Goal: Use online tool/utility: Utilize a website feature to perform a specific function

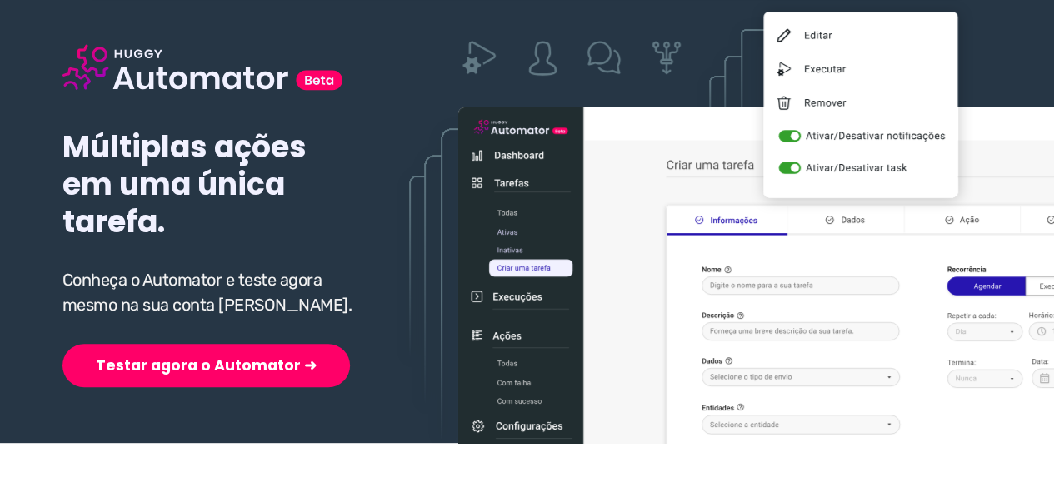
scroll to position [250, 0]
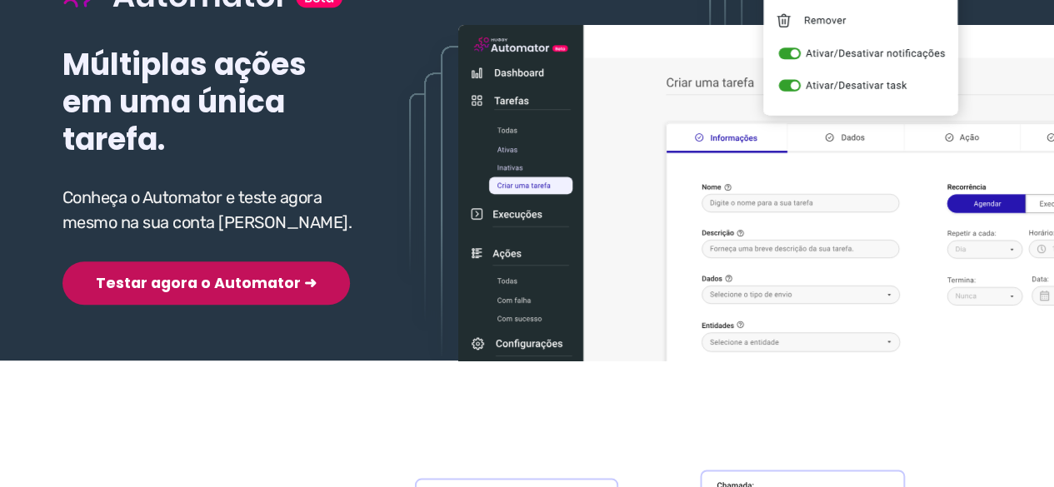
click at [179, 286] on button "Testar agora o Automator ➜" at bounding box center [205, 283] width 287 height 43
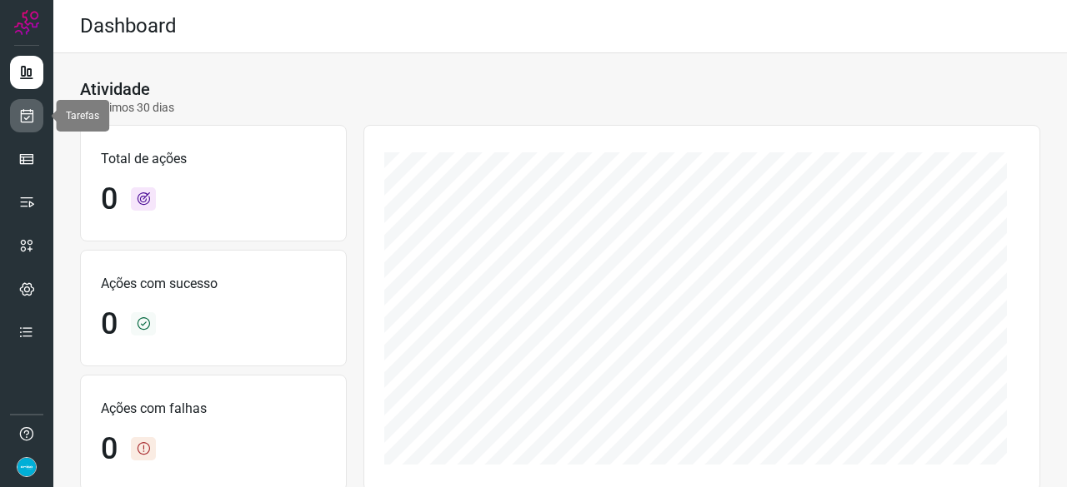
click at [22, 114] on icon at bounding box center [26, 115] width 17 height 17
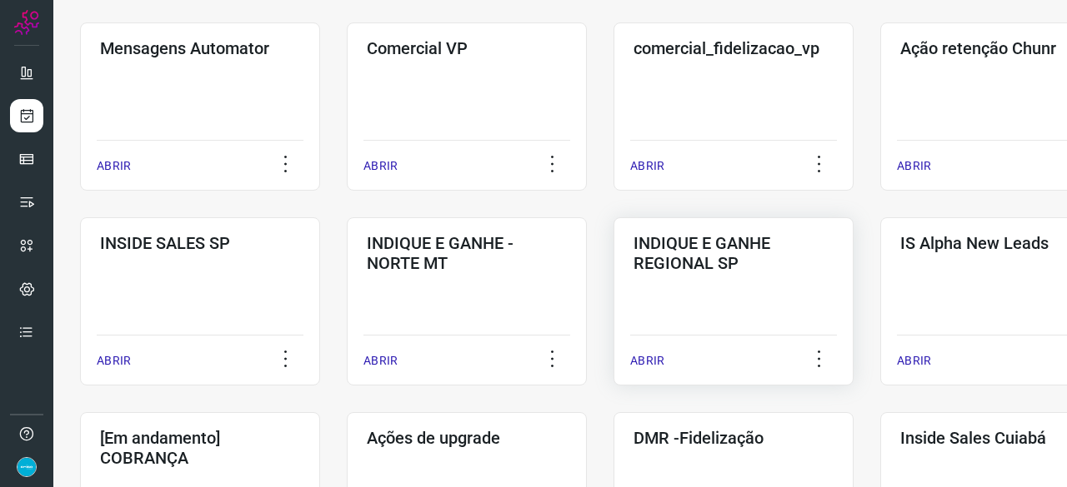
scroll to position [667, 0]
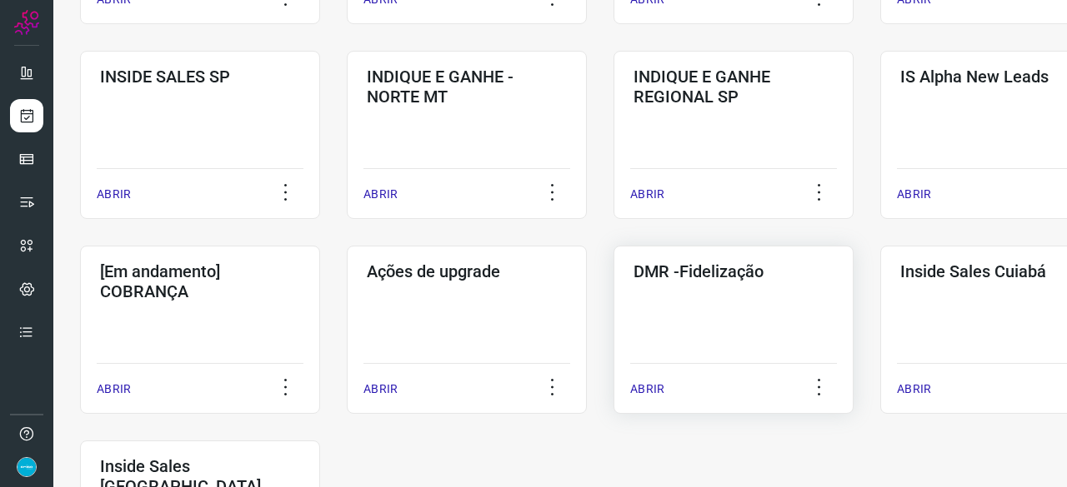
click at [645, 385] on p "ABRIR" at bounding box center [647, 389] width 34 height 17
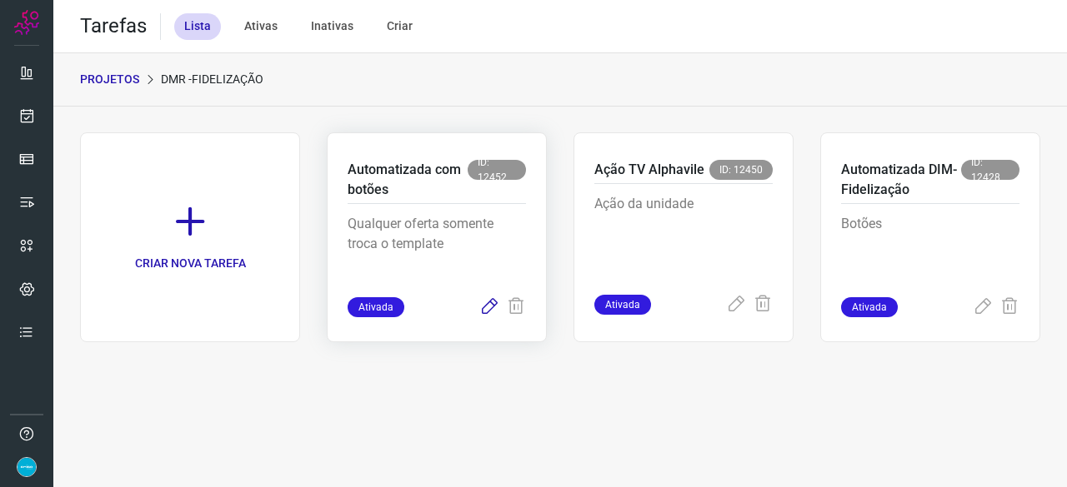
click at [486, 307] on icon at bounding box center [489, 307] width 20 height 20
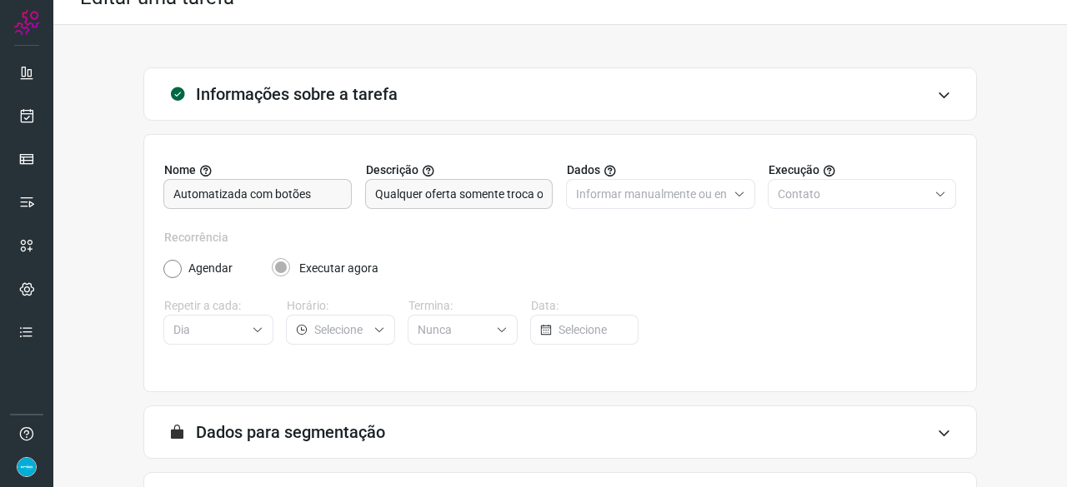
scroll to position [162, 0]
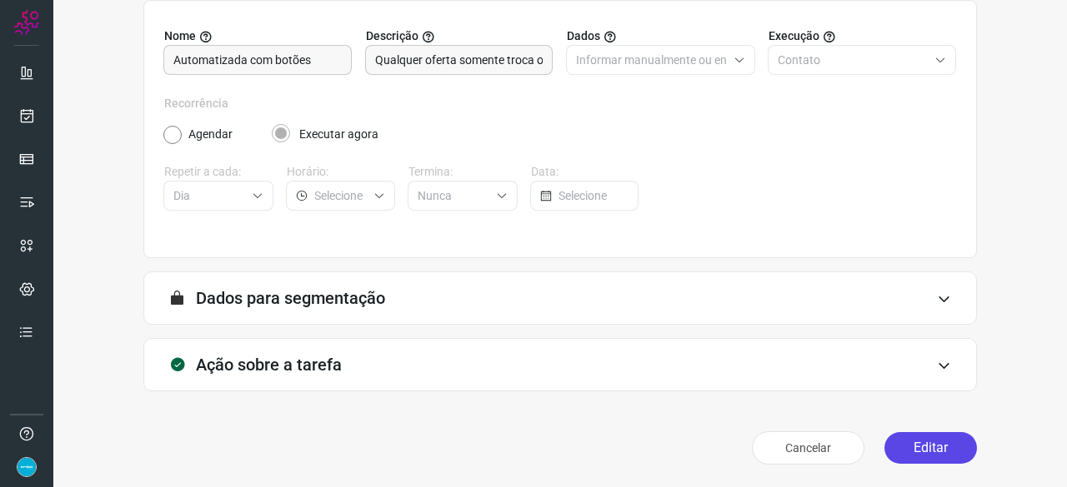
click at [926, 442] on button "Editar" at bounding box center [930, 448] width 92 height 32
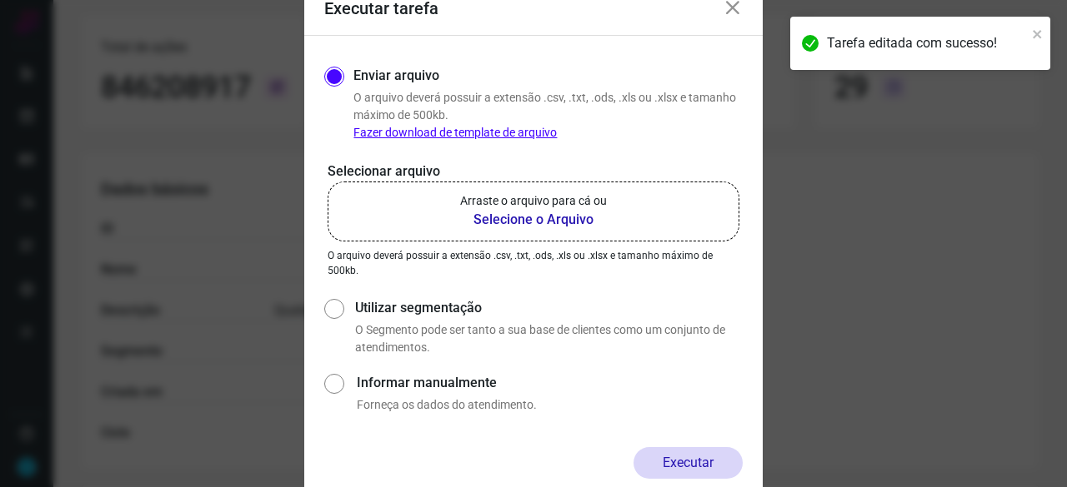
click at [513, 221] on b "Selecione o Arquivo" at bounding box center [533, 220] width 147 height 20
click at [0, 0] on input "Arraste o arquivo para cá ou Selecione o Arquivo" at bounding box center [0, 0] width 0 height 0
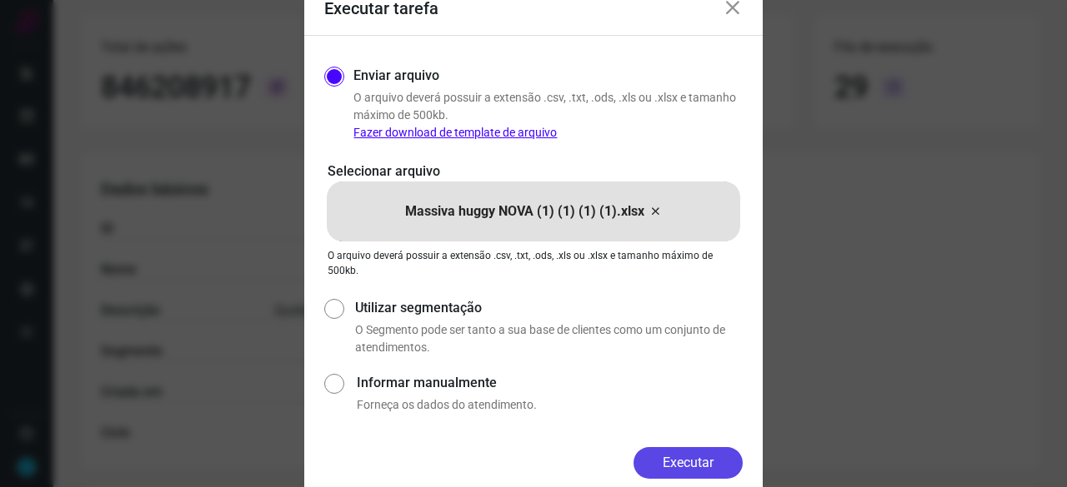
click at [694, 457] on button "Executar" at bounding box center [687, 463] width 109 height 32
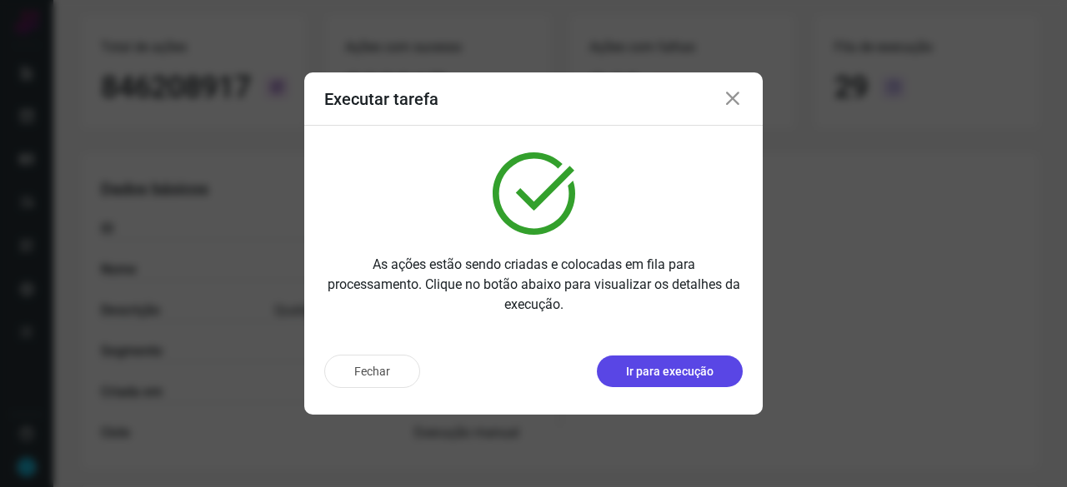
click at [641, 362] on button "Ir para execução" at bounding box center [670, 372] width 146 height 32
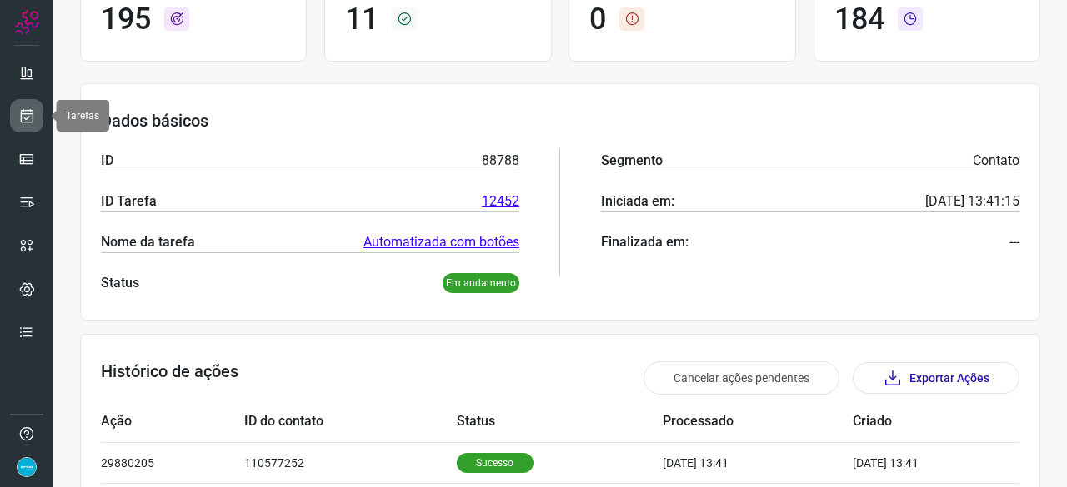
click at [22, 101] on link at bounding box center [26, 115] width 33 height 33
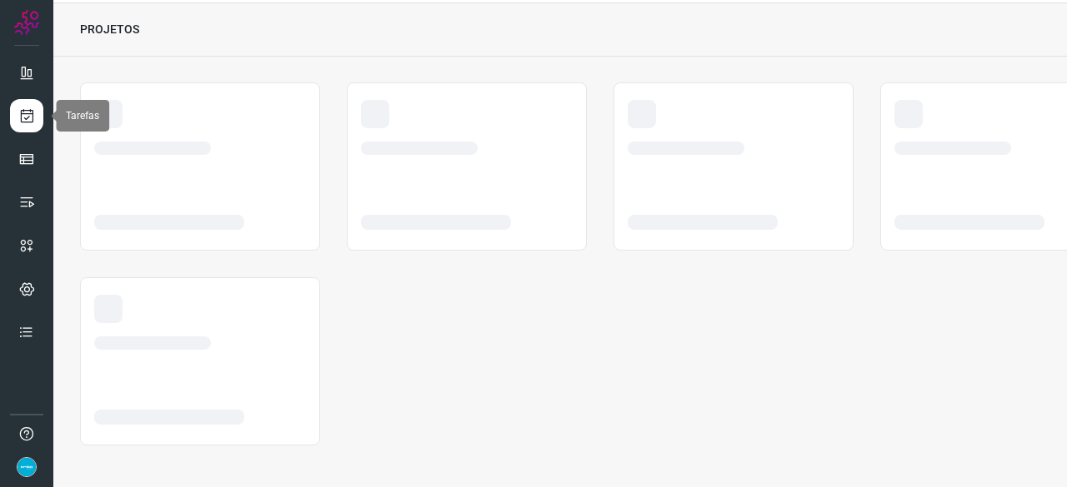
scroll to position [50, 0]
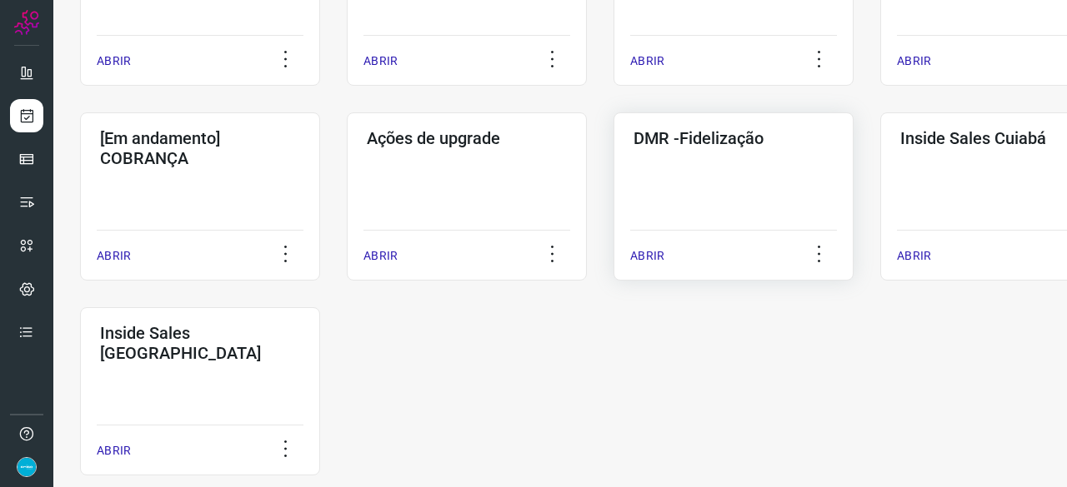
click at [650, 254] on p "ABRIR" at bounding box center [647, 255] width 34 height 17
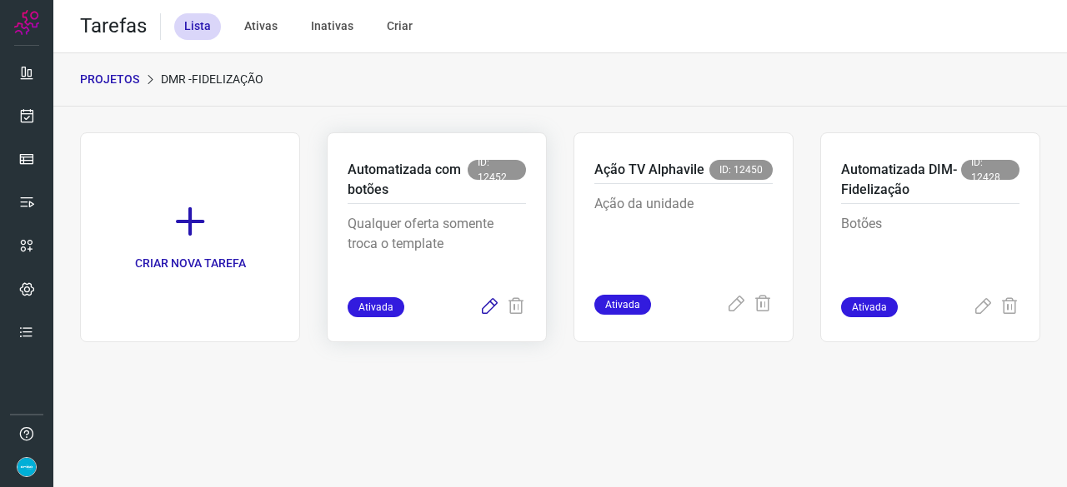
click at [487, 306] on icon at bounding box center [489, 307] width 20 height 20
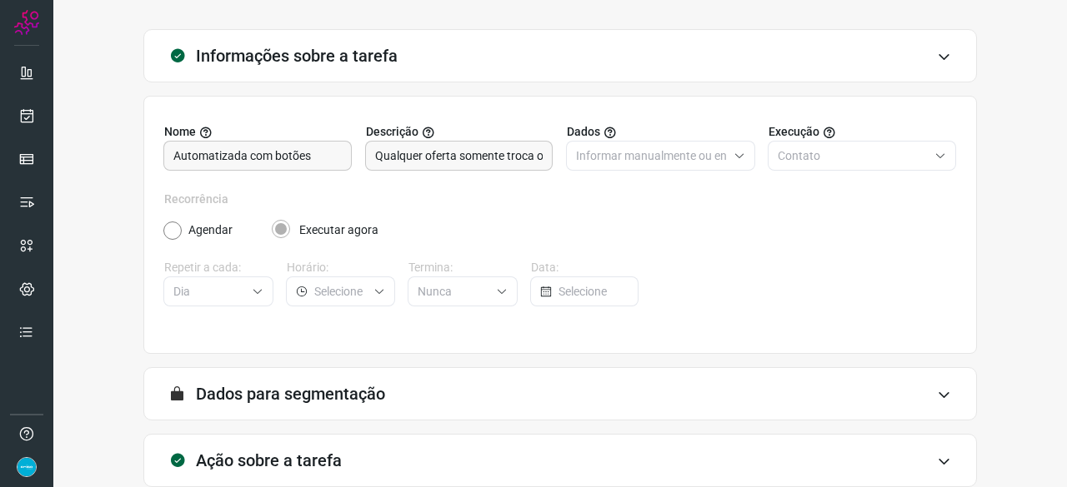
scroll to position [162, 0]
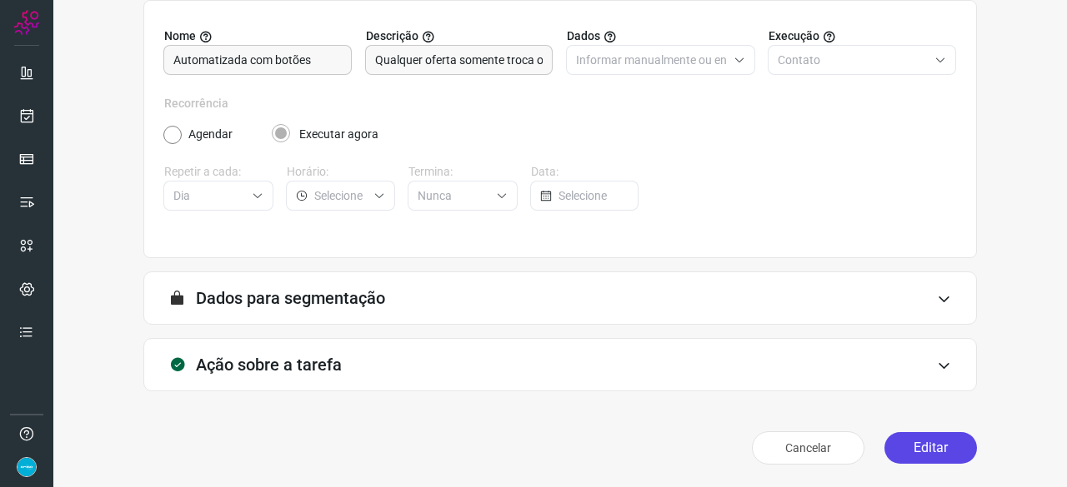
click at [912, 446] on button "Editar" at bounding box center [930, 448] width 92 height 32
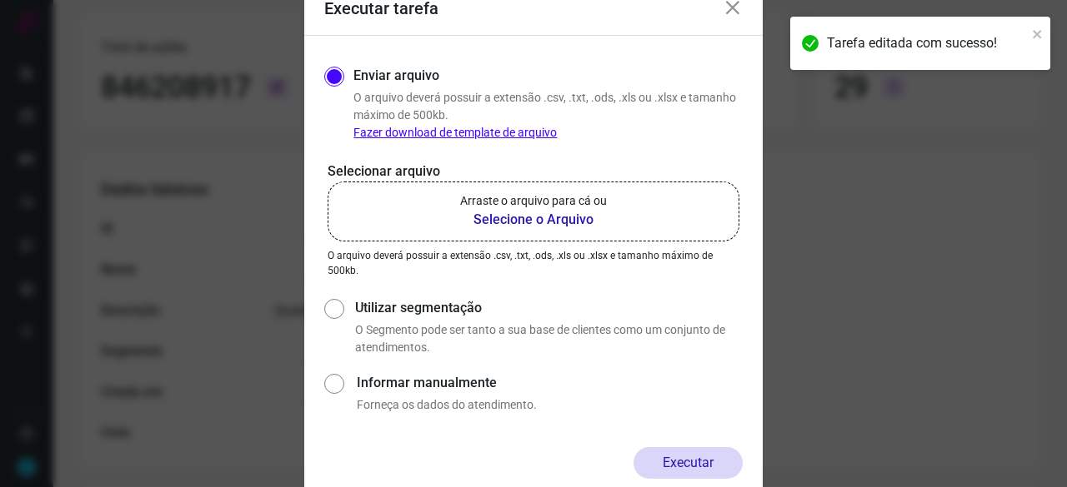
click at [518, 219] on b "Selecione o Arquivo" at bounding box center [533, 220] width 147 height 20
click at [0, 0] on input "Arraste o arquivo para cá ou Selecione o Arquivo" at bounding box center [0, 0] width 0 height 0
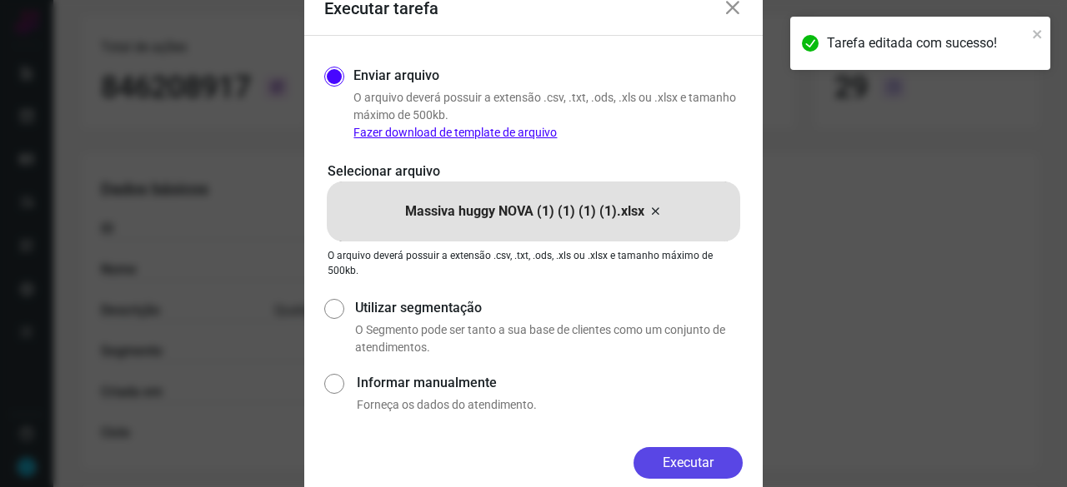
click at [711, 453] on button "Executar" at bounding box center [687, 463] width 109 height 32
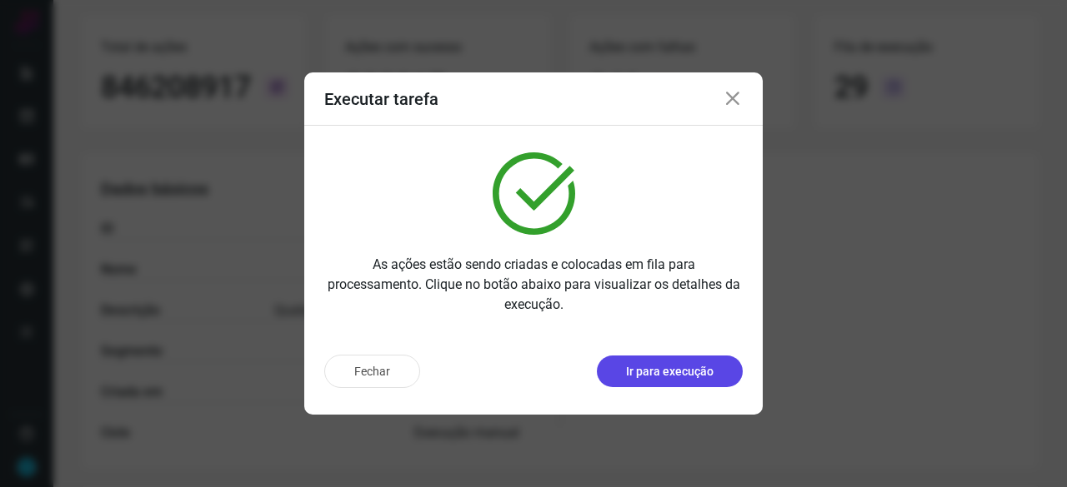
click at [675, 378] on p "Ir para execução" at bounding box center [669, 371] width 87 height 17
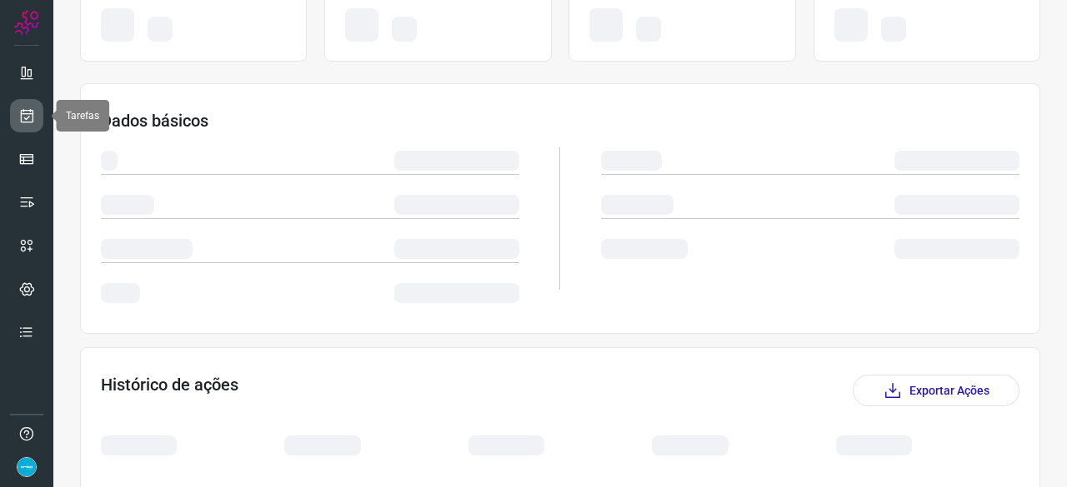
click at [31, 109] on icon at bounding box center [26, 115] width 17 height 17
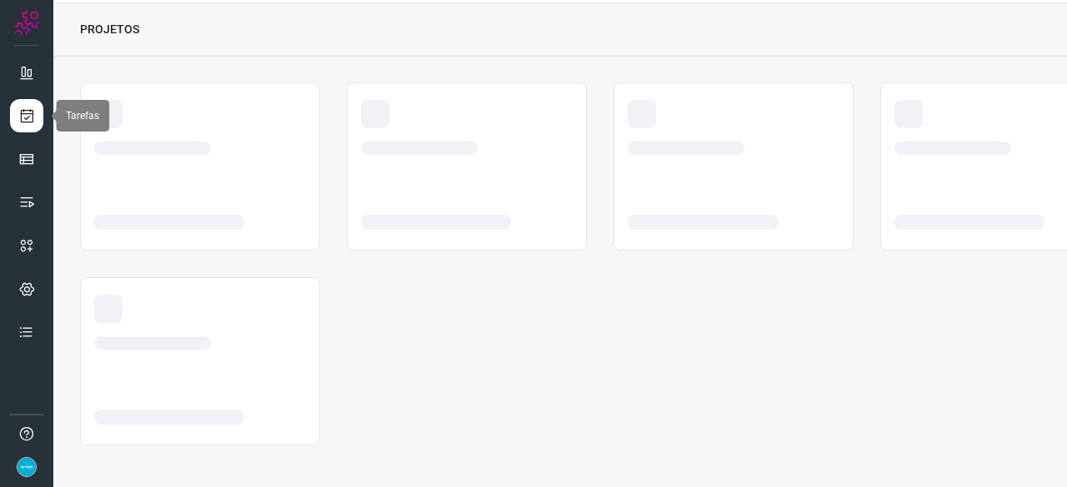
scroll to position [50, 0]
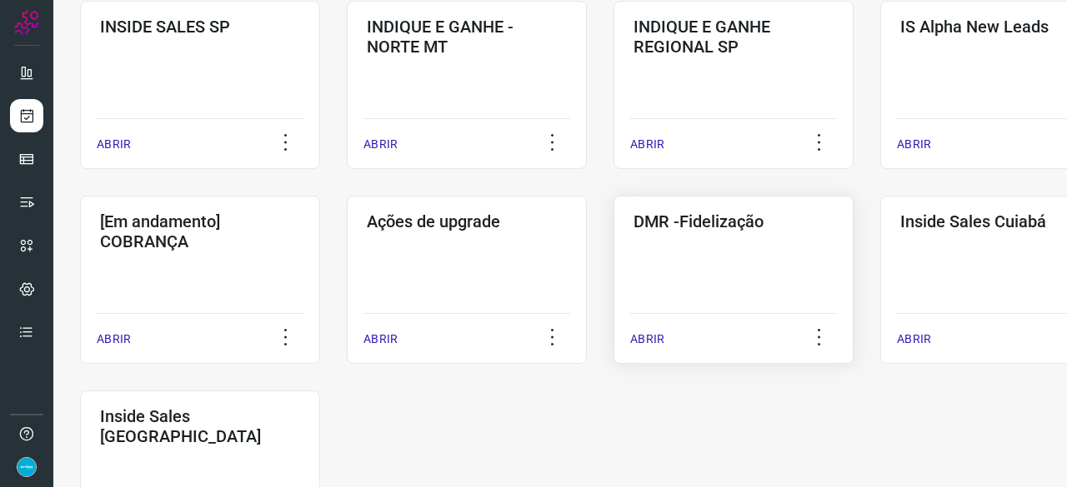
click at [639, 341] on p "ABRIR" at bounding box center [647, 339] width 34 height 17
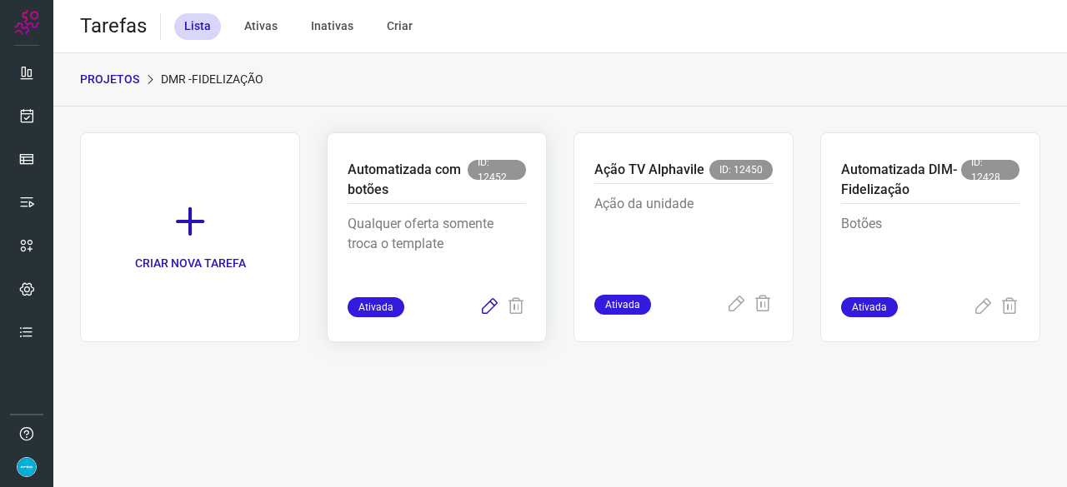
click at [487, 304] on icon at bounding box center [489, 307] width 20 height 20
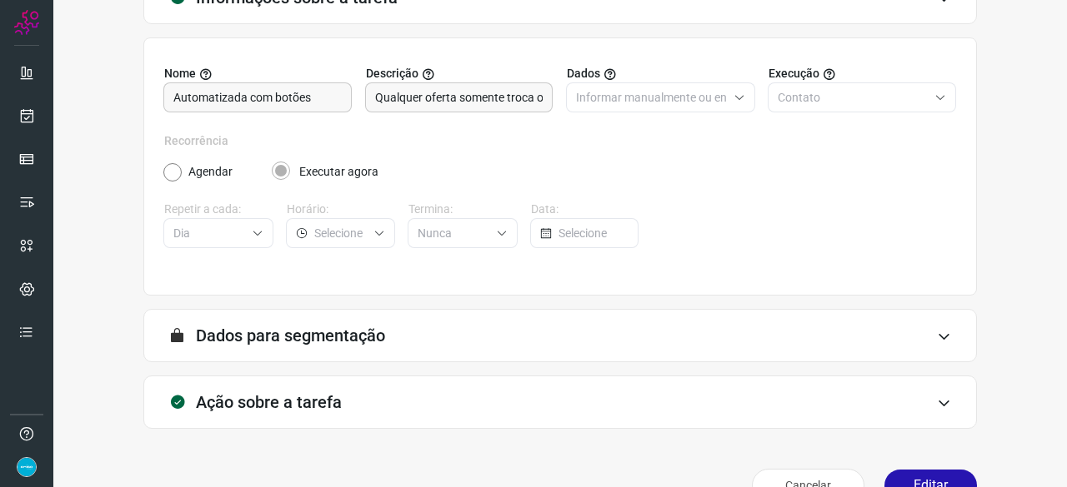
scroll to position [162, 0]
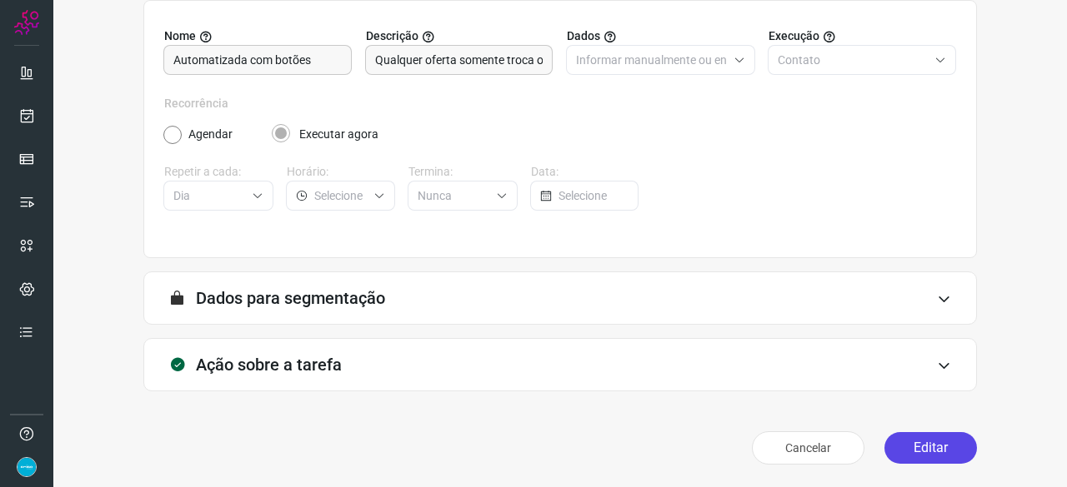
click at [925, 439] on button "Editar" at bounding box center [930, 448] width 92 height 32
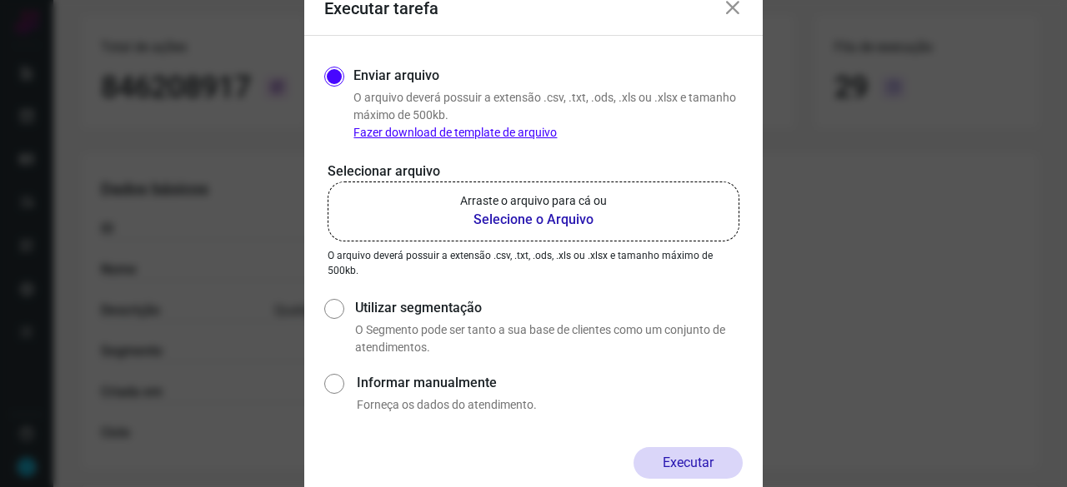
click at [551, 219] on b "Selecione o Arquivo" at bounding box center [533, 220] width 147 height 20
click at [0, 0] on input "Arraste o arquivo para cá ou Selecione o Arquivo" at bounding box center [0, 0] width 0 height 0
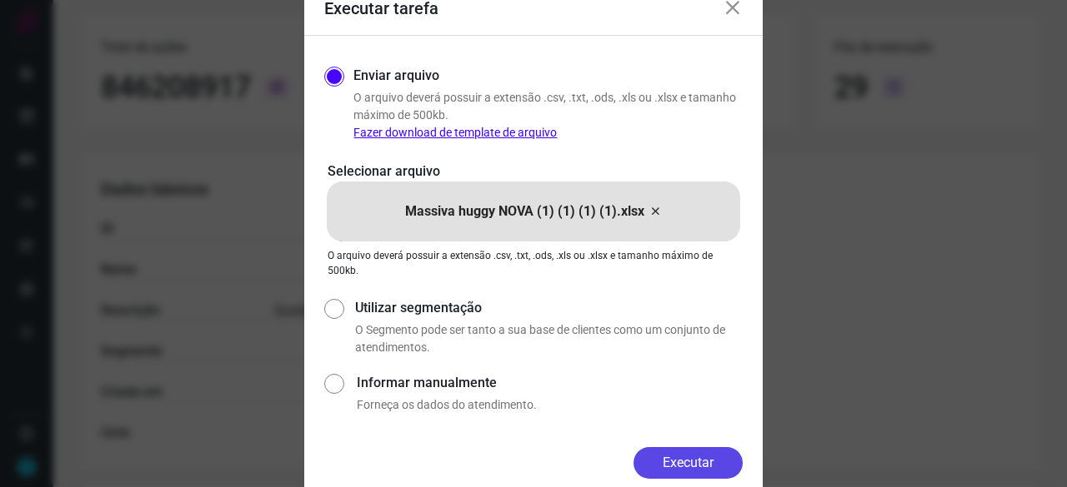
click at [696, 457] on button "Executar" at bounding box center [687, 463] width 109 height 32
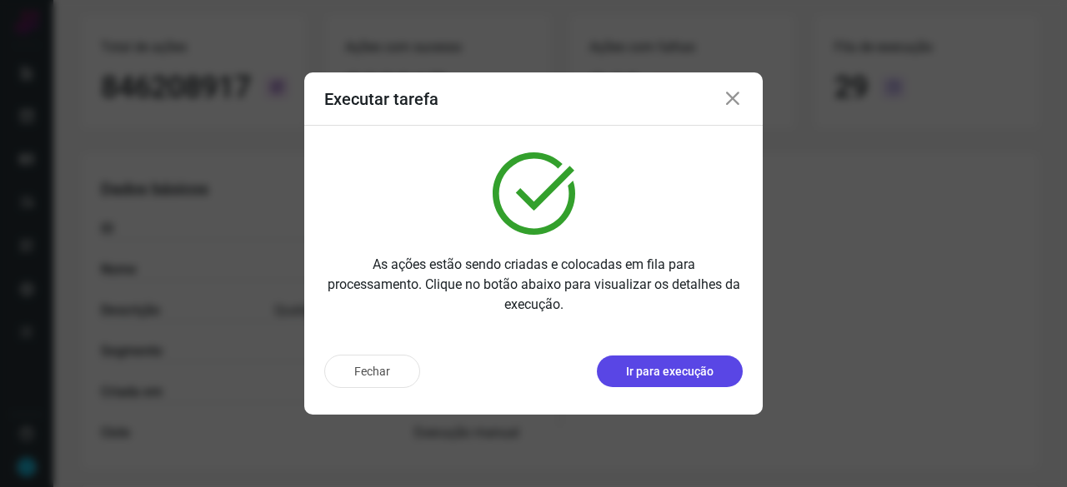
click at [686, 366] on p "Ir para execução" at bounding box center [669, 371] width 87 height 17
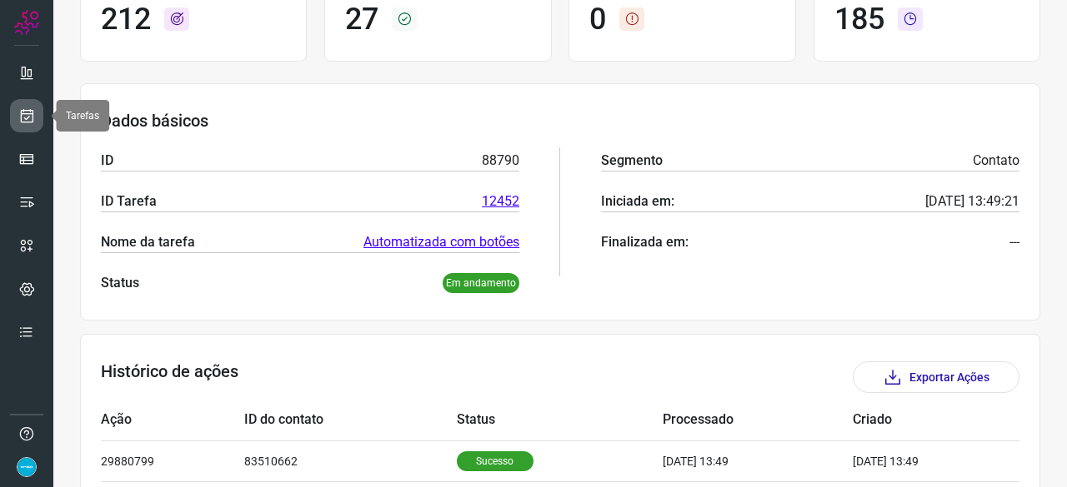
click at [31, 104] on link at bounding box center [26, 115] width 33 height 33
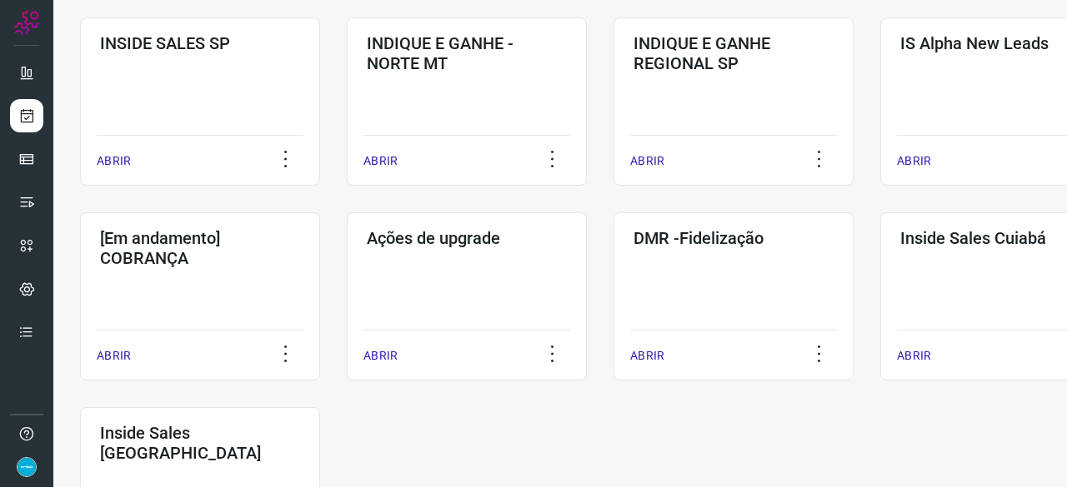
scroll to position [870, 0]
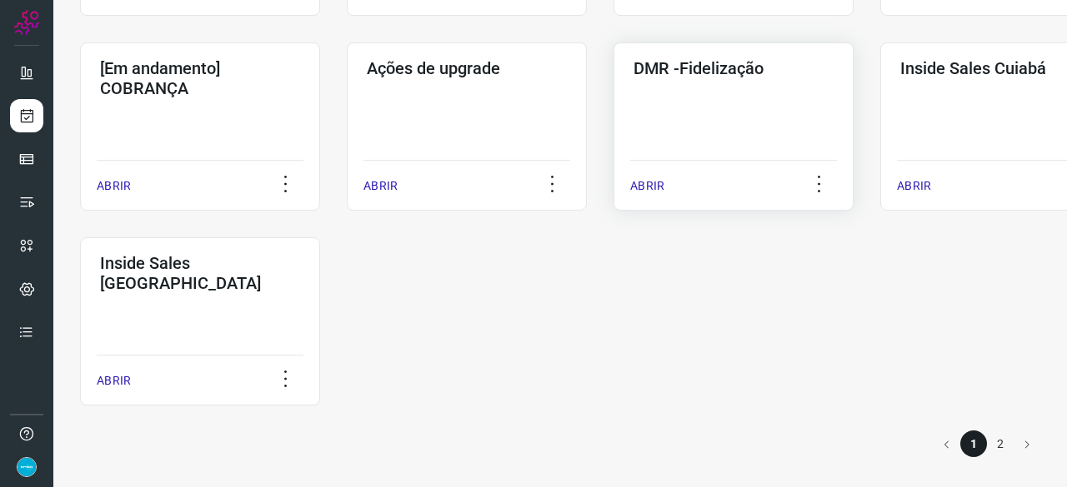
click at [632, 185] on p "ABRIR" at bounding box center [647, 185] width 34 height 17
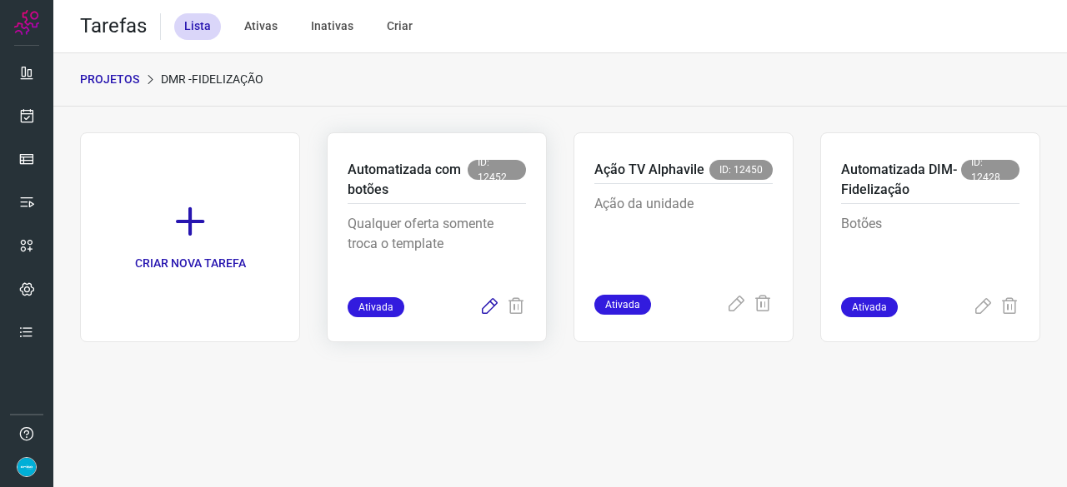
click at [485, 307] on icon at bounding box center [489, 307] width 20 height 20
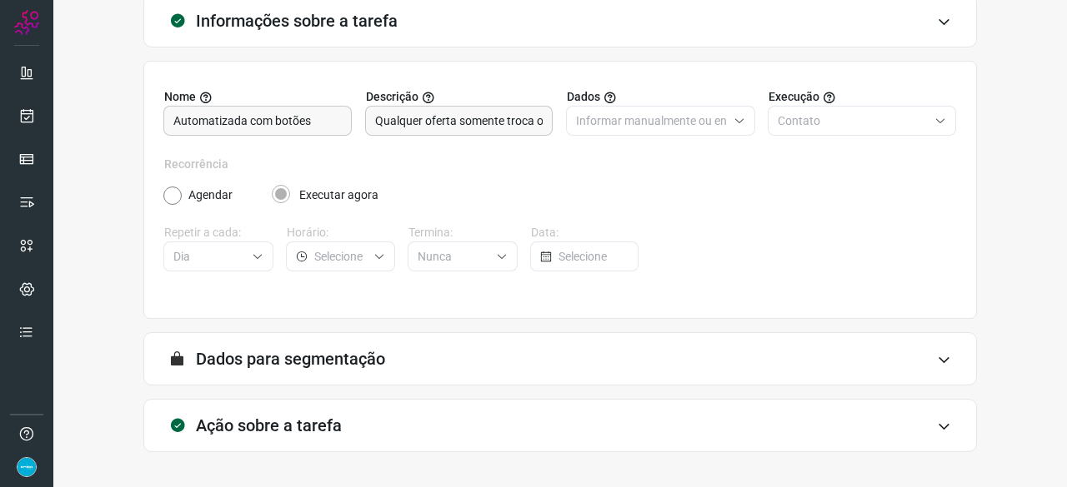
scroll to position [162, 0]
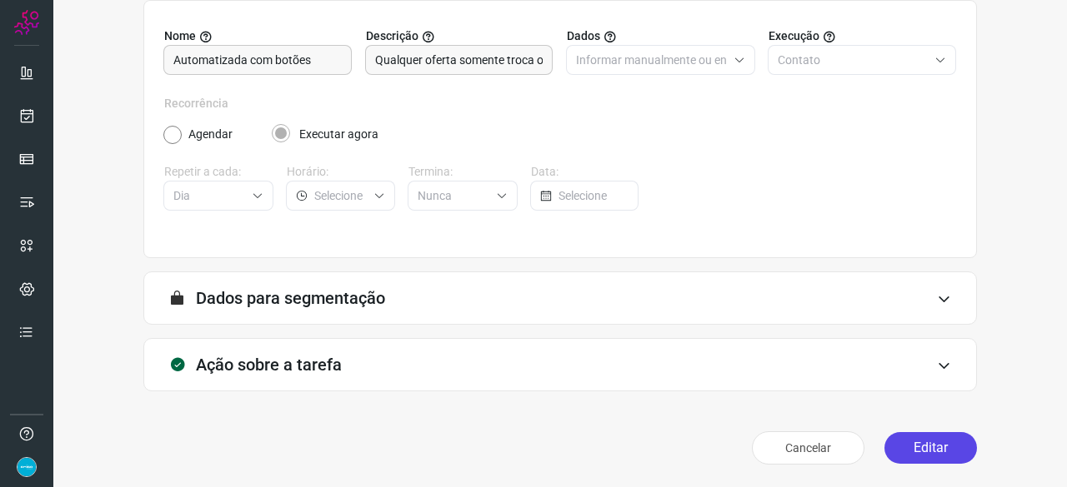
click at [910, 447] on button "Editar" at bounding box center [930, 448] width 92 height 32
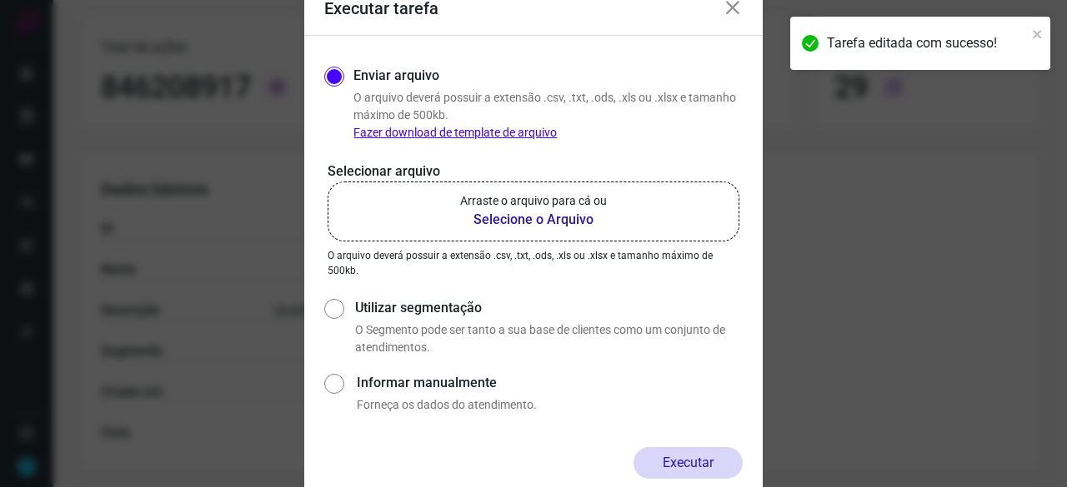
click at [522, 221] on b "Selecione o Arquivo" at bounding box center [533, 220] width 147 height 20
click at [0, 0] on input "Arraste o arquivo para cá ou Selecione o Arquivo" at bounding box center [0, 0] width 0 height 0
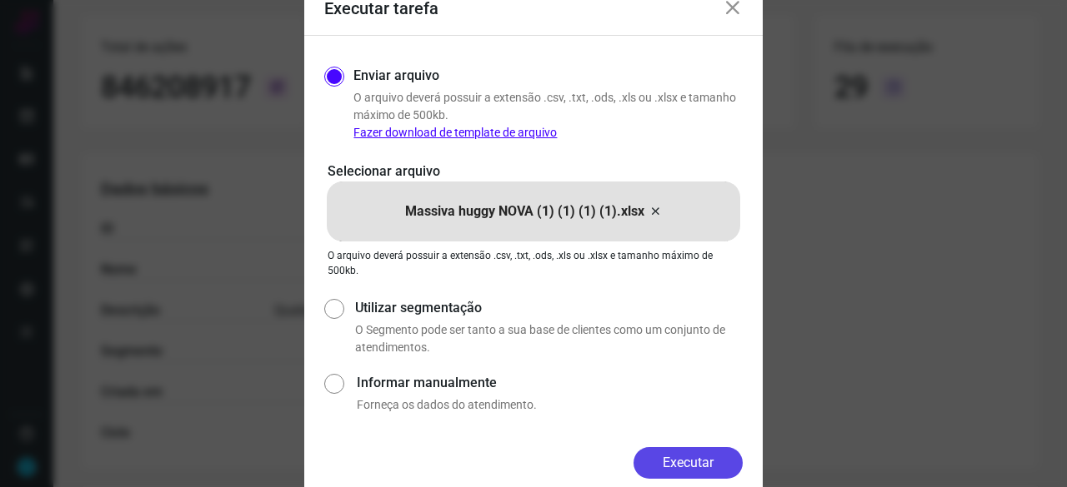
click at [667, 458] on button "Executar" at bounding box center [687, 463] width 109 height 32
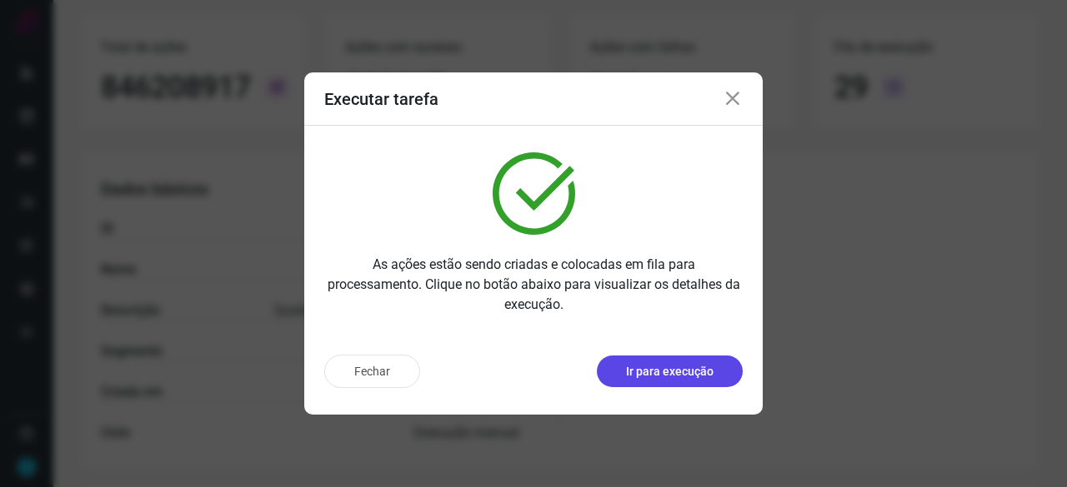
click at [670, 372] on p "Ir para execução" at bounding box center [669, 371] width 87 height 17
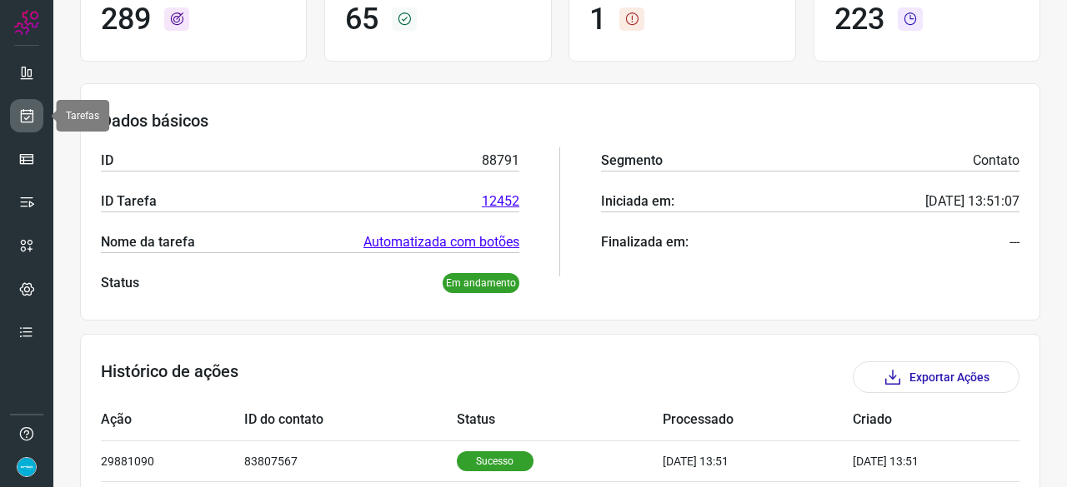
click at [23, 111] on icon at bounding box center [26, 115] width 17 height 17
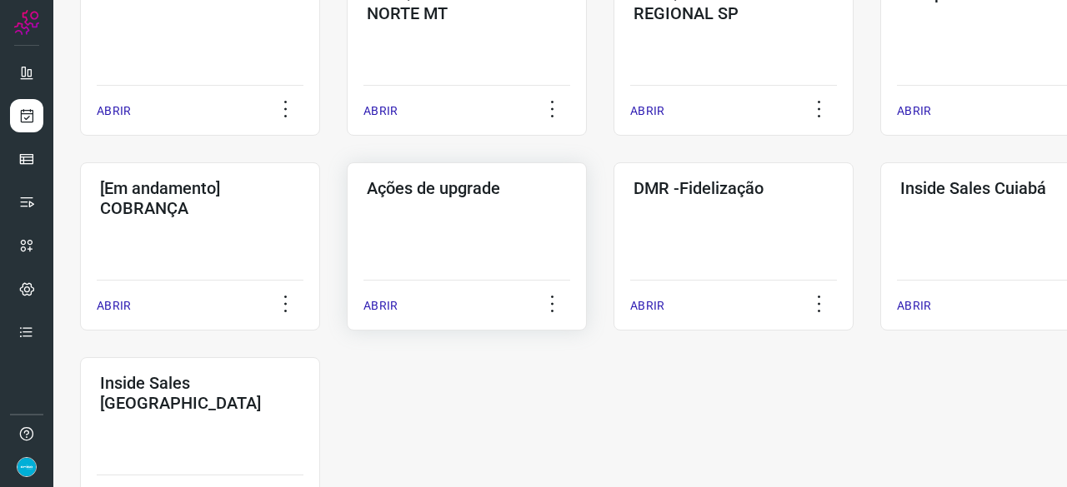
scroll to position [800, 0]
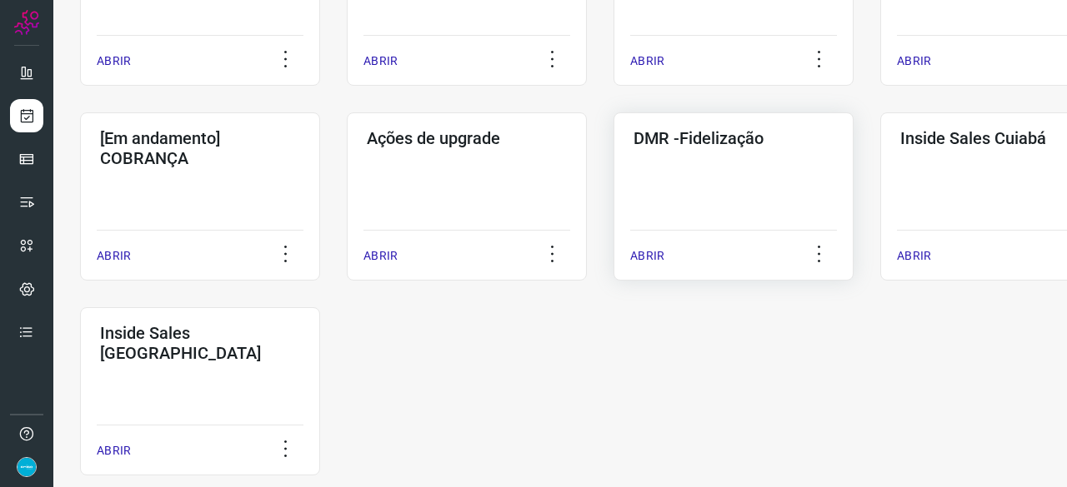
click at [653, 252] on p "ABRIR" at bounding box center [647, 255] width 34 height 17
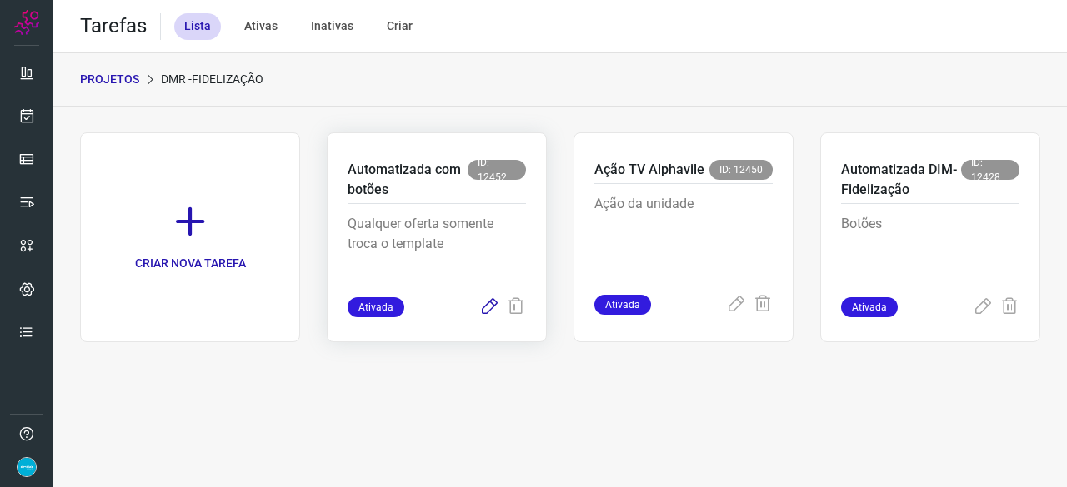
click at [479, 307] on icon at bounding box center [489, 307] width 20 height 20
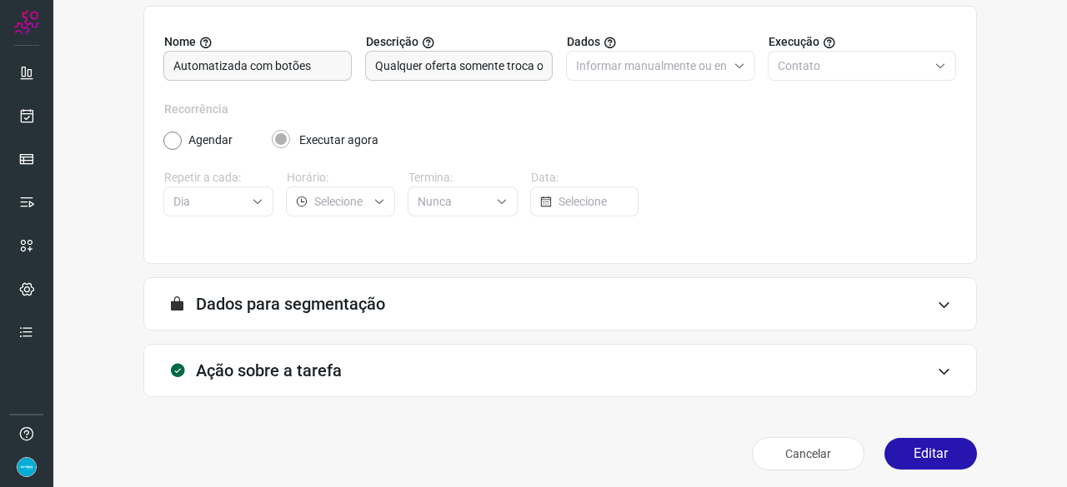
scroll to position [162, 0]
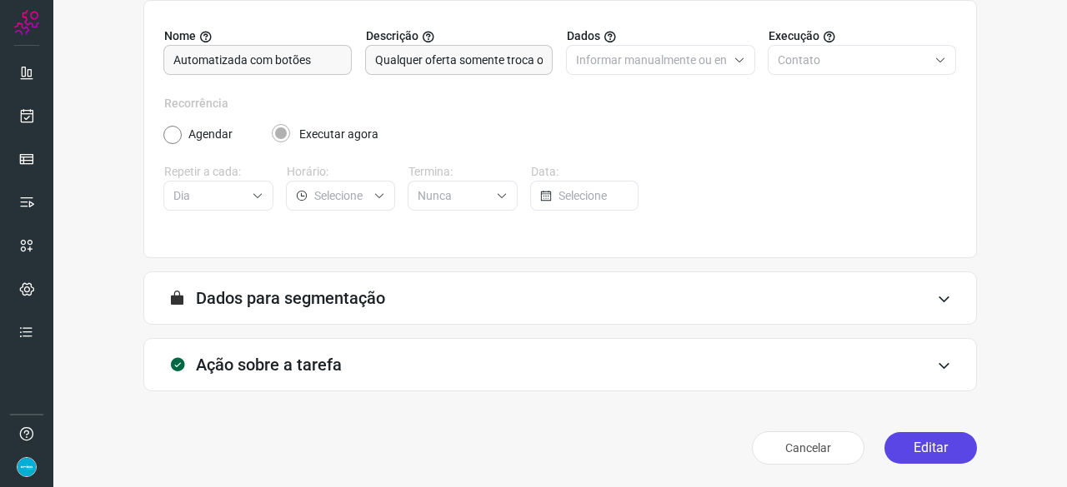
click at [906, 441] on button "Editar" at bounding box center [930, 448] width 92 height 32
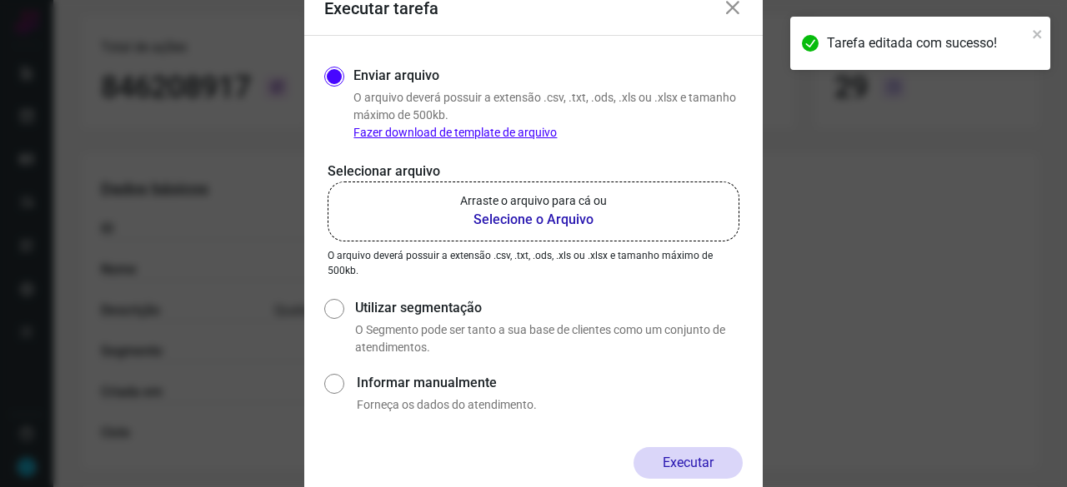
click at [498, 222] on b "Selecione o Arquivo" at bounding box center [533, 220] width 147 height 20
click at [0, 0] on input "Arraste o arquivo para cá ou Selecione o Arquivo" at bounding box center [0, 0] width 0 height 0
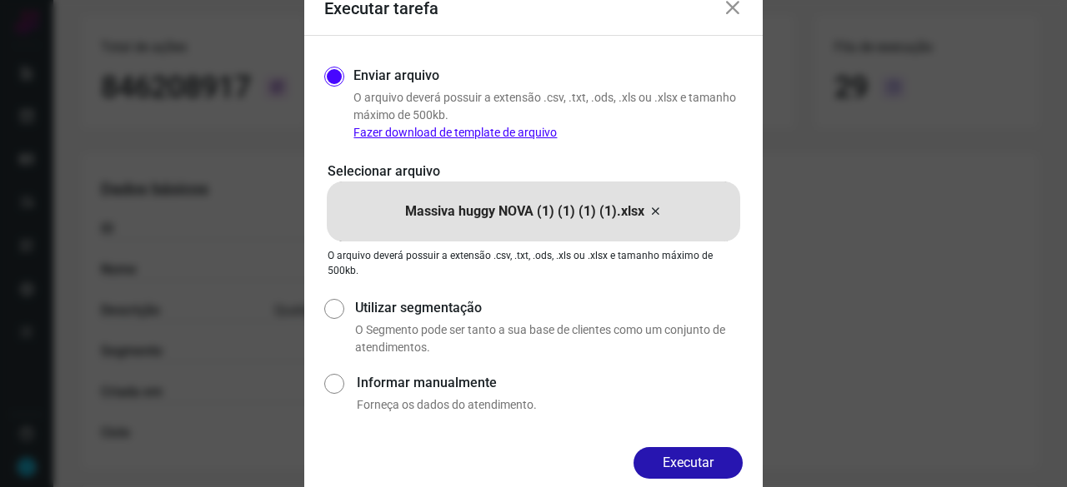
drag, startPoint x: 702, startPoint y: 467, endPoint x: 695, endPoint y: 430, distance: 38.2
click at [702, 464] on button "Executar" at bounding box center [687, 463] width 109 height 32
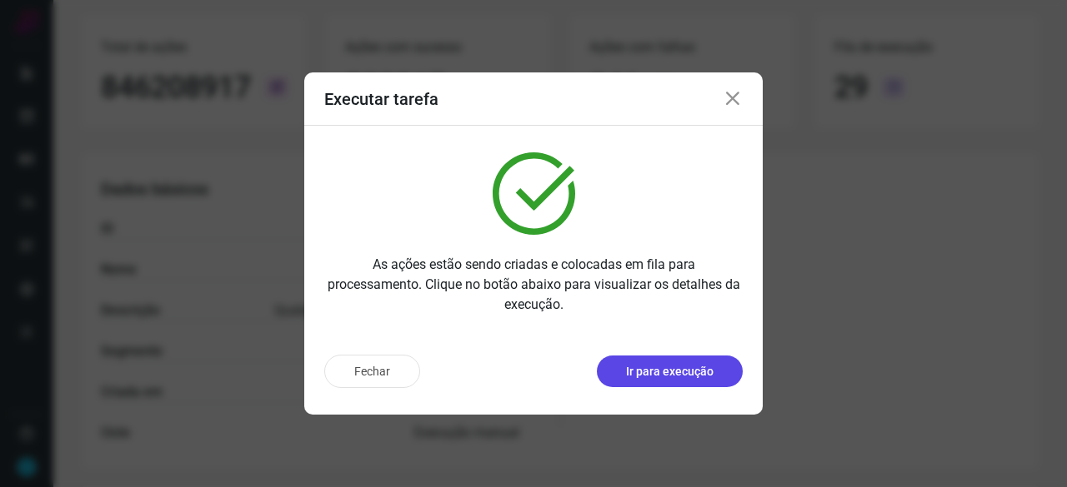
click at [707, 371] on p "Ir para execução" at bounding box center [669, 371] width 87 height 17
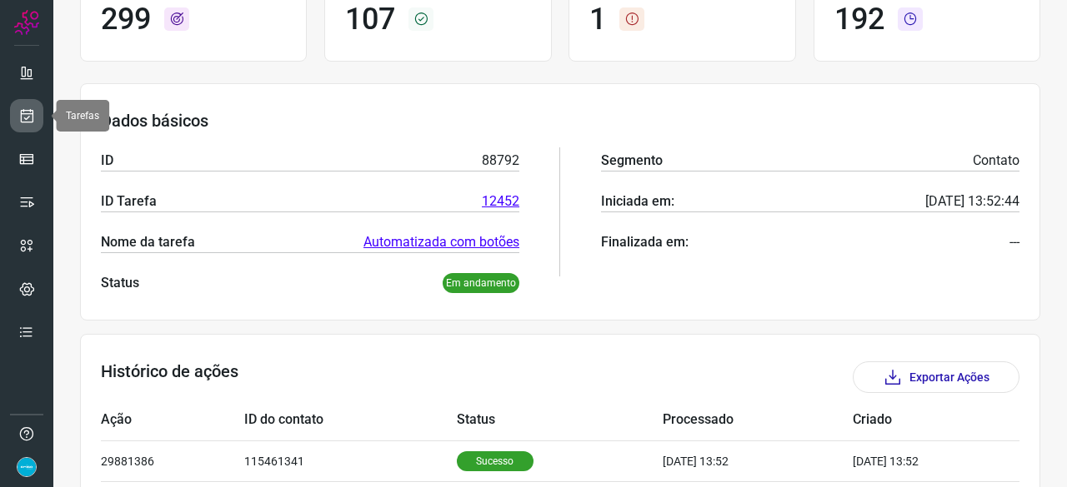
click at [24, 110] on icon at bounding box center [26, 115] width 17 height 17
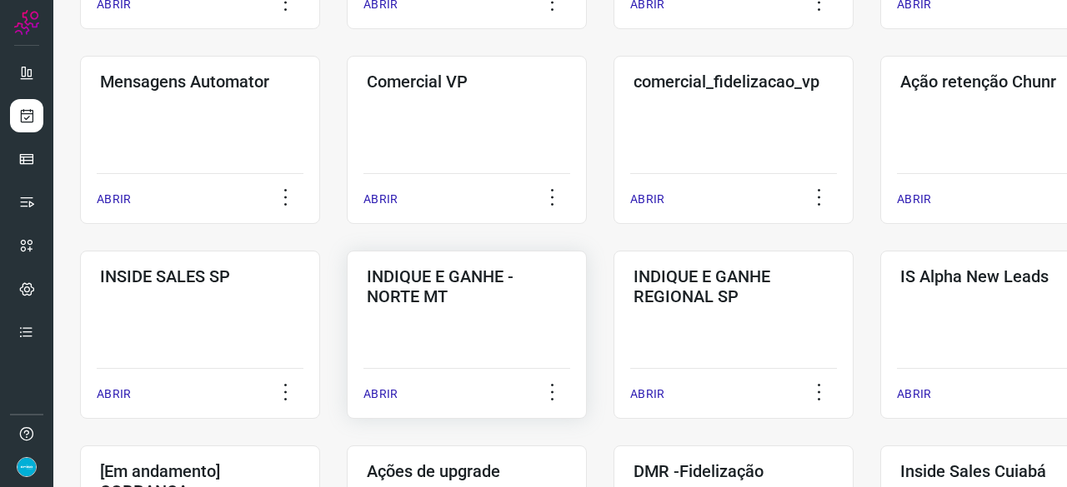
scroll to position [800, 0]
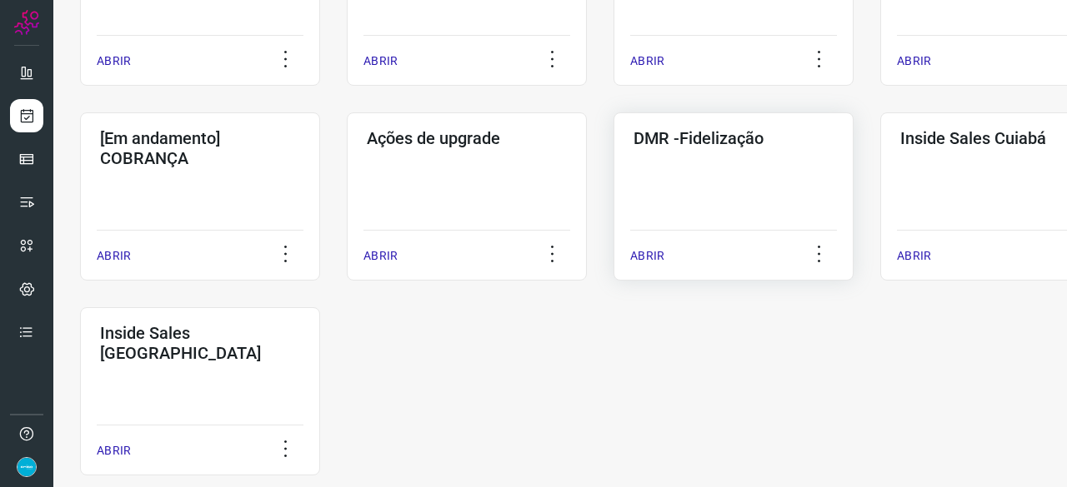
click at [647, 257] on p "ABRIR" at bounding box center [647, 255] width 34 height 17
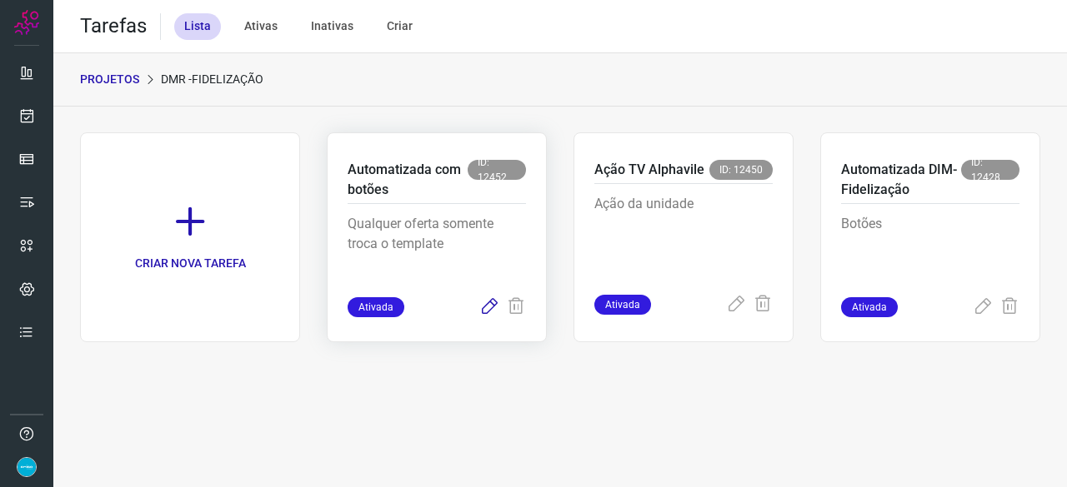
click at [484, 305] on icon at bounding box center [489, 307] width 20 height 20
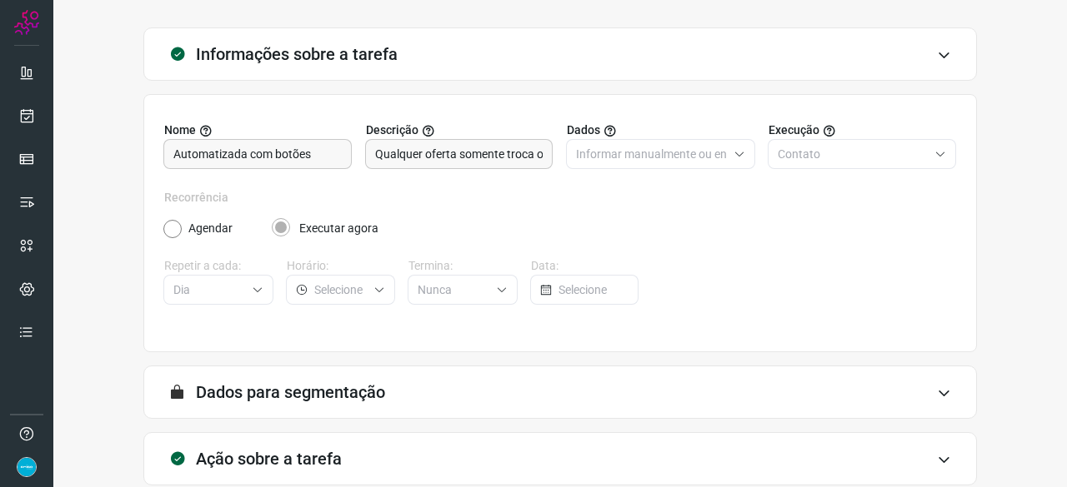
scroll to position [162, 0]
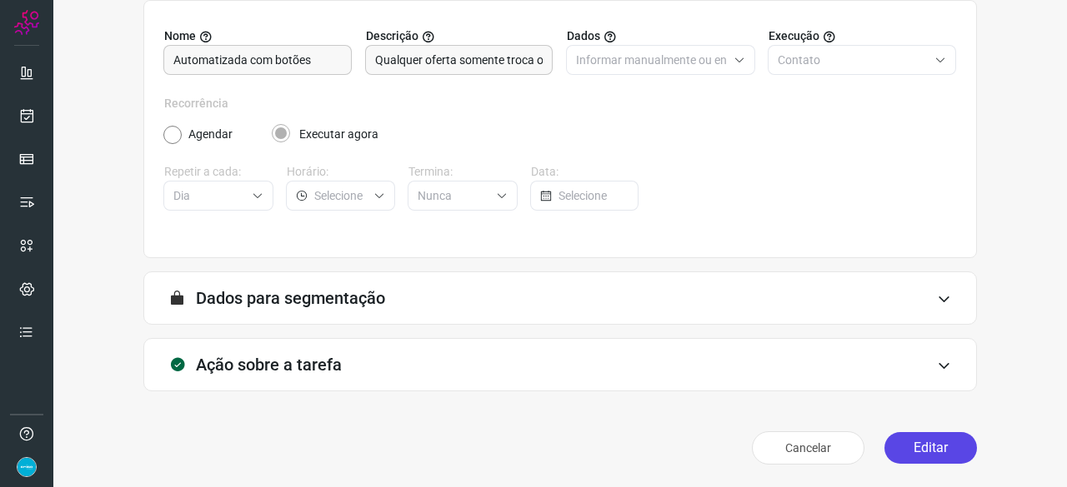
click at [950, 450] on button "Editar" at bounding box center [930, 448] width 92 height 32
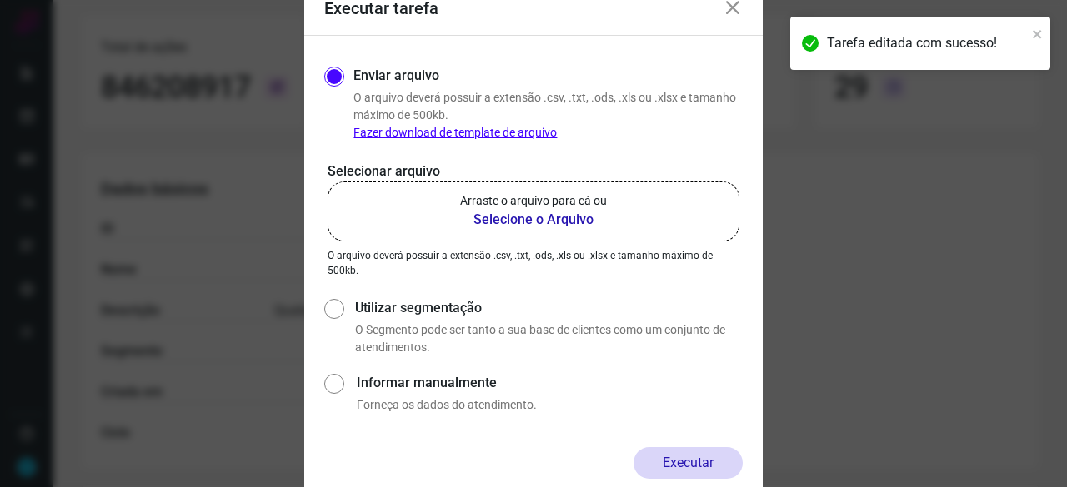
click at [510, 220] on b "Selecione o Arquivo" at bounding box center [533, 220] width 147 height 20
click at [0, 0] on input "Arraste o arquivo para cá ou Selecione o Arquivo" at bounding box center [0, 0] width 0 height 0
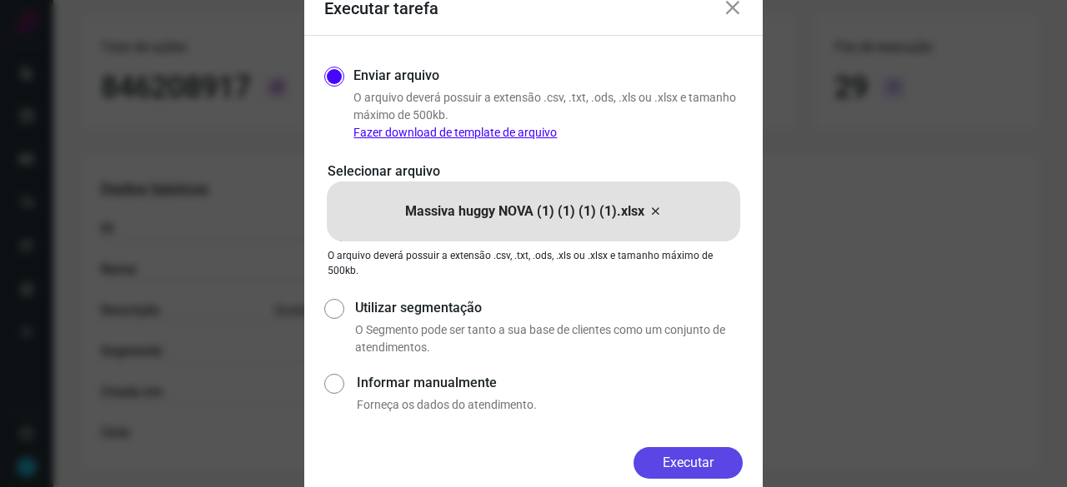
click at [697, 461] on button "Executar" at bounding box center [687, 463] width 109 height 32
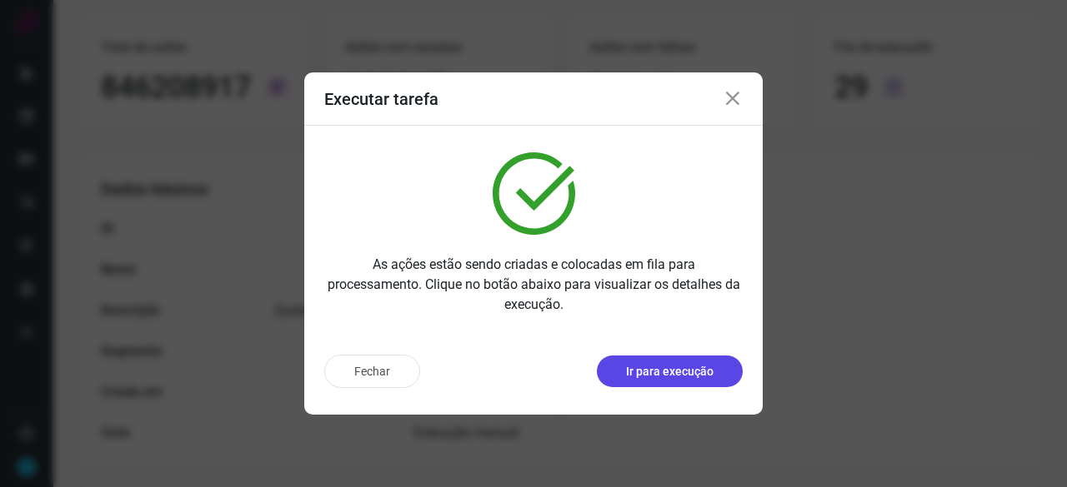
click at [709, 372] on p "Ir para execução" at bounding box center [669, 371] width 87 height 17
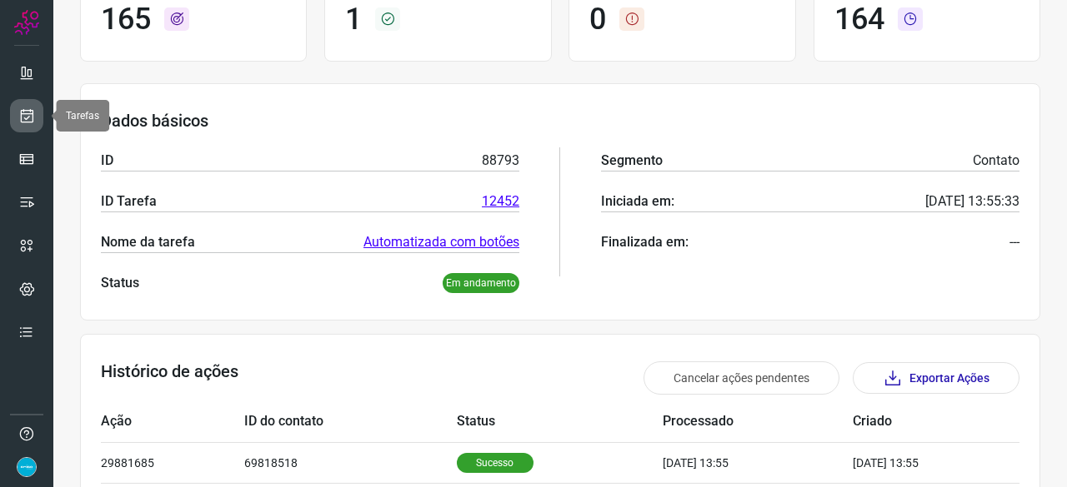
click at [24, 114] on icon at bounding box center [26, 115] width 17 height 17
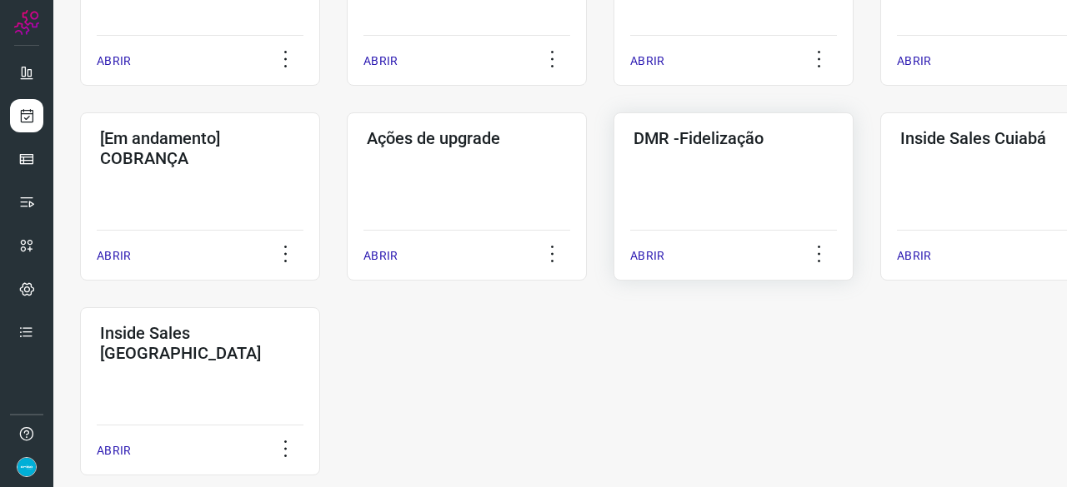
click at [658, 256] on p "ABRIR" at bounding box center [647, 255] width 34 height 17
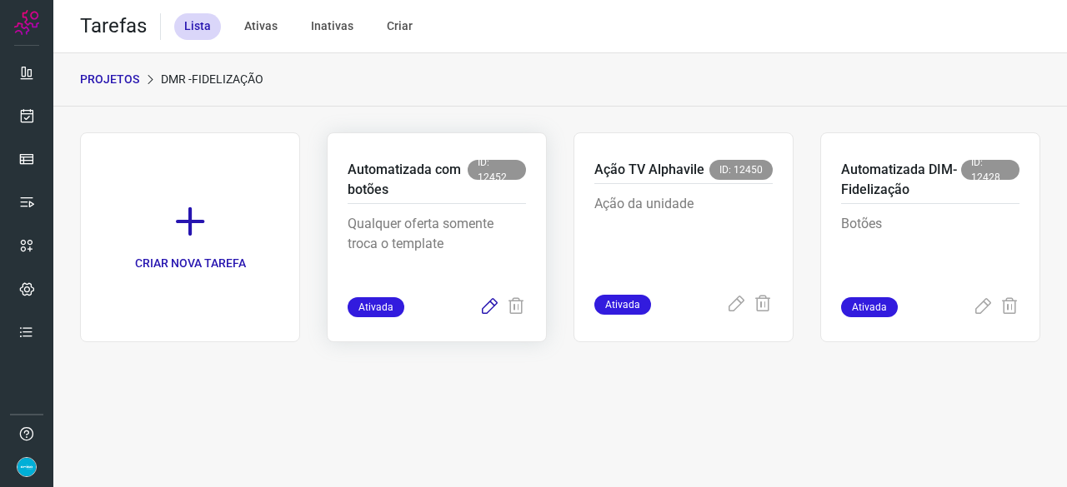
click at [488, 304] on icon at bounding box center [489, 307] width 20 height 20
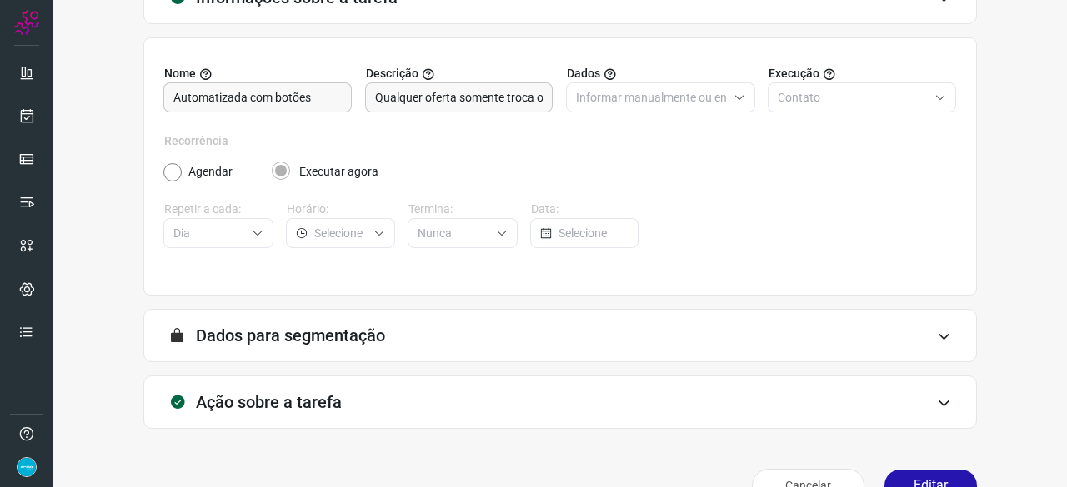
scroll to position [162, 0]
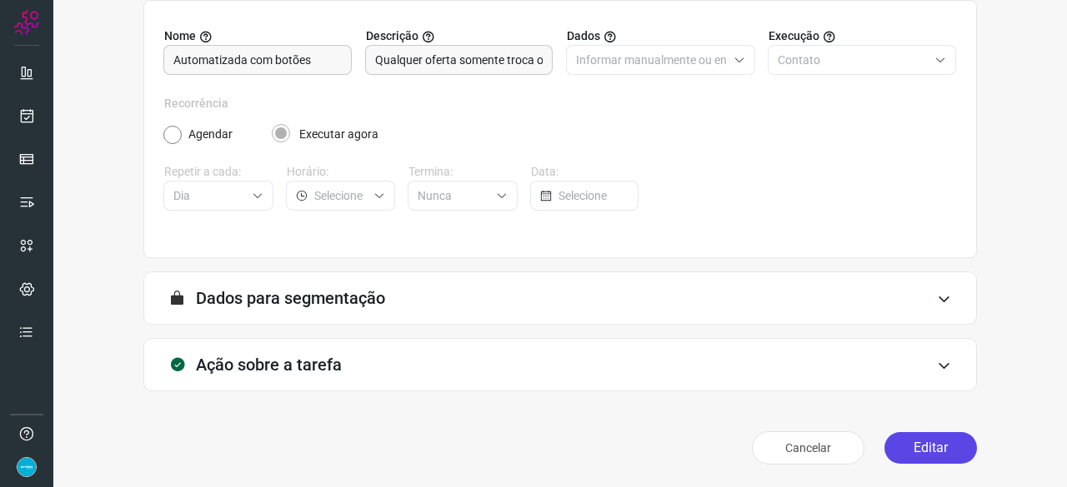
click at [898, 449] on button "Editar" at bounding box center [930, 448] width 92 height 32
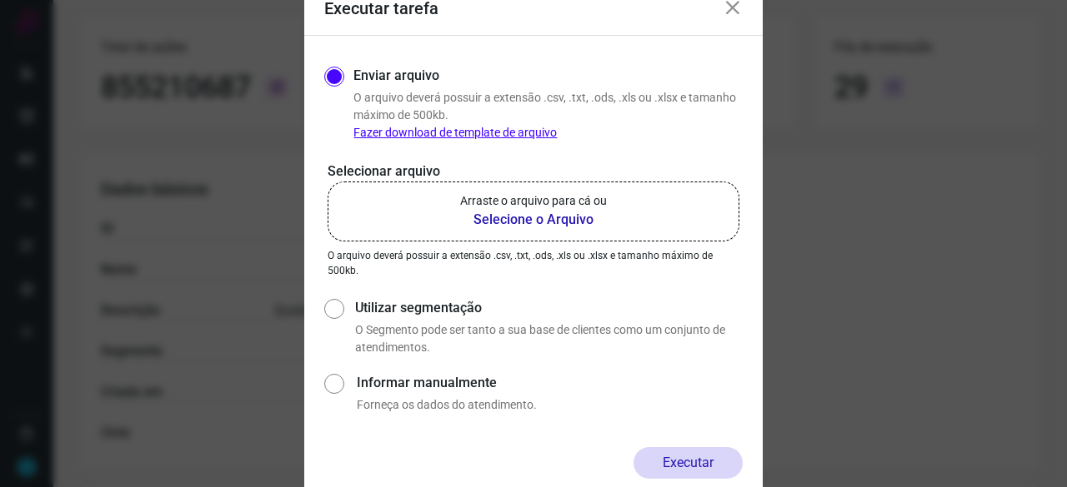
click at [488, 221] on b "Selecione o Arquivo" at bounding box center [533, 220] width 147 height 20
click at [0, 0] on input "Arraste o arquivo para cá ou Selecione o Arquivo" at bounding box center [0, 0] width 0 height 0
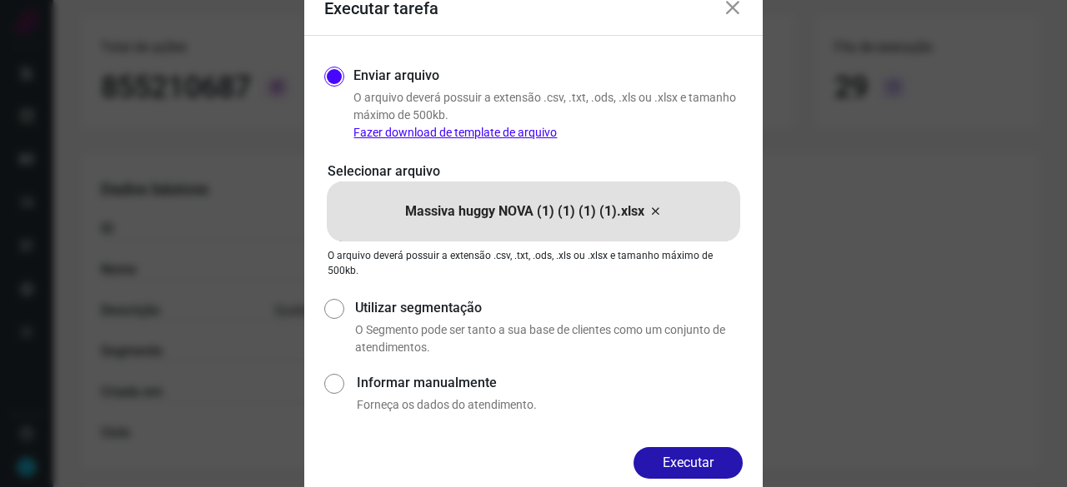
click at [691, 454] on button "Executar" at bounding box center [687, 463] width 109 height 32
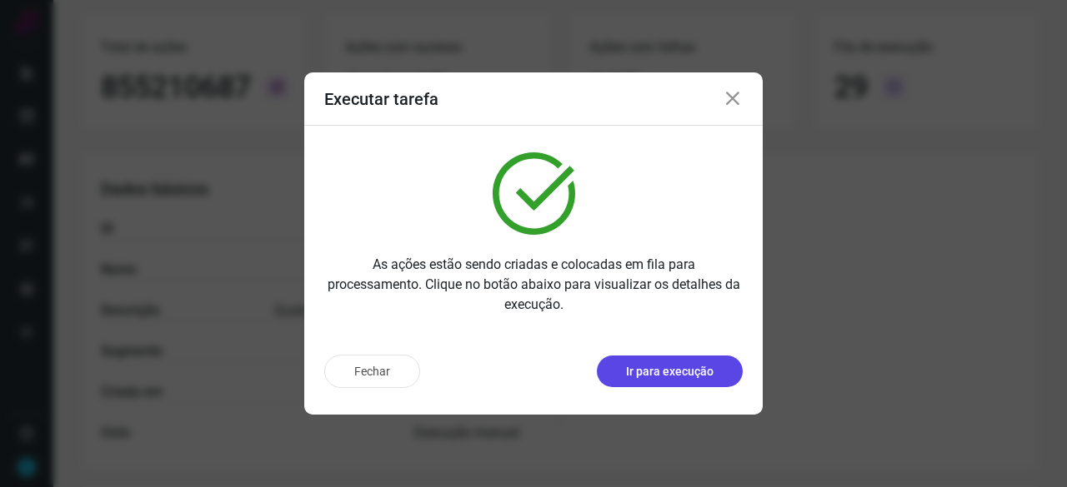
click at [670, 371] on p "Ir para execução" at bounding box center [669, 371] width 87 height 17
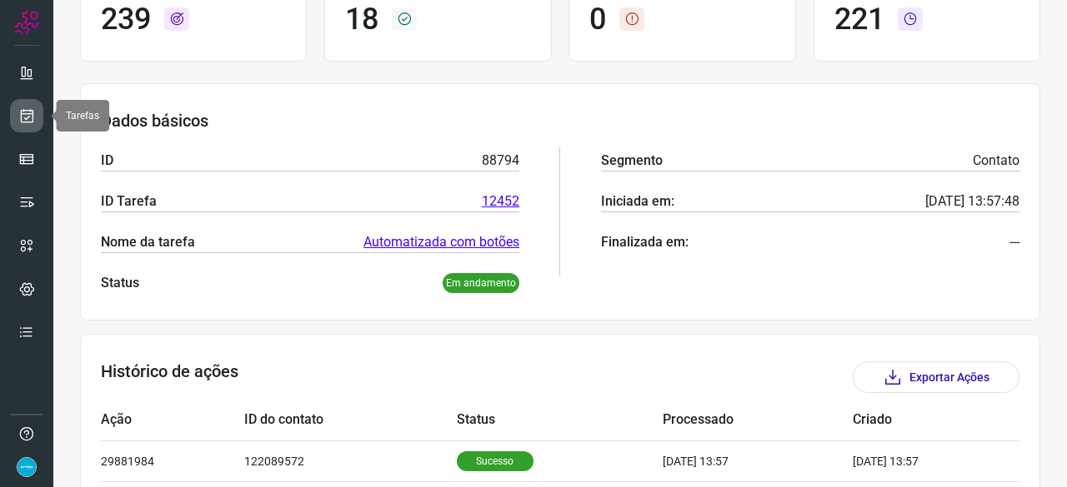
click at [22, 107] on icon at bounding box center [26, 115] width 17 height 17
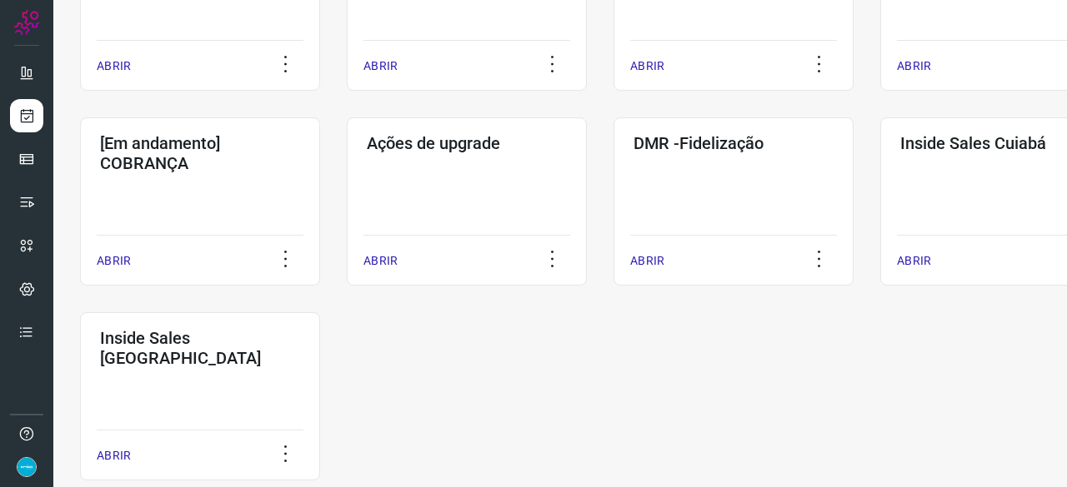
scroll to position [800, 0]
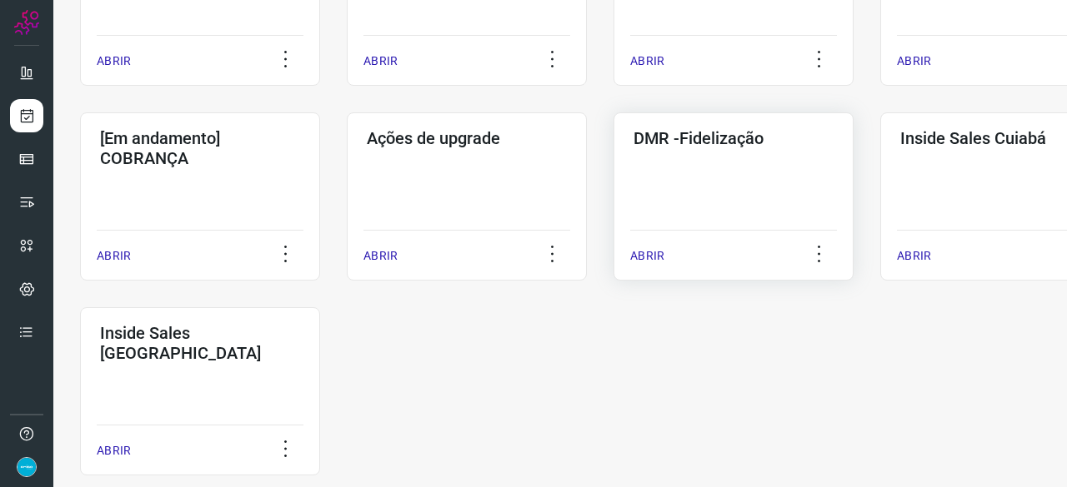
click at [647, 258] on p "ABRIR" at bounding box center [647, 255] width 34 height 17
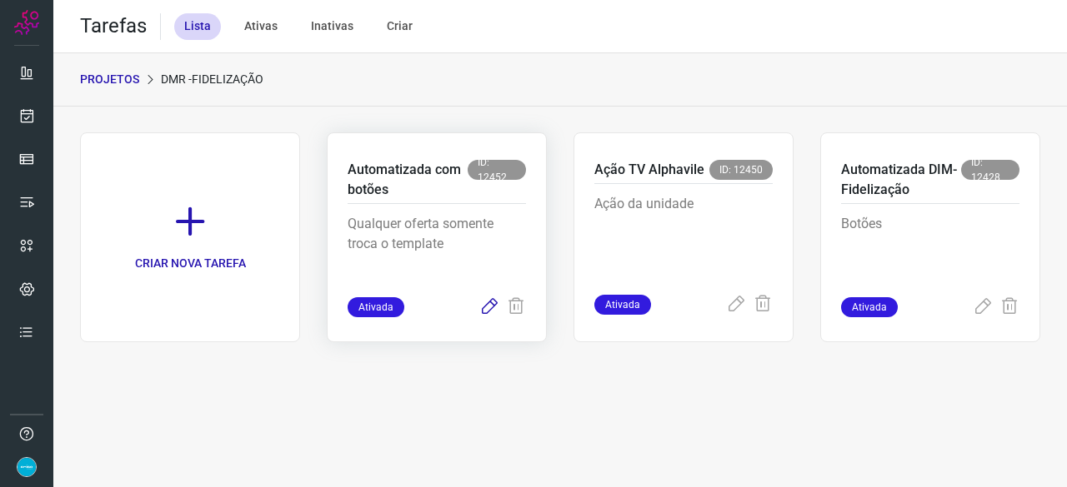
click at [483, 308] on icon at bounding box center [489, 307] width 20 height 20
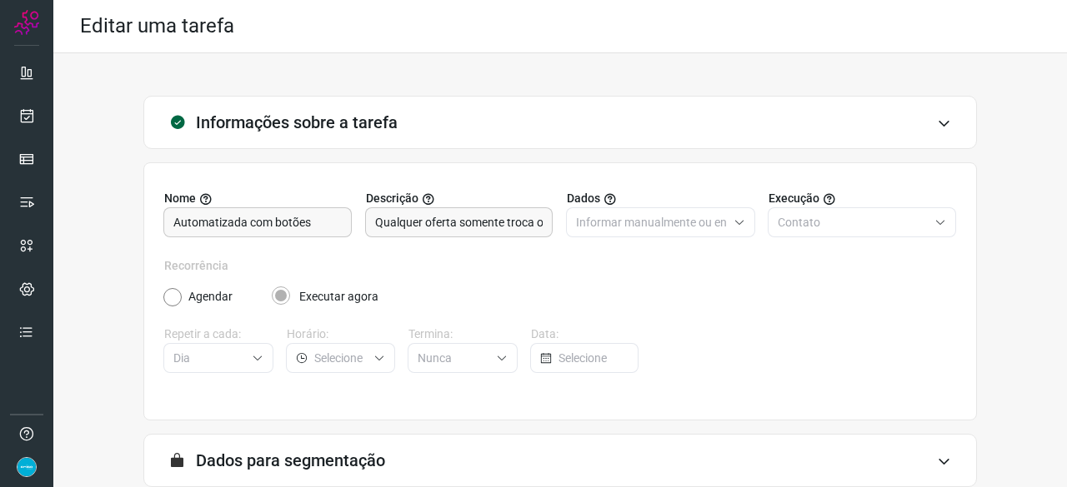
scroll to position [162, 0]
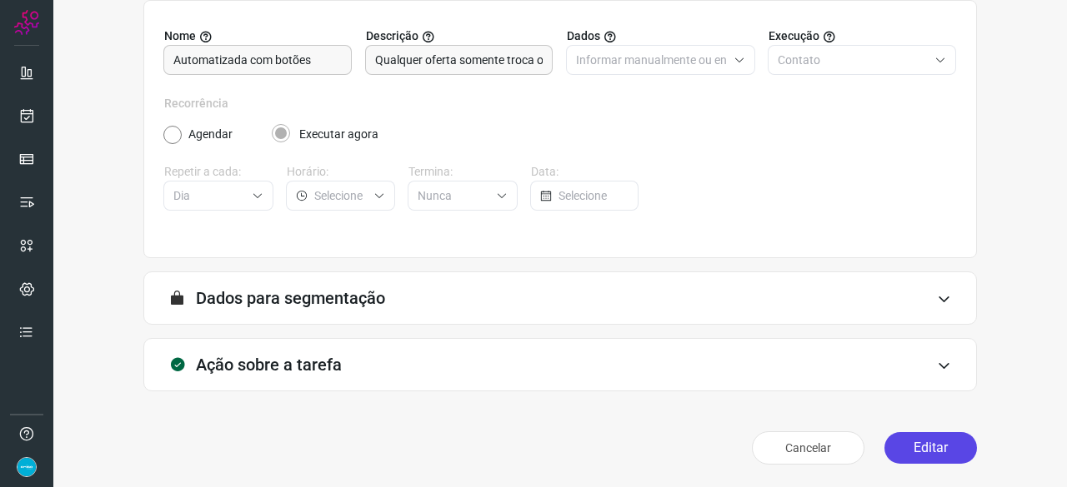
click at [942, 452] on button "Editar" at bounding box center [930, 448] width 92 height 32
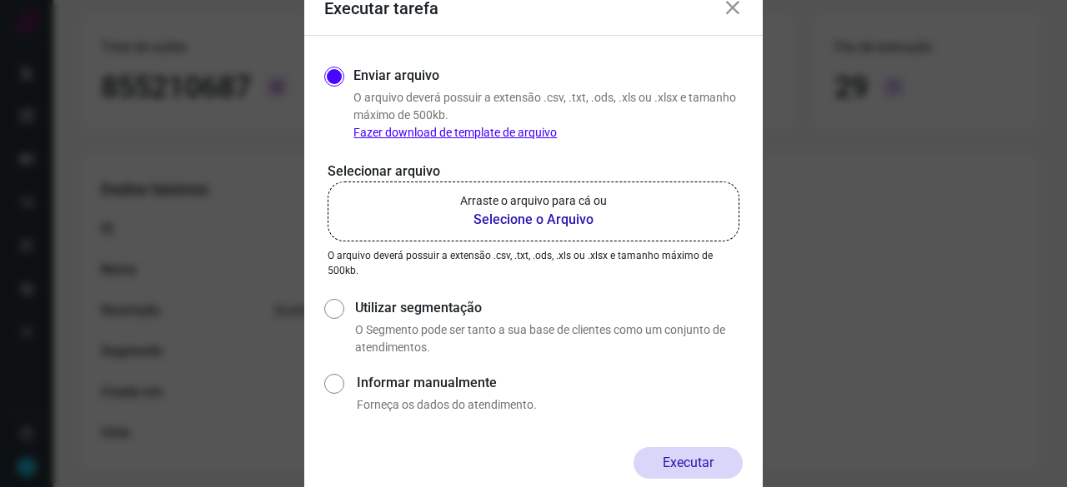
click at [485, 219] on b "Selecione o Arquivo" at bounding box center [533, 220] width 147 height 20
click at [0, 0] on input "Arraste o arquivo para cá ou Selecione o Arquivo" at bounding box center [0, 0] width 0 height 0
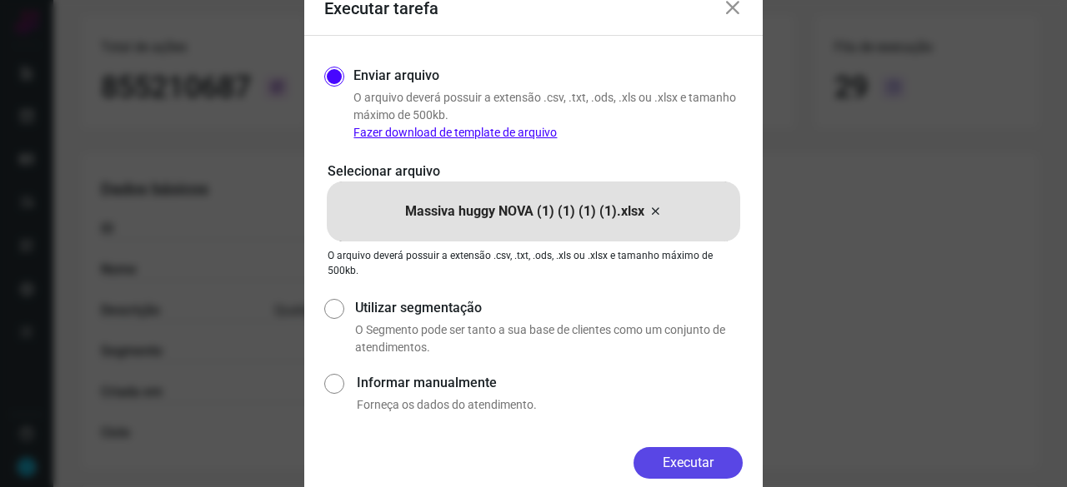
click at [718, 457] on button "Executar" at bounding box center [687, 463] width 109 height 32
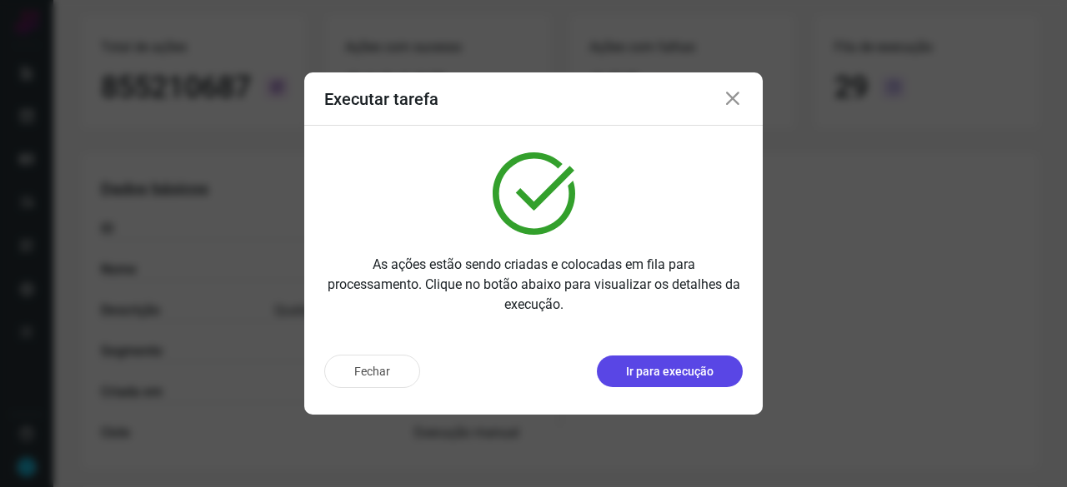
click at [660, 367] on p "Ir para execução" at bounding box center [669, 371] width 87 height 17
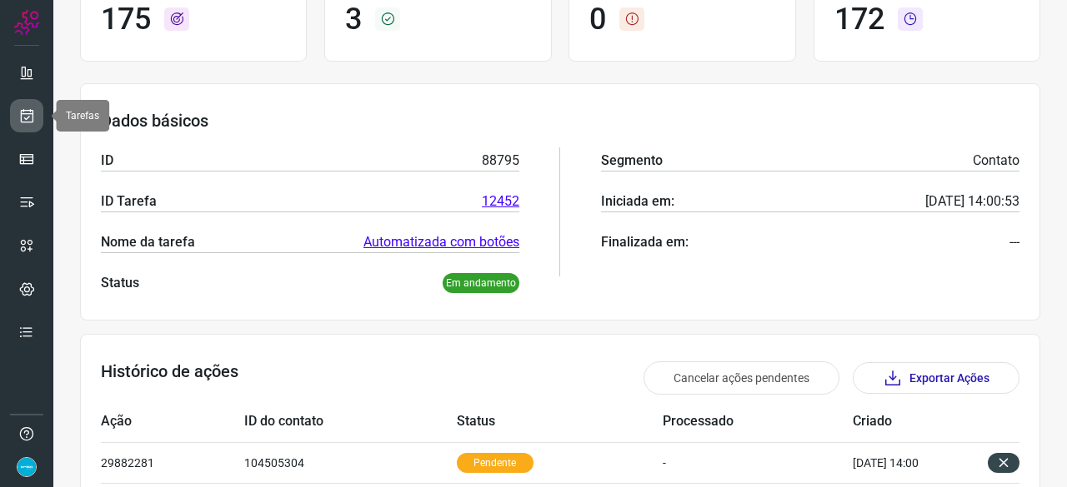
click at [22, 112] on icon at bounding box center [26, 115] width 17 height 17
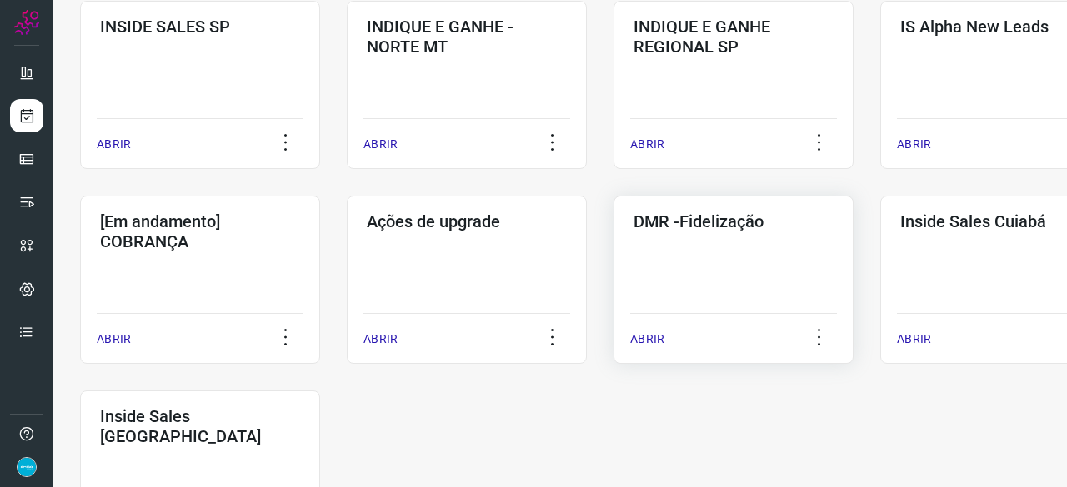
click at [657, 338] on p "ABRIR" at bounding box center [647, 339] width 34 height 17
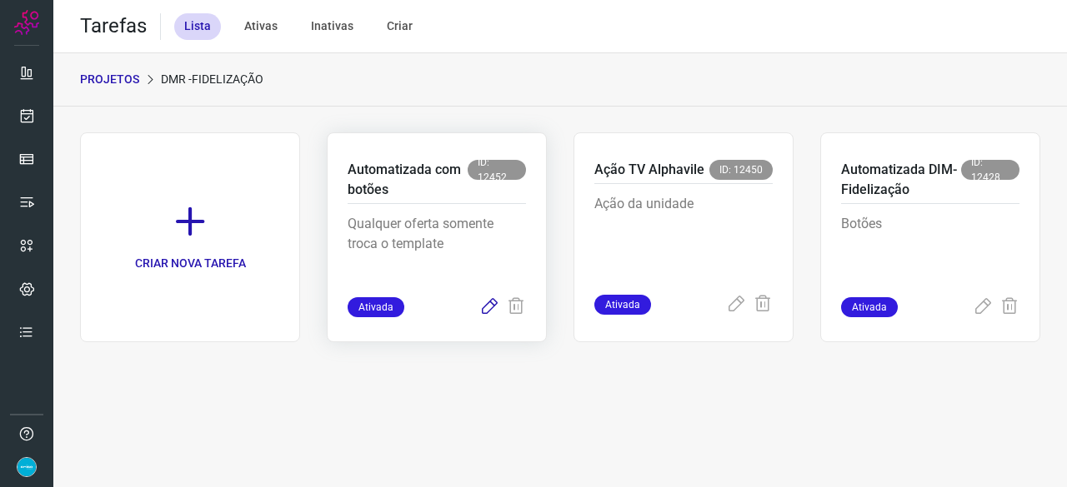
click at [492, 304] on icon at bounding box center [489, 307] width 20 height 20
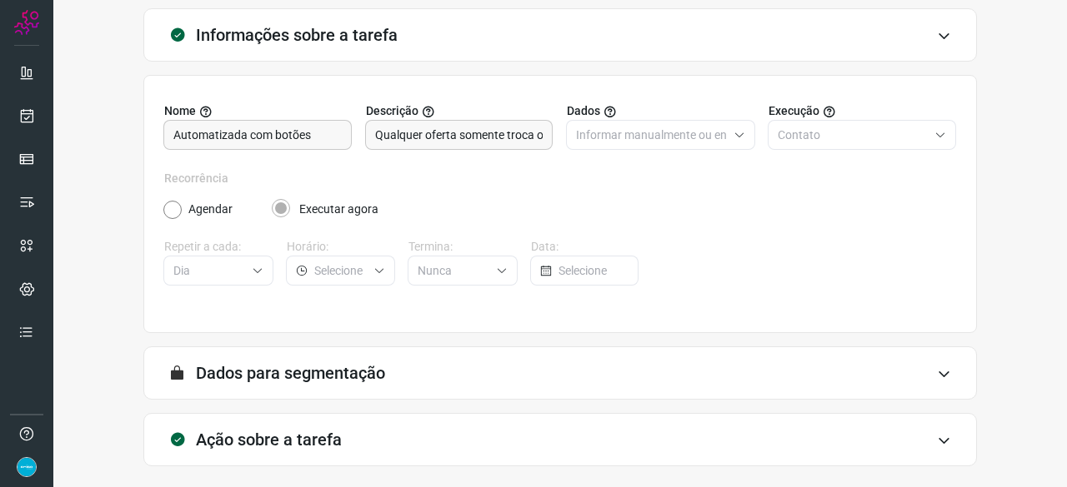
scroll to position [162, 0]
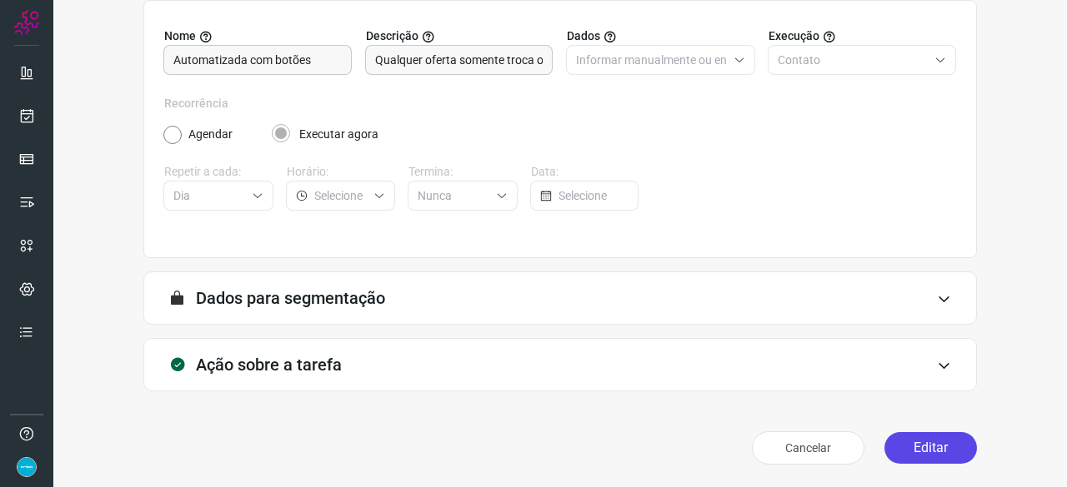
click at [937, 454] on button "Editar" at bounding box center [930, 448] width 92 height 32
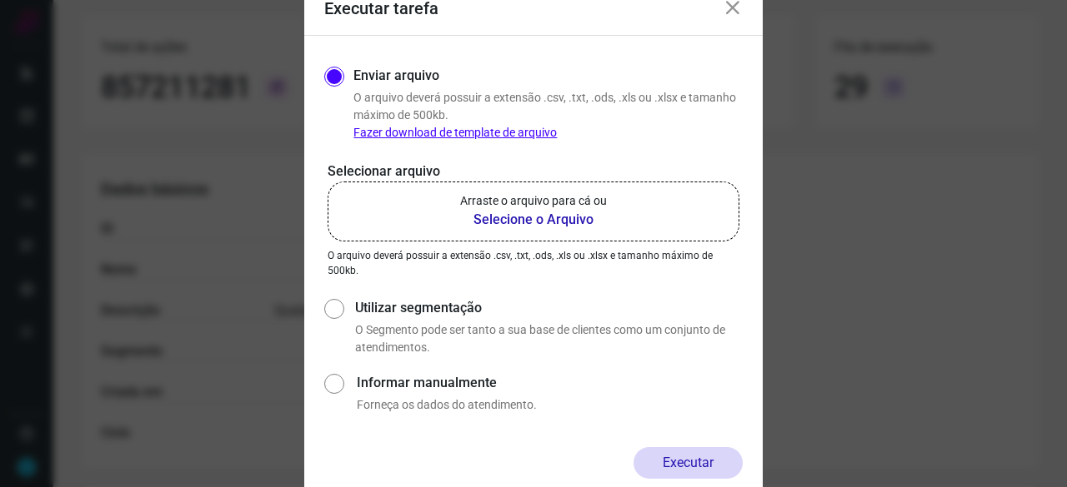
click at [552, 220] on b "Selecione o Arquivo" at bounding box center [533, 220] width 147 height 20
click at [0, 0] on input "Arraste o arquivo para cá ou Selecione o Arquivo" at bounding box center [0, 0] width 0 height 0
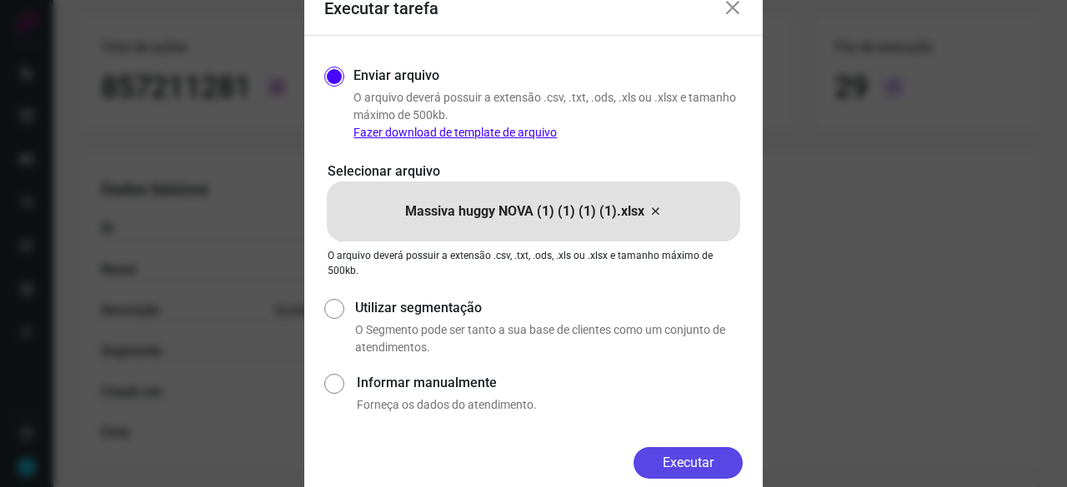
click at [733, 452] on button "Executar" at bounding box center [687, 463] width 109 height 32
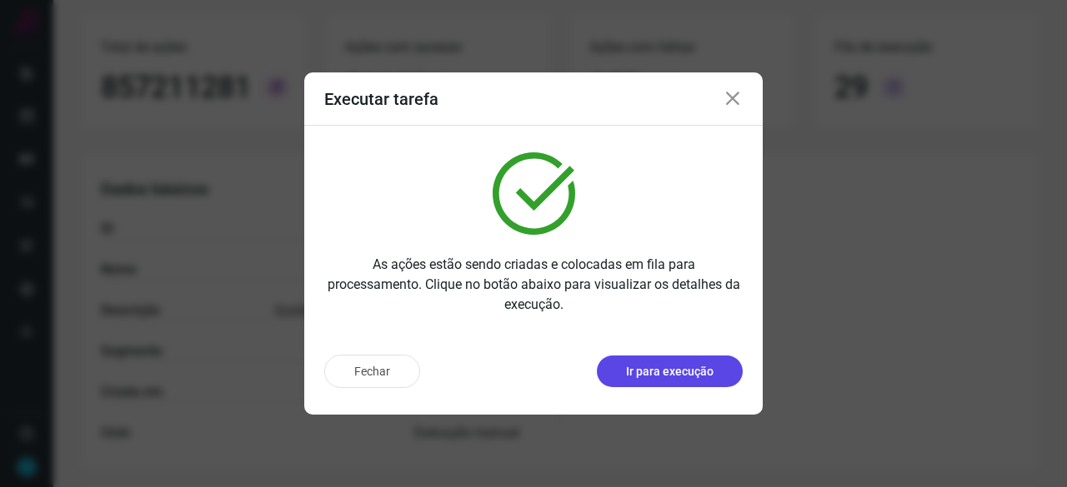
click at [662, 375] on p "Ir para execução" at bounding box center [669, 371] width 87 height 17
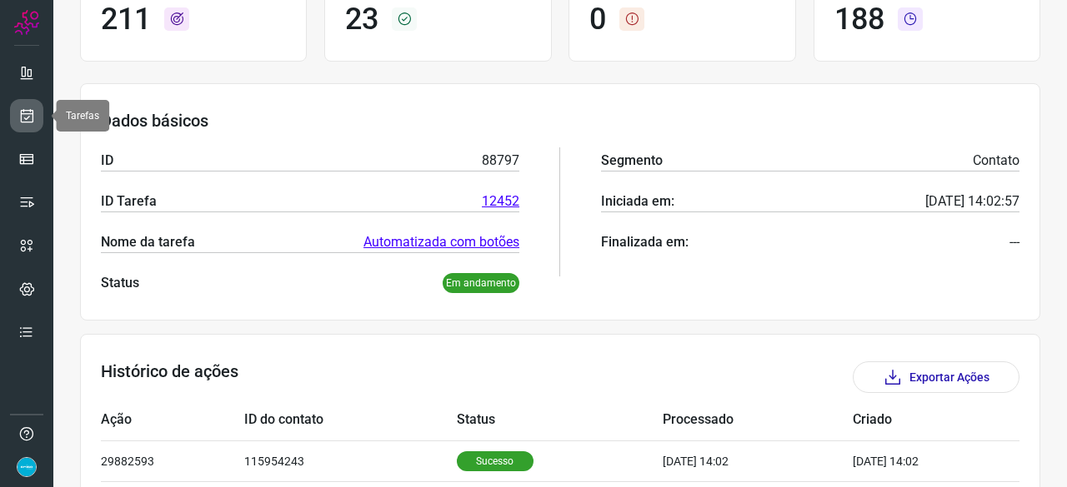
click at [23, 117] on icon at bounding box center [26, 115] width 17 height 17
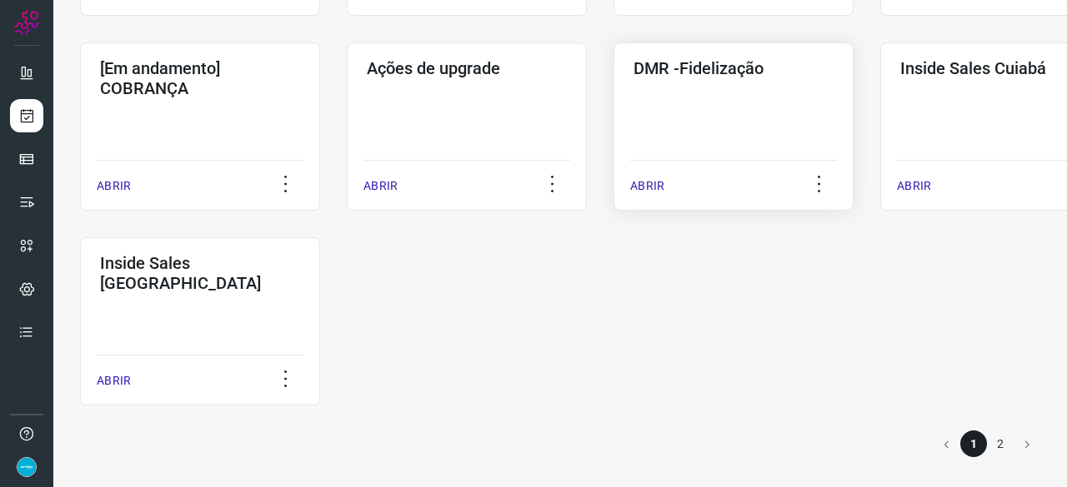
click at [646, 179] on p "ABRIR" at bounding box center [647, 185] width 34 height 17
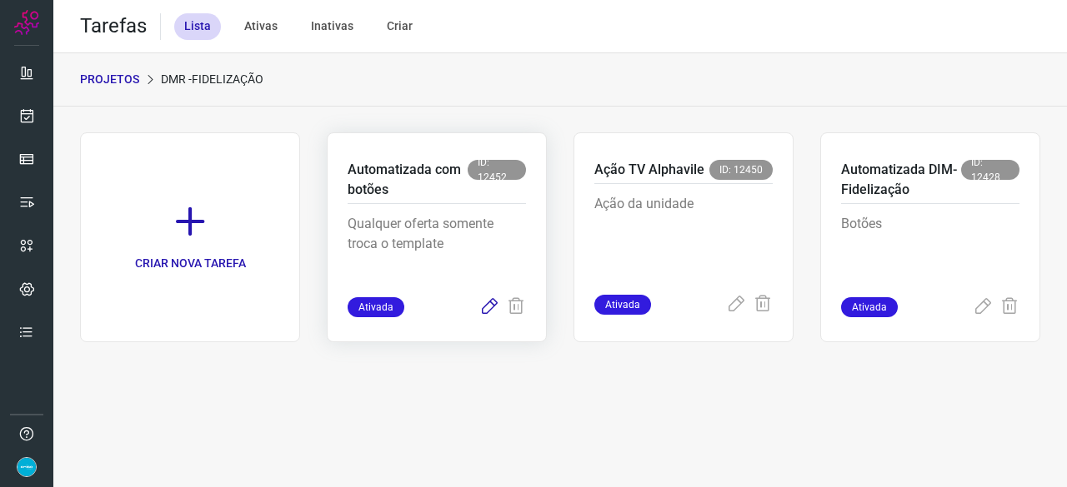
click at [488, 303] on icon at bounding box center [489, 307] width 20 height 20
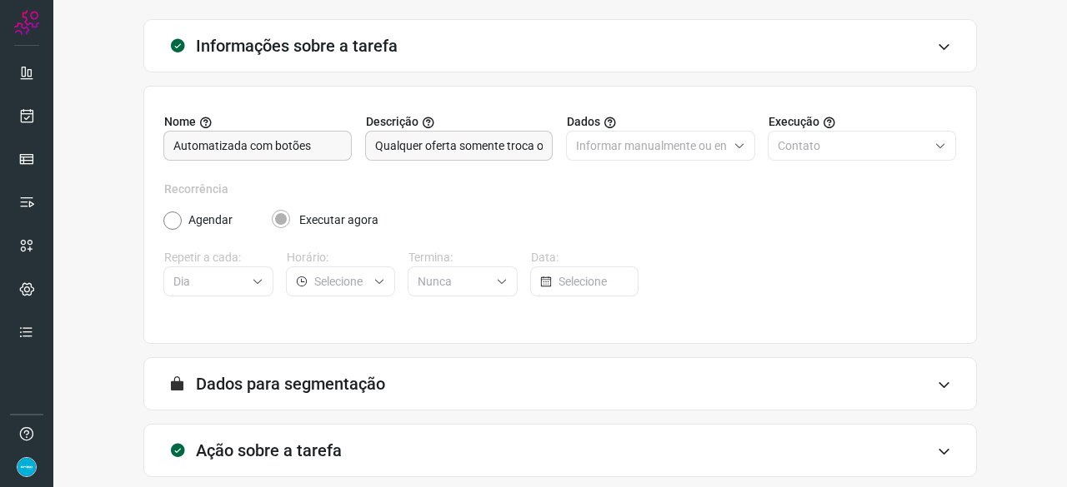
scroll to position [162, 0]
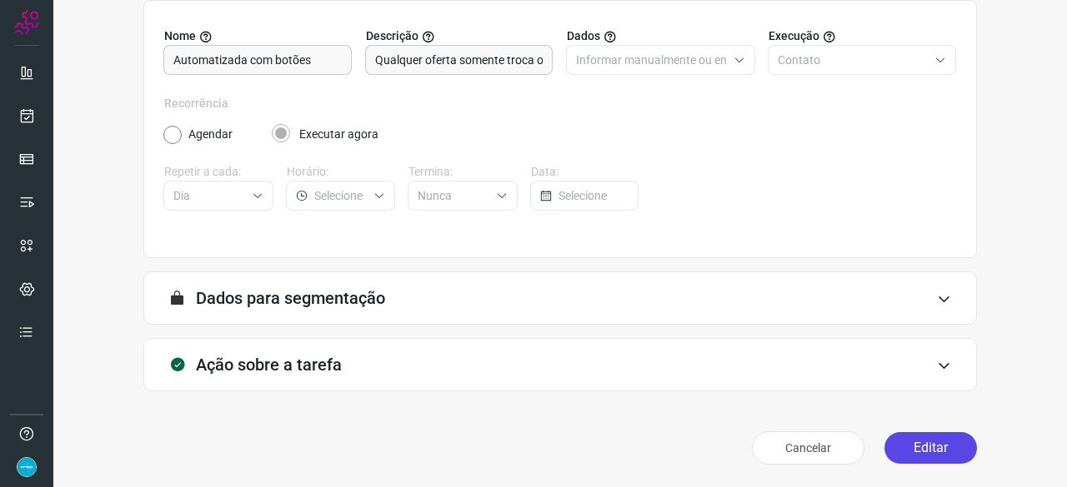
click at [948, 442] on button "Editar" at bounding box center [930, 448] width 92 height 32
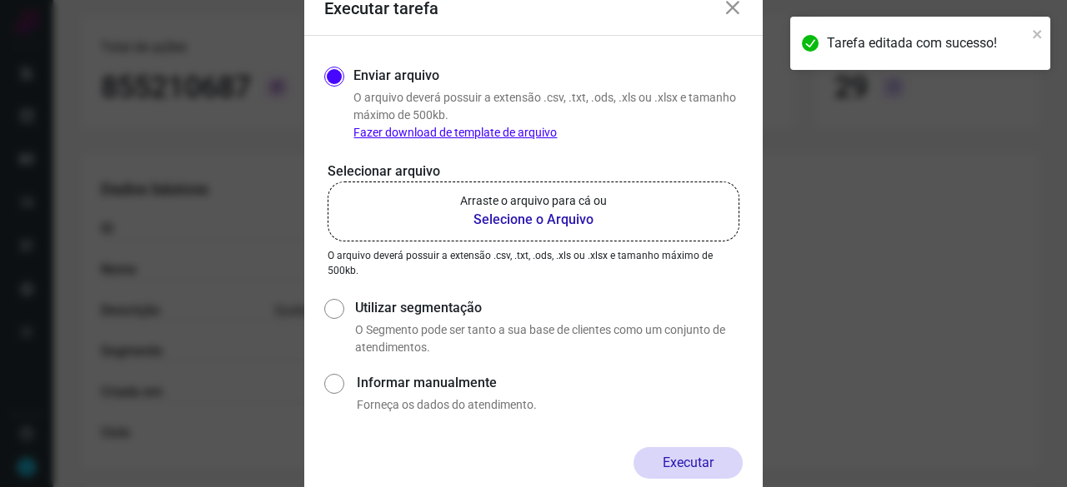
click at [537, 217] on b "Selecione o Arquivo" at bounding box center [533, 220] width 147 height 20
click at [0, 0] on input "Arraste o arquivo para cá ou Selecione o Arquivo" at bounding box center [0, 0] width 0 height 0
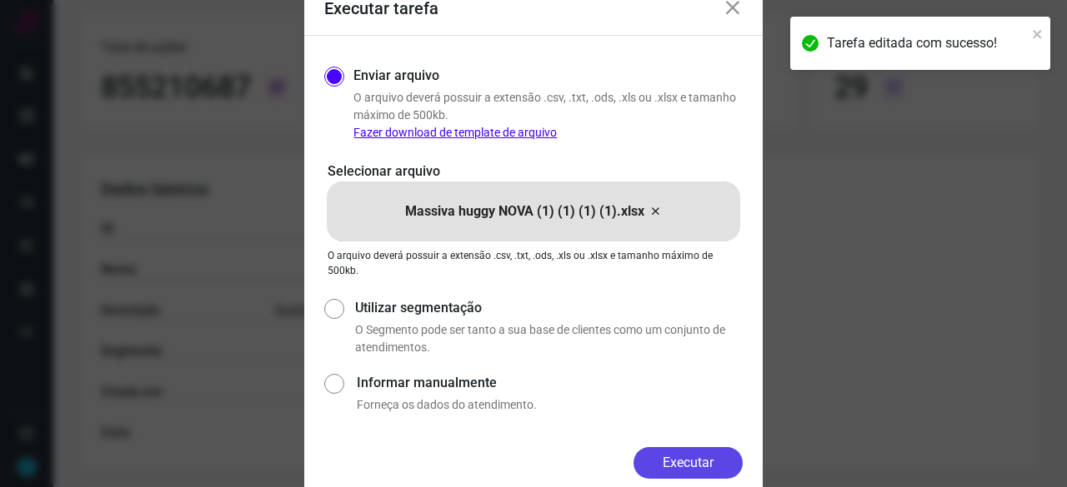
click at [719, 462] on button "Executar" at bounding box center [687, 463] width 109 height 32
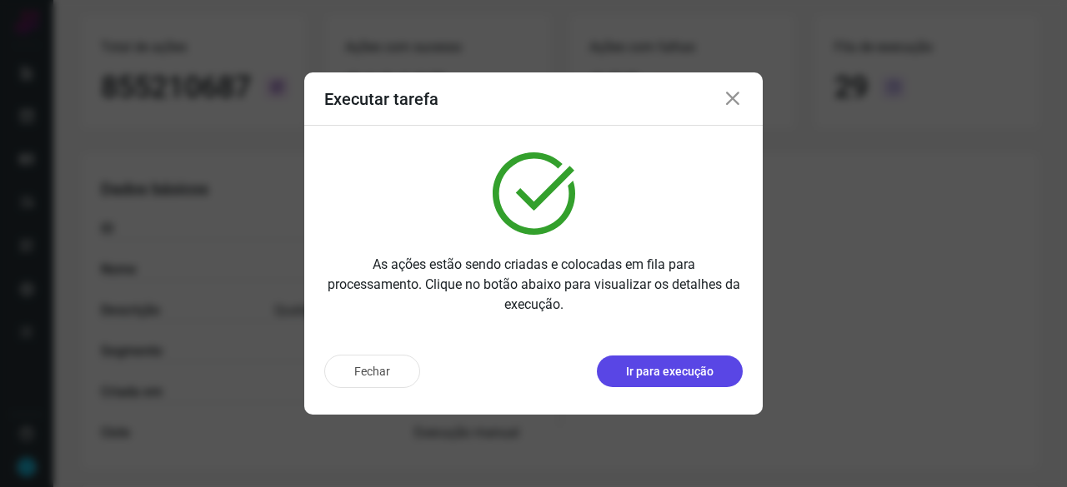
click at [628, 361] on button "Ir para execução" at bounding box center [670, 372] width 146 height 32
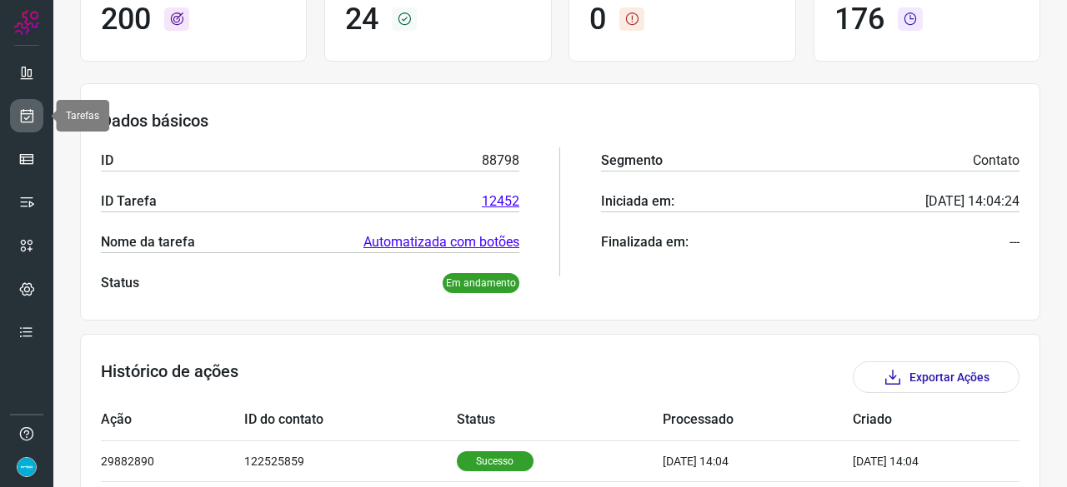
click at [15, 117] on link at bounding box center [26, 115] width 33 height 33
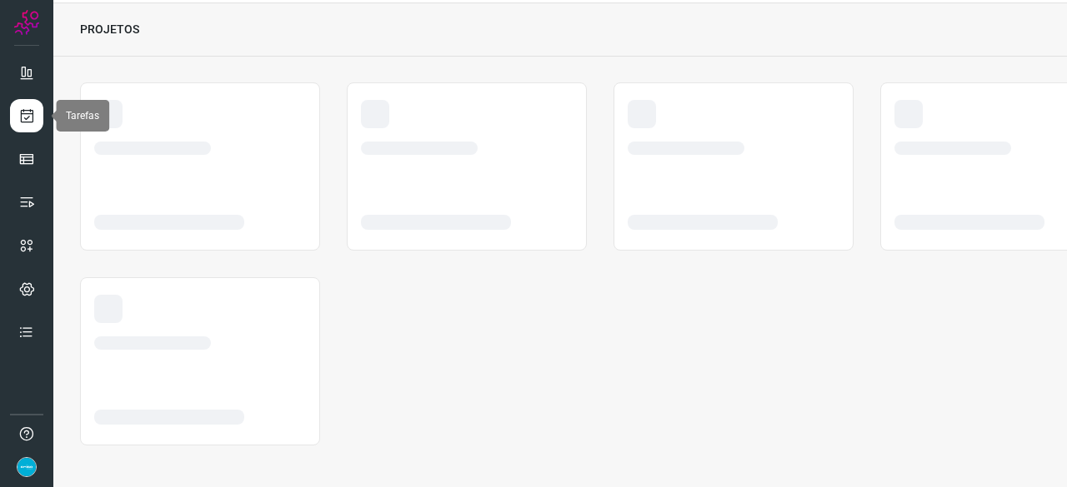
scroll to position [50, 0]
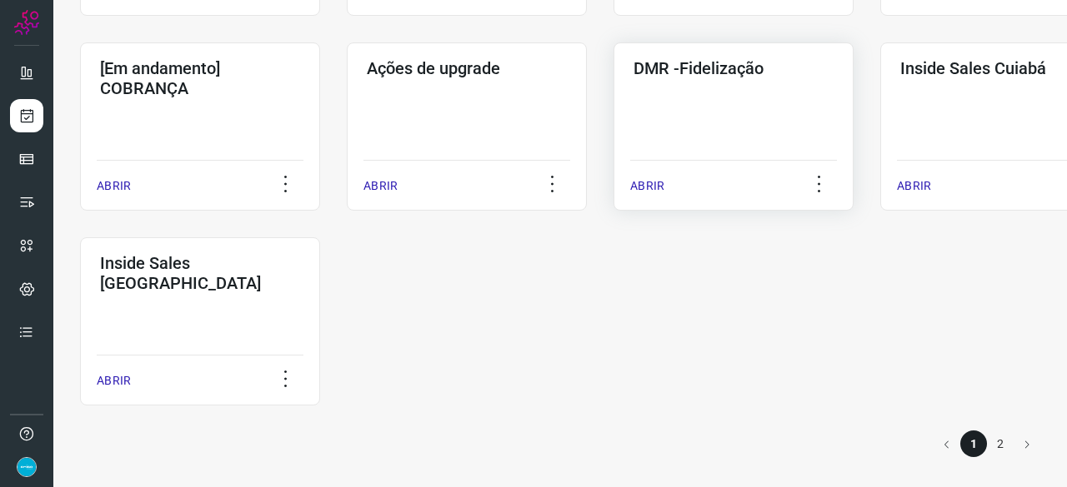
click at [659, 183] on p "ABRIR" at bounding box center [647, 185] width 34 height 17
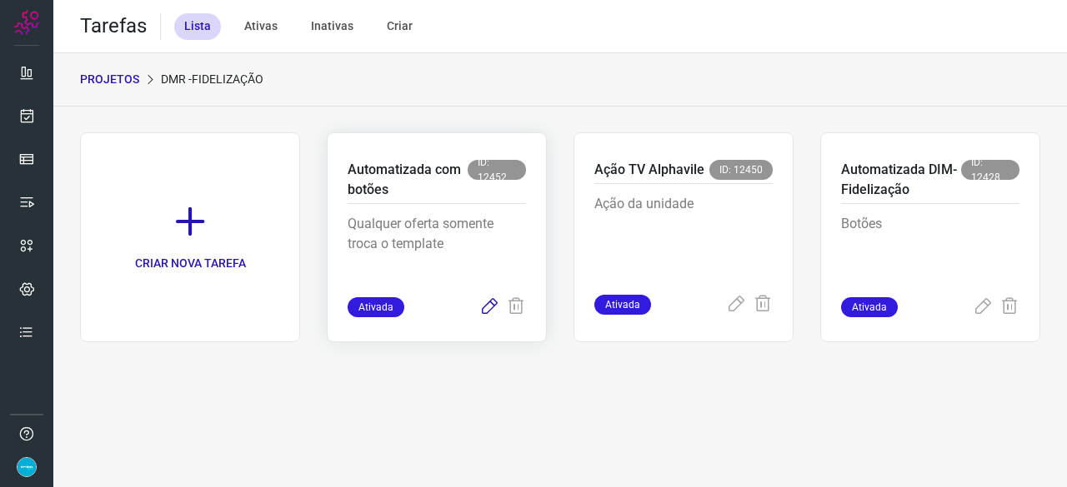
click at [494, 306] on icon at bounding box center [489, 307] width 20 height 20
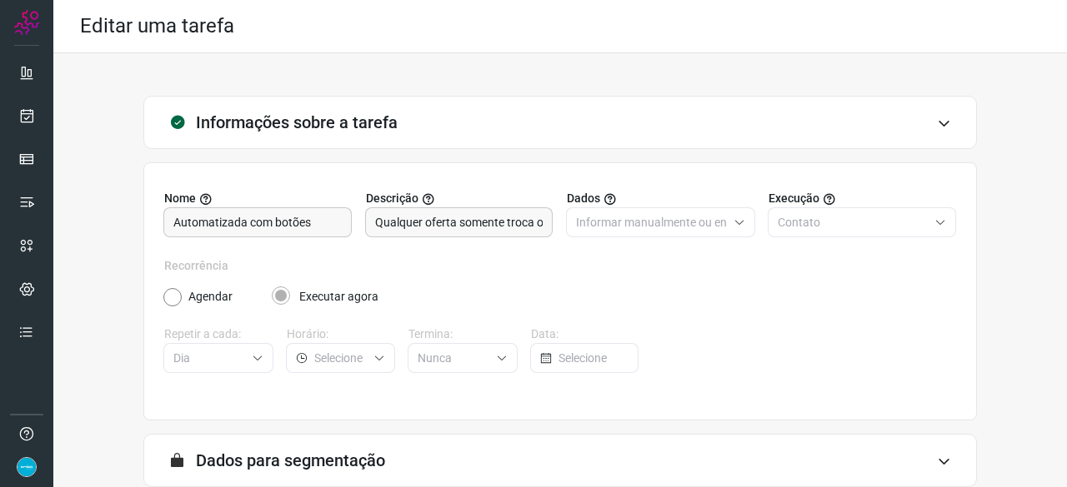
scroll to position [162, 0]
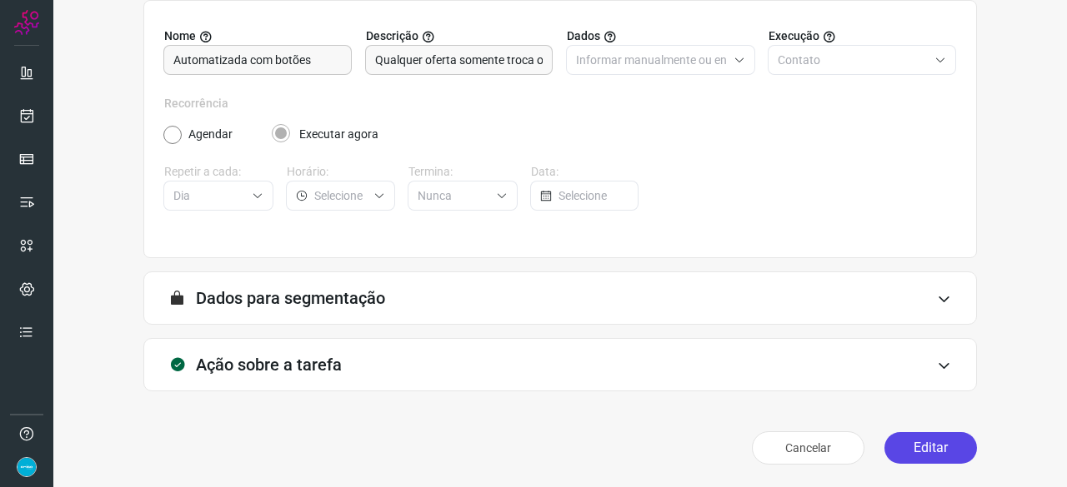
click at [927, 450] on button "Editar" at bounding box center [930, 448] width 92 height 32
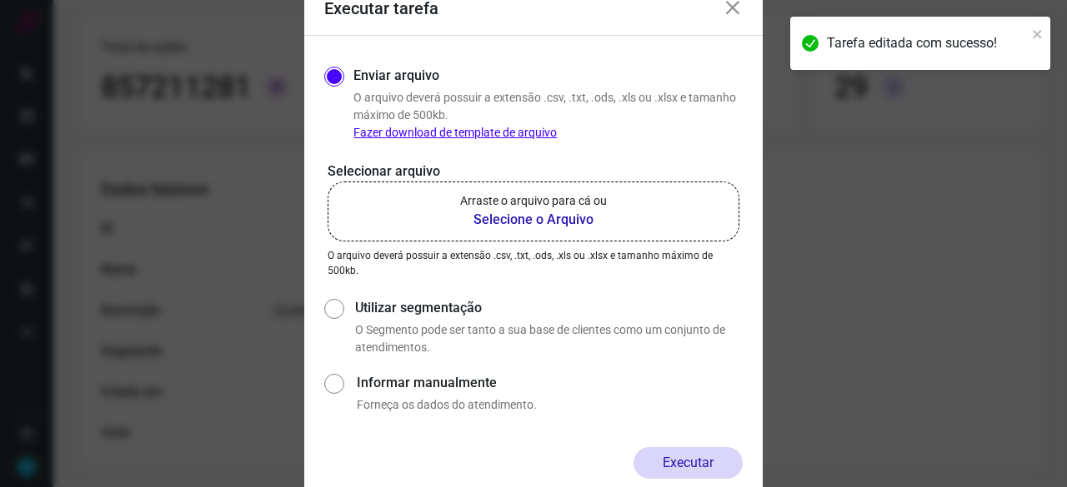
click at [515, 219] on b "Selecione o Arquivo" at bounding box center [533, 220] width 147 height 20
click at [0, 0] on input "Arraste o arquivo para cá ou Selecione o Arquivo" at bounding box center [0, 0] width 0 height 0
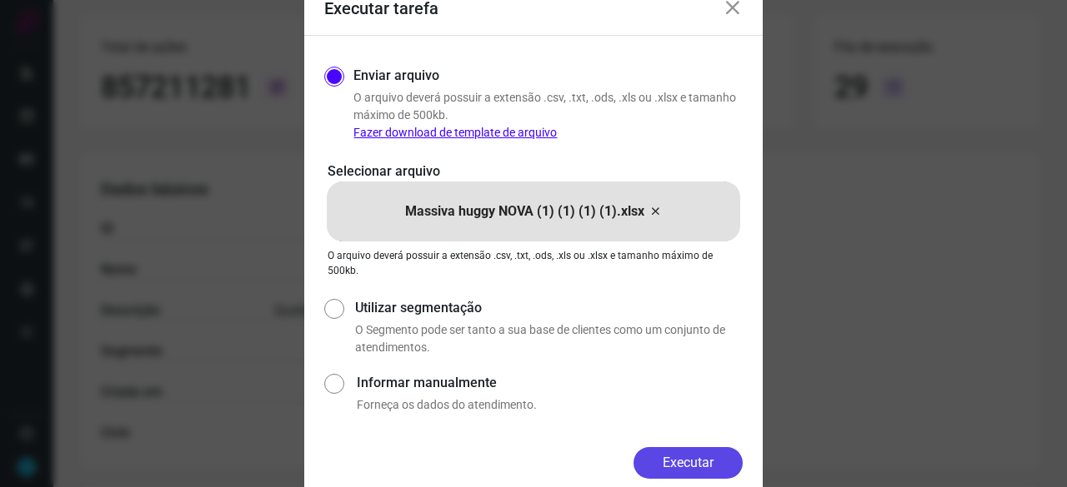
click at [677, 462] on button "Executar" at bounding box center [687, 463] width 109 height 32
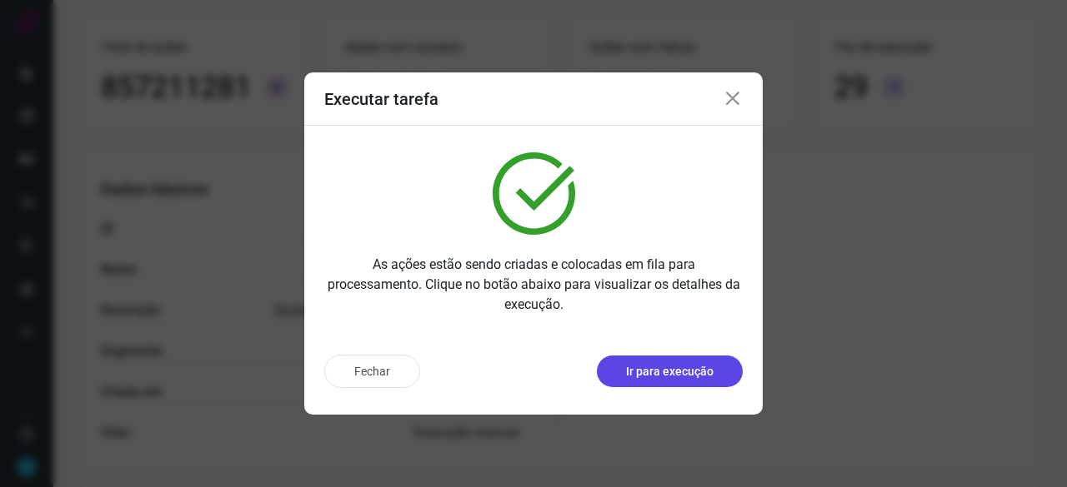
click at [665, 373] on p "Ir para execução" at bounding box center [669, 371] width 87 height 17
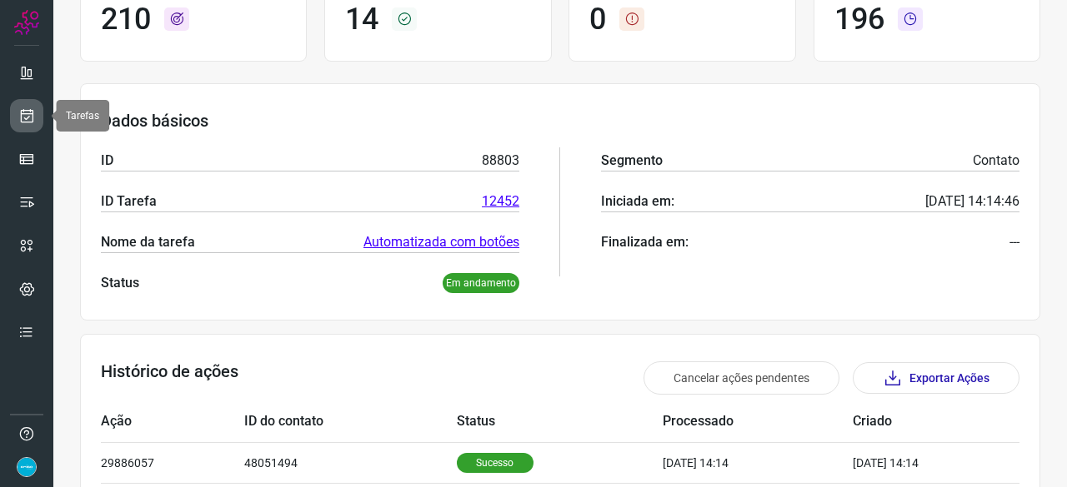
click at [34, 119] on icon at bounding box center [26, 115] width 17 height 17
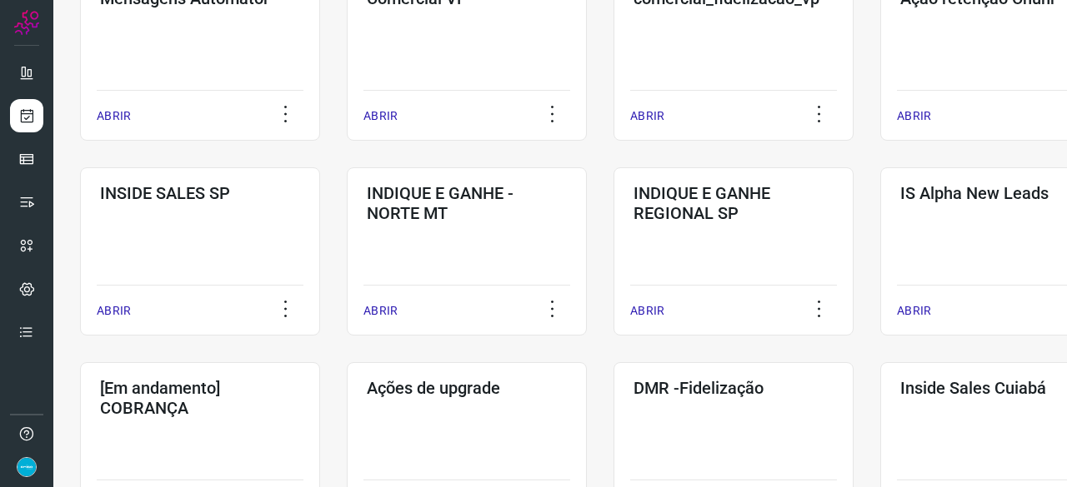
scroll to position [633, 0]
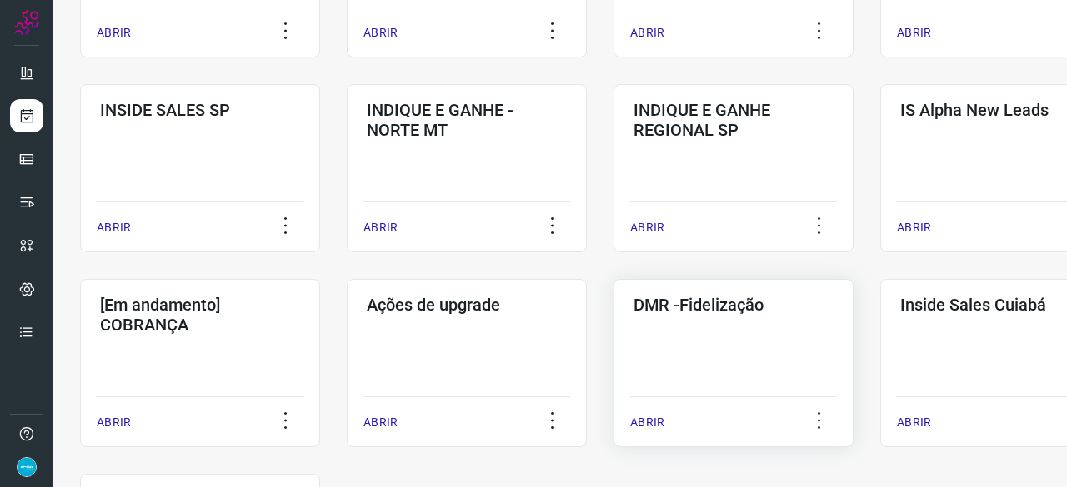
click at [649, 419] on p "ABRIR" at bounding box center [647, 422] width 34 height 17
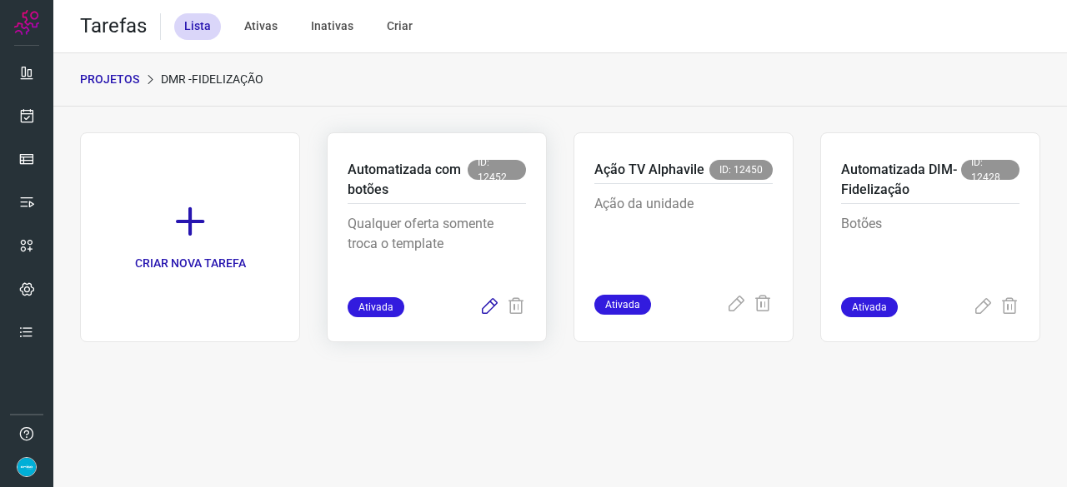
click at [486, 302] on icon at bounding box center [489, 307] width 20 height 20
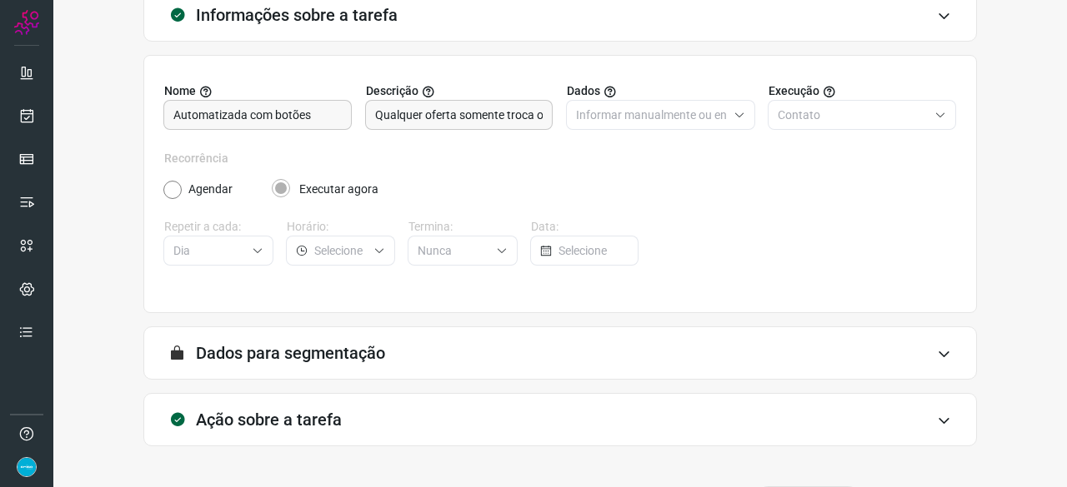
scroll to position [162, 0]
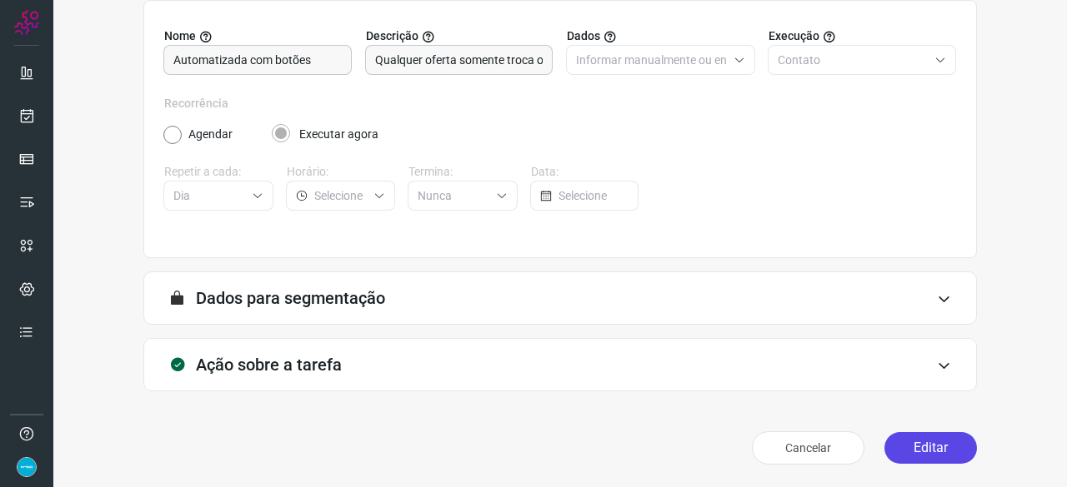
click at [927, 452] on button "Editar" at bounding box center [930, 448] width 92 height 32
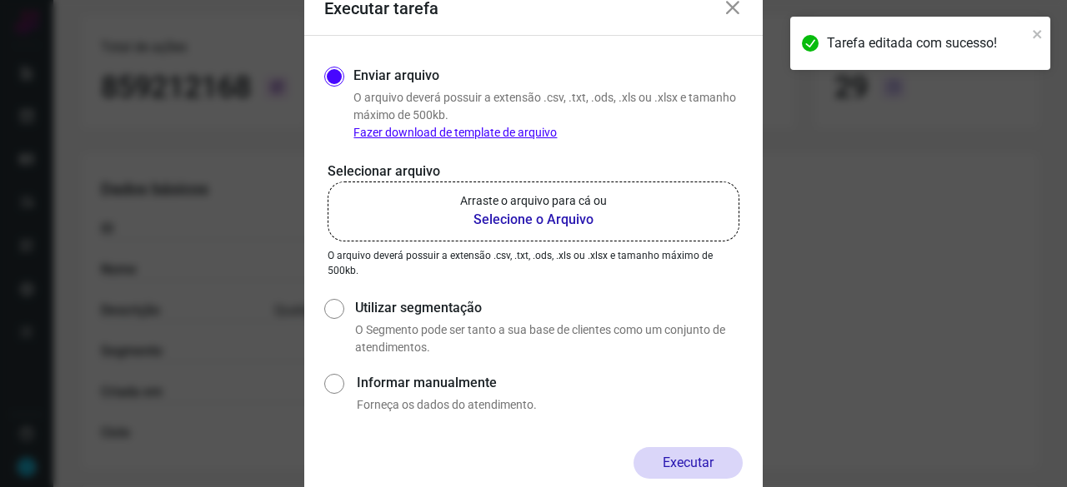
click at [499, 220] on b "Selecione o Arquivo" at bounding box center [533, 220] width 147 height 20
click at [0, 0] on input "Arraste o arquivo para cá ou Selecione o Arquivo" at bounding box center [0, 0] width 0 height 0
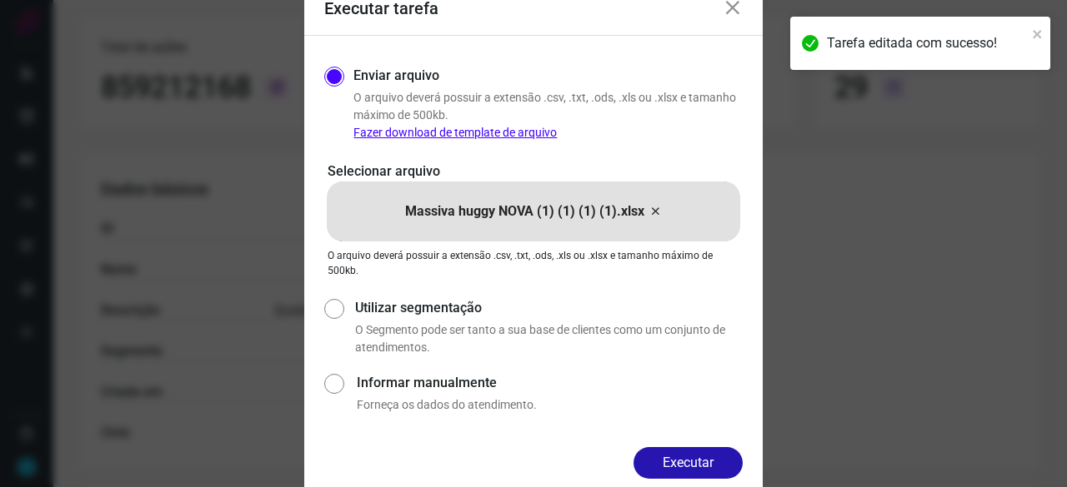
click at [672, 458] on button "Executar" at bounding box center [687, 463] width 109 height 32
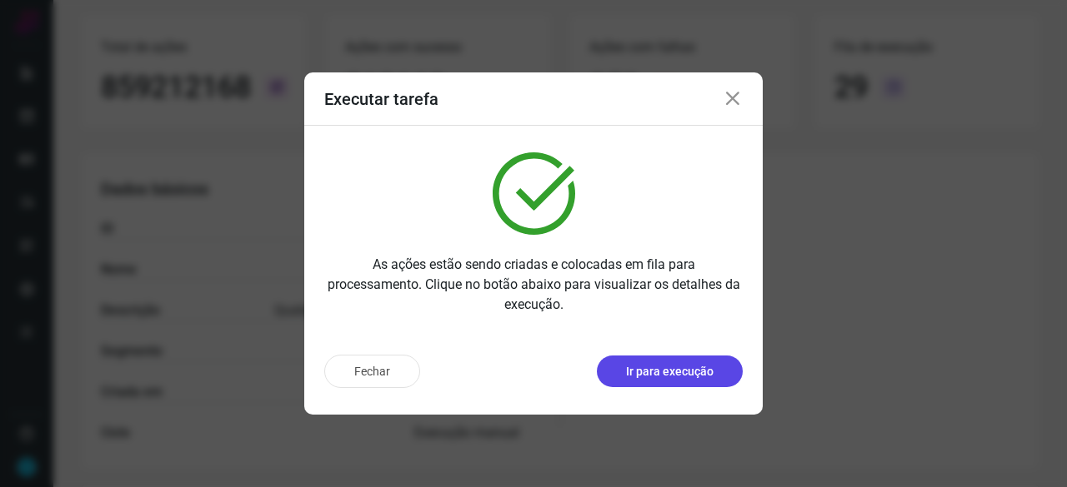
click at [668, 382] on button "Ir para execução" at bounding box center [670, 372] width 146 height 32
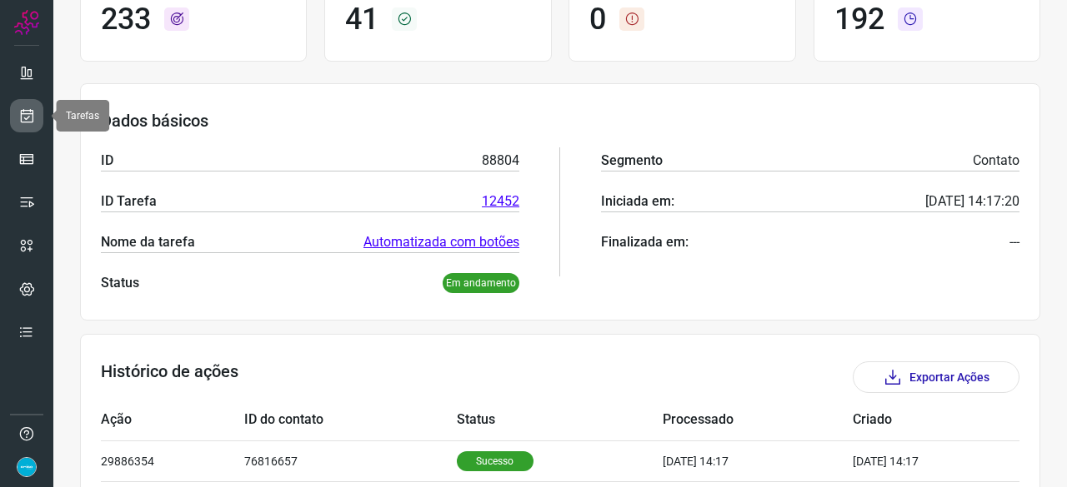
click at [29, 117] on icon at bounding box center [26, 115] width 17 height 17
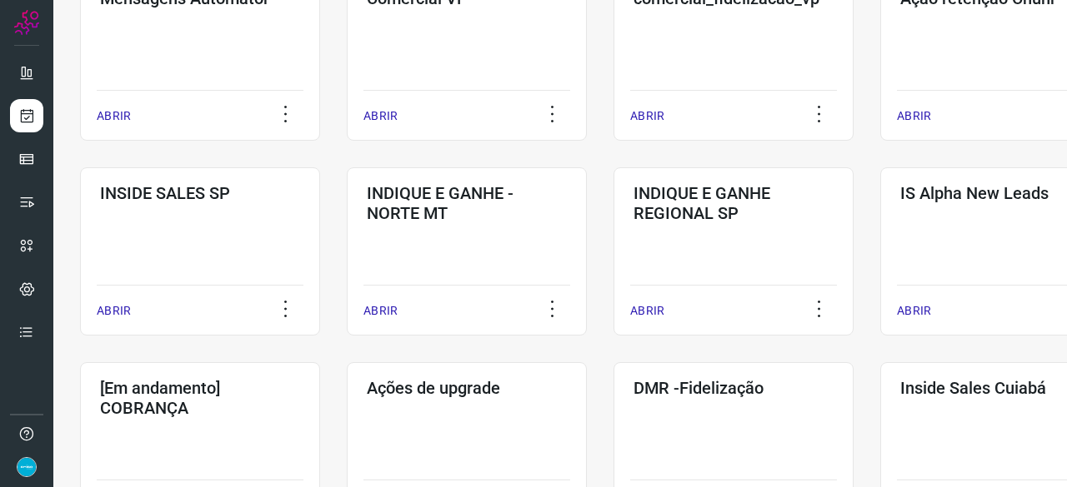
scroll to position [800, 0]
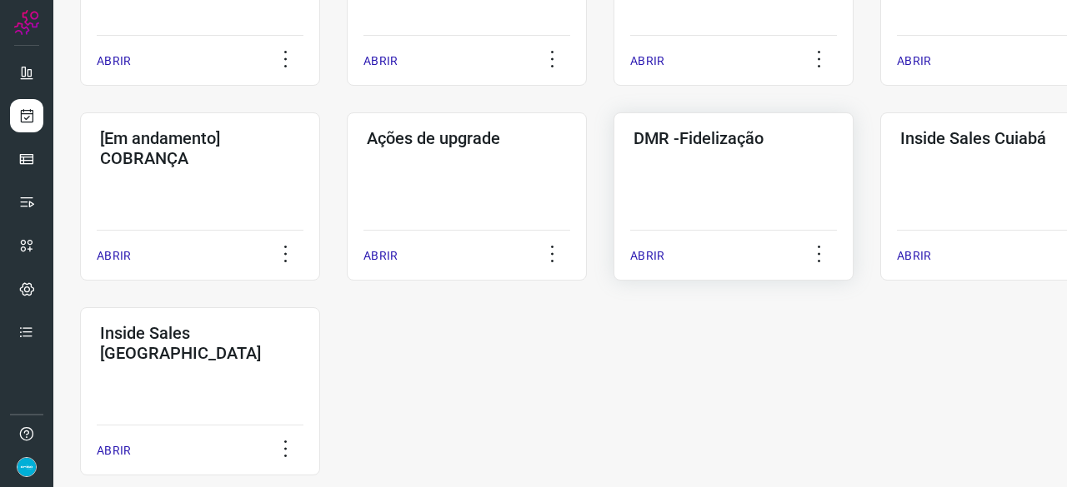
click at [660, 256] on p "ABRIR" at bounding box center [647, 255] width 34 height 17
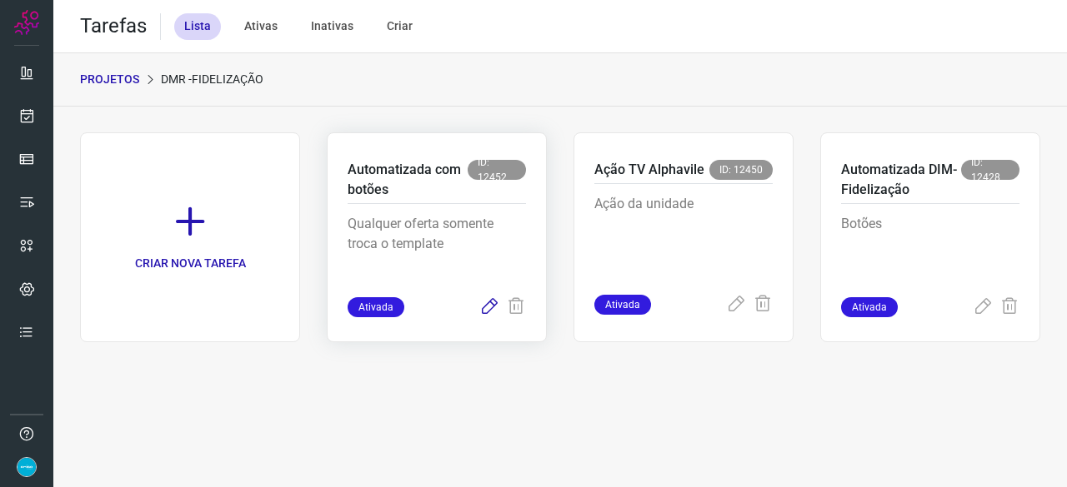
click at [485, 310] on icon at bounding box center [489, 307] width 20 height 20
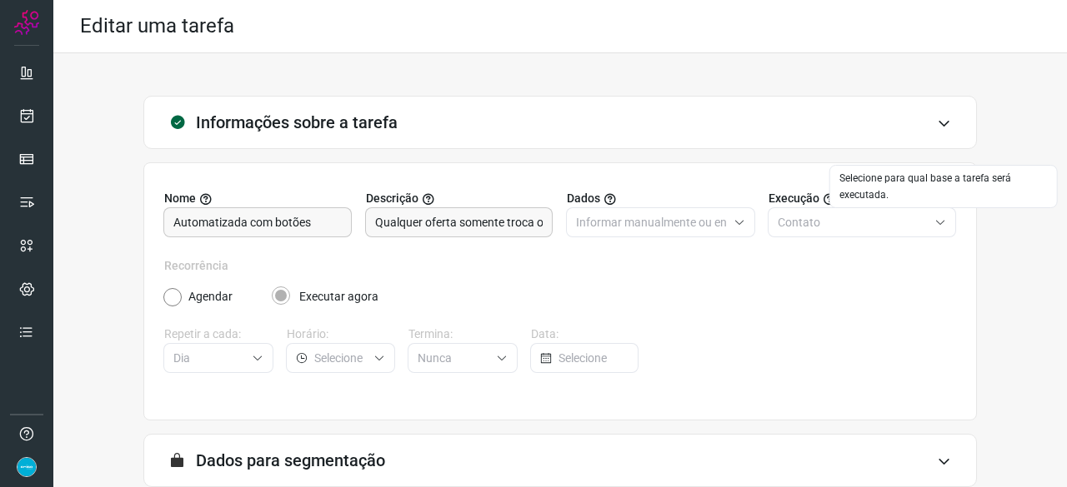
scroll to position [162, 0]
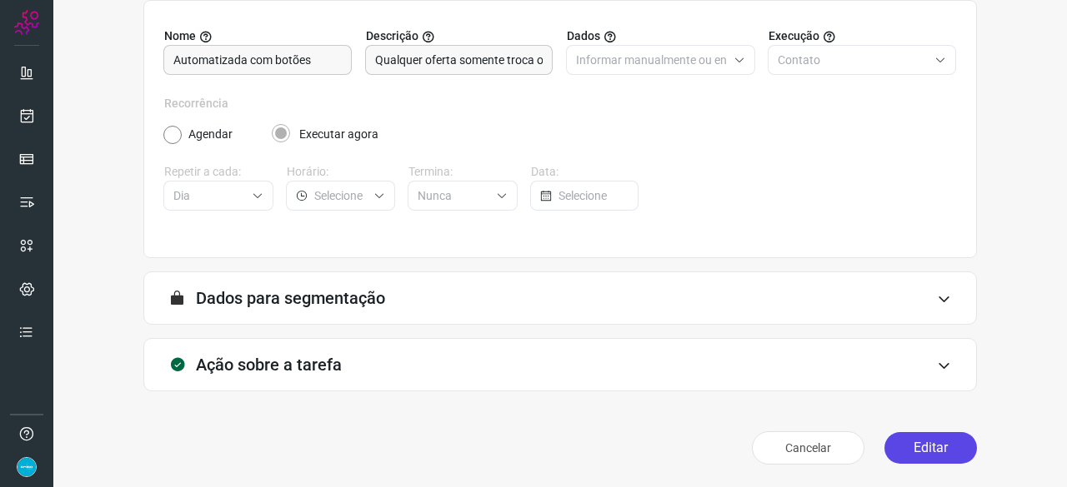
click at [917, 442] on button "Editar" at bounding box center [930, 448] width 92 height 32
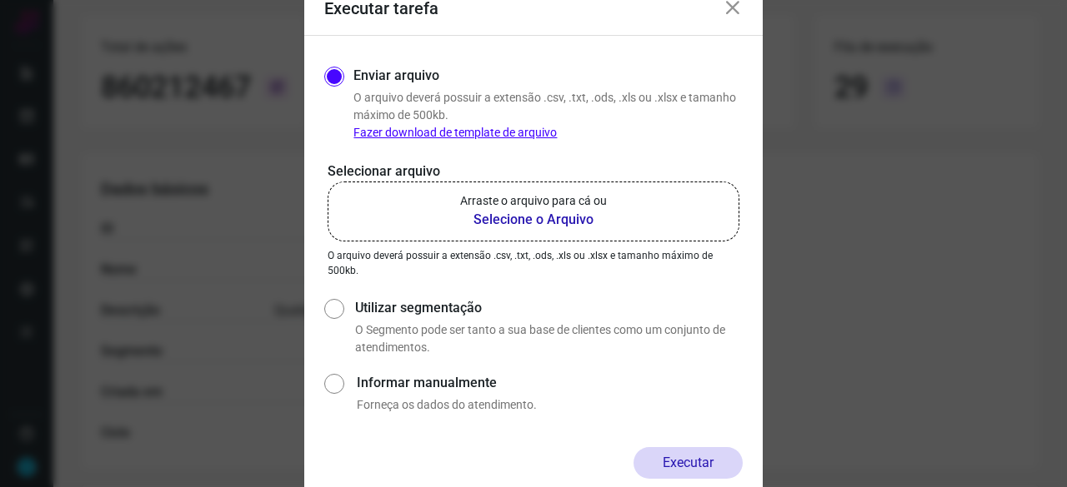
click at [492, 223] on b "Selecione o Arquivo" at bounding box center [533, 220] width 147 height 20
click at [0, 0] on input "Arraste o arquivo para cá ou Selecione o Arquivo" at bounding box center [0, 0] width 0 height 0
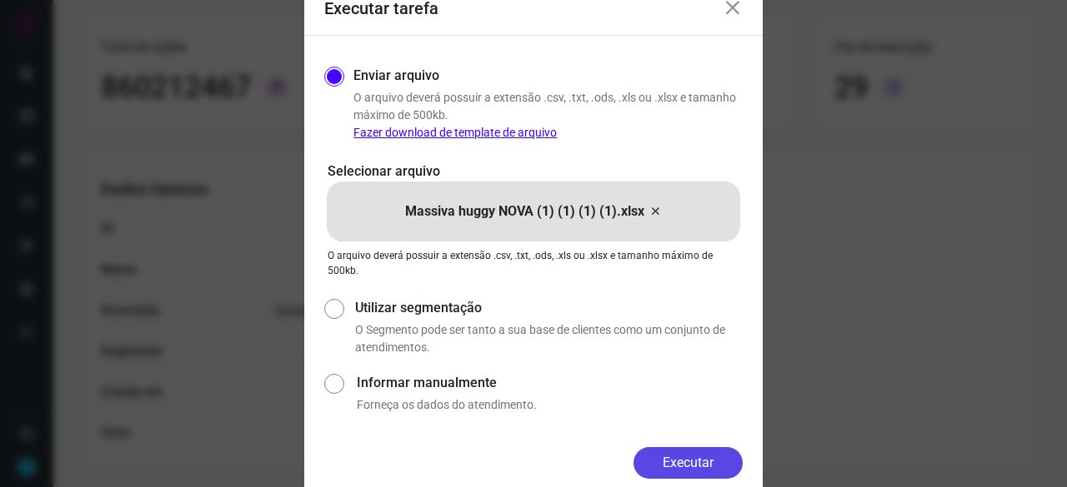
click at [717, 457] on button "Executar" at bounding box center [687, 463] width 109 height 32
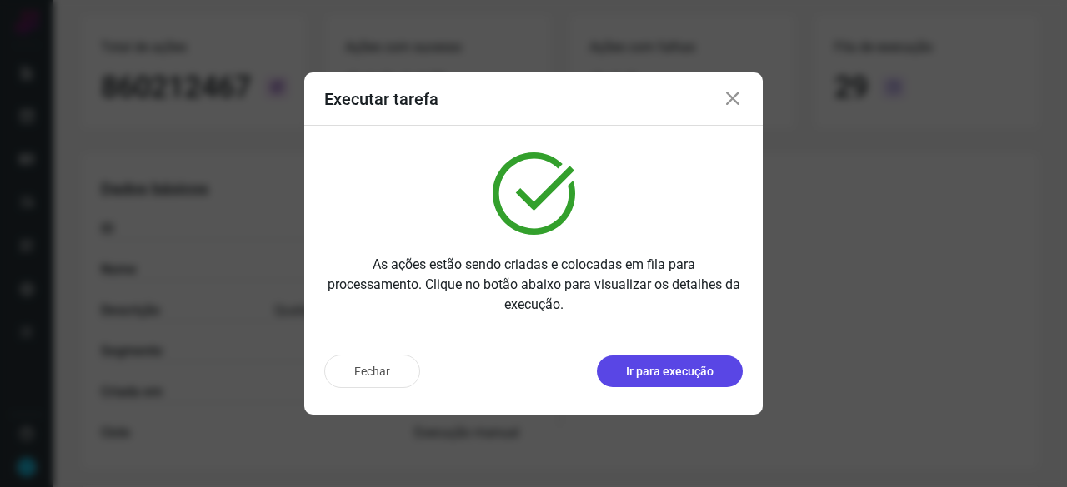
click at [690, 374] on p "Ir para execução" at bounding box center [669, 371] width 87 height 17
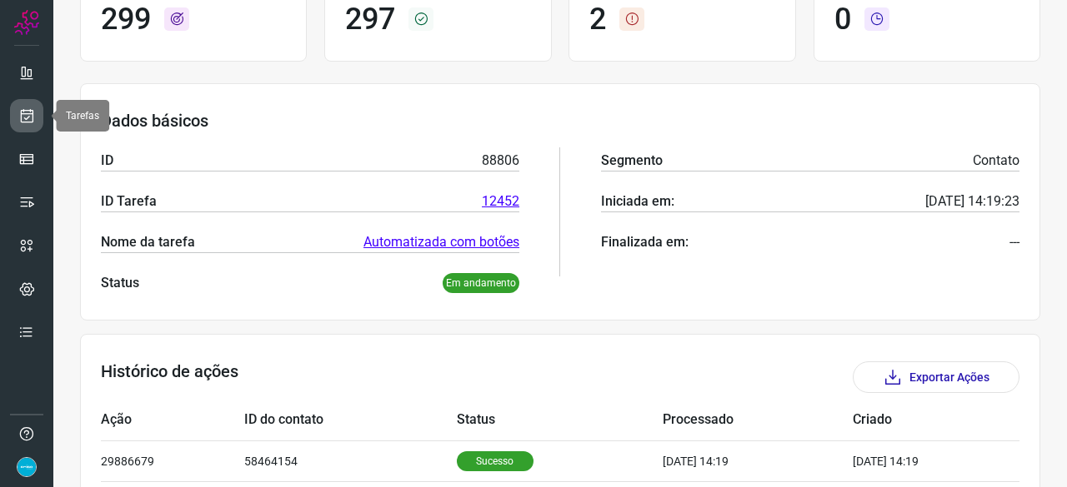
click at [33, 116] on icon at bounding box center [26, 115] width 17 height 17
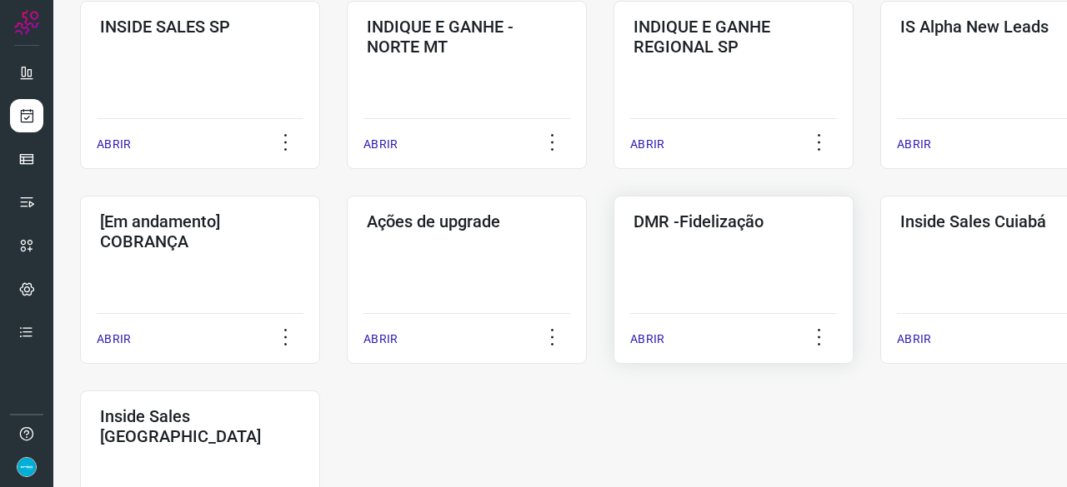
click at [653, 341] on p "ABRIR" at bounding box center [647, 339] width 34 height 17
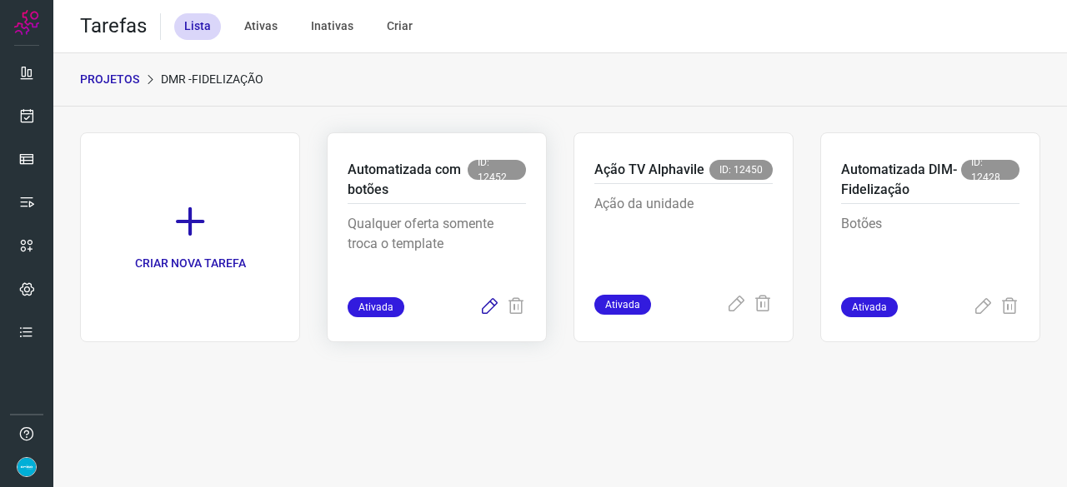
click at [493, 304] on icon at bounding box center [489, 307] width 20 height 20
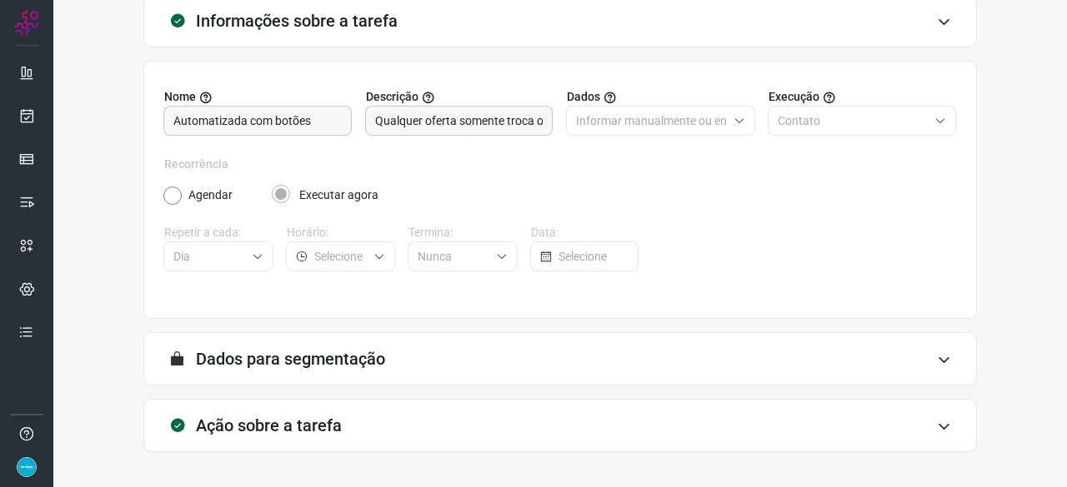
scroll to position [162, 0]
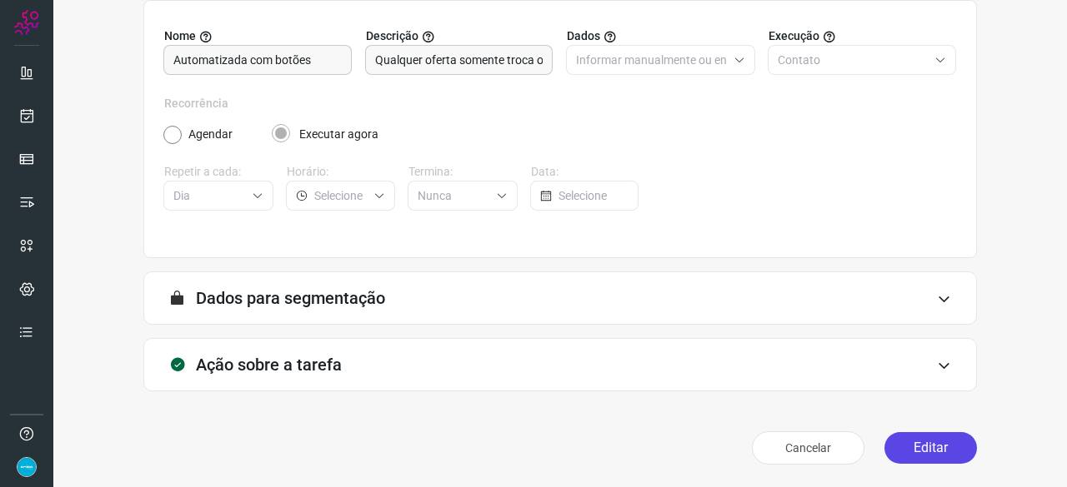
click at [948, 454] on button "Editar" at bounding box center [930, 448] width 92 height 32
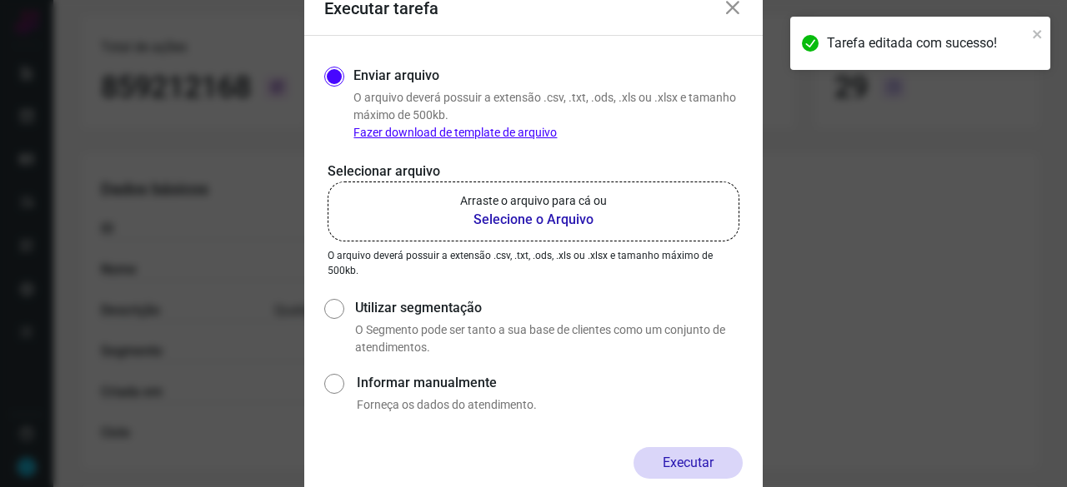
click at [503, 221] on b "Selecione o Arquivo" at bounding box center [533, 220] width 147 height 20
click at [0, 0] on input "Arraste o arquivo para cá ou Selecione o Arquivo" at bounding box center [0, 0] width 0 height 0
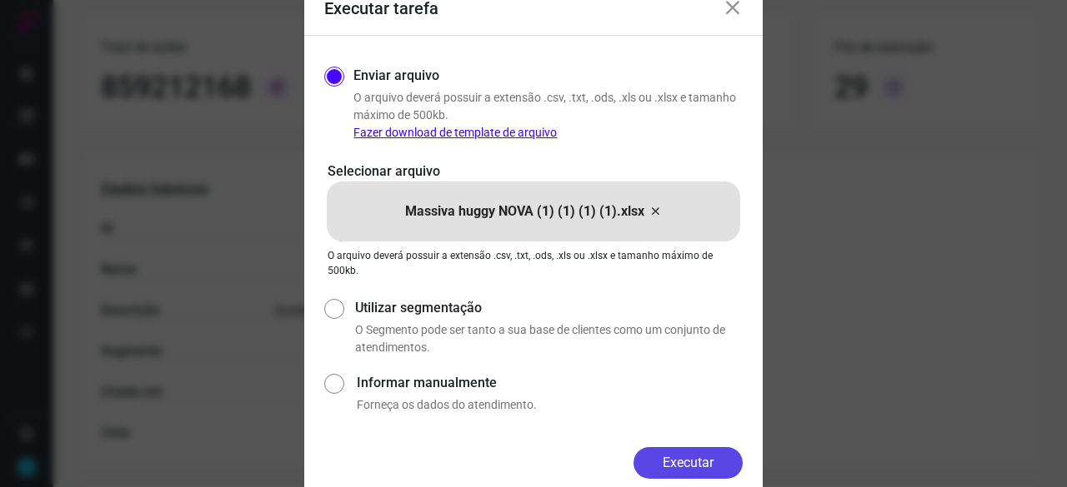
click at [722, 465] on button "Executar" at bounding box center [687, 463] width 109 height 32
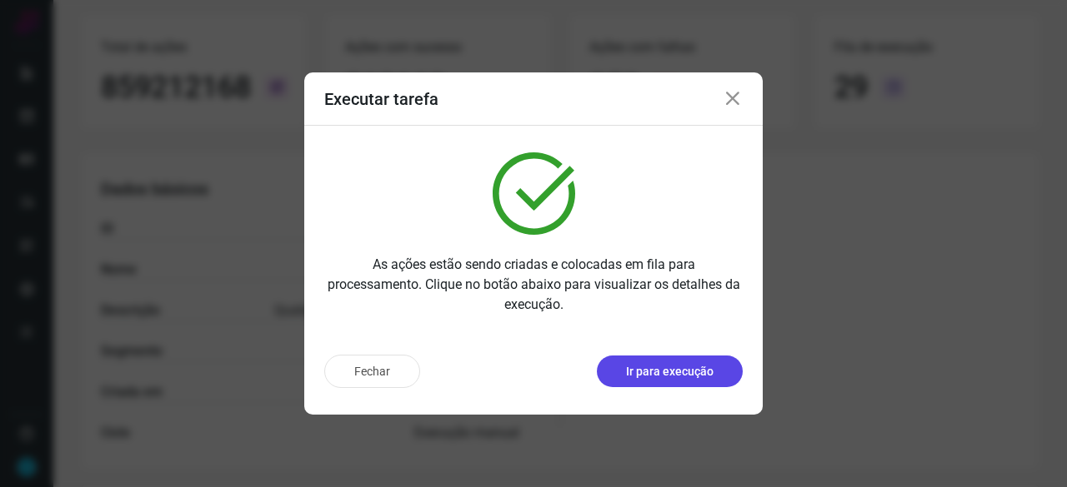
click at [686, 376] on p "Ir para execução" at bounding box center [669, 371] width 87 height 17
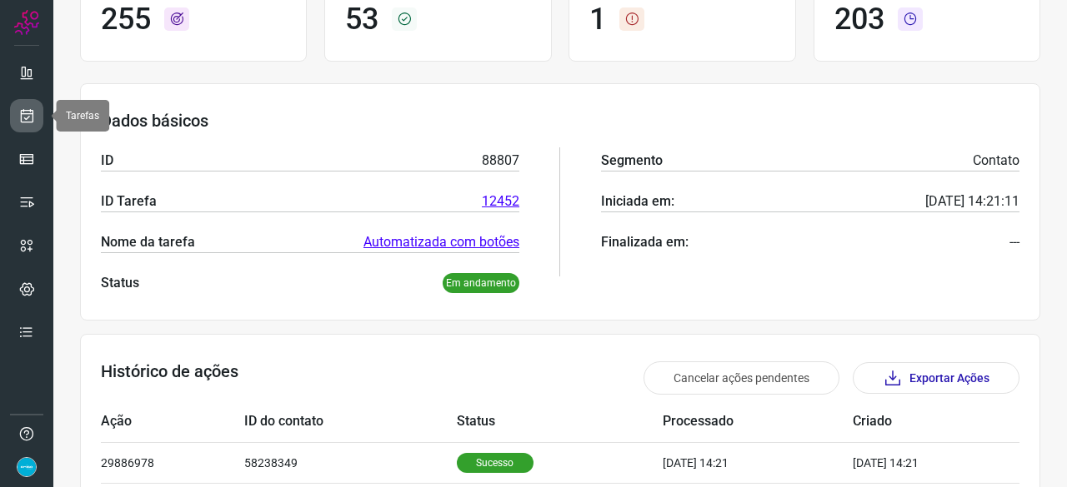
click at [30, 116] on icon at bounding box center [26, 115] width 17 height 17
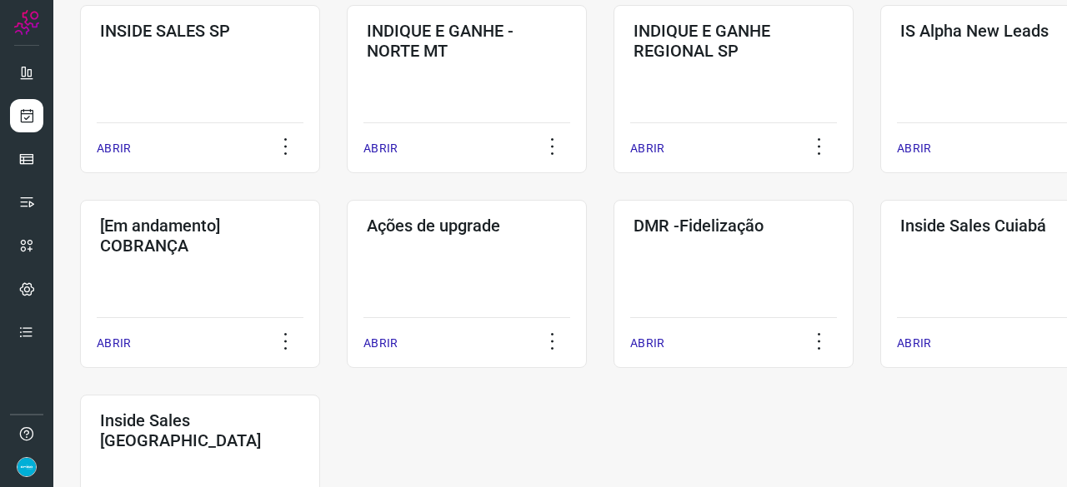
scroll to position [717, 0]
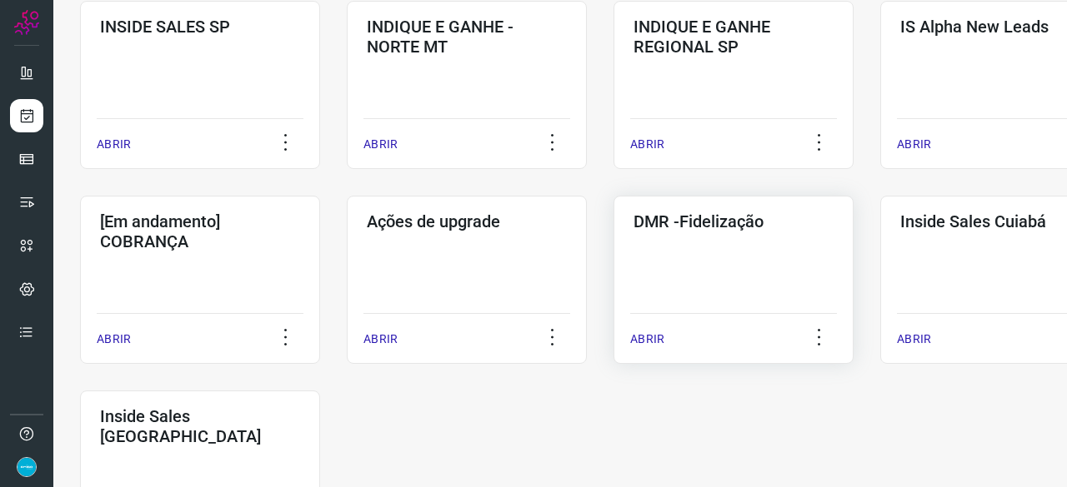
click at [647, 336] on p "ABRIR" at bounding box center [647, 339] width 34 height 17
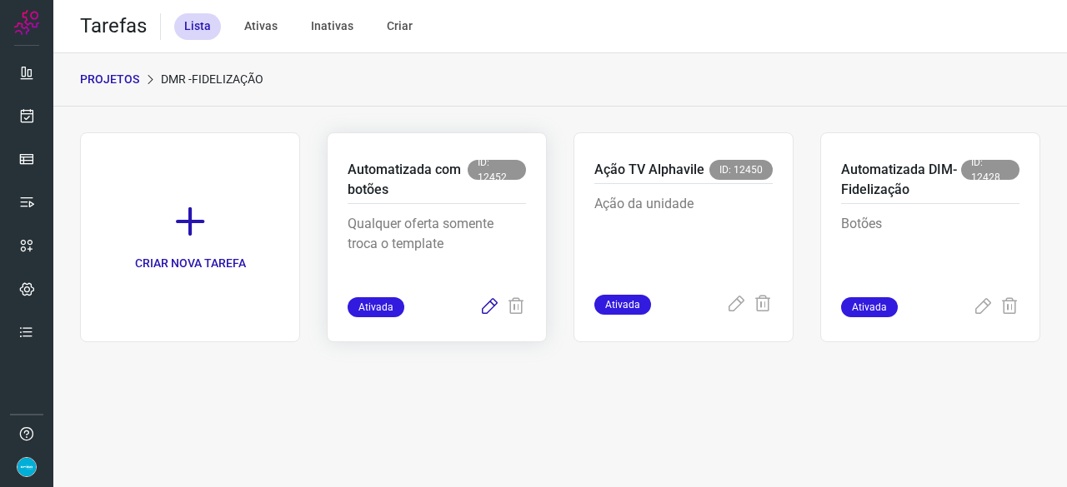
click at [487, 304] on icon at bounding box center [489, 307] width 20 height 20
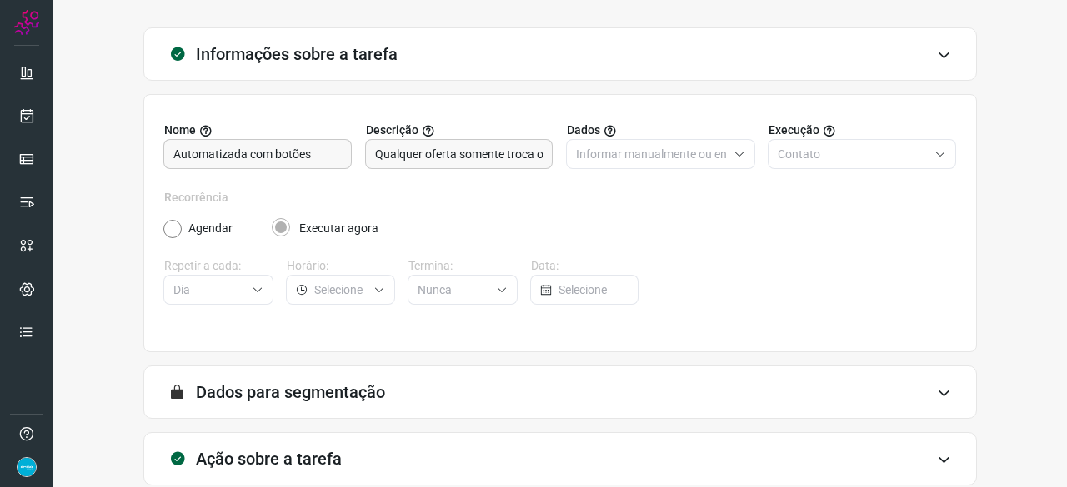
scroll to position [162, 0]
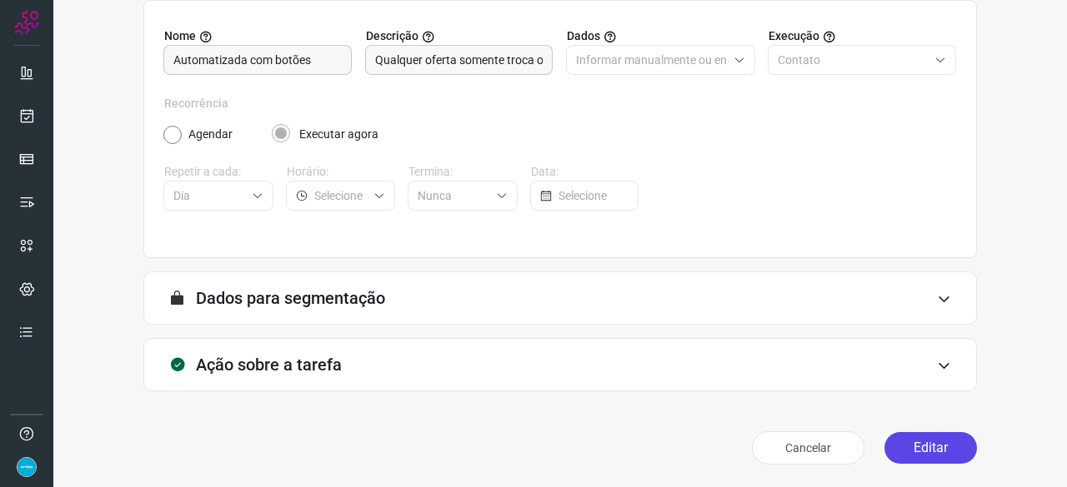
click at [922, 442] on button "Editar" at bounding box center [930, 448] width 92 height 32
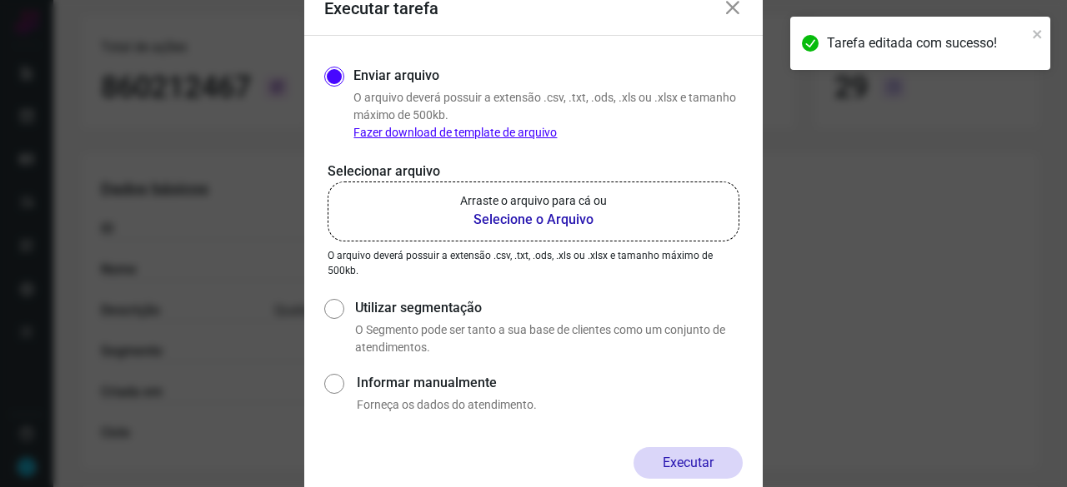
click at [500, 218] on b "Selecione o Arquivo" at bounding box center [533, 220] width 147 height 20
click at [0, 0] on input "Arraste o arquivo para cá ou Selecione o Arquivo" at bounding box center [0, 0] width 0 height 0
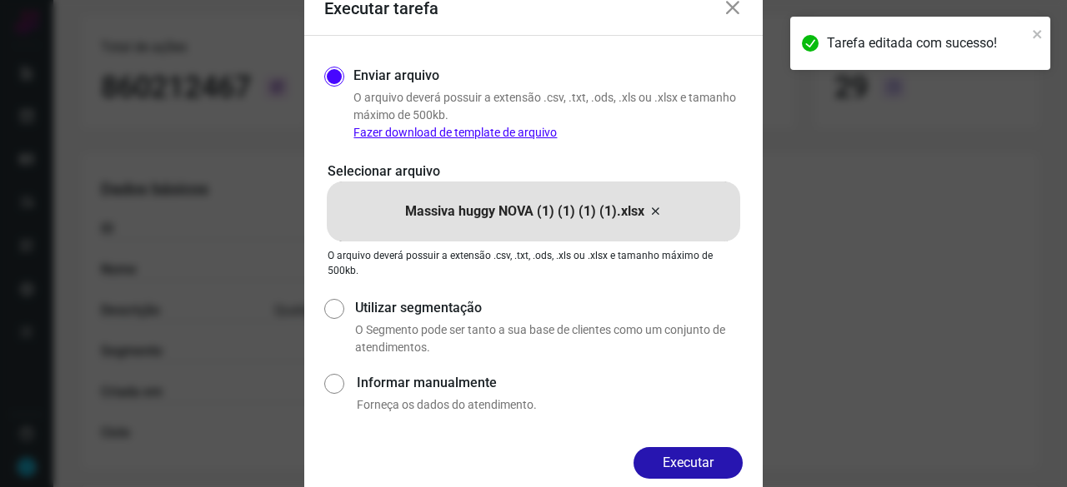
click at [717, 455] on button "Executar" at bounding box center [687, 463] width 109 height 32
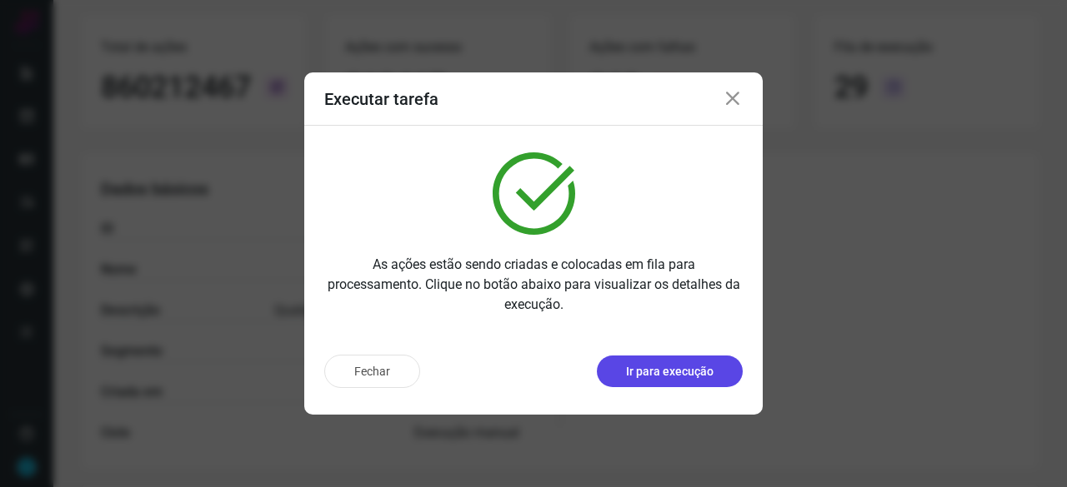
click at [642, 367] on p "Ir para execução" at bounding box center [669, 371] width 87 height 17
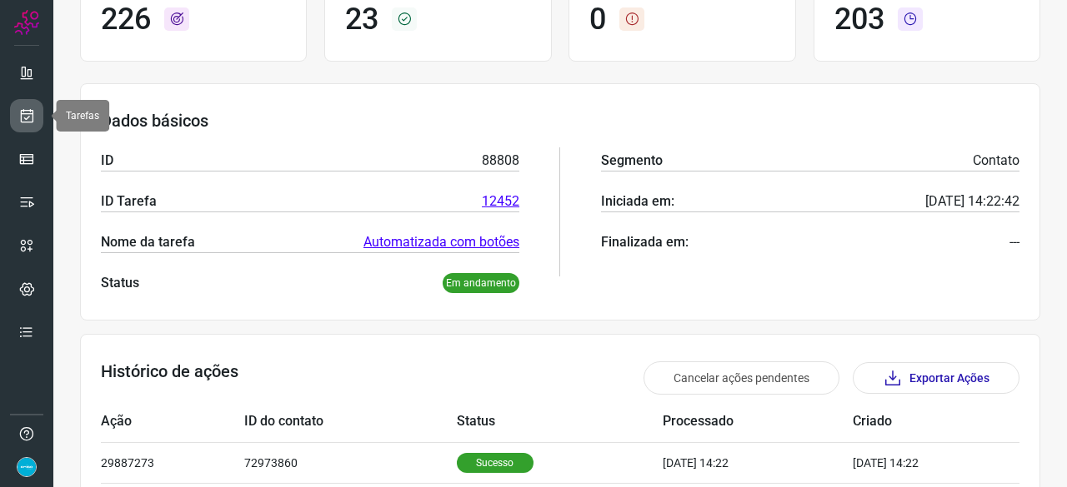
click at [30, 112] on icon at bounding box center [26, 115] width 17 height 17
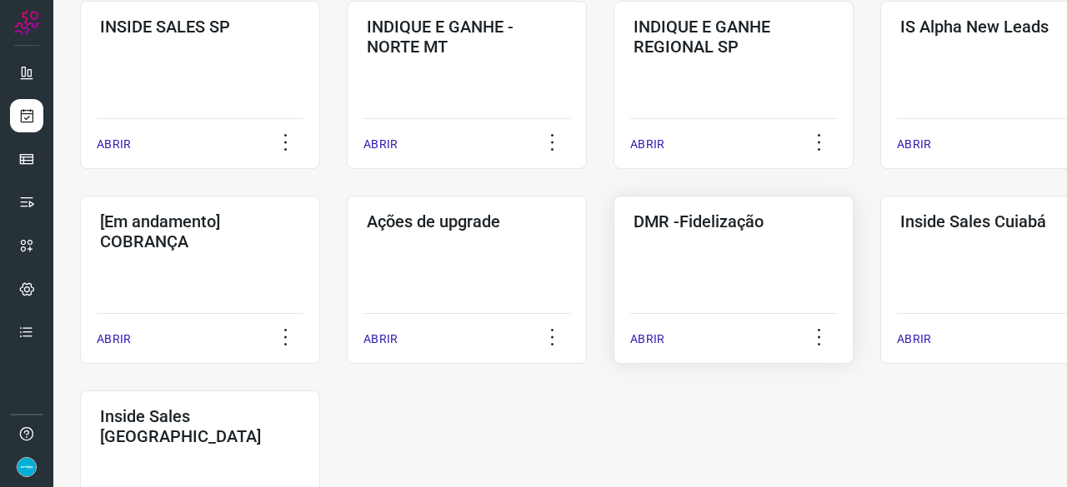
click at [648, 337] on p "ABRIR" at bounding box center [647, 339] width 34 height 17
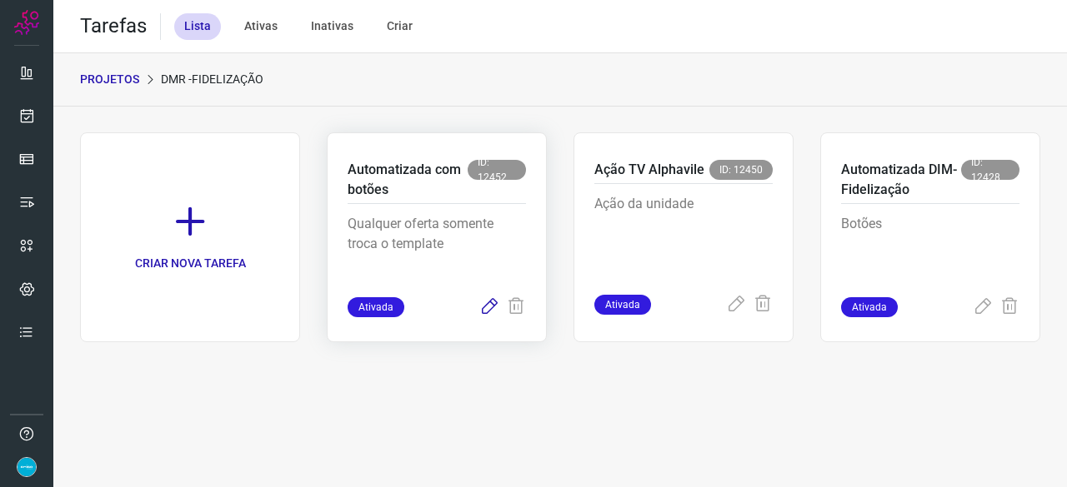
click at [488, 307] on icon at bounding box center [489, 307] width 20 height 20
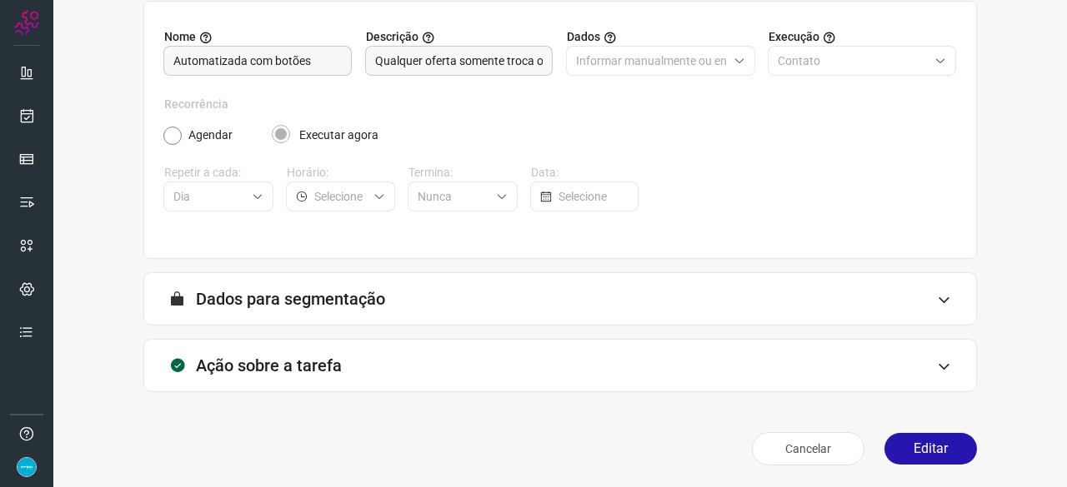
scroll to position [162, 0]
click at [922, 444] on button "Editar" at bounding box center [930, 448] width 92 height 32
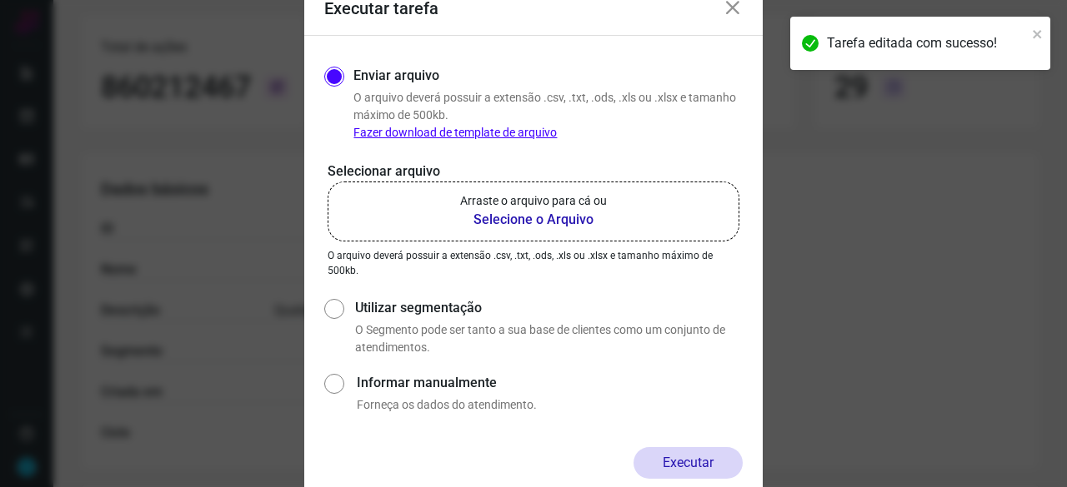
click at [511, 219] on b "Selecione o Arquivo" at bounding box center [533, 220] width 147 height 20
click at [0, 0] on input "Arraste o arquivo para cá ou Selecione o Arquivo" at bounding box center [0, 0] width 0 height 0
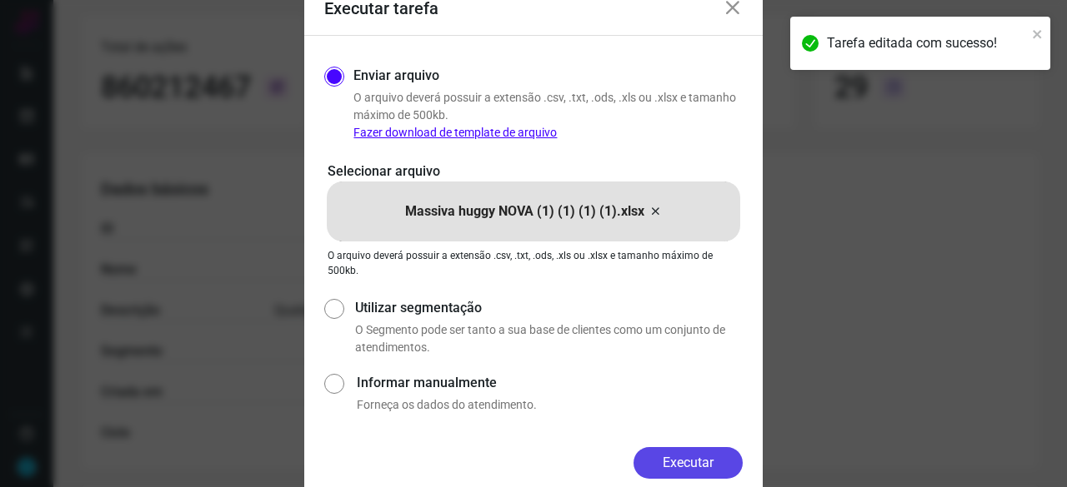
click at [698, 465] on button "Executar" at bounding box center [687, 463] width 109 height 32
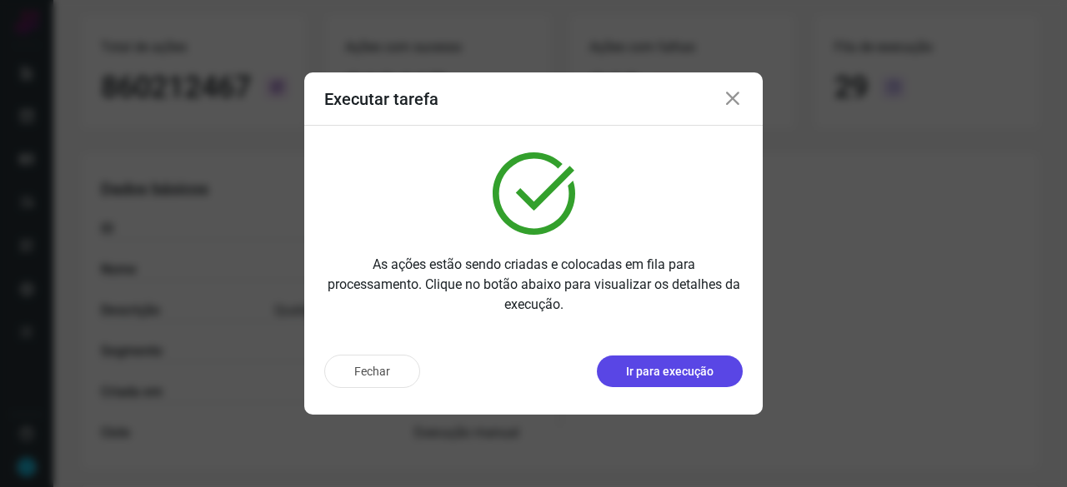
click at [651, 379] on p "Ir para execução" at bounding box center [669, 371] width 87 height 17
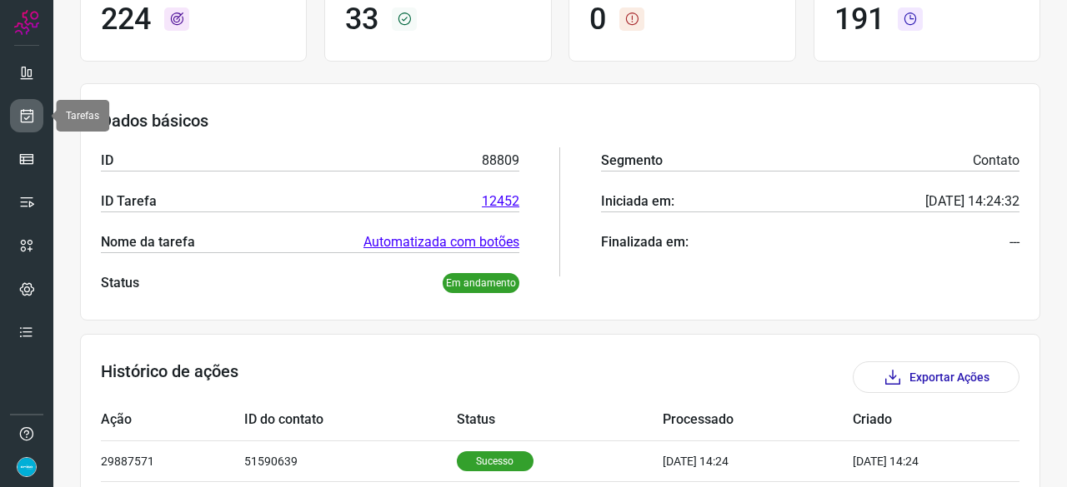
click at [30, 113] on icon at bounding box center [26, 115] width 17 height 17
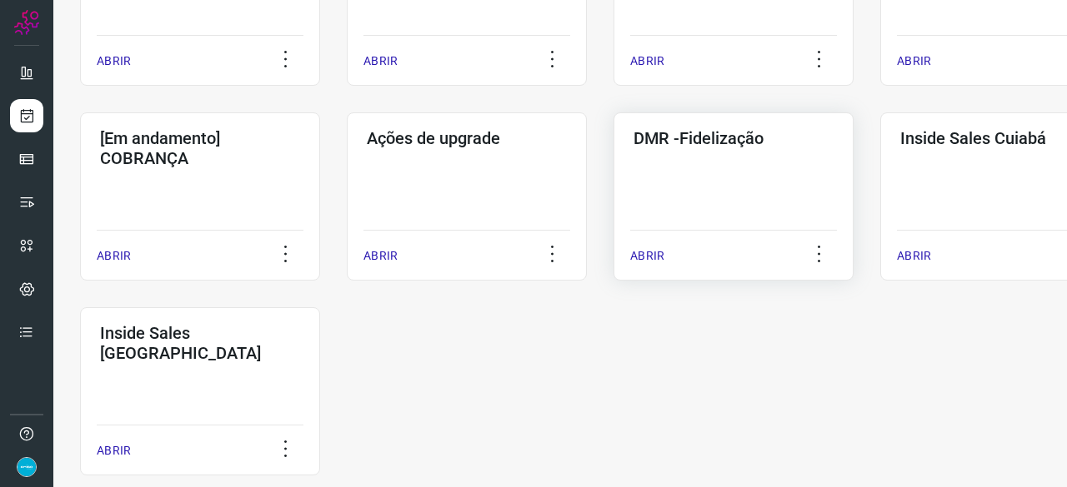
click at [638, 259] on p "ABRIR" at bounding box center [647, 255] width 34 height 17
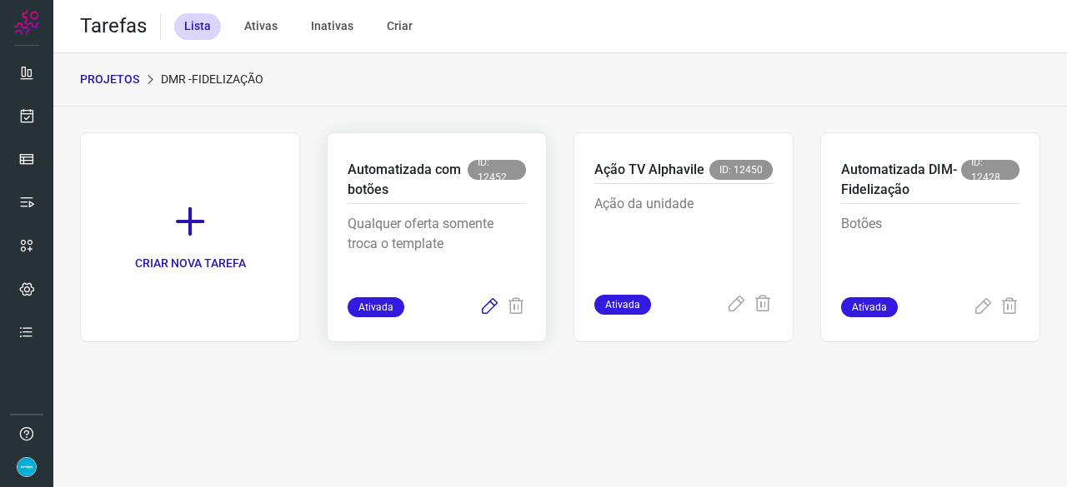
click at [486, 303] on icon at bounding box center [489, 307] width 20 height 20
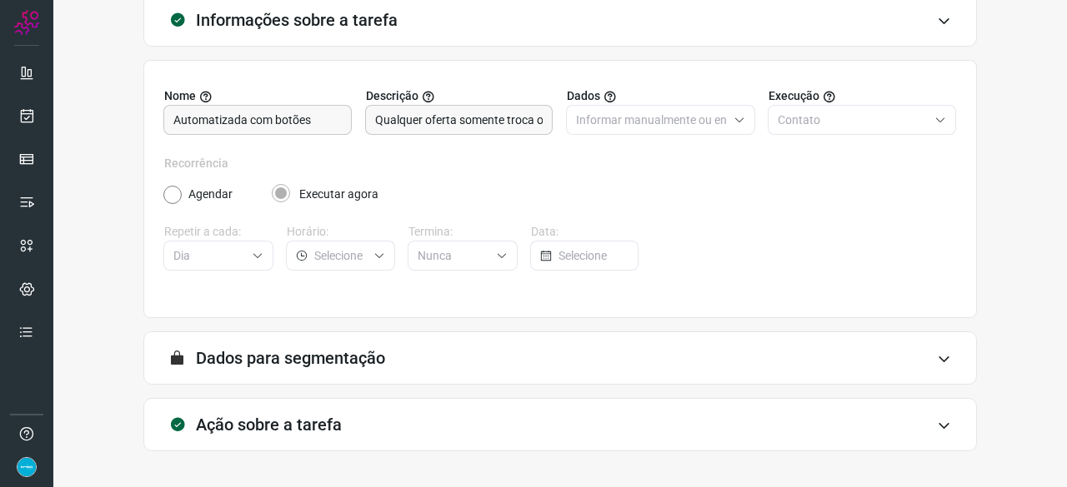
scroll to position [162, 0]
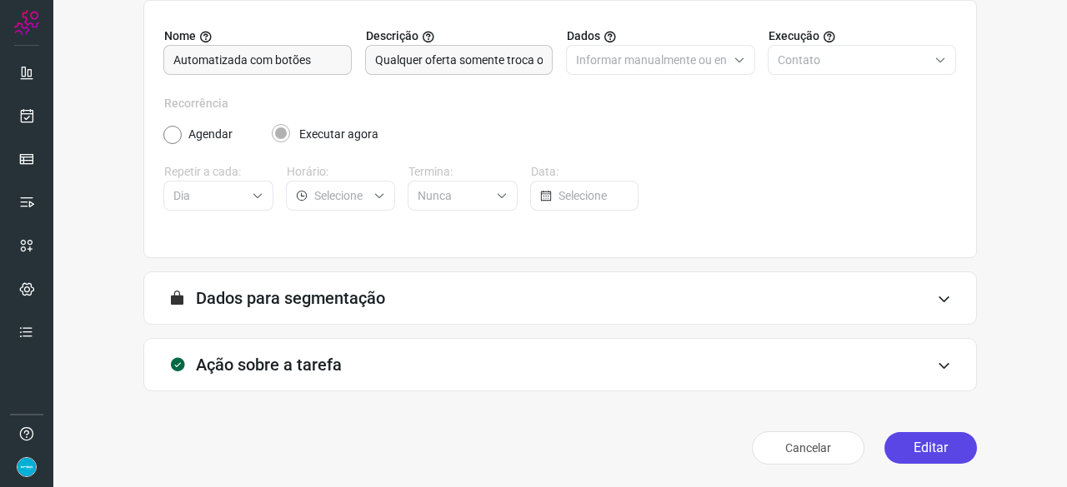
click at [920, 446] on button "Editar" at bounding box center [930, 448] width 92 height 32
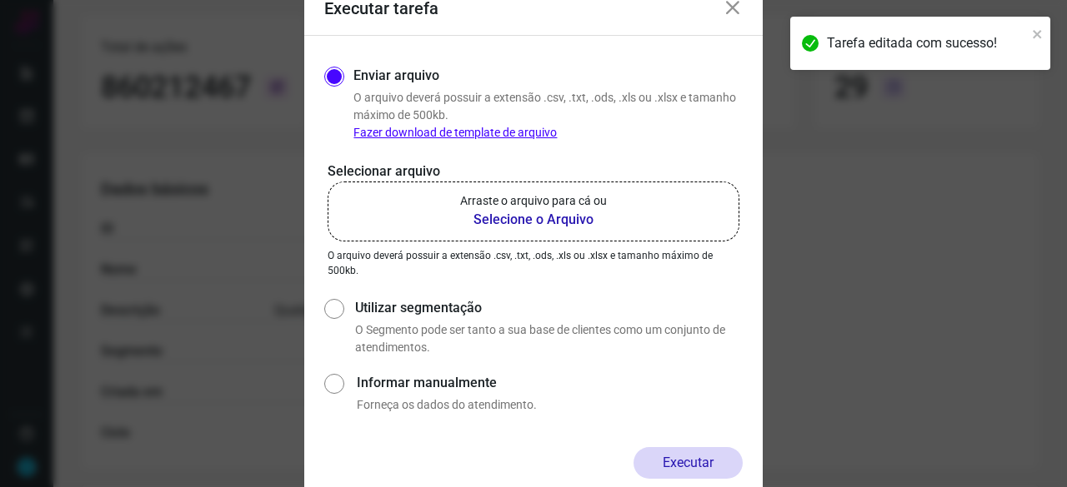
click at [517, 219] on b "Selecione o Arquivo" at bounding box center [533, 220] width 147 height 20
click at [0, 0] on input "Arraste o arquivo para cá ou Selecione o Arquivo" at bounding box center [0, 0] width 0 height 0
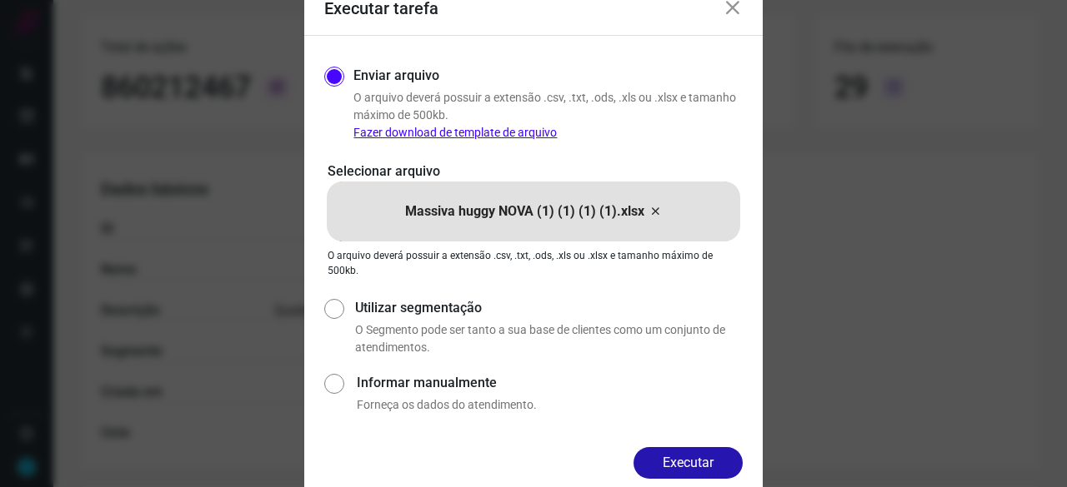
click at [693, 457] on button "Executar" at bounding box center [687, 463] width 109 height 32
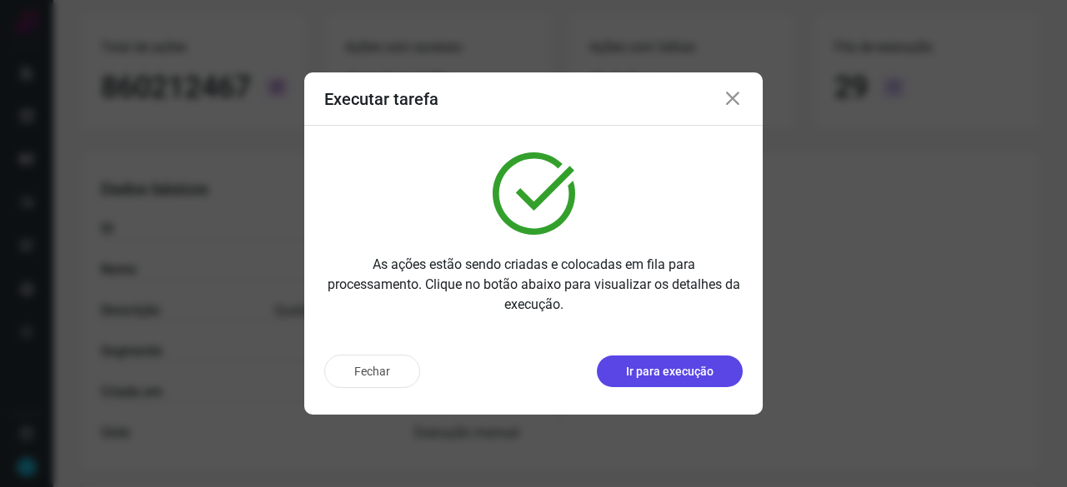
click at [685, 367] on p "Ir para execução" at bounding box center [669, 371] width 87 height 17
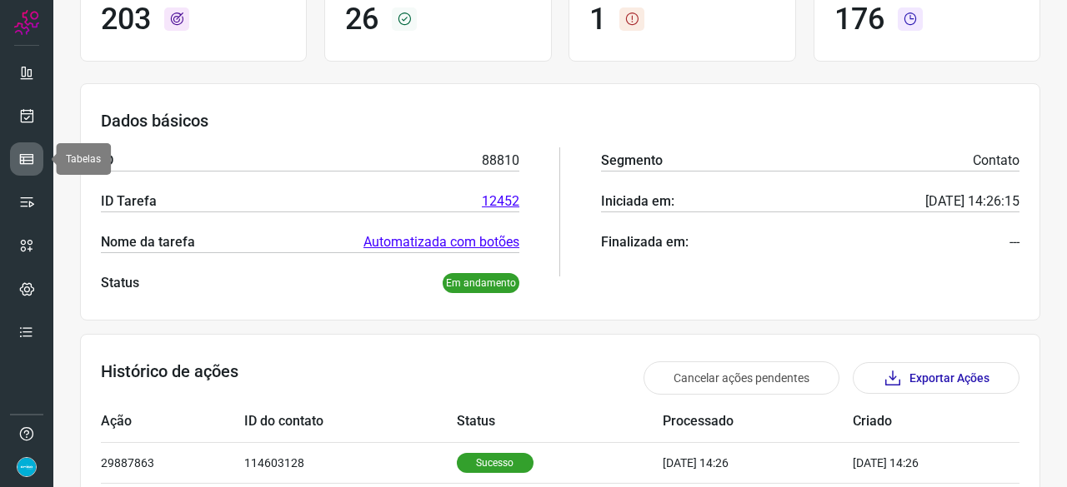
click at [27, 152] on icon at bounding box center [26, 159] width 17 height 17
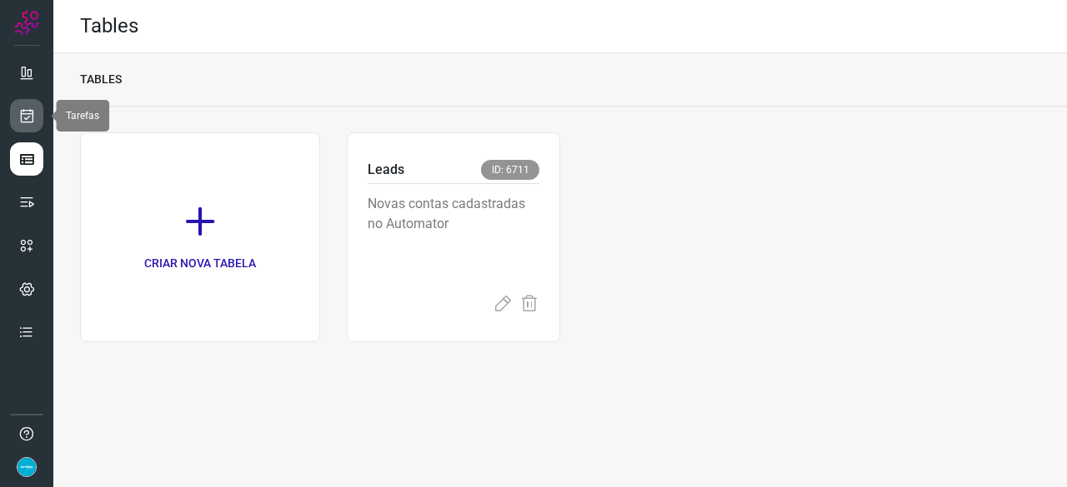
click at [28, 116] on icon at bounding box center [26, 115] width 17 height 17
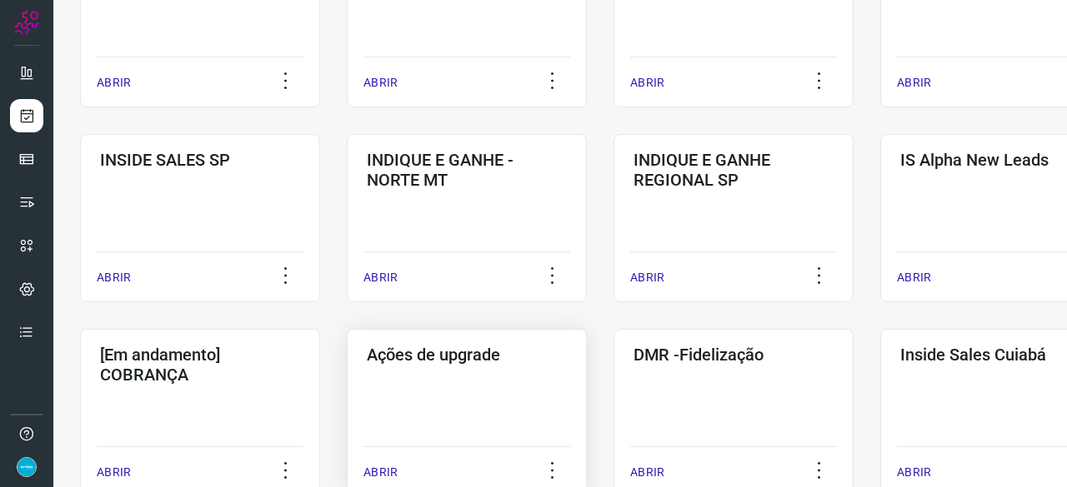
scroll to position [750, 0]
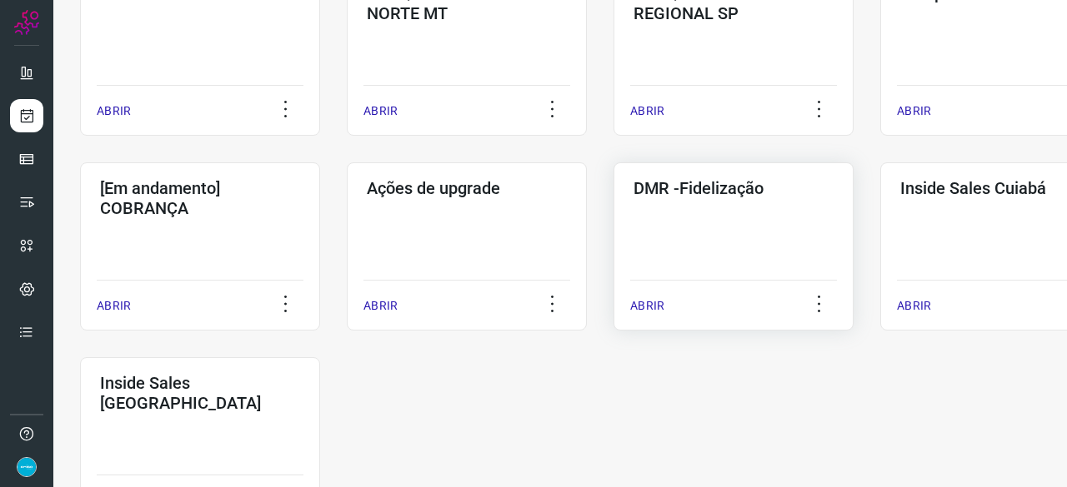
click at [642, 302] on p "ABRIR" at bounding box center [647, 305] width 34 height 17
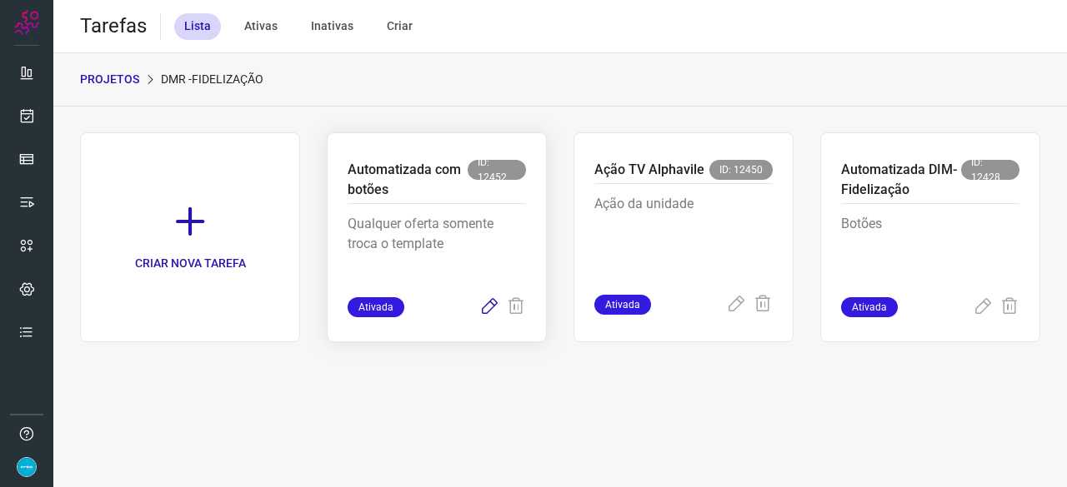
click at [493, 302] on icon at bounding box center [489, 307] width 20 height 20
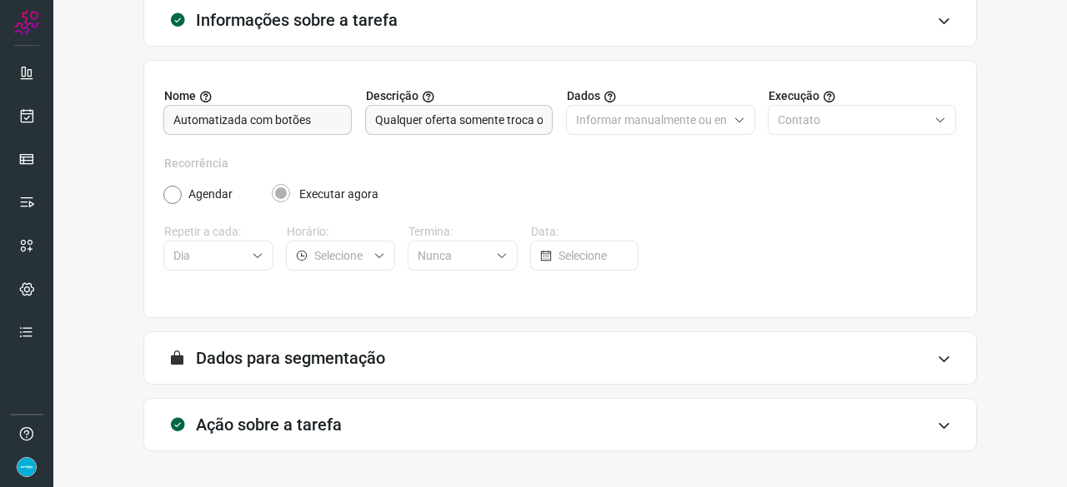
scroll to position [162, 0]
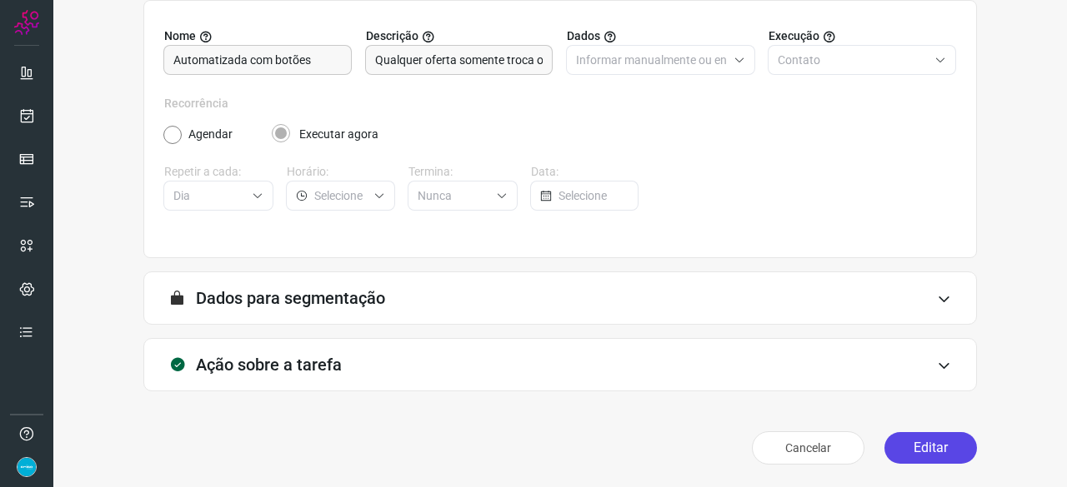
click at [917, 444] on button "Editar" at bounding box center [930, 448] width 92 height 32
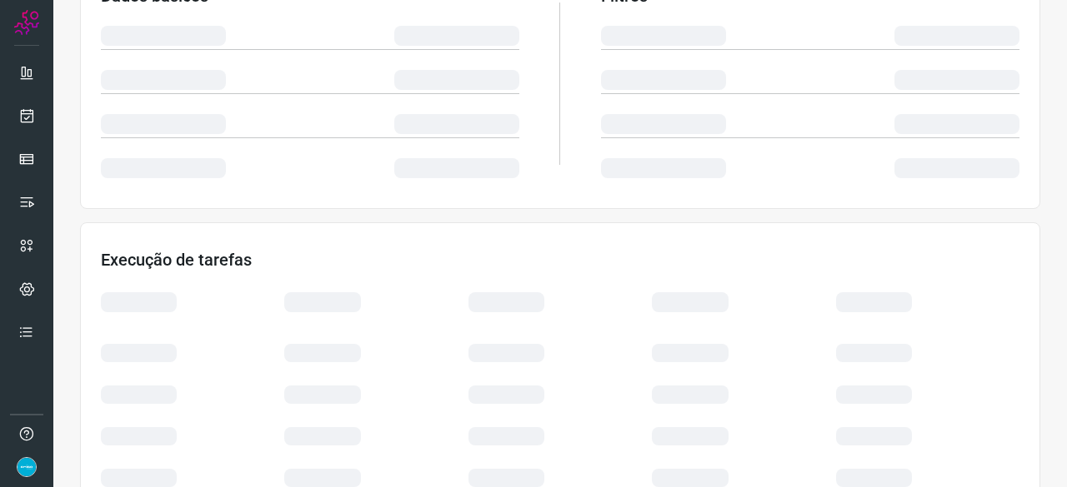
scroll to position [398, 0]
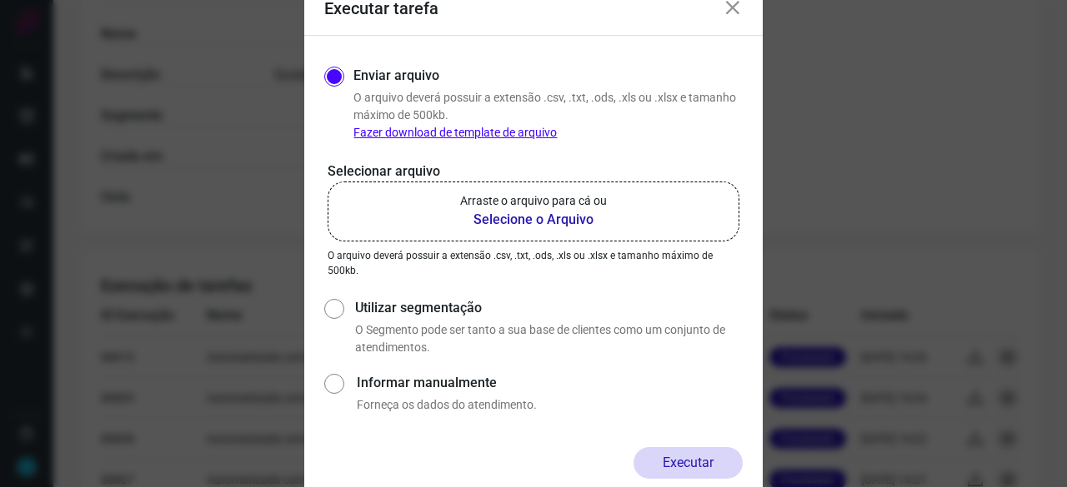
click at [508, 220] on b "Selecione o Arquivo" at bounding box center [533, 220] width 147 height 20
click at [0, 0] on input "Arraste o arquivo para cá ou Selecione o Arquivo" at bounding box center [0, 0] width 0 height 0
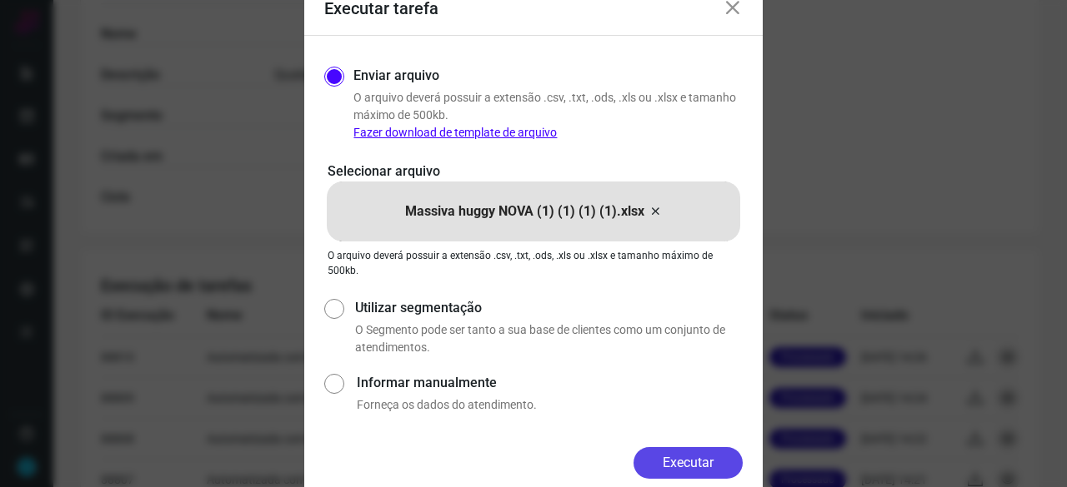
click at [682, 467] on button "Executar" at bounding box center [687, 463] width 109 height 32
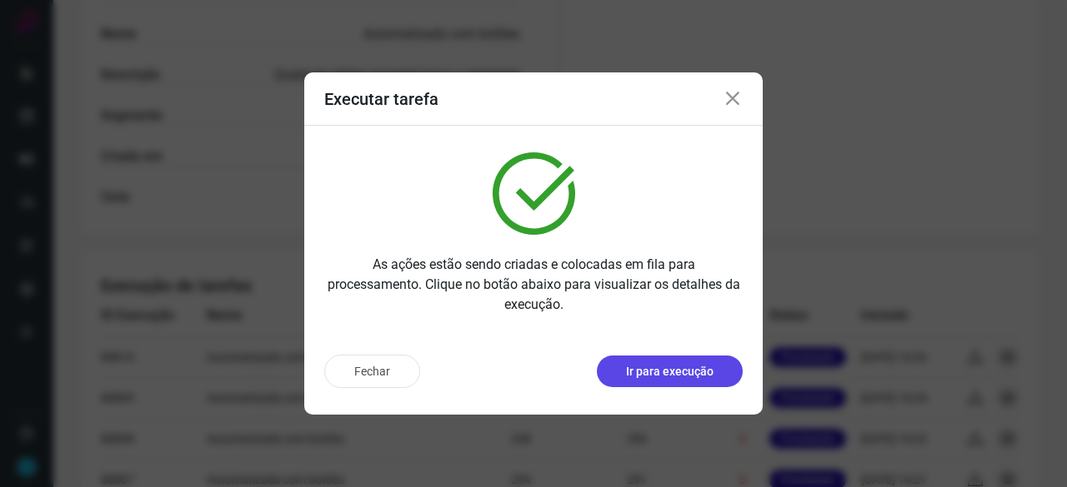
click at [700, 364] on p "Ir para execução" at bounding box center [669, 371] width 87 height 17
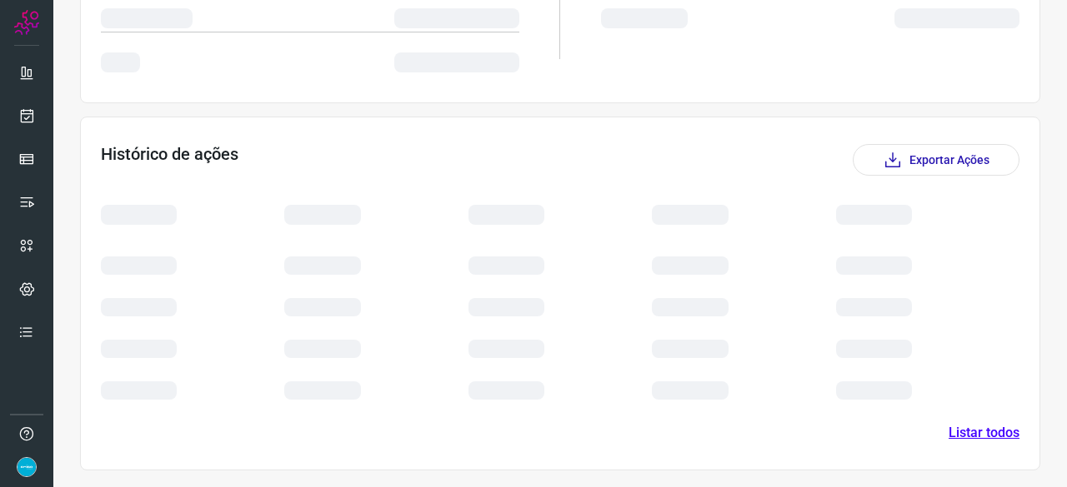
scroll to position [388, 0]
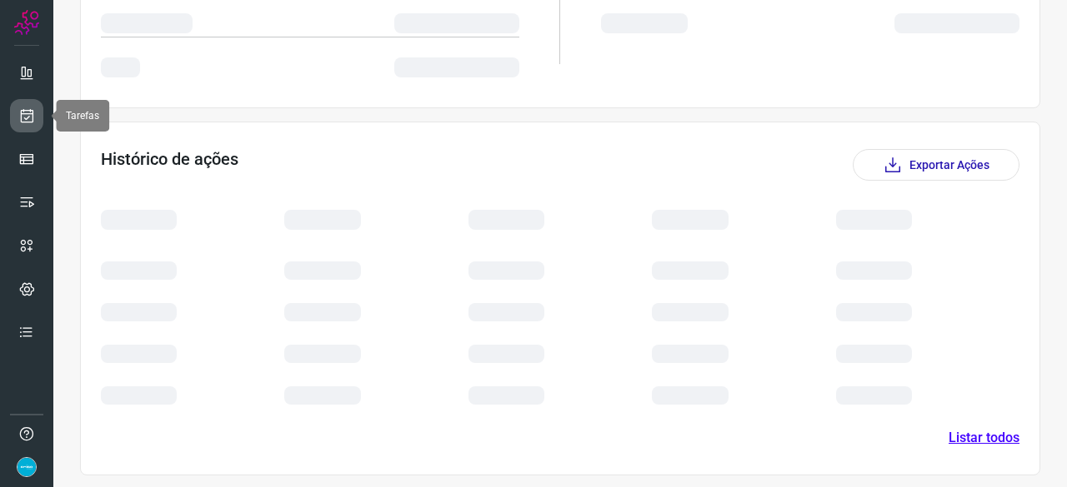
click at [27, 111] on icon at bounding box center [26, 115] width 17 height 17
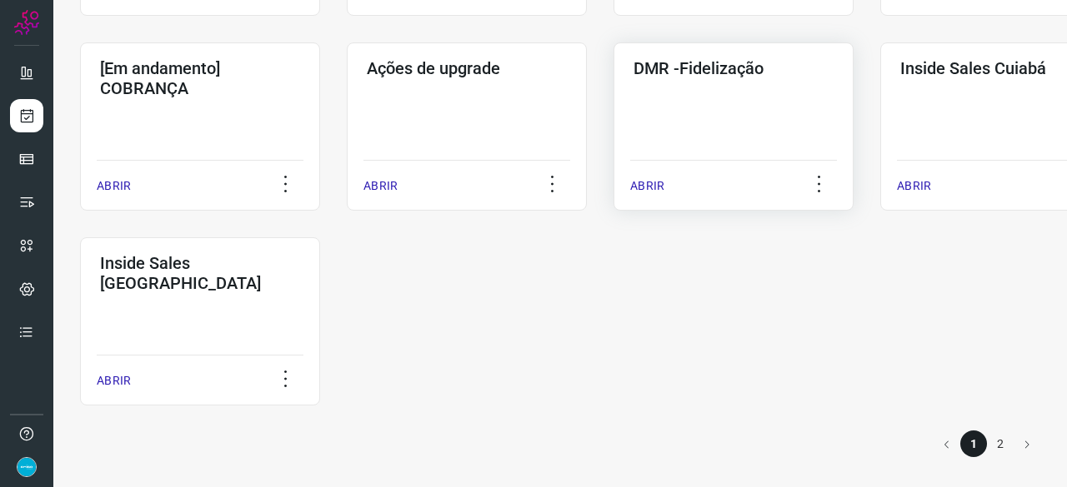
click at [645, 183] on p "ABRIR" at bounding box center [647, 185] width 34 height 17
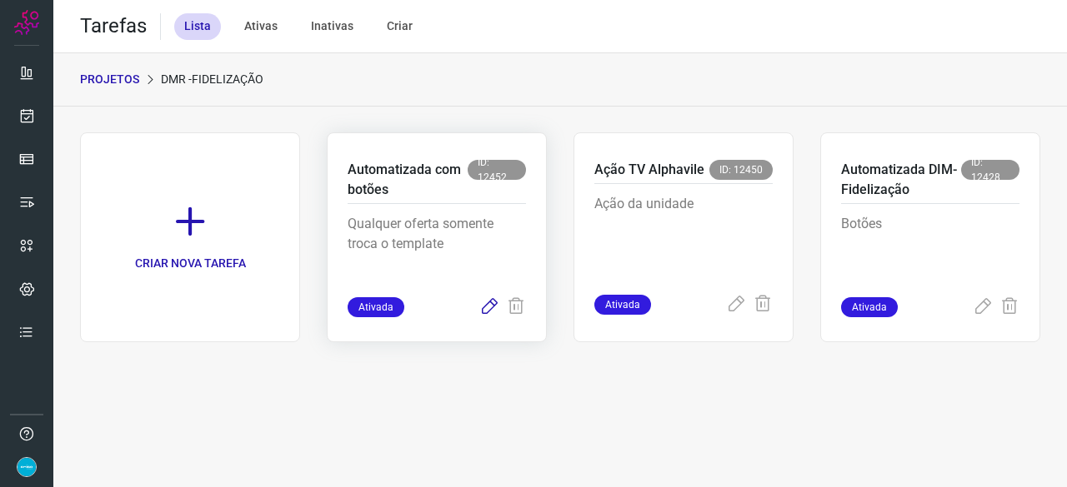
click at [487, 307] on icon at bounding box center [489, 307] width 20 height 20
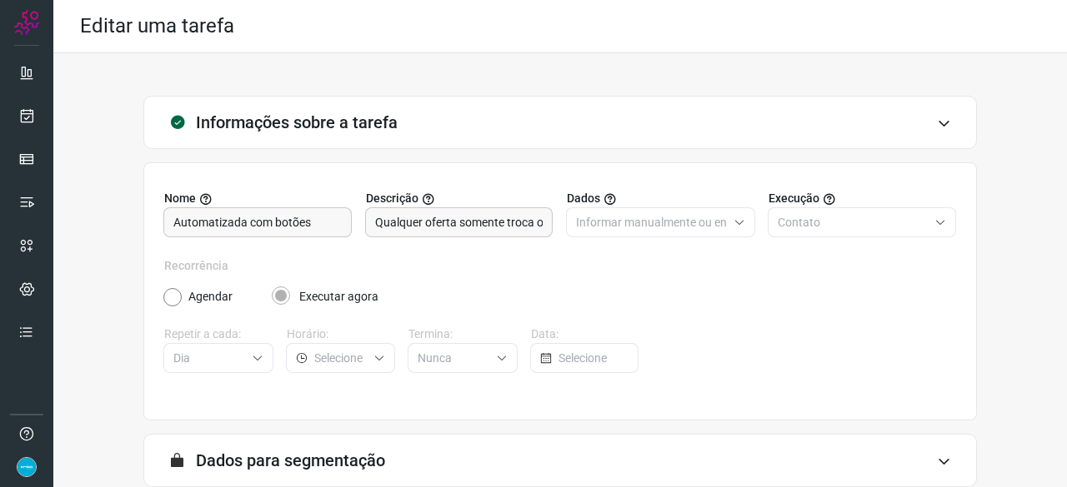
scroll to position [162, 0]
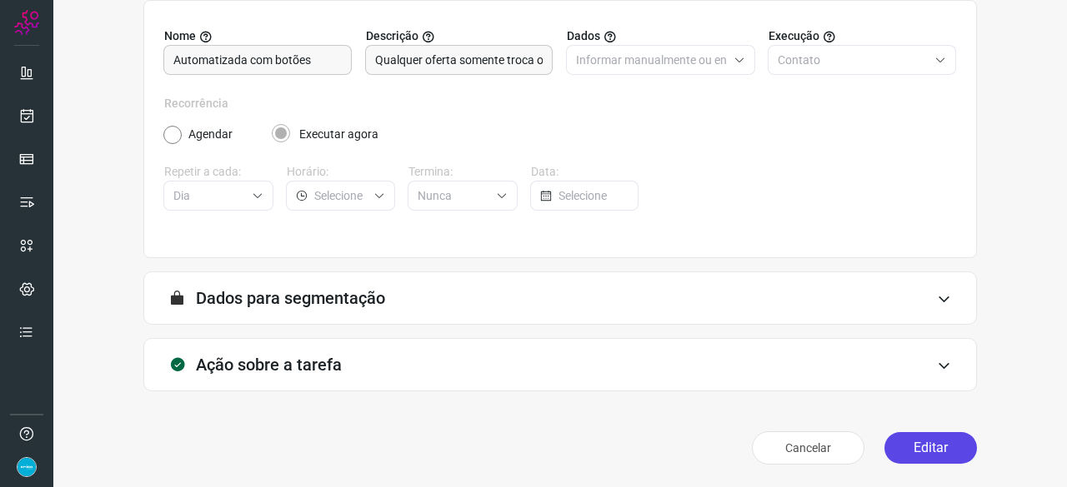
drag, startPoint x: 925, startPoint y: 450, endPoint x: 909, endPoint y: 442, distance: 17.5
click at [924, 447] on button "Editar" at bounding box center [930, 448] width 92 height 32
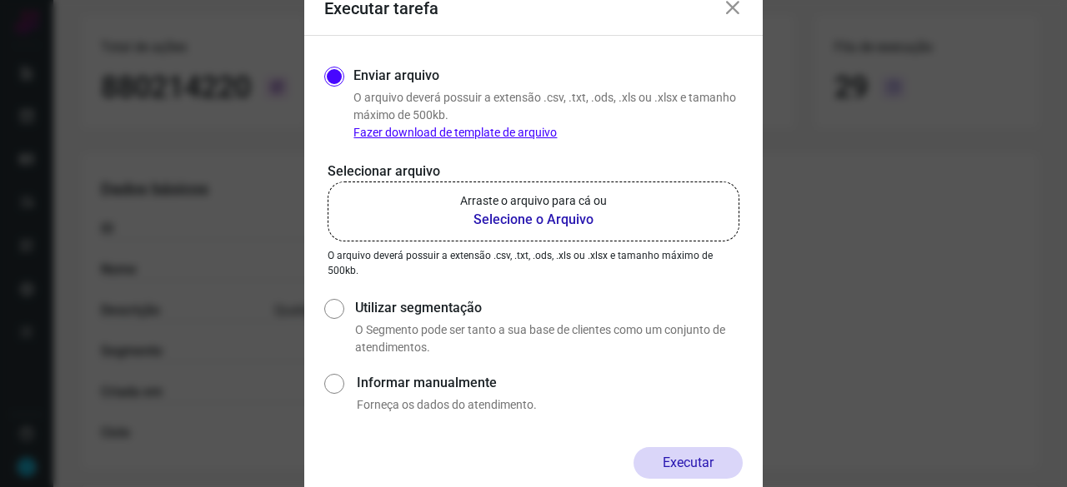
click at [524, 217] on b "Selecione o Arquivo" at bounding box center [533, 220] width 147 height 20
click at [0, 0] on input "Arraste o arquivo para cá ou Selecione o Arquivo" at bounding box center [0, 0] width 0 height 0
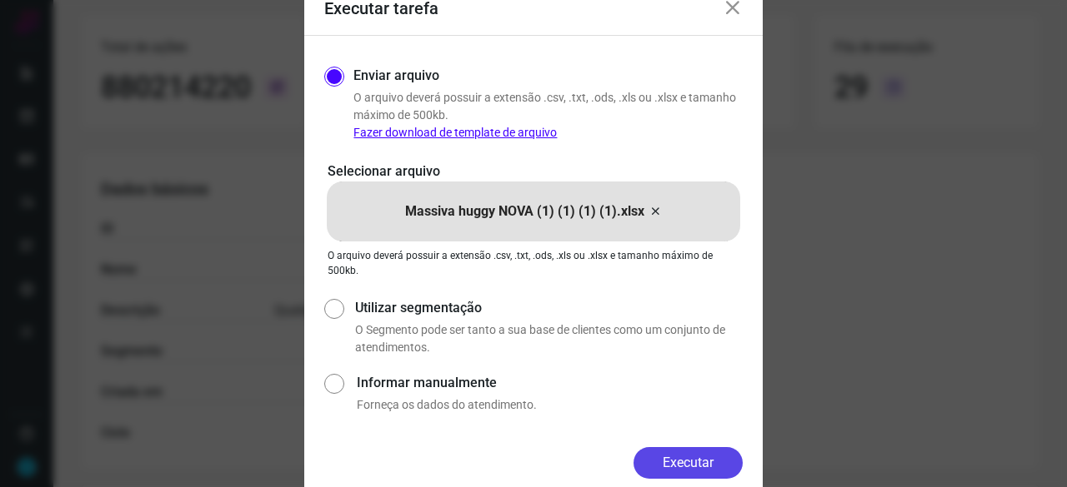
click at [709, 462] on button "Executar" at bounding box center [687, 463] width 109 height 32
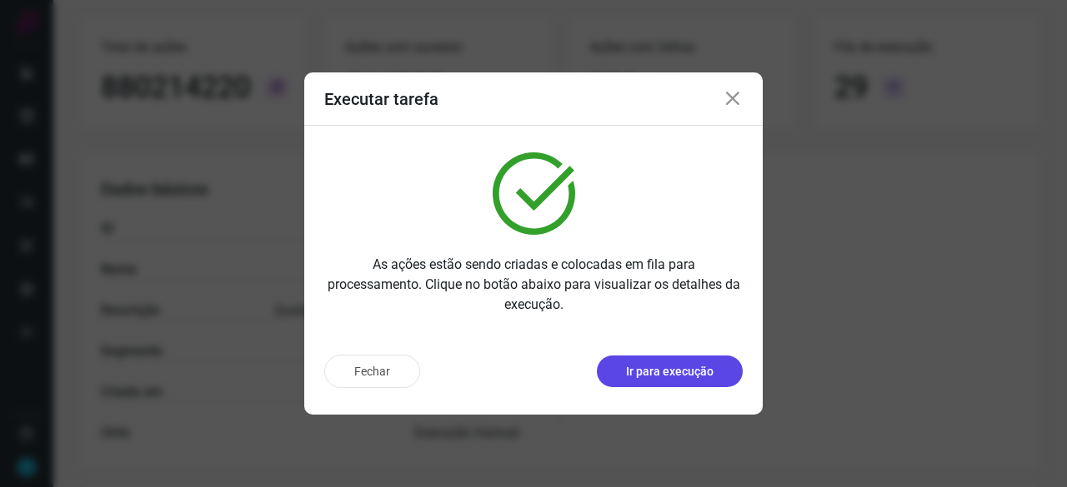
click at [679, 368] on p "Ir para execução" at bounding box center [669, 371] width 87 height 17
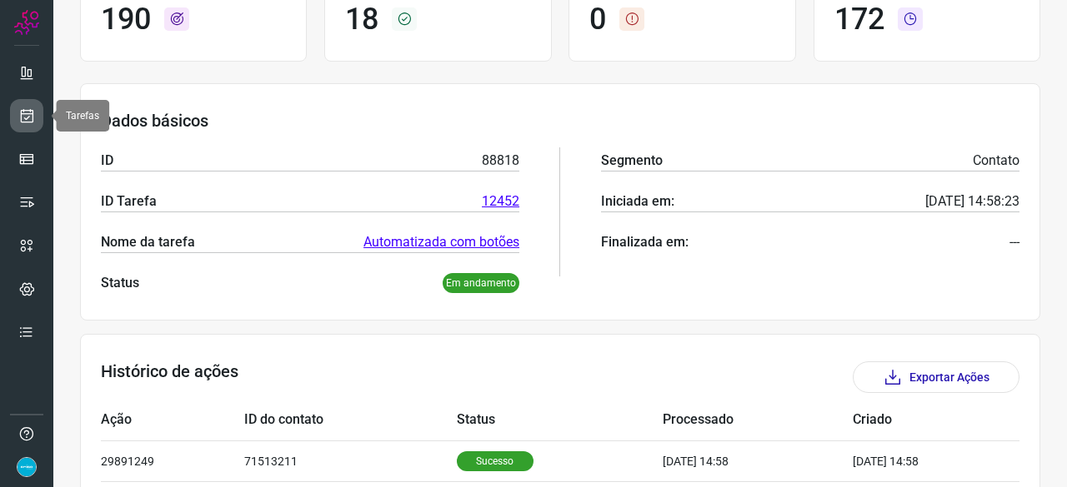
click at [25, 113] on icon at bounding box center [26, 115] width 17 height 17
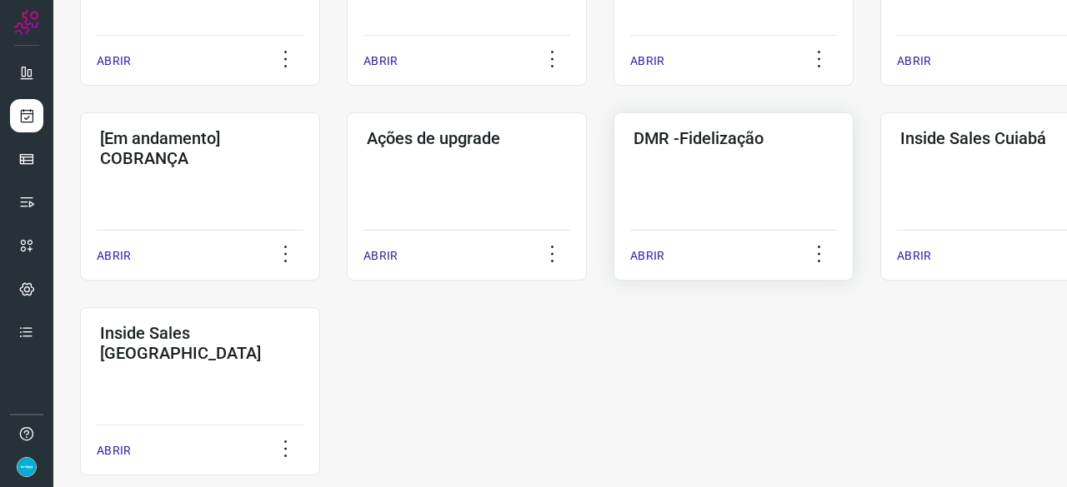
click at [652, 256] on p "ABRIR" at bounding box center [647, 255] width 34 height 17
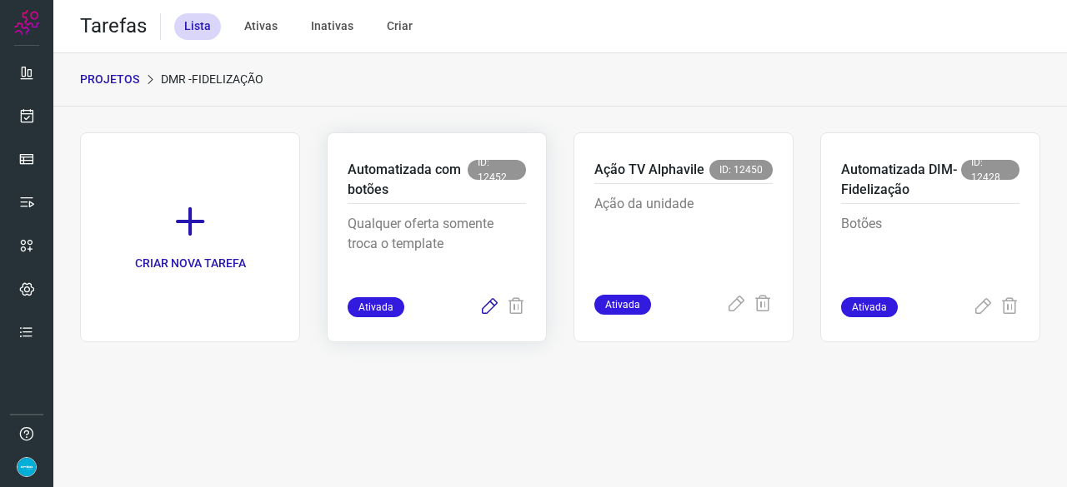
click at [487, 305] on icon at bounding box center [489, 307] width 20 height 20
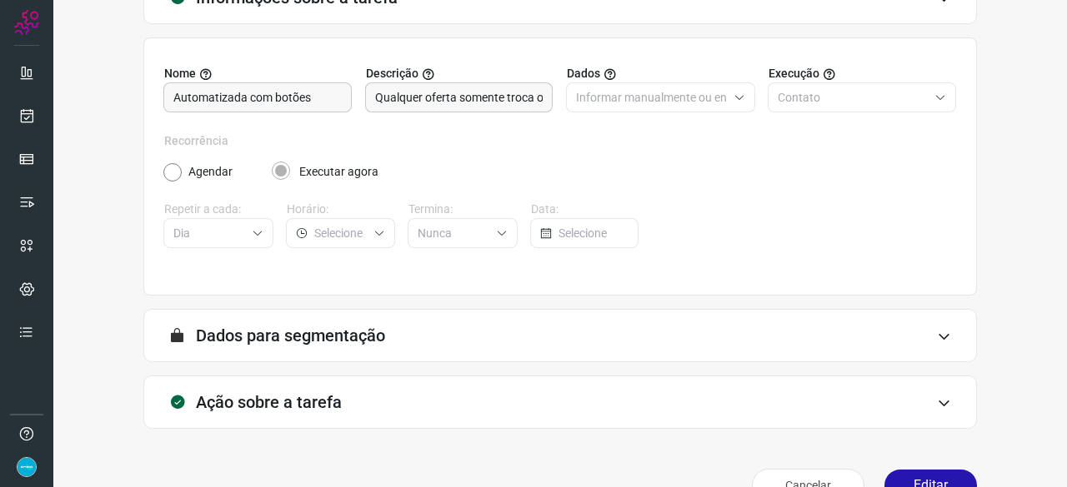
scroll to position [162, 0]
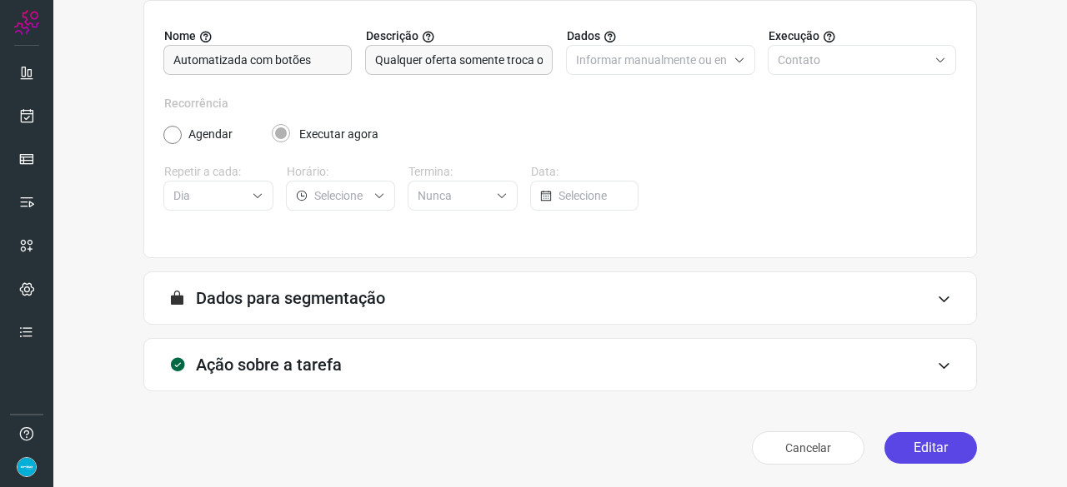
click at [911, 442] on button "Editar" at bounding box center [930, 448] width 92 height 32
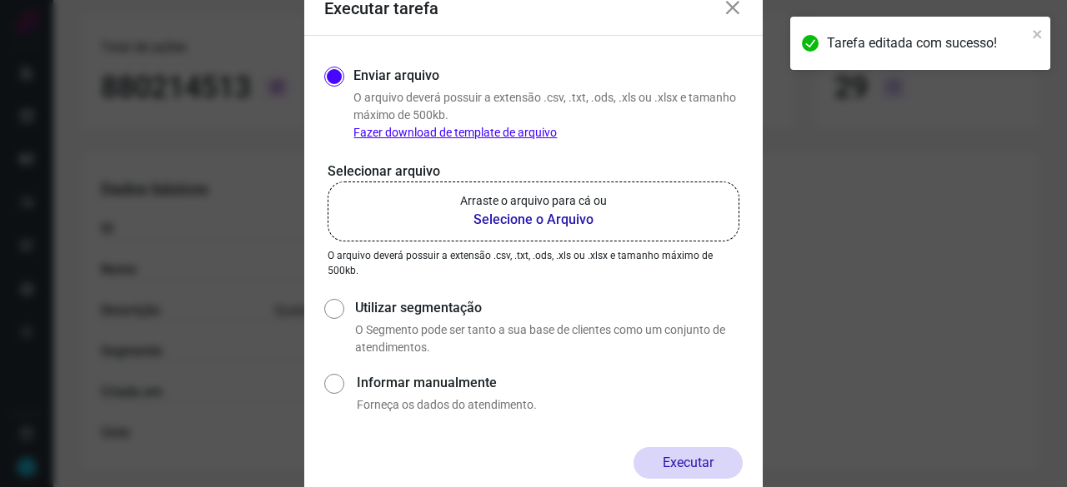
click at [523, 218] on b "Selecione o Arquivo" at bounding box center [533, 220] width 147 height 20
click at [0, 0] on input "Arraste o arquivo para cá ou Selecione o Arquivo" at bounding box center [0, 0] width 0 height 0
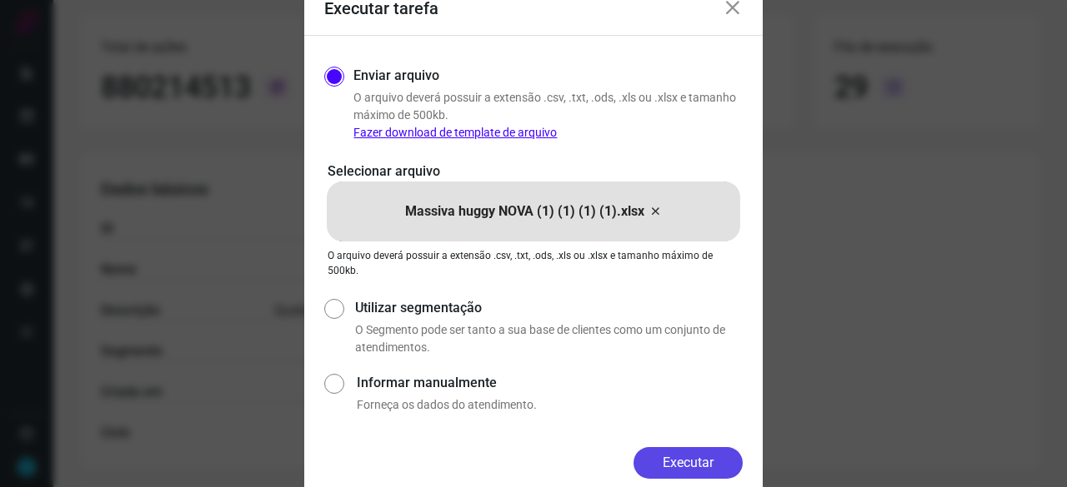
click at [693, 459] on button "Executar" at bounding box center [687, 463] width 109 height 32
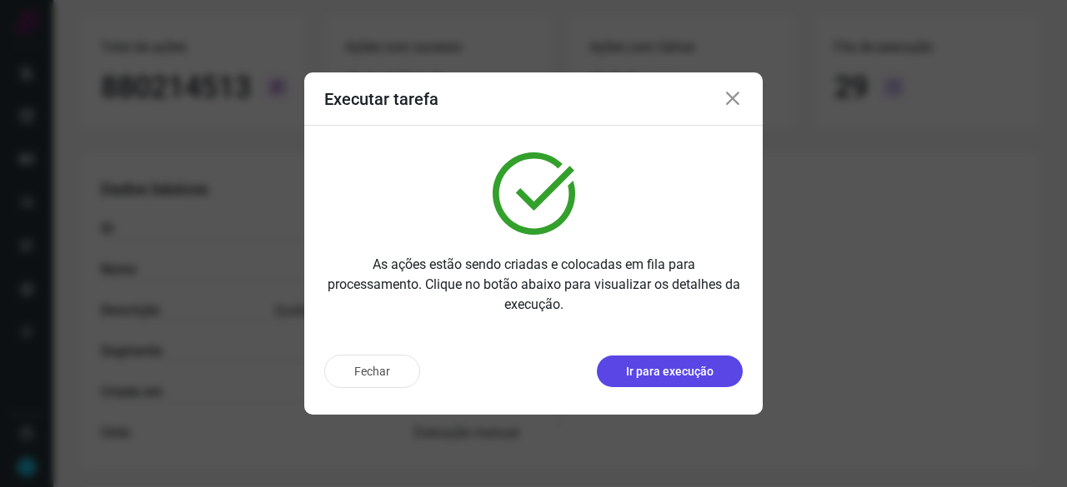
click at [646, 372] on p "Ir para execução" at bounding box center [669, 371] width 87 height 17
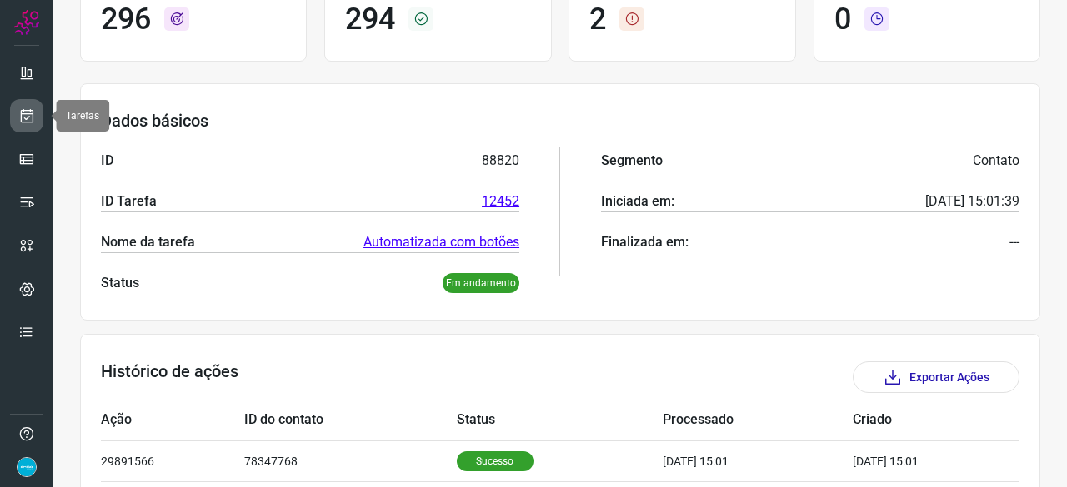
click at [33, 122] on icon at bounding box center [26, 115] width 17 height 17
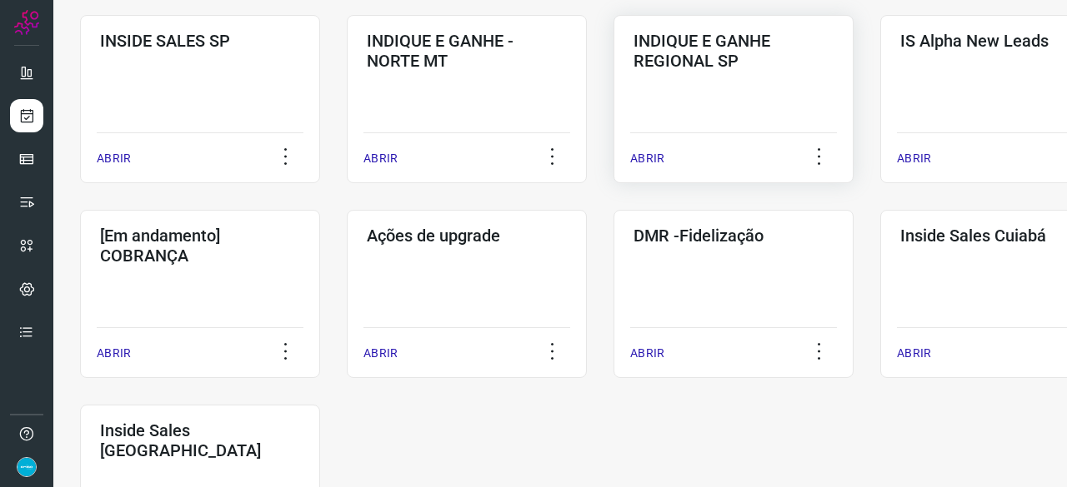
scroll to position [717, 0]
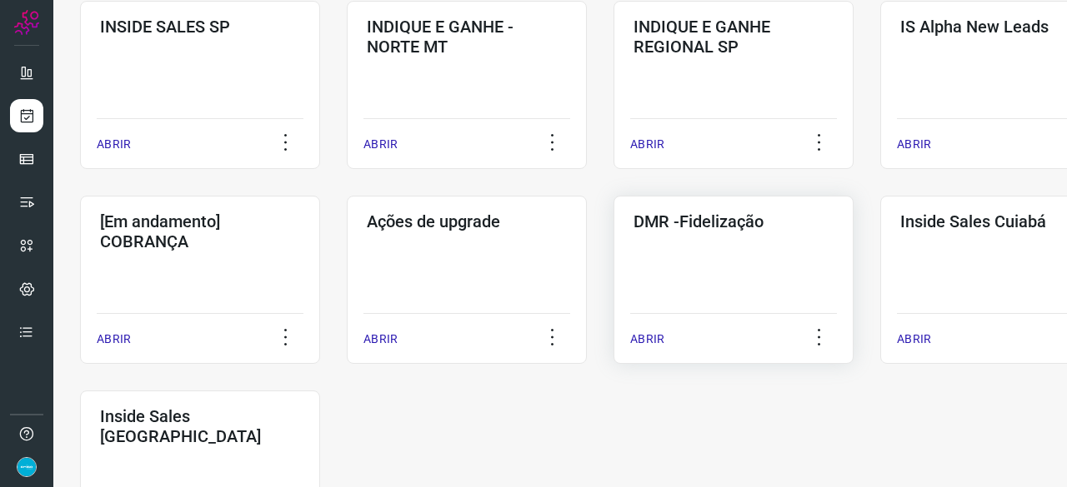
click at [649, 336] on p "ABRIR" at bounding box center [647, 339] width 34 height 17
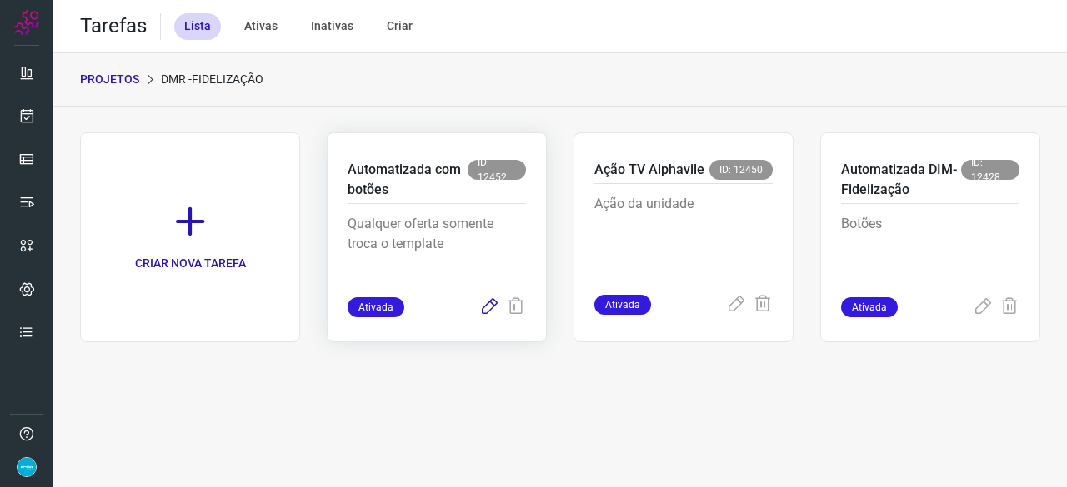
click at [493, 304] on icon at bounding box center [489, 307] width 20 height 20
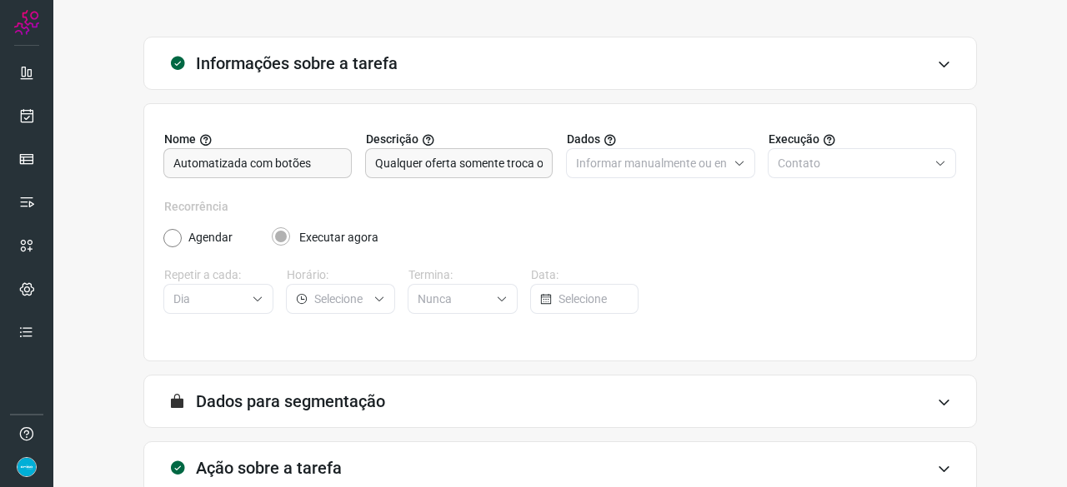
scroll to position [162, 0]
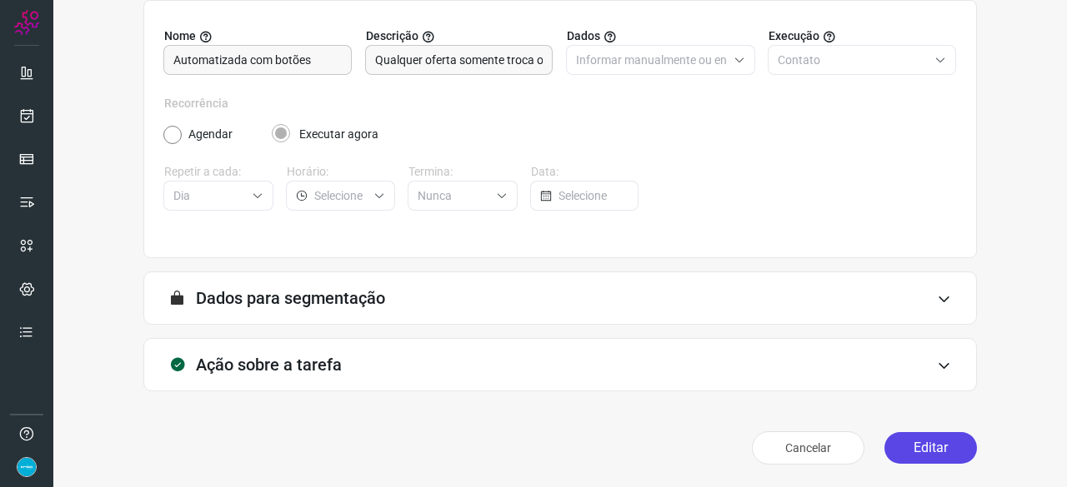
click at [921, 451] on button "Editar" at bounding box center [930, 448] width 92 height 32
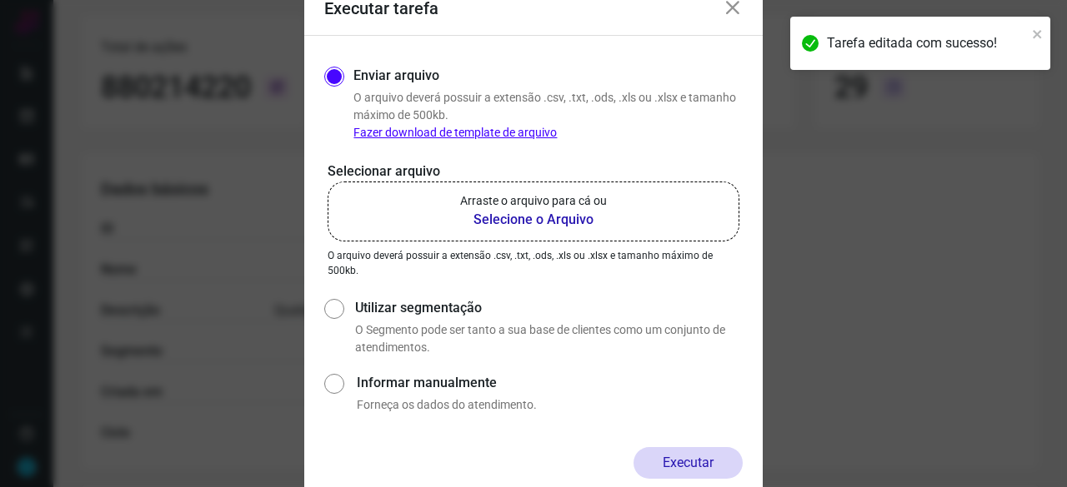
click at [500, 219] on b "Selecione o Arquivo" at bounding box center [533, 220] width 147 height 20
click at [0, 0] on input "Arraste o arquivo para cá ou Selecione o Arquivo" at bounding box center [0, 0] width 0 height 0
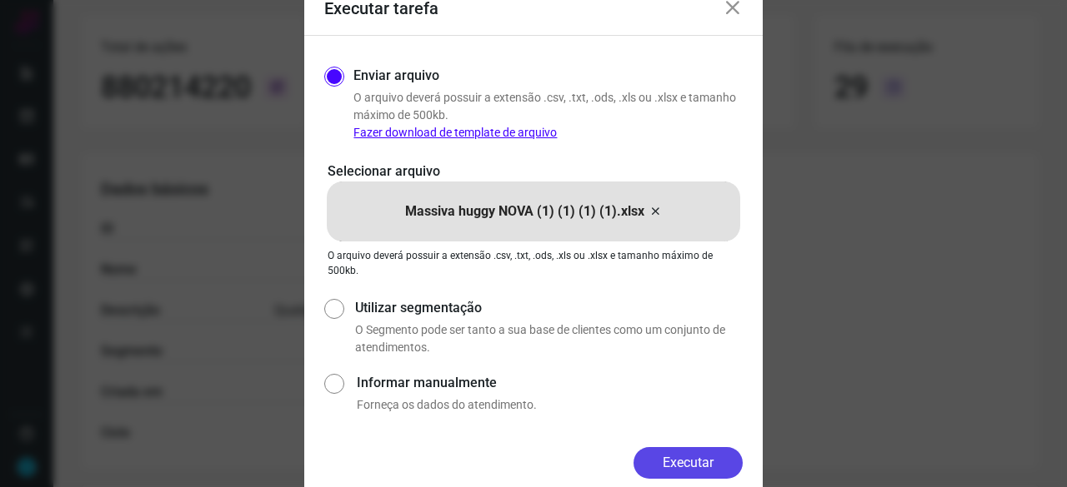
click at [695, 471] on button "Executar" at bounding box center [687, 463] width 109 height 32
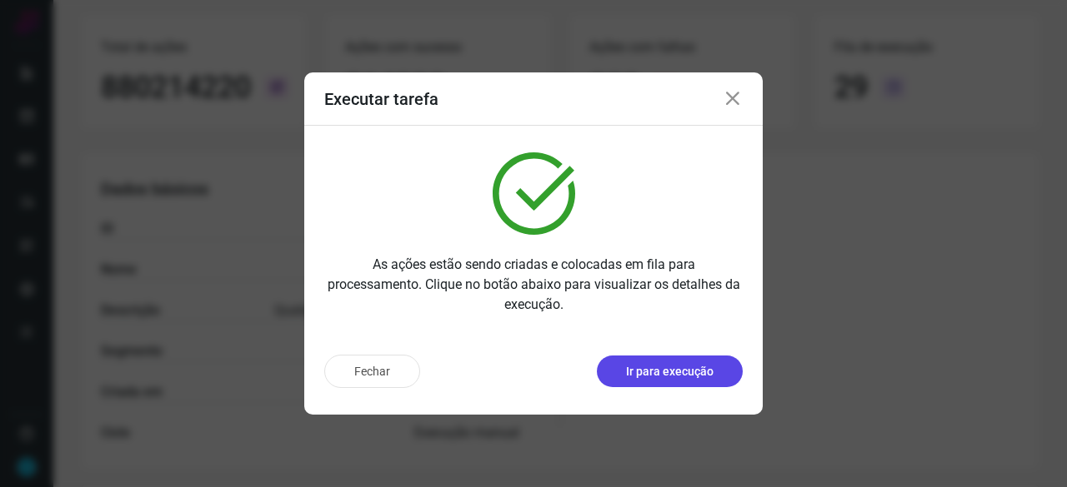
click at [655, 374] on p "Ir para execução" at bounding box center [669, 371] width 87 height 17
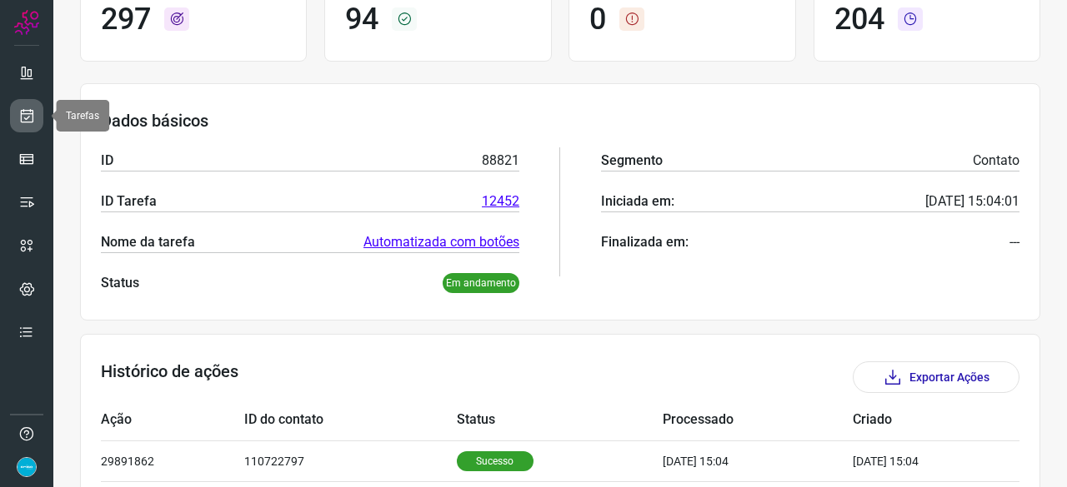
click at [32, 111] on icon at bounding box center [26, 115] width 17 height 17
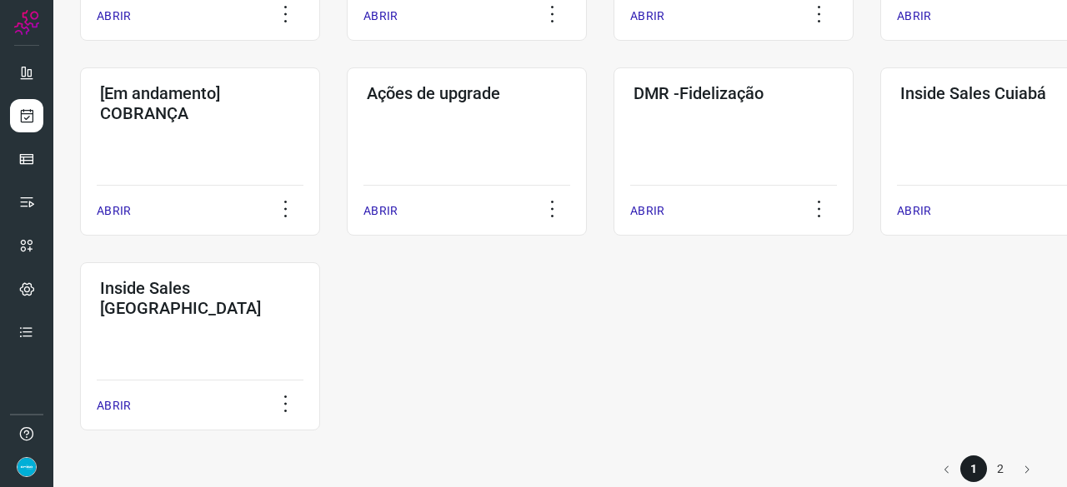
scroll to position [870, 0]
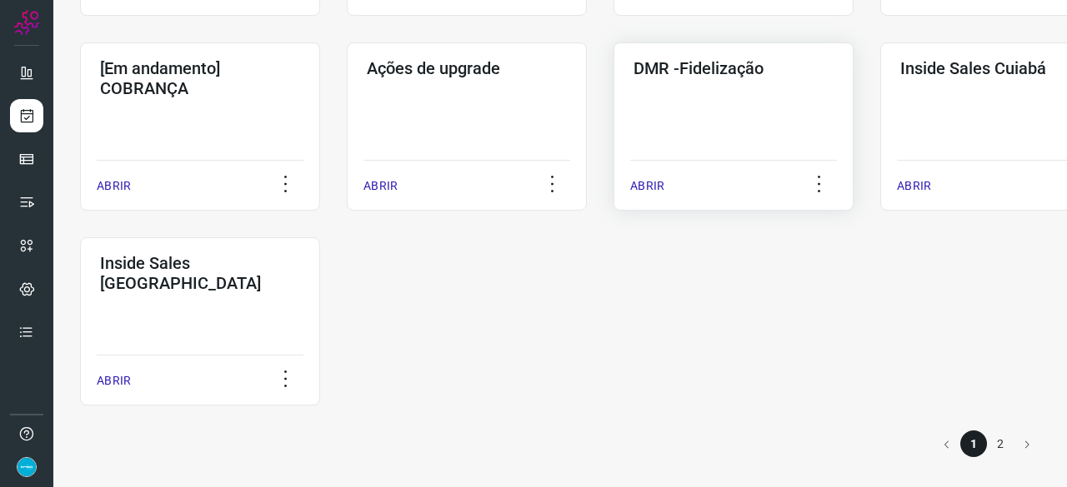
click at [637, 182] on p "ABRIR" at bounding box center [647, 185] width 34 height 17
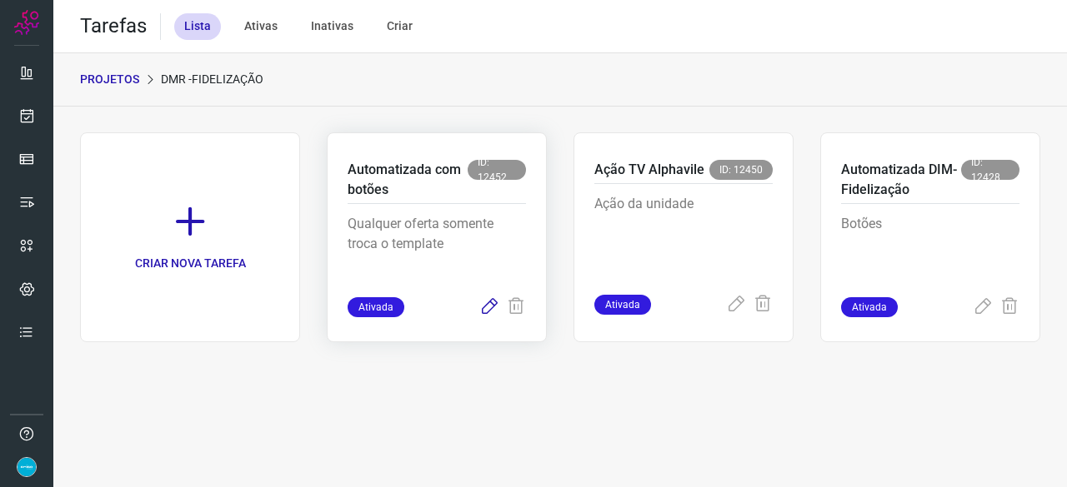
click at [483, 307] on icon at bounding box center [489, 307] width 20 height 20
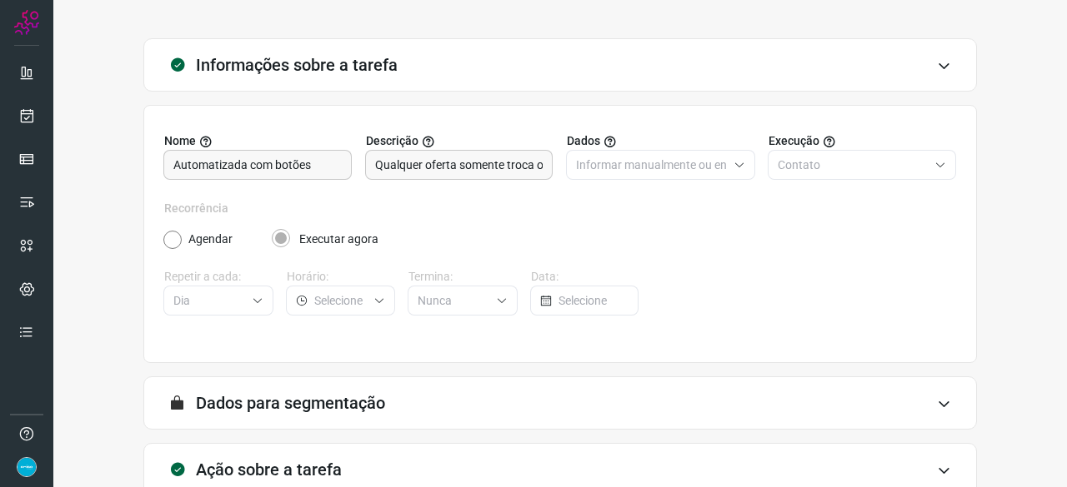
scroll to position [162, 0]
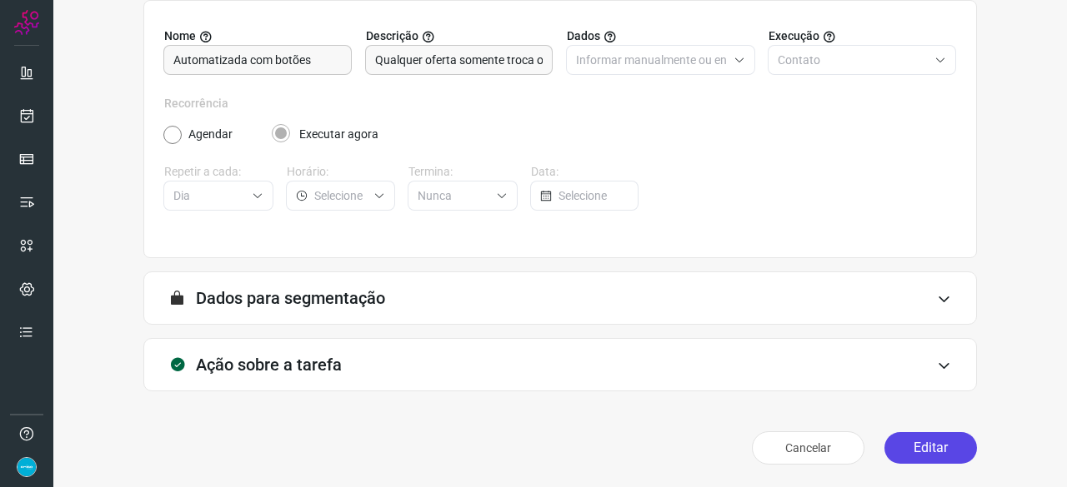
click at [899, 442] on button "Editar" at bounding box center [930, 448] width 92 height 32
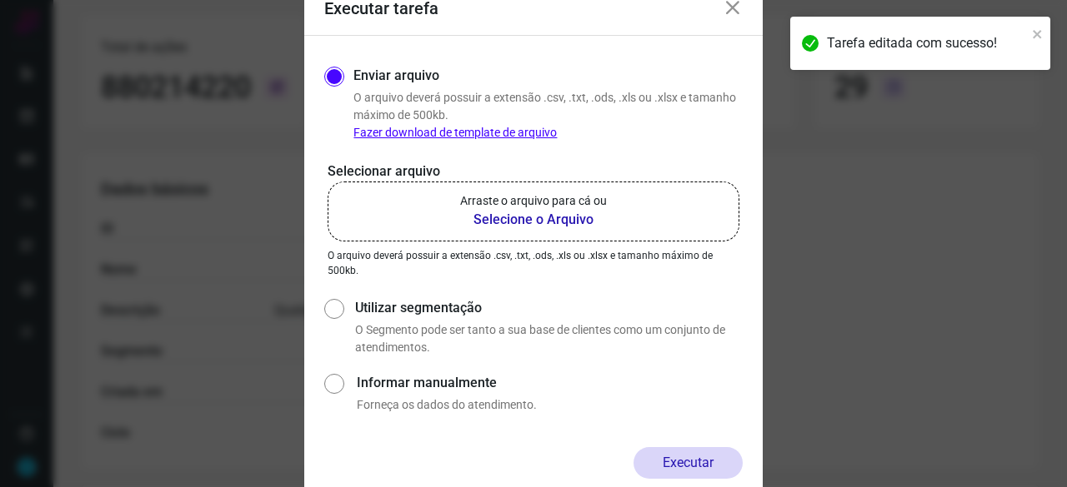
click at [512, 221] on b "Selecione o Arquivo" at bounding box center [533, 220] width 147 height 20
click at [0, 0] on input "Arraste o arquivo para cá ou Selecione o Arquivo" at bounding box center [0, 0] width 0 height 0
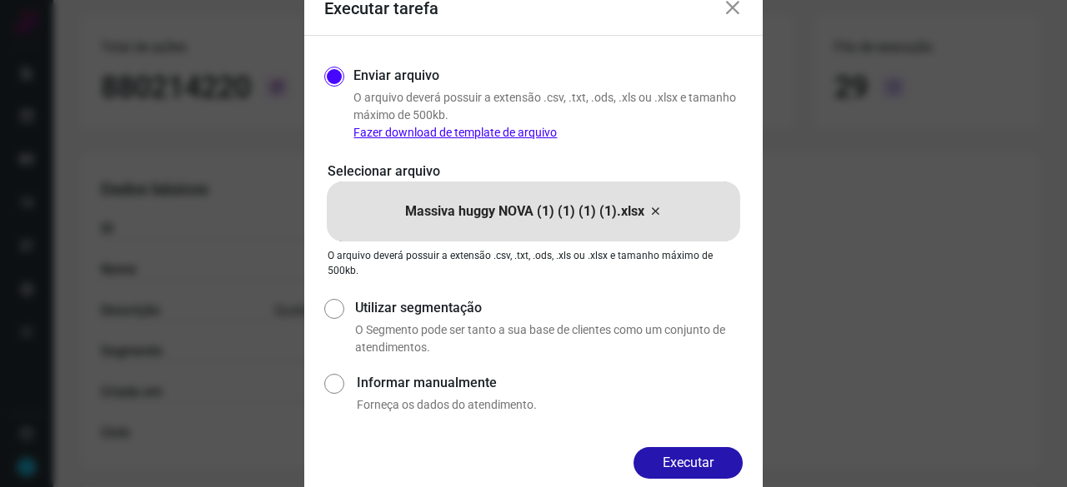
click at [707, 461] on button "Executar" at bounding box center [687, 463] width 109 height 32
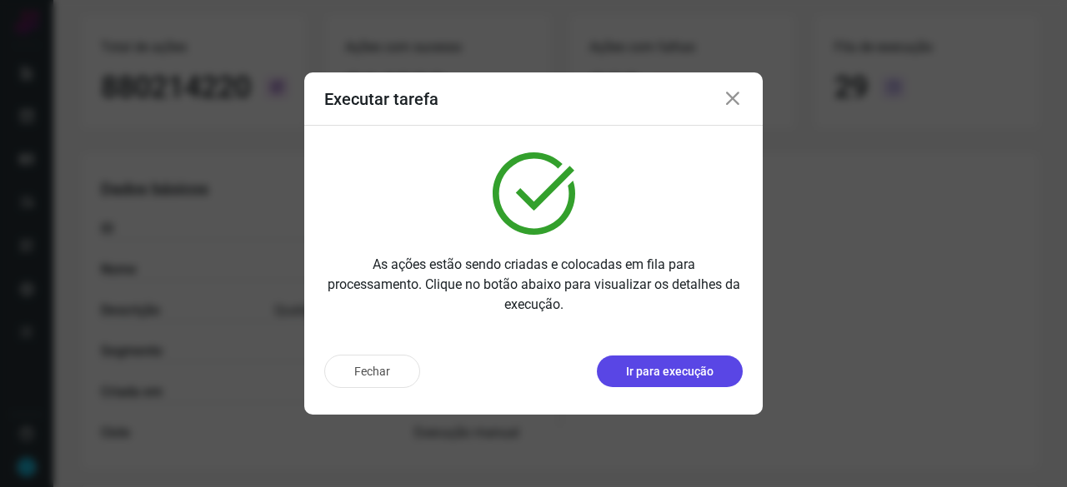
click at [670, 369] on p "Ir para execução" at bounding box center [669, 371] width 87 height 17
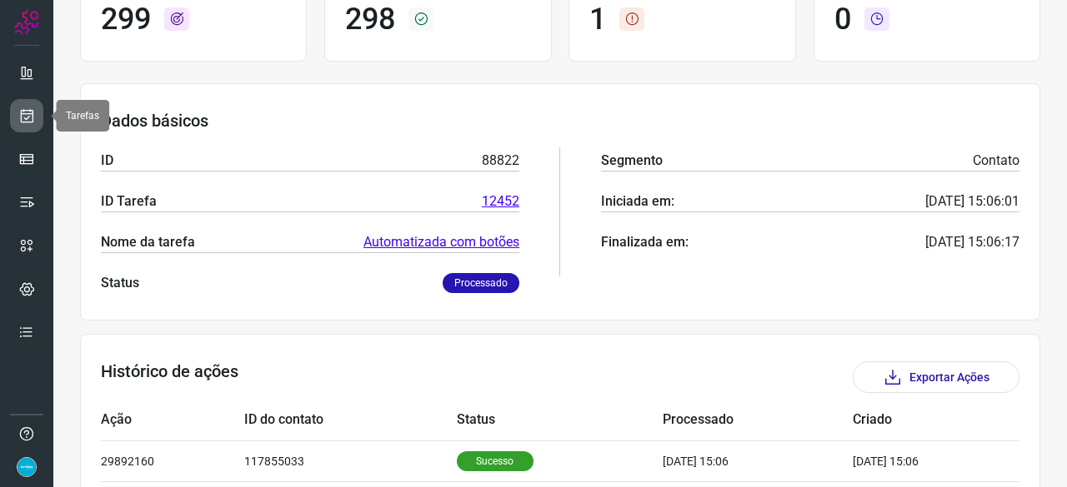
click at [28, 114] on icon at bounding box center [26, 115] width 17 height 17
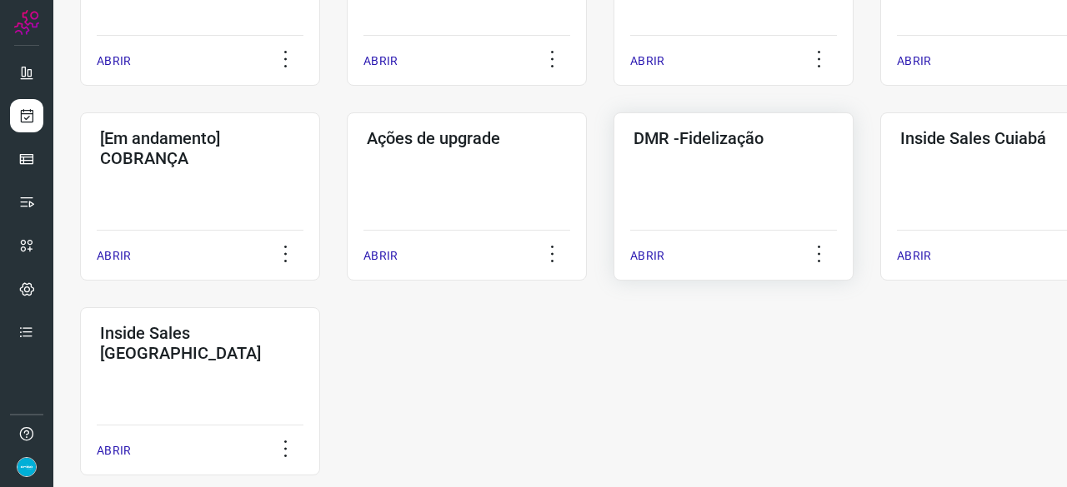
click at [645, 254] on p "ABRIR" at bounding box center [647, 255] width 34 height 17
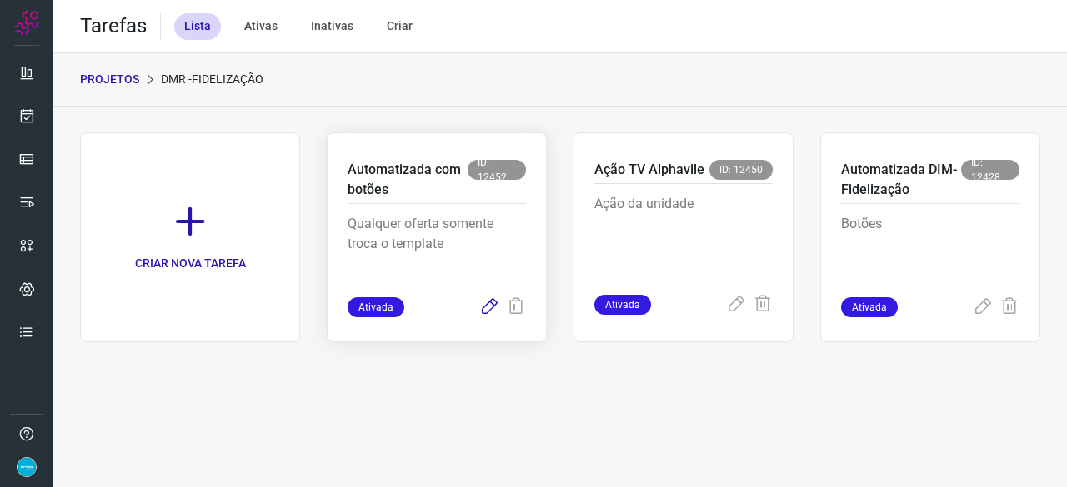
click at [487, 304] on icon at bounding box center [489, 307] width 20 height 20
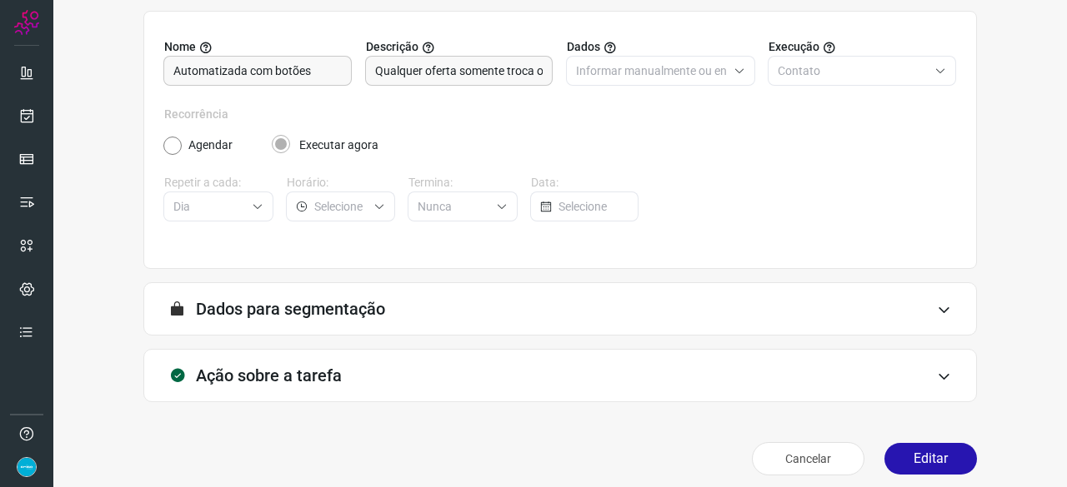
scroll to position [162, 0]
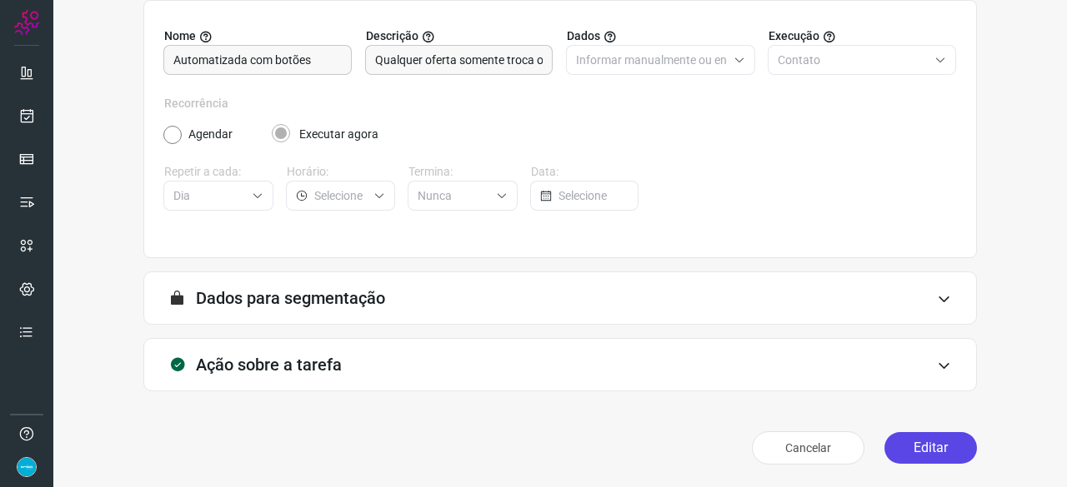
click at [927, 446] on button "Editar" at bounding box center [930, 448] width 92 height 32
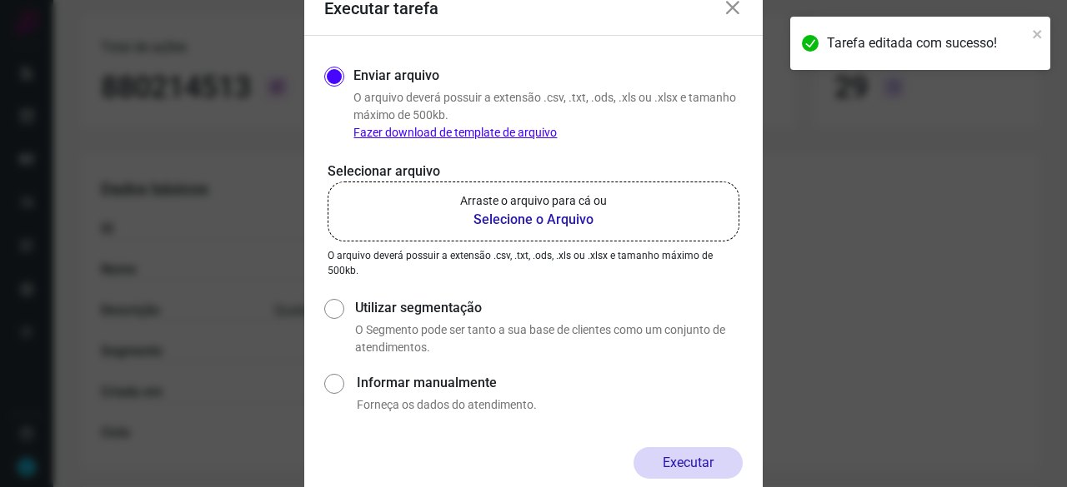
click at [535, 219] on b "Selecione o Arquivo" at bounding box center [533, 220] width 147 height 20
click at [0, 0] on input "Arraste o arquivo para cá ou Selecione o Arquivo" at bounding box center [0, 0] width 0 height 0
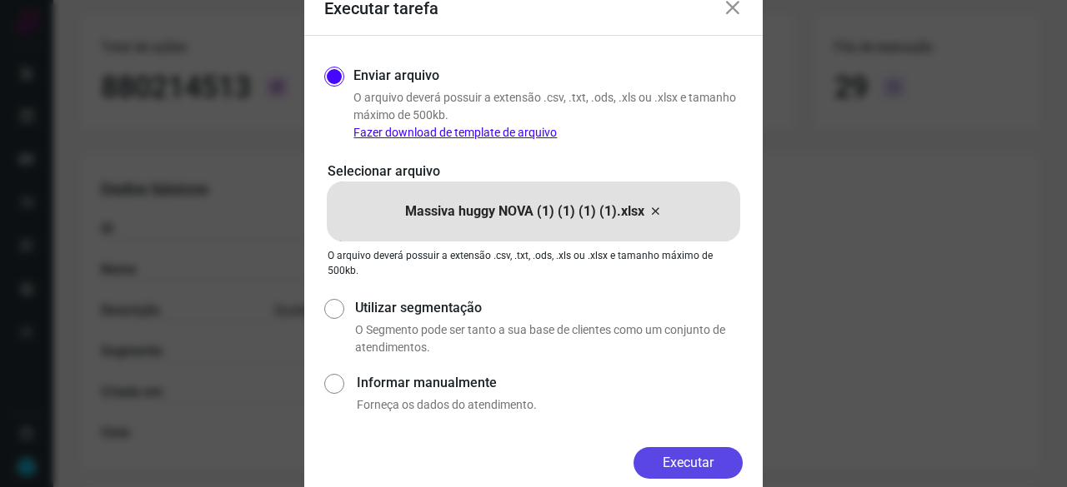
click at [685, 457] on button "Executar" at bounding box center [687, 463] width 109 height 32
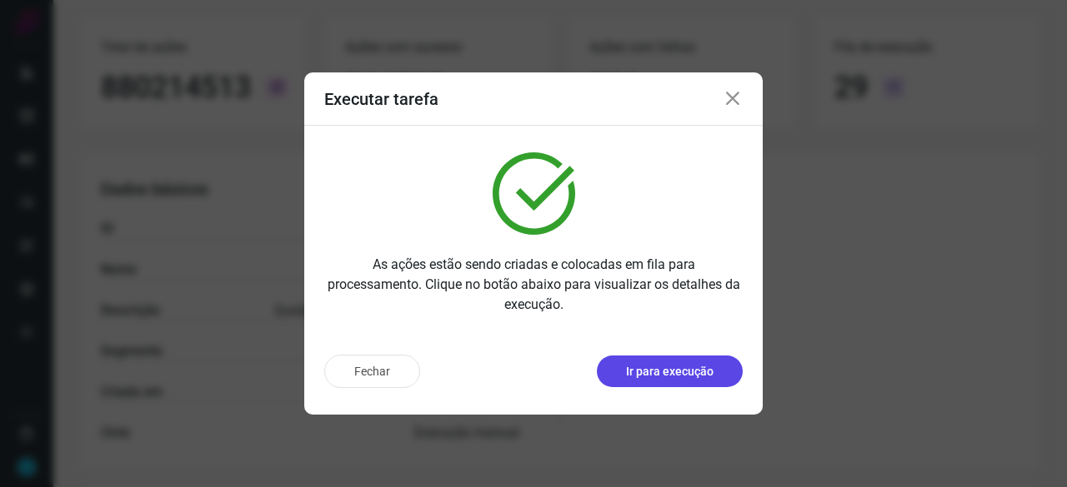
click at [648, 371] on p "Ir para execução" at bounding box center [669, 371] width 87 height 17
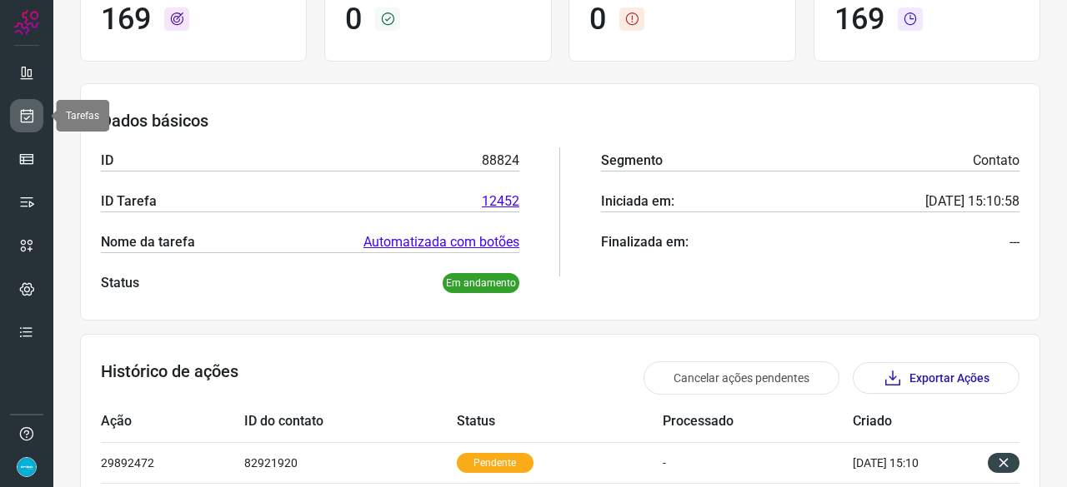
click at [22, 106] on link at bounding box center [26, 115] width 33 height 33
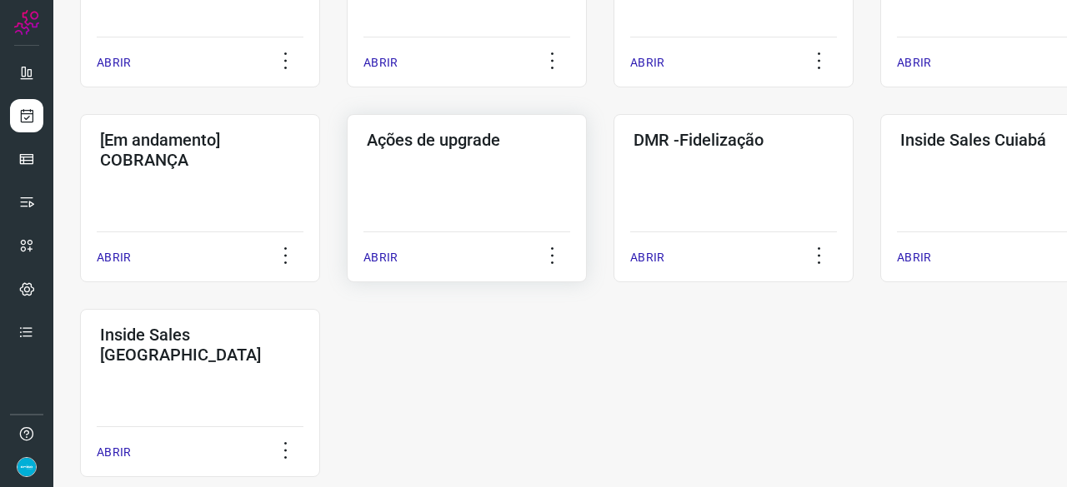
scroll to position [800, 0]
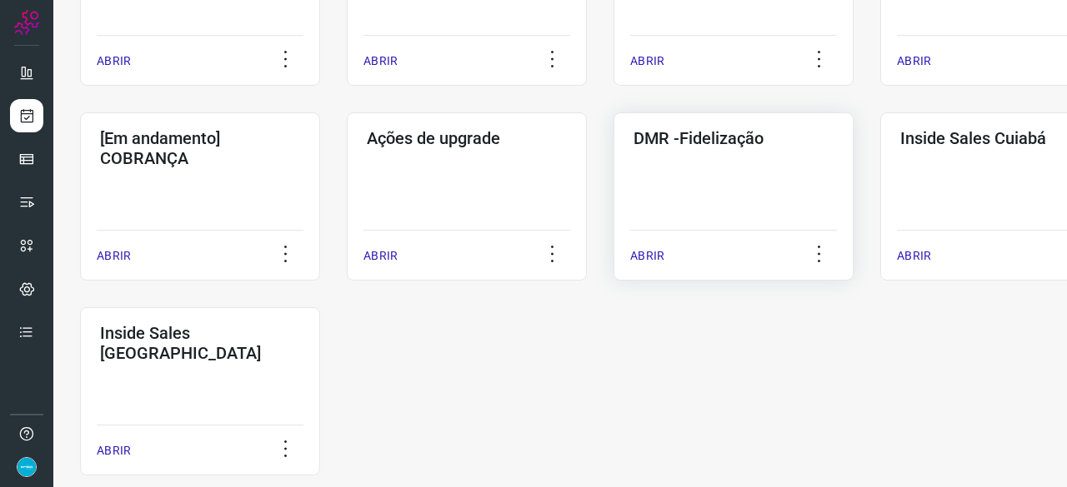
click at [653, 248] on p "ABRIR" at bounding box center [647, 255] width 34 height 17
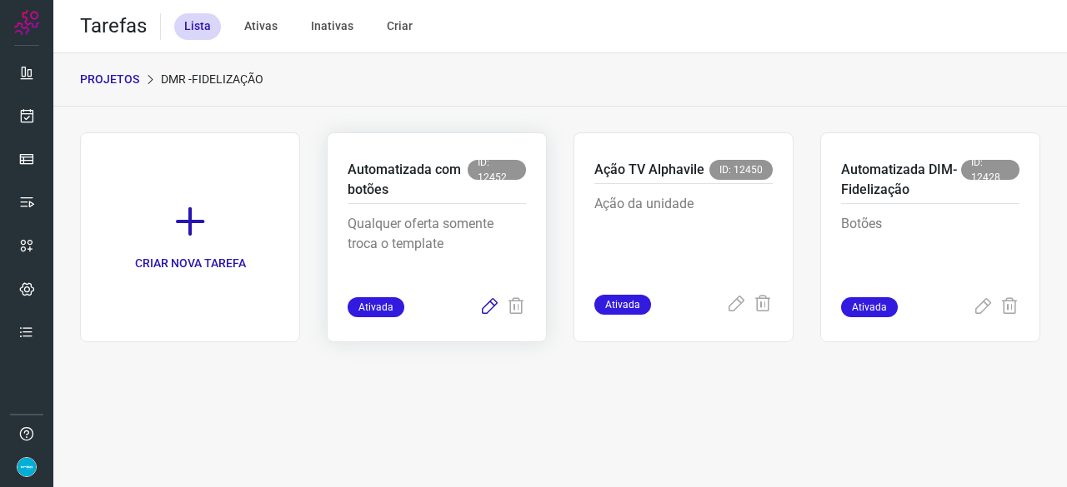
click at [485, 303] on icon at bounding box center [489, 307] width 20 height 20
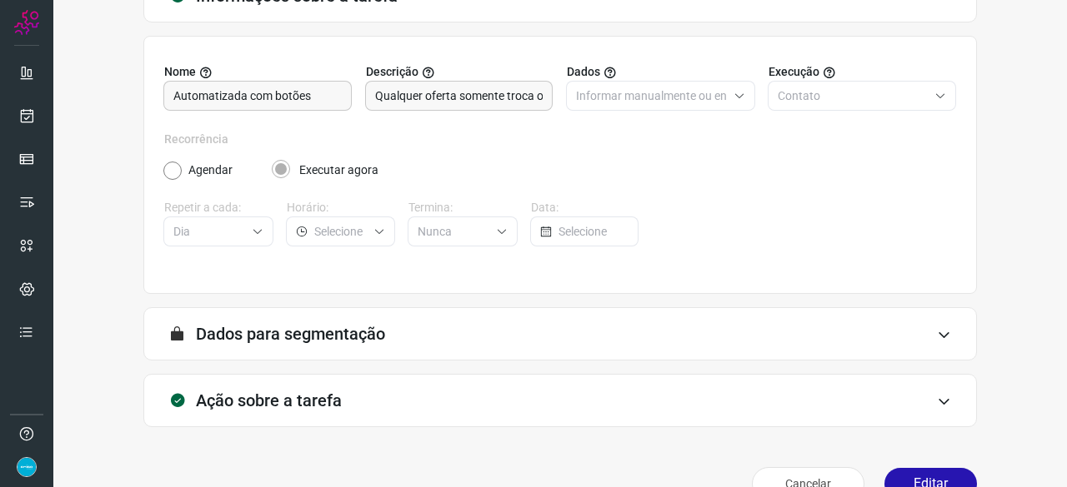
scroll to position [162, 0]
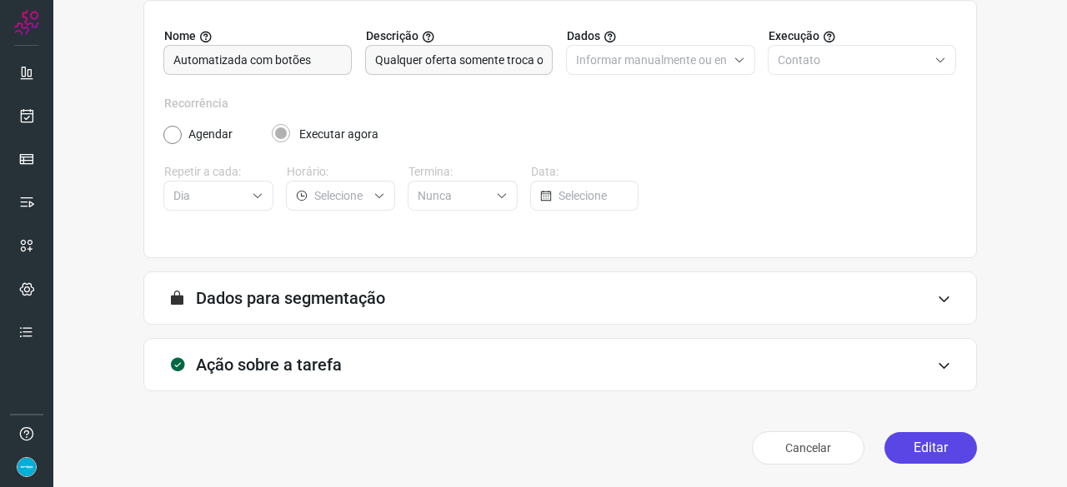
click at [918, 449] on button "Editar" at bounding box center [930, 448] width 92 height 32
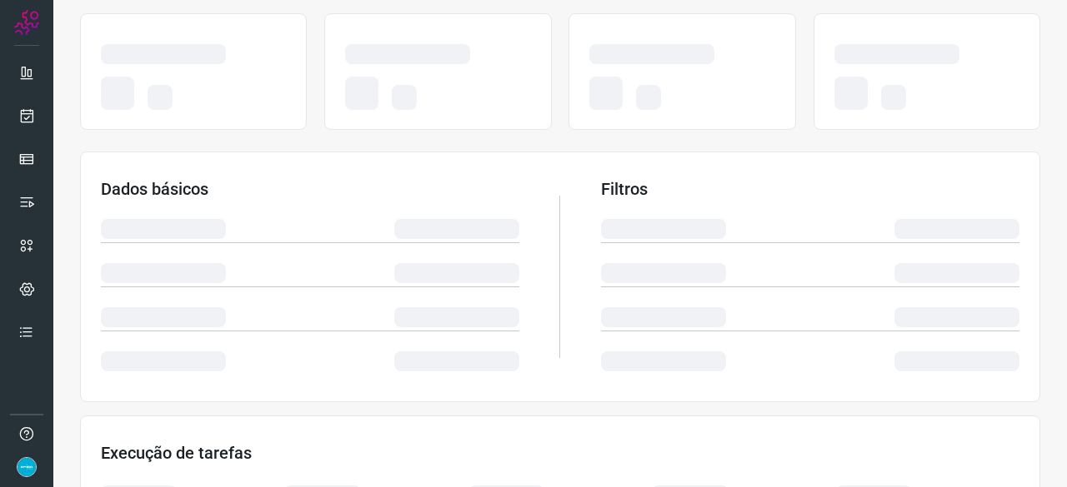
scroll to position [329, 0]
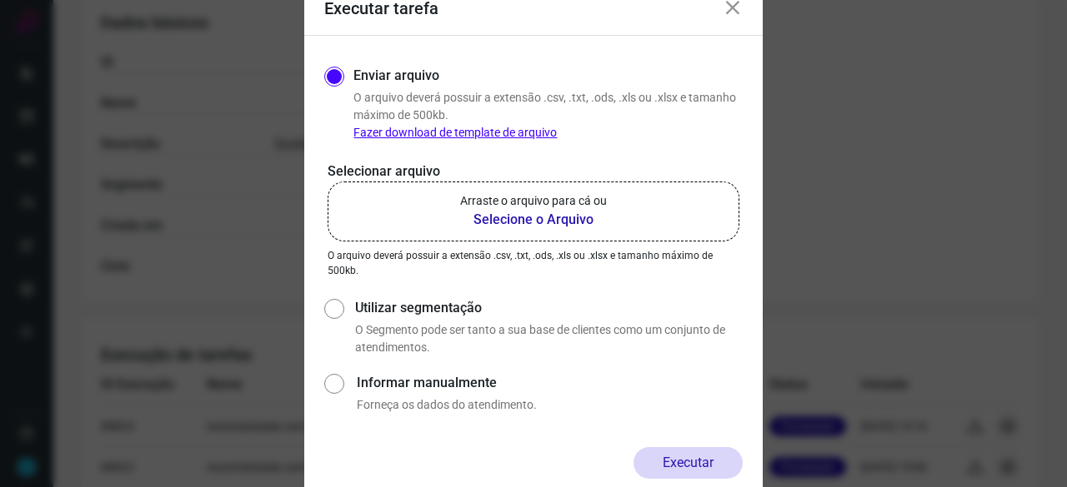
click at [502, 220] on b "Selecione o Arquivo" at bounding box center [533, 220] width 147 height 20
click at [0, 0] on input "Arraste o arquivo para cá ou Selecione o Arquivo" at bounding box center [0, 0] width 0 height 0
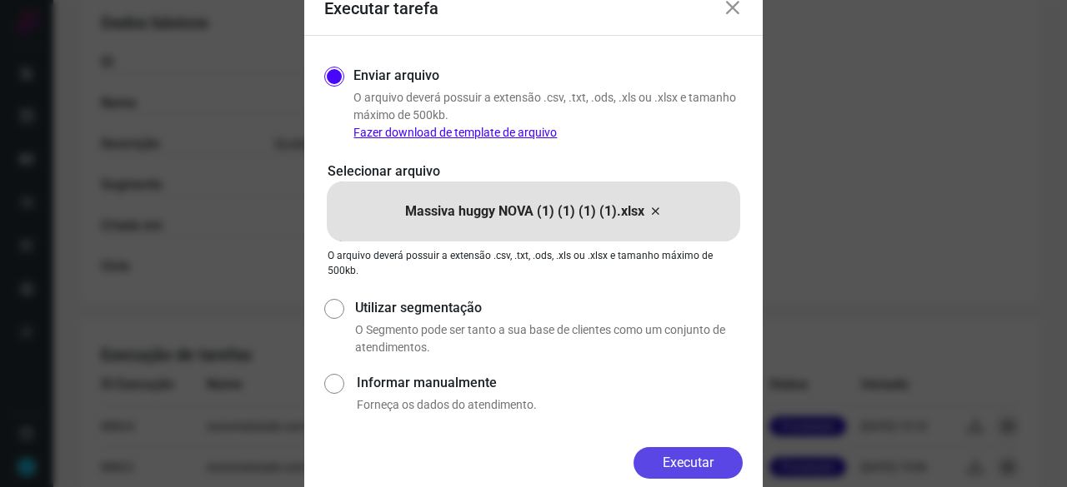
click at [663, 462] on button "Executar" at bounding box center [687, 463] width 109 height 32
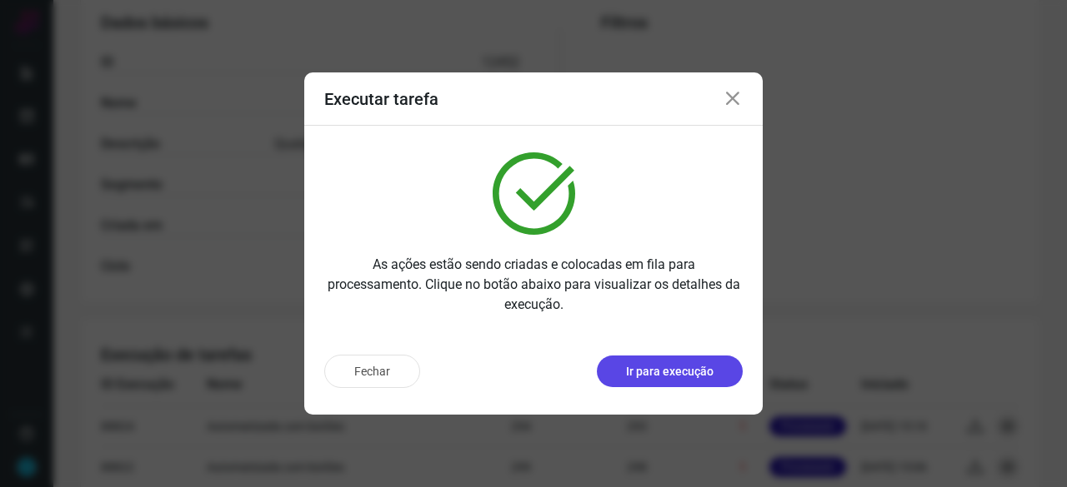
click at [683, 381] on button "Ir para execução" at bounding box center [670, 372] width 146 height 32
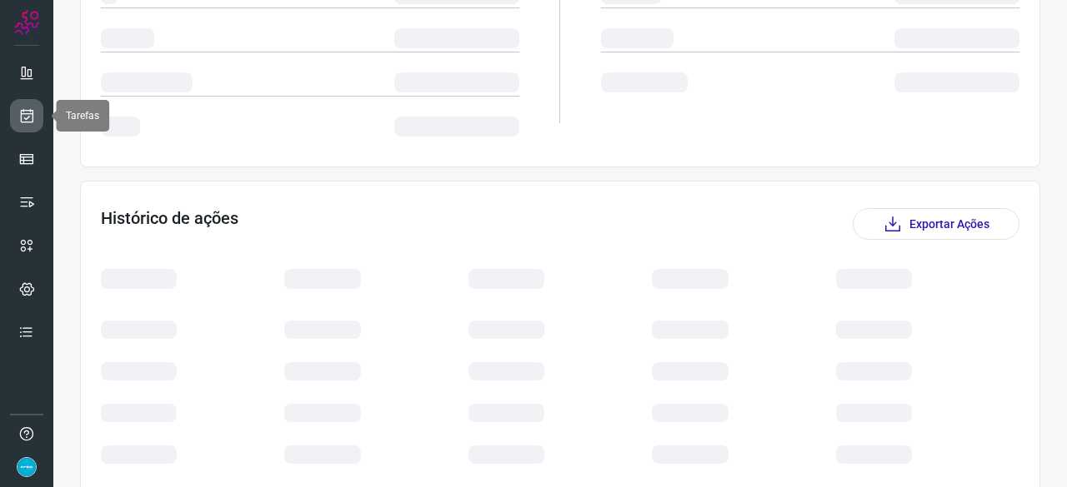
click at [26, 106] on link at bounding box center [26, 115] width 33 height 33
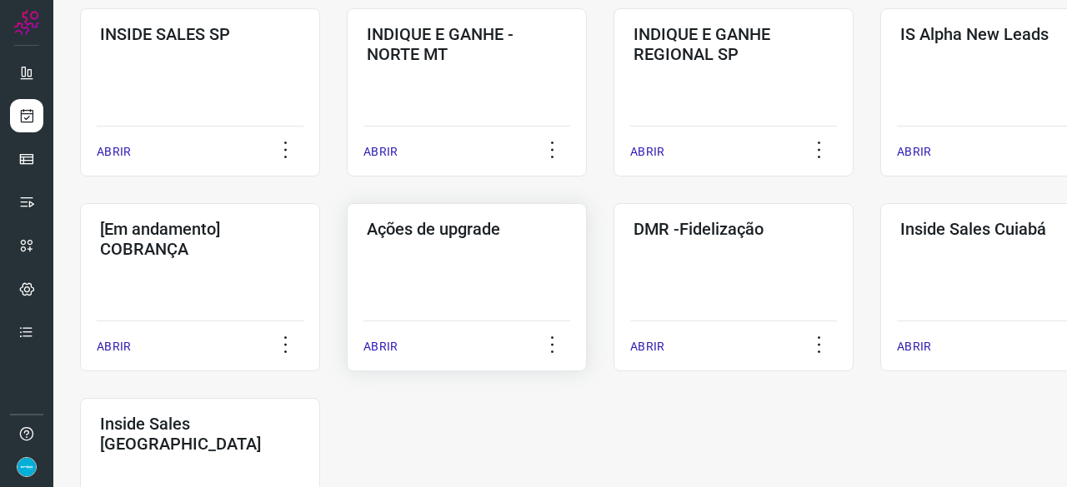
scroll to position [717, 0]
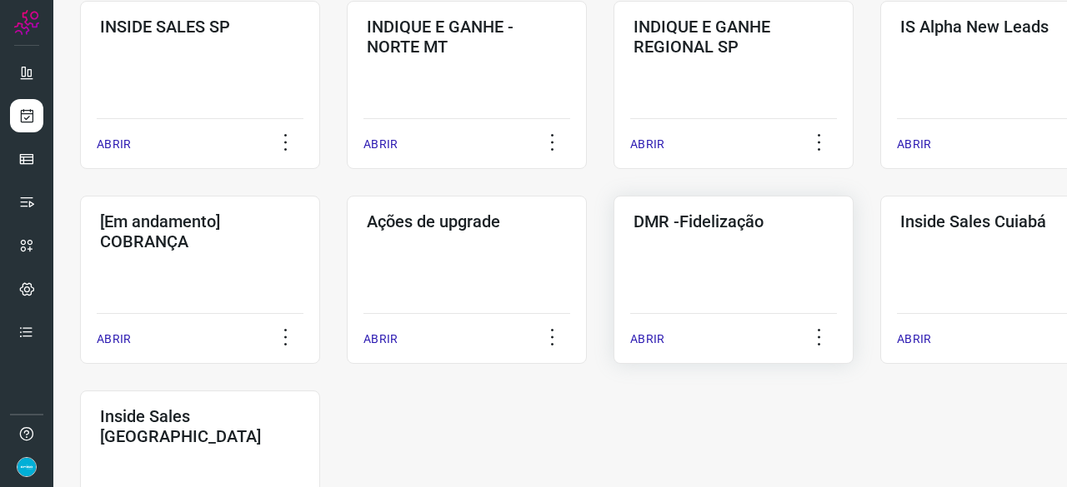
click at [643, 337] on p "ABRIR" at bounding box center [647, 339] width 34 height 17
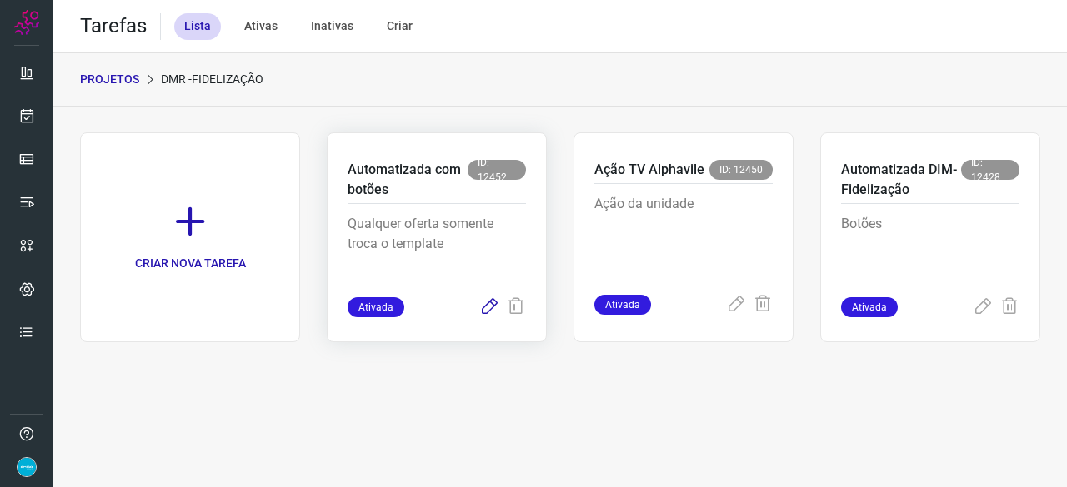
click at [486, 307] on icon at bounding box center [489, 307] width 20 height 20
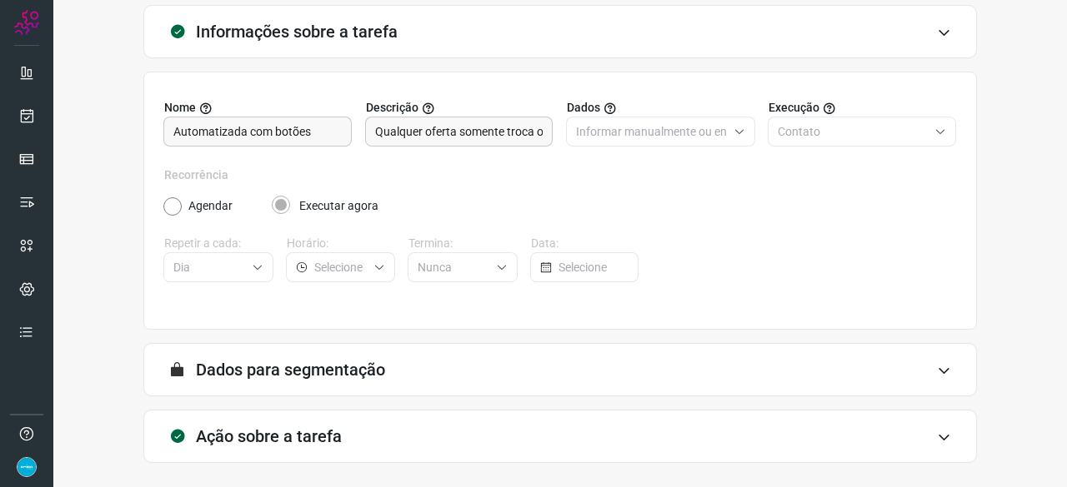
scroll to position [162, 0]
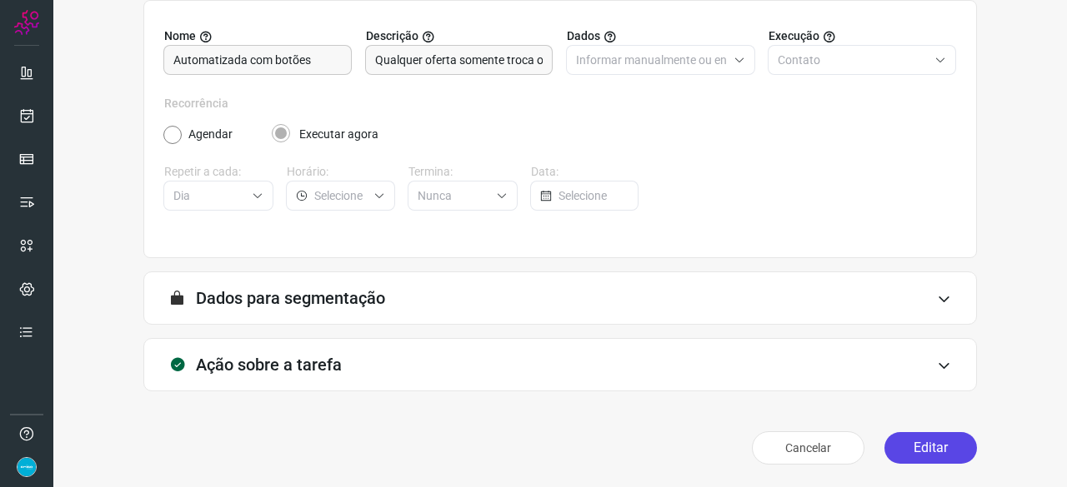
click at [923, 439] on button "Editar" at bounding box center [930, 448] width 92 height 32
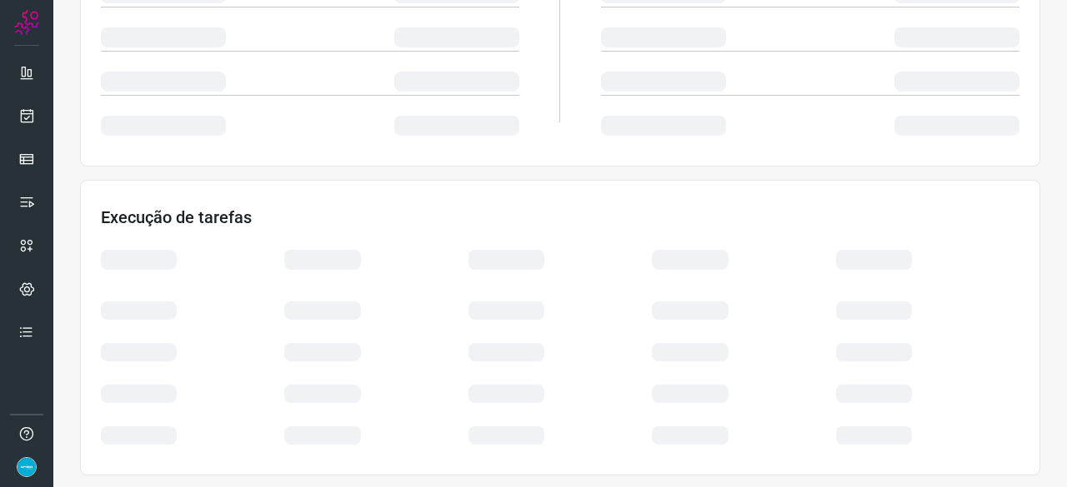
scroll to position [398, 0]
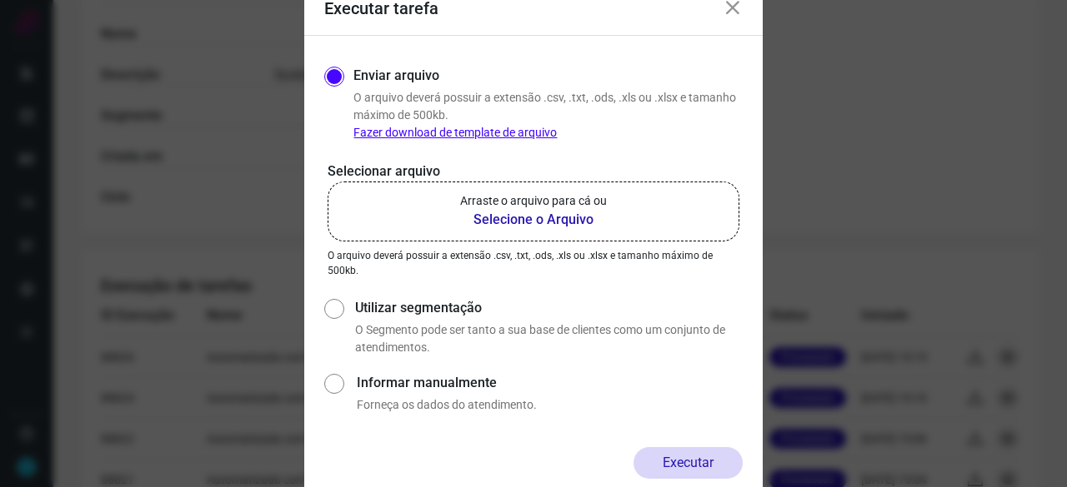
click at [502, 217] on b "Selecione o Arquivo" at bounding box center [533, 220] width 147 height 20
click at [0, 0] on input "Arraste o arquivo para cá ou Selecione o Arquivo" at bounding box center [0, 0] width 0 height 0
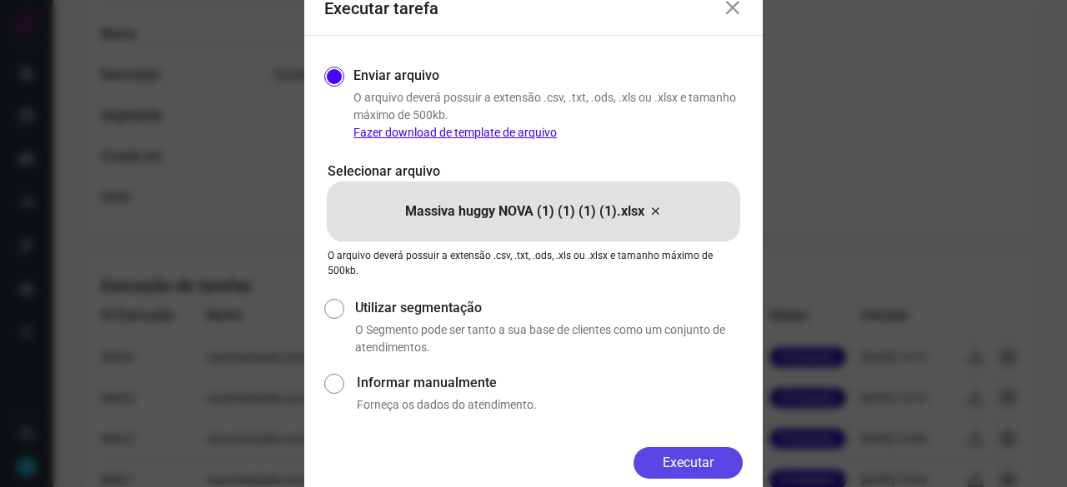
click at [677, 459] on button "Executar" at bounding box center [687, 463] width 109 height 32
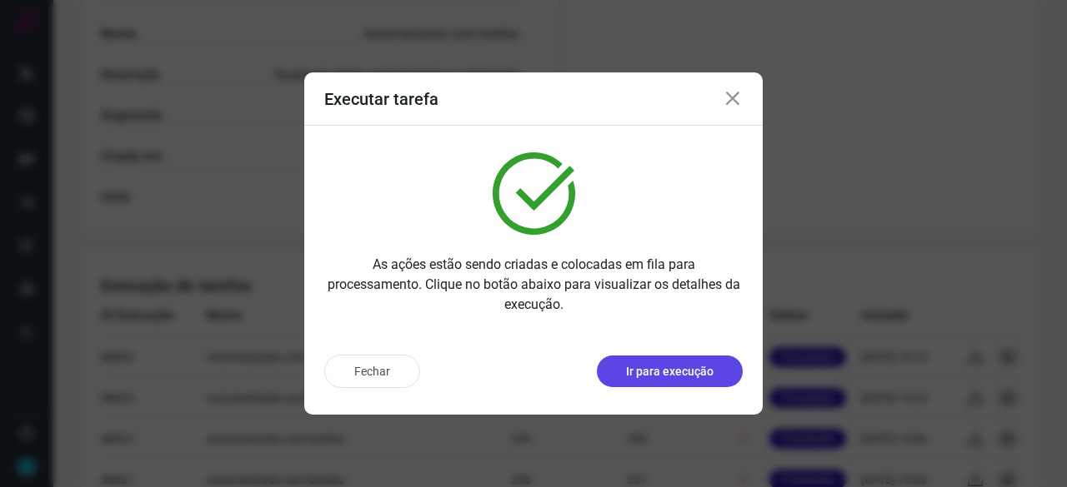
click at [648, 369] on p "Ir para execução" at bounding box center [669, 371] width 87 height 17
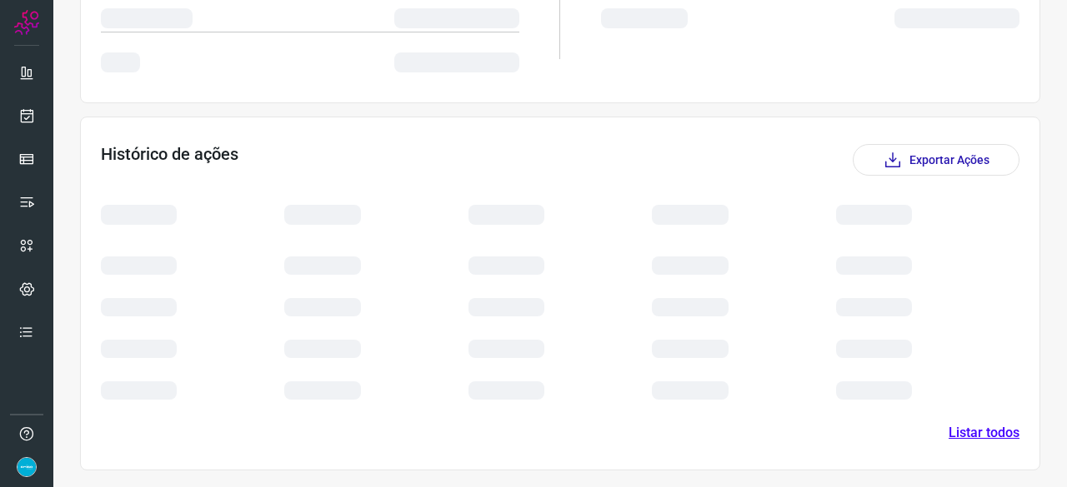
scroll to position [388, 0]
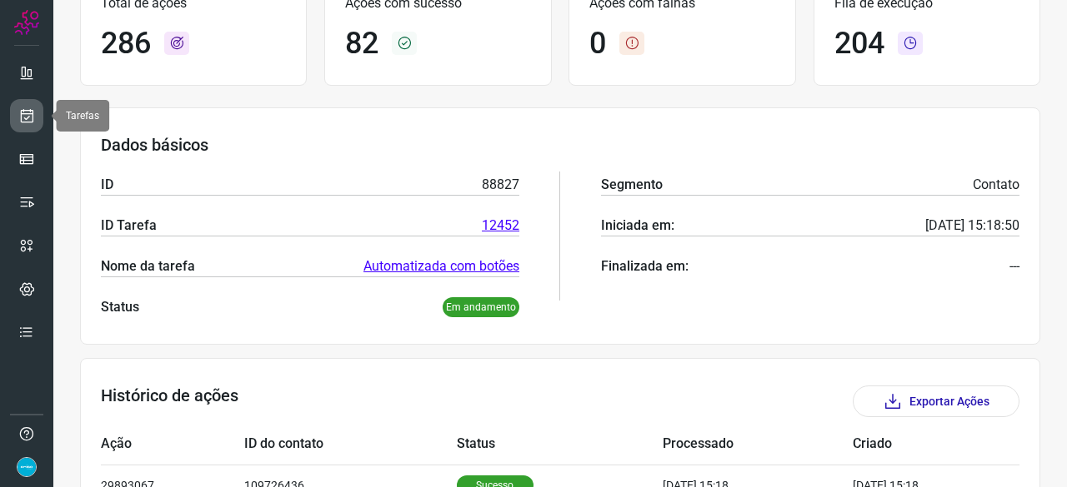
click at [32, 113] on icon at bounding box center [26, 115] width 17 height 17
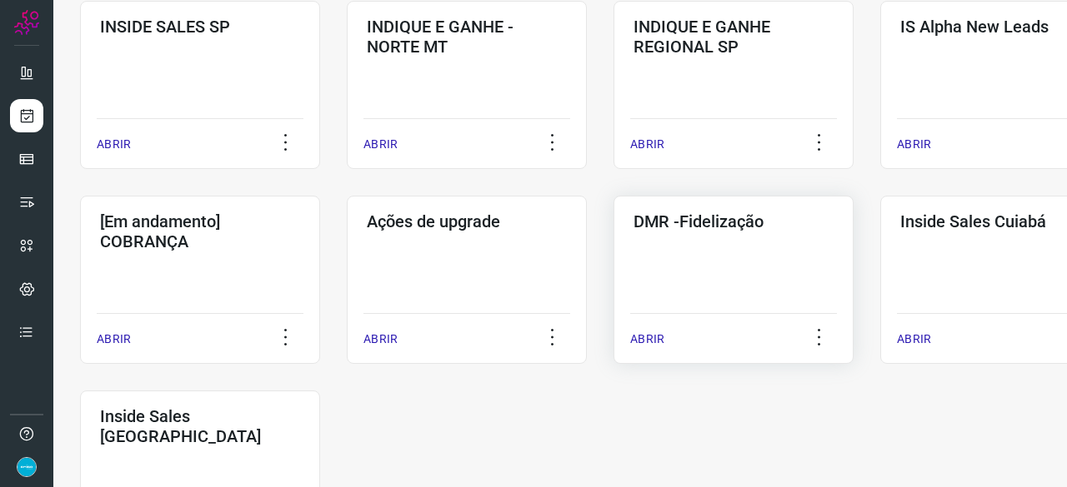
click at [647, 341] on p "ABRIR" at bounding box center [647, 339] width 34 height 17
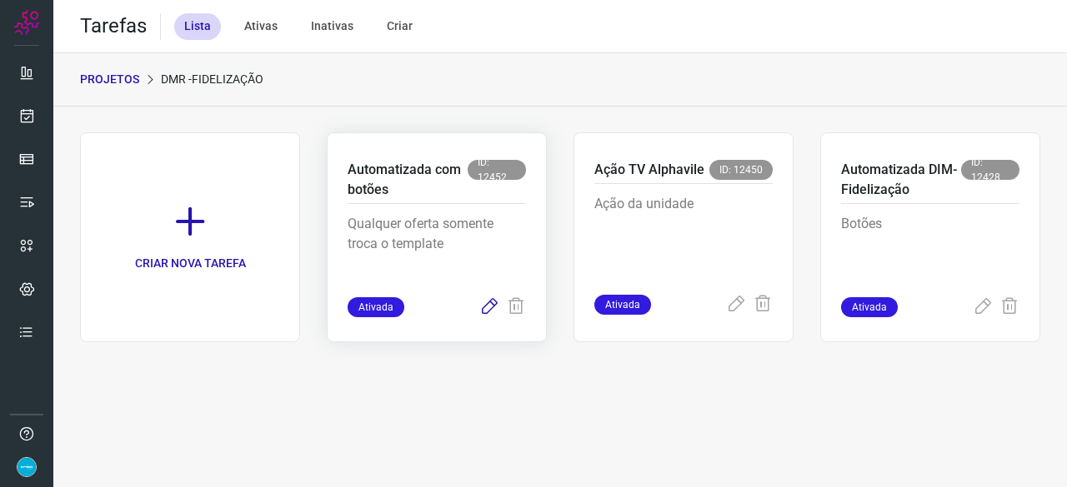
click at [492, 304] on icon at bounding box center [489, 307] width 20 height 20
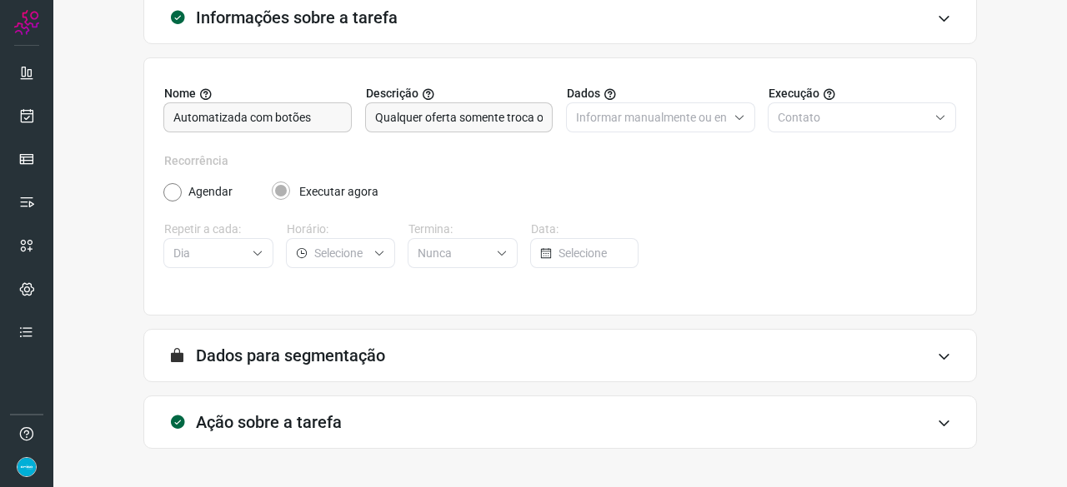
scroll to position [162, 0]
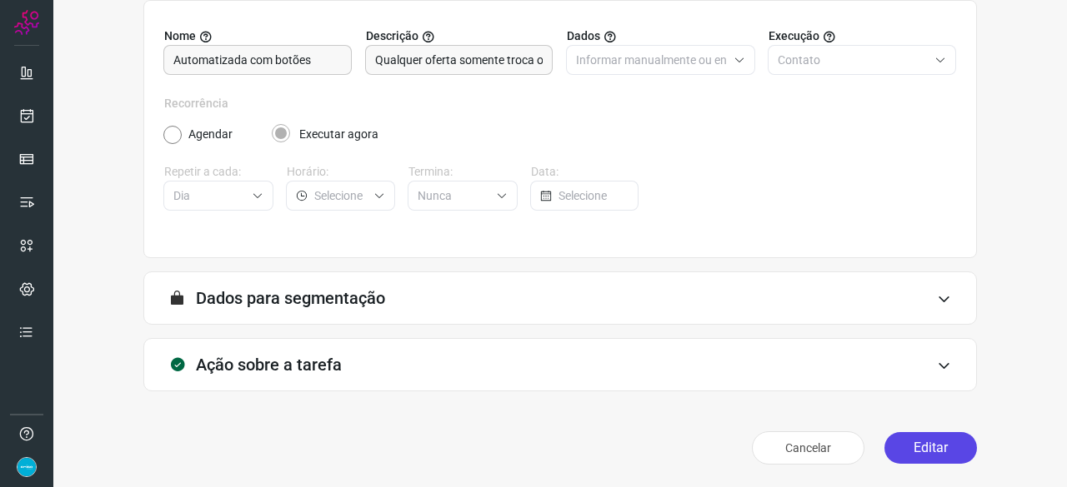
click at [927, 449] on button "Editar" at bounding box center [930, 448] width 92 height 32
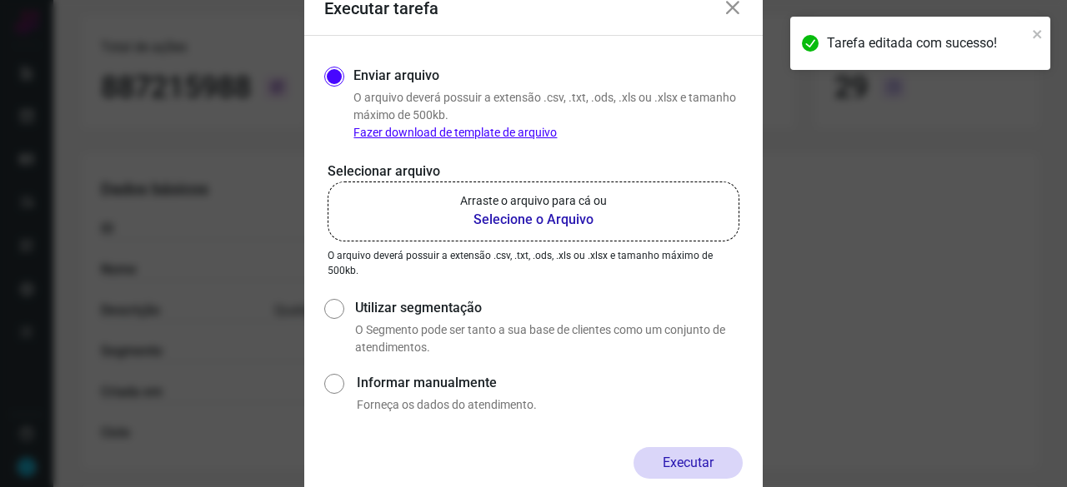
click at [502, 218] on b "Selecione o Arquivo" at bounding box center [533, 220] width 147 height 20
click at [0, 0] on input "Arraste o arquivo para cá ou Selecione o Arquivo" at bounding box center [0, 0] width 0 height 0
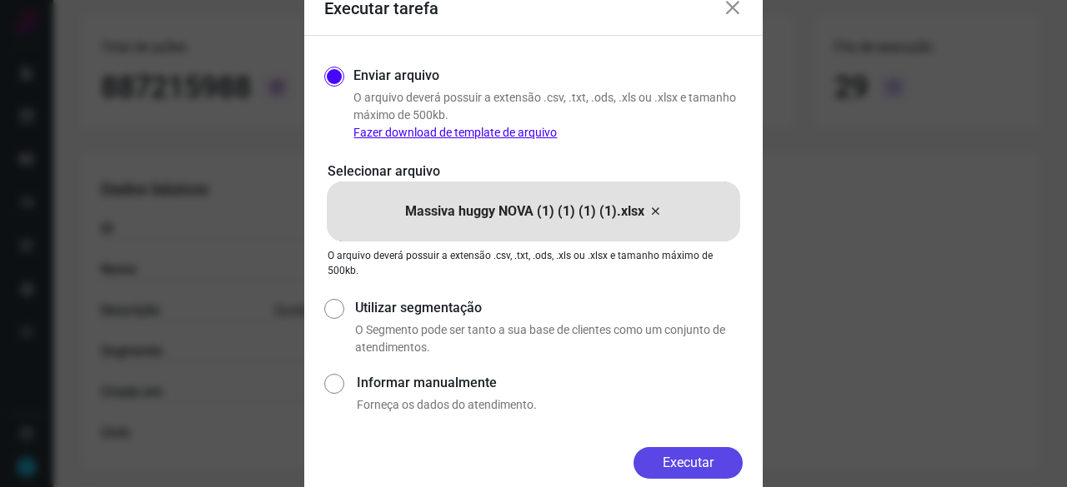
click at [702, 459] on button "Executar" at bounding box center [687, 463] width 109 height 32
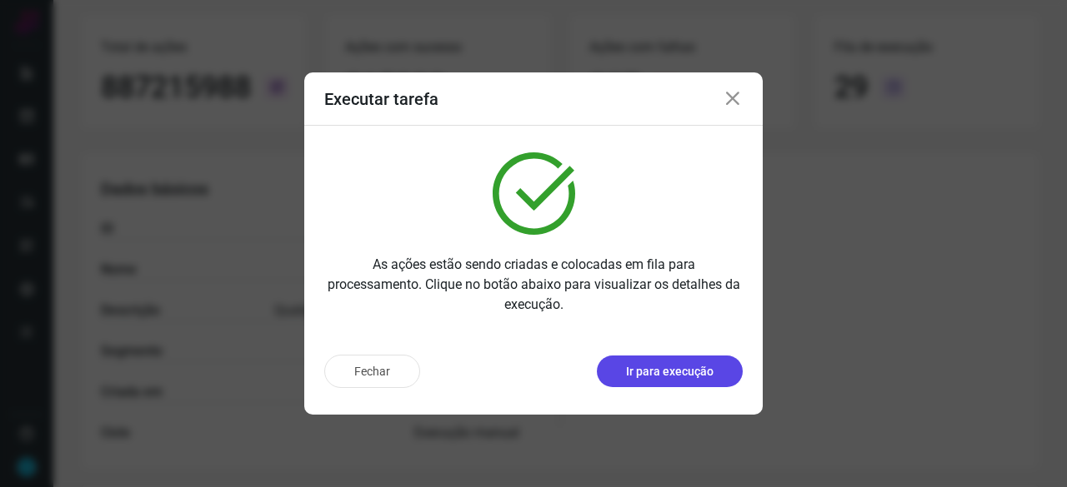
click at [680, 372] on p "Ir para execução" at bounding box center [669, 371] width 87 height 17
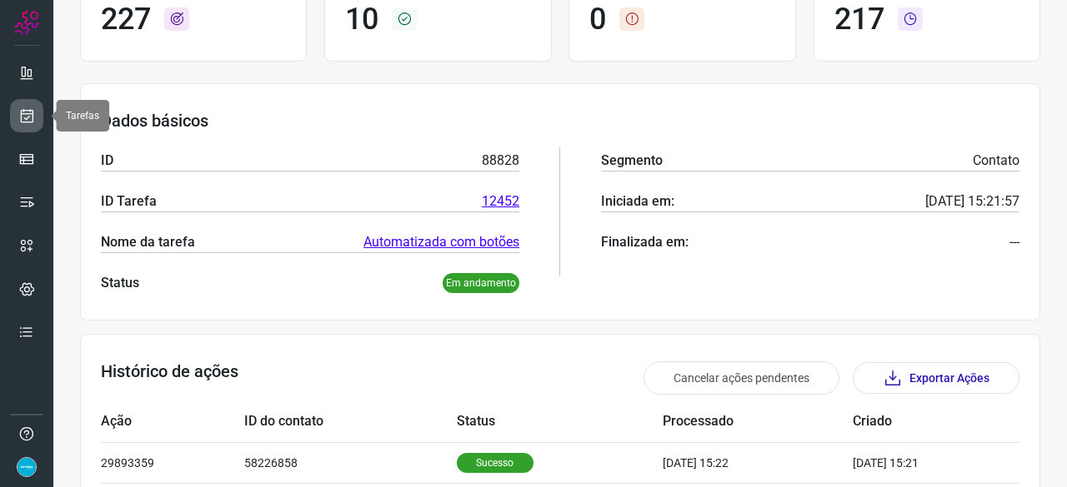
click at [37, 108] on link at bounding box center [26, 115] width 33 height 33
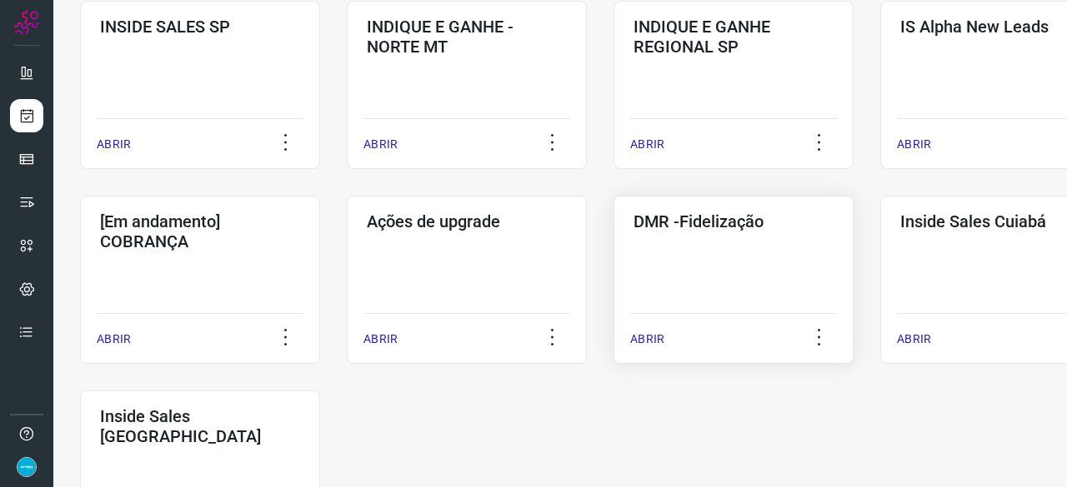
click at [645, 342] on p "ABRIR" at bounding box center [647, 339] width 34 height 17
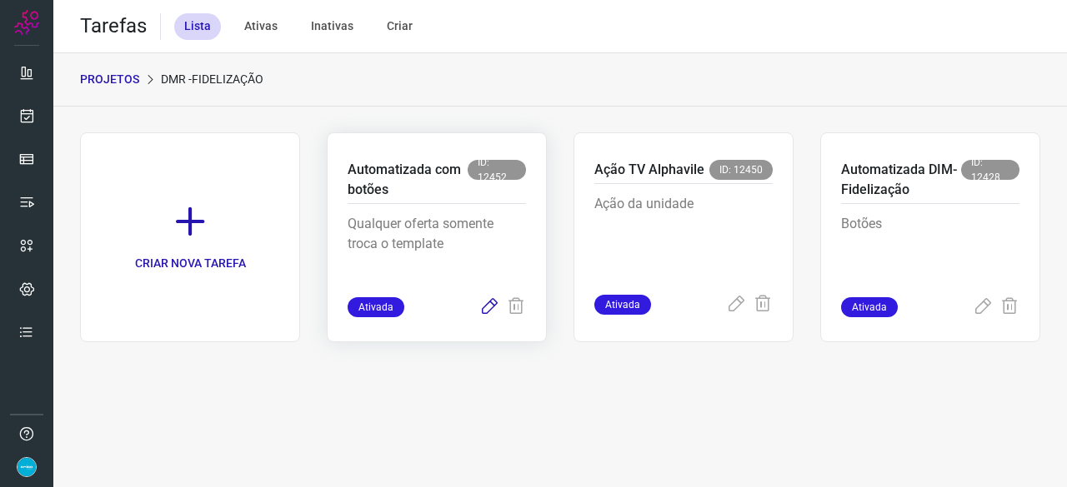
click at [492, 307] on icon at bounding box center [489, 307] width 20 height 20
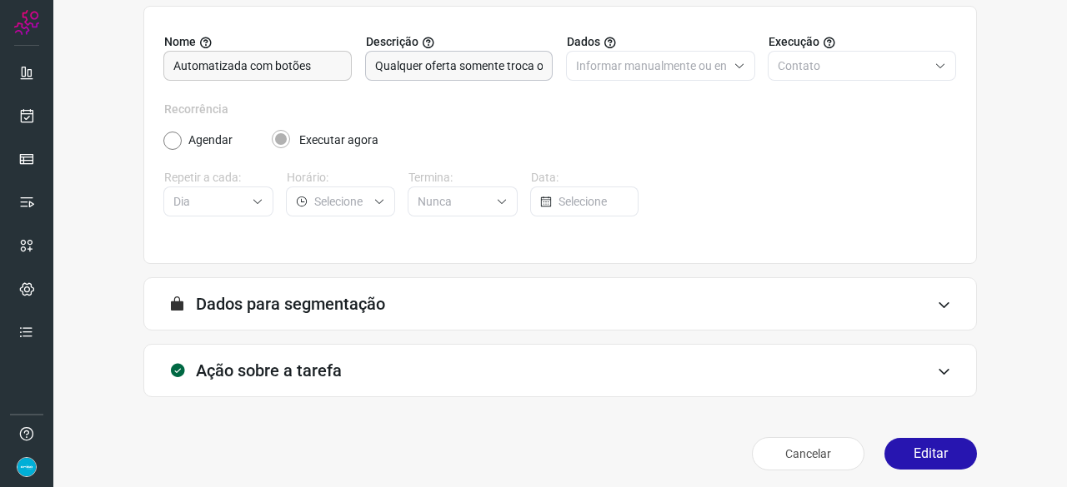
scroll to position [162, 0]
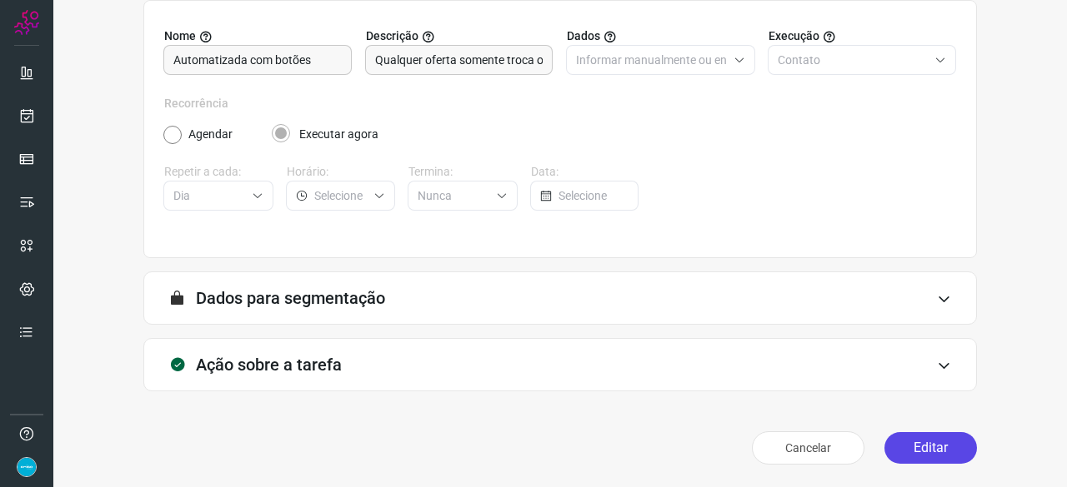
click at [918, 449] on button "Editar" at bounding box center [930, 448] width 92 height 32
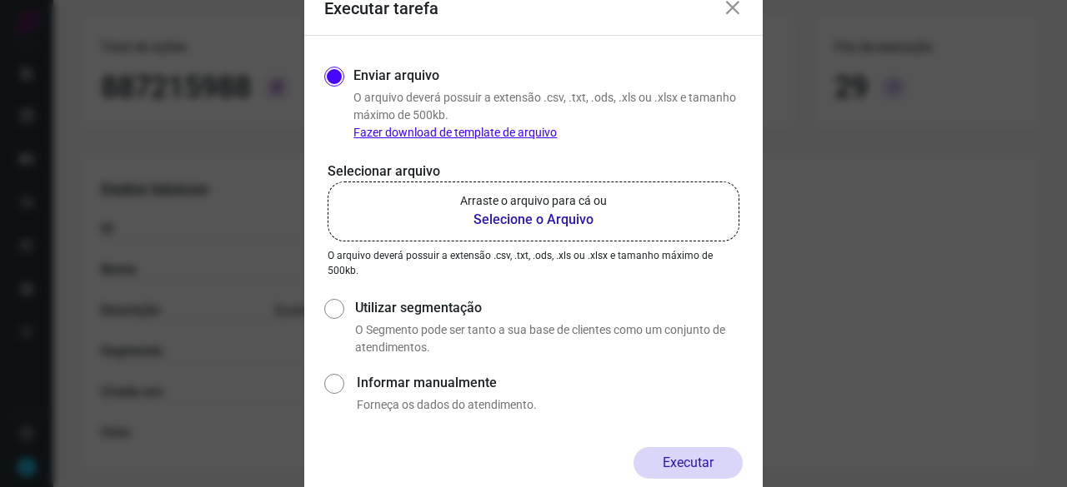
click at [520, 220] on b "Selecione o Arquivo" at bounding box center [533, 220] width 147 height 20
click at [0, 0] on input "Arraste o arquivo para cá ou Selecione o Arquivo" at bounding box center [0, 0] width 0 height 0
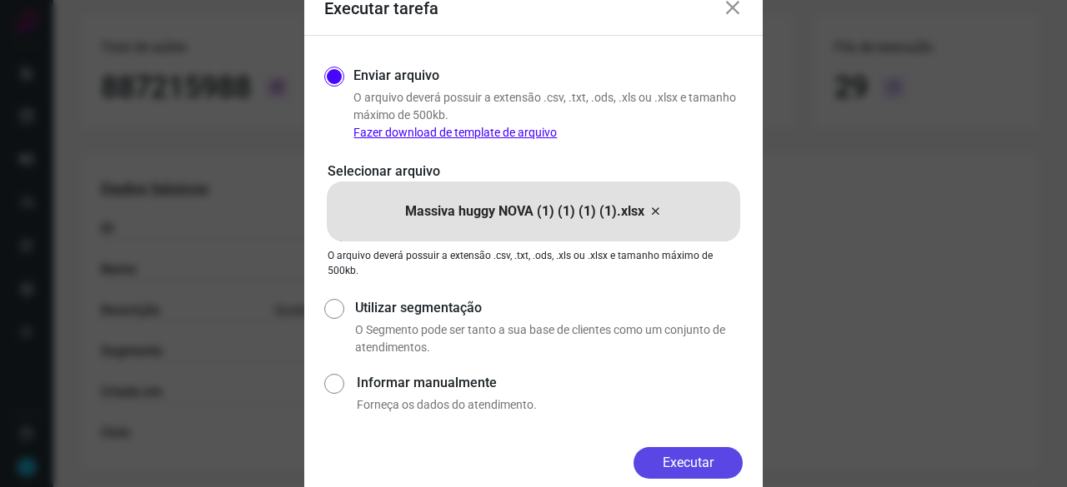
click at [717, 462] on button "Executar" at bounding box center [687, 463] width 109 height 32
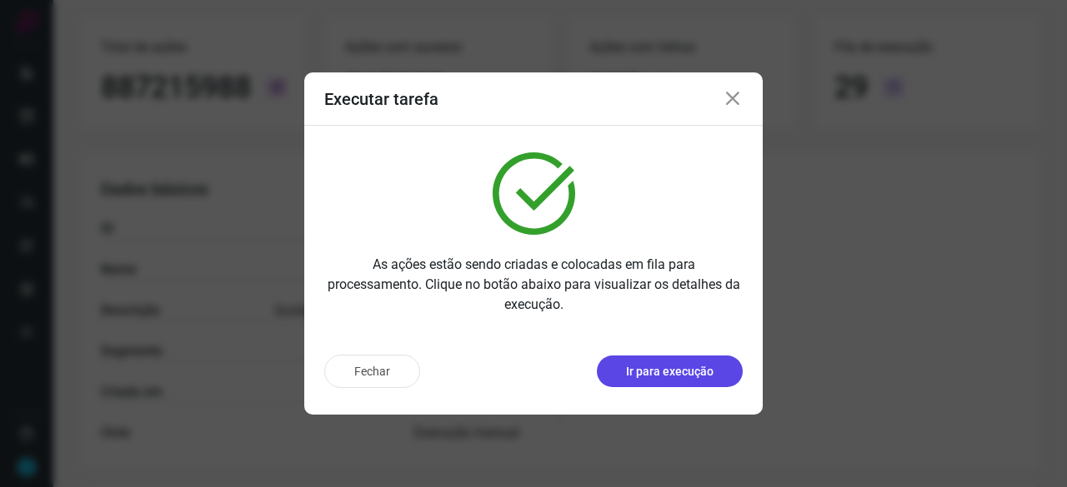
click at [690, 371] on p "Ir para execução" at bounding box center [669, 371] width 87 height 17
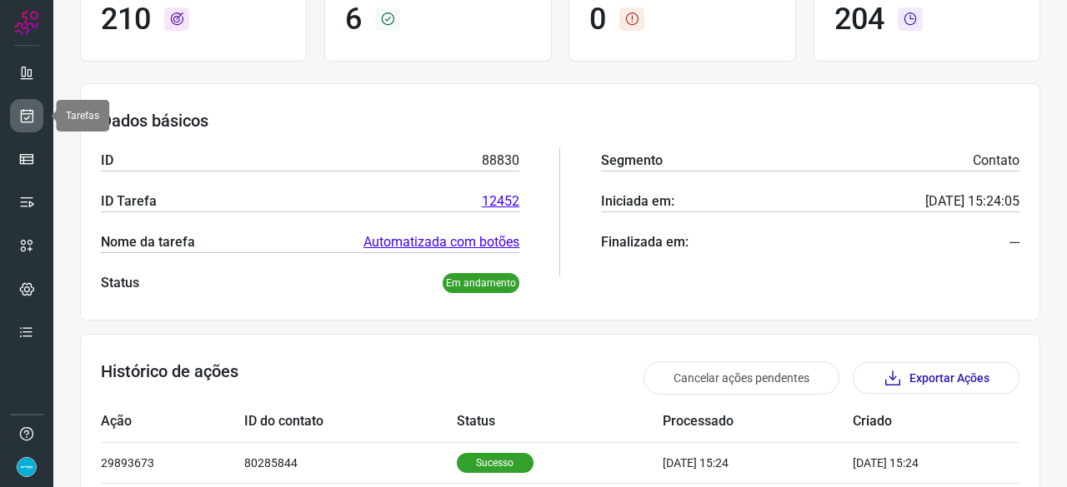
click at [32, 107] on icon at bounding box center [26, 115] width 17 height 17
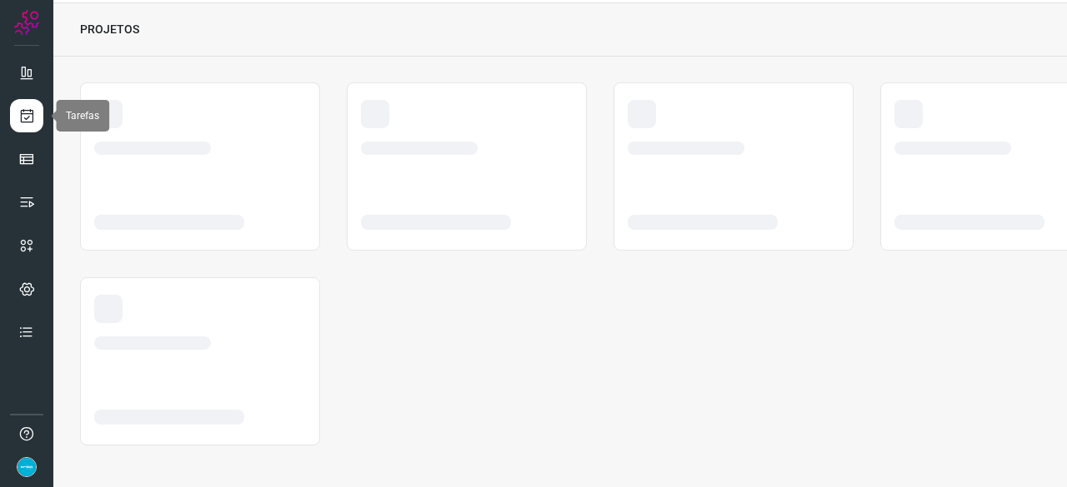
scroll to position [50, 0]
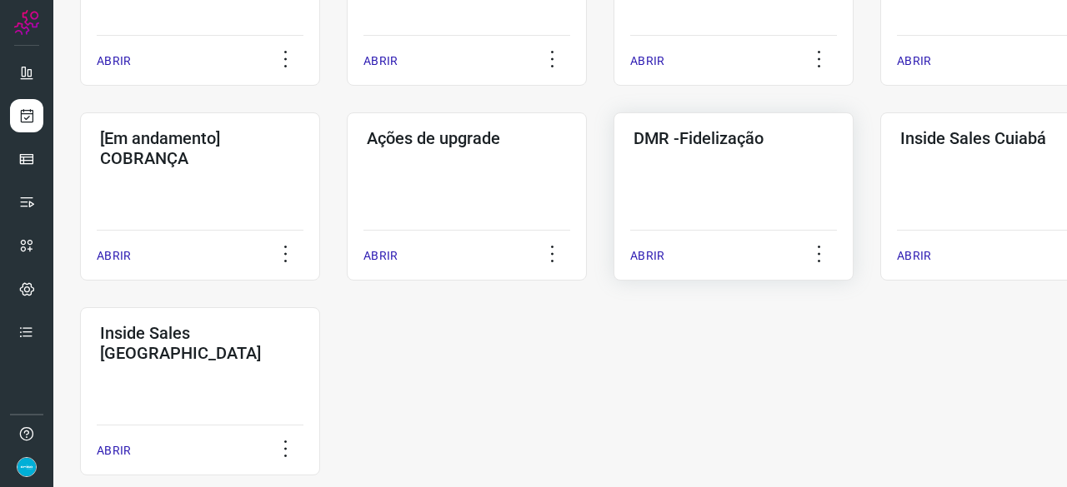
click at [642, 250] on p "ABRIR" at bounding box center [647, 255] width 34 height 17
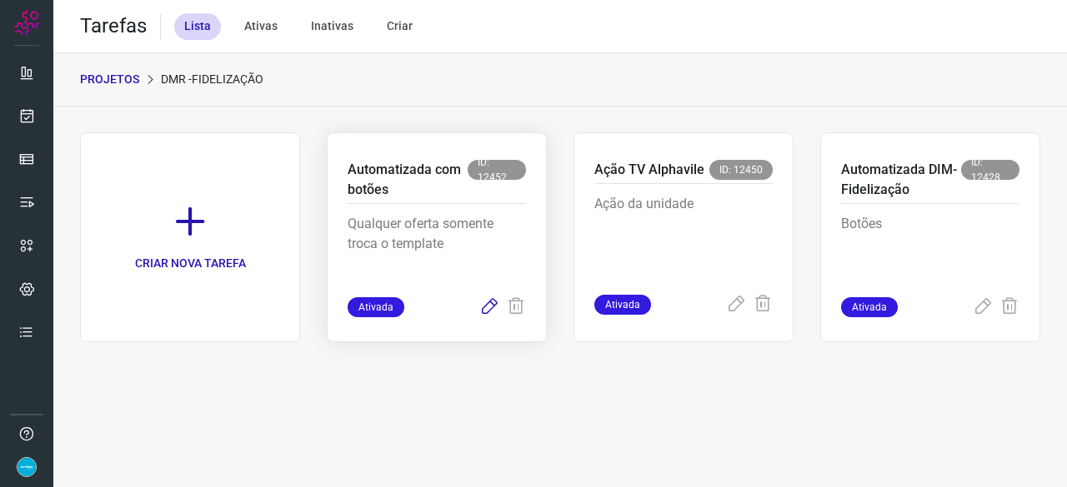
click at [493, 307] on icon at bounding box center [489, 307] width 20 height 20
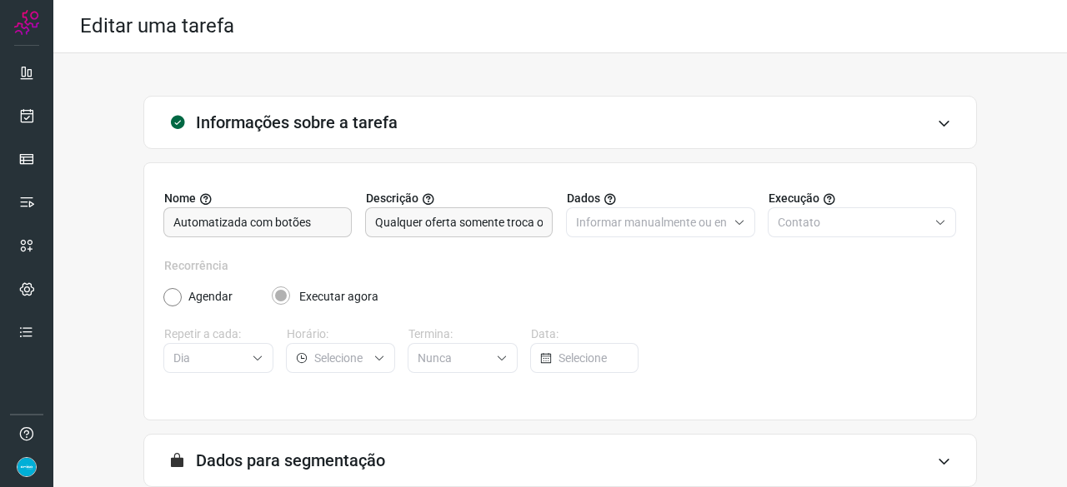
scroll to position [162, 0]
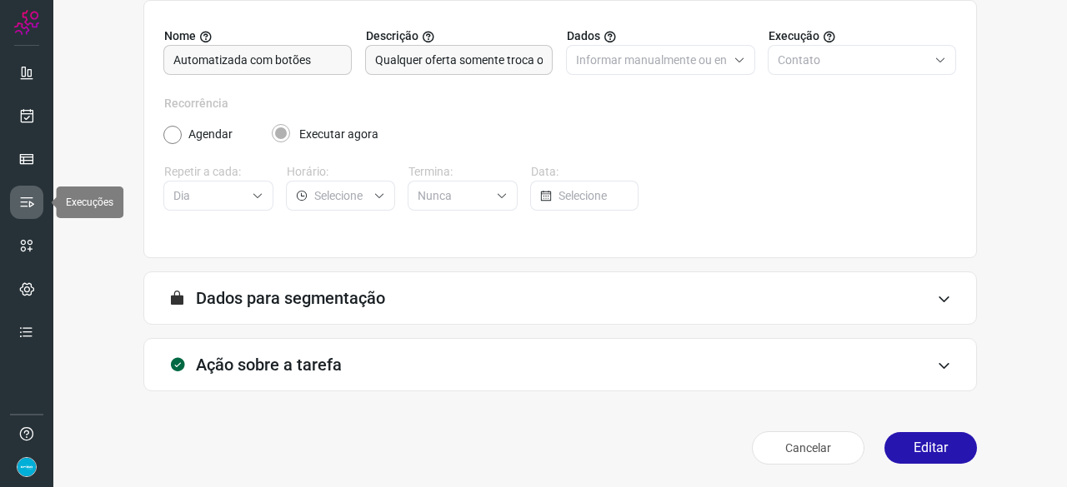
click at [27, 195] on icon at bounding box center [26, 202] width 17 height 17
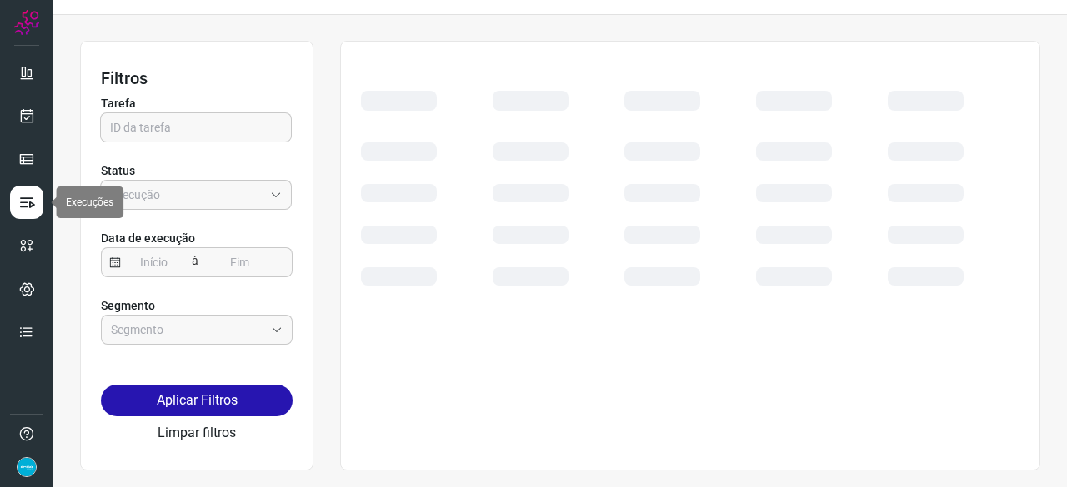
scroll to position [37, 0]
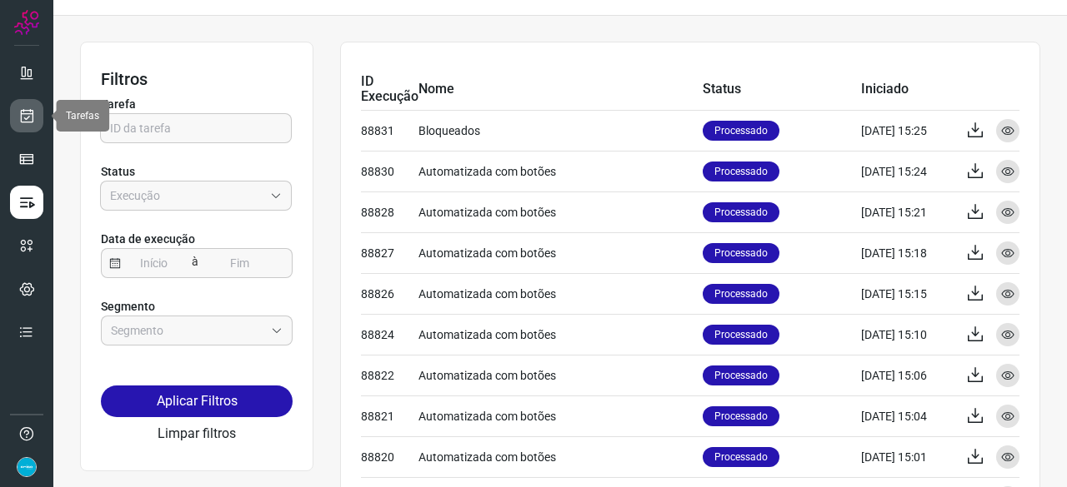
click at [30, 113] on icon at bounding box center [26, 115] width 17 height 17
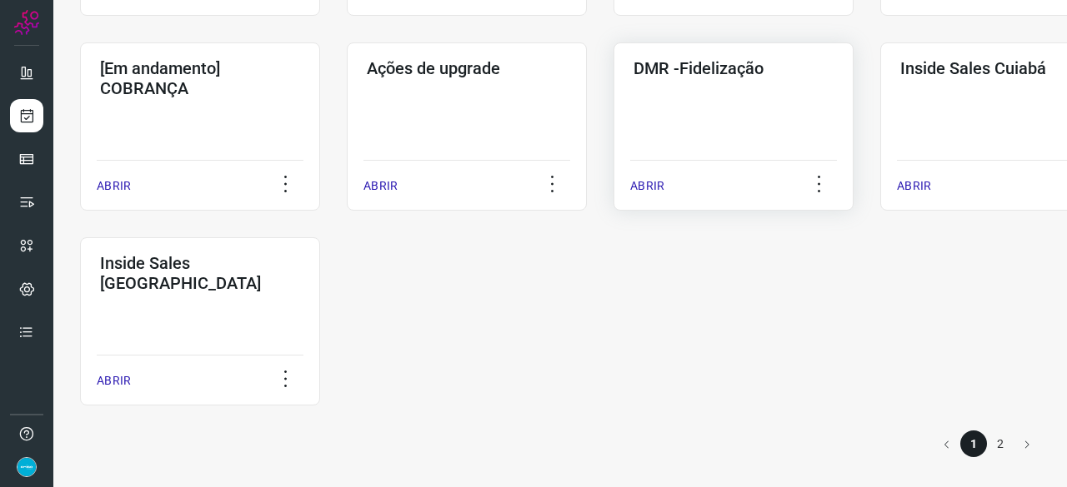
click at [653, 182] on p "ABRIR" at bounding box center [647, 185] width 34 height 17
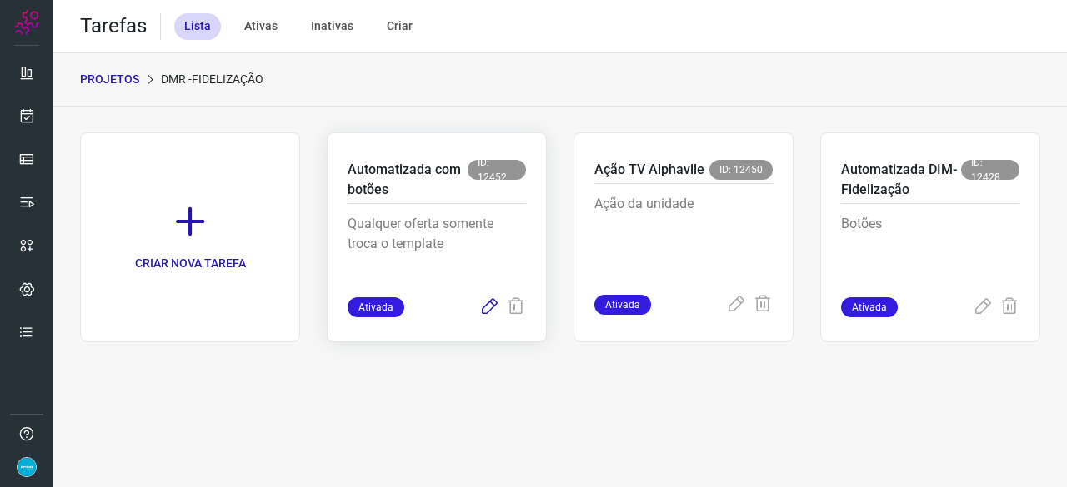
click at [484, 304] on icon at bounding box center [489, 307] width 20 height 20
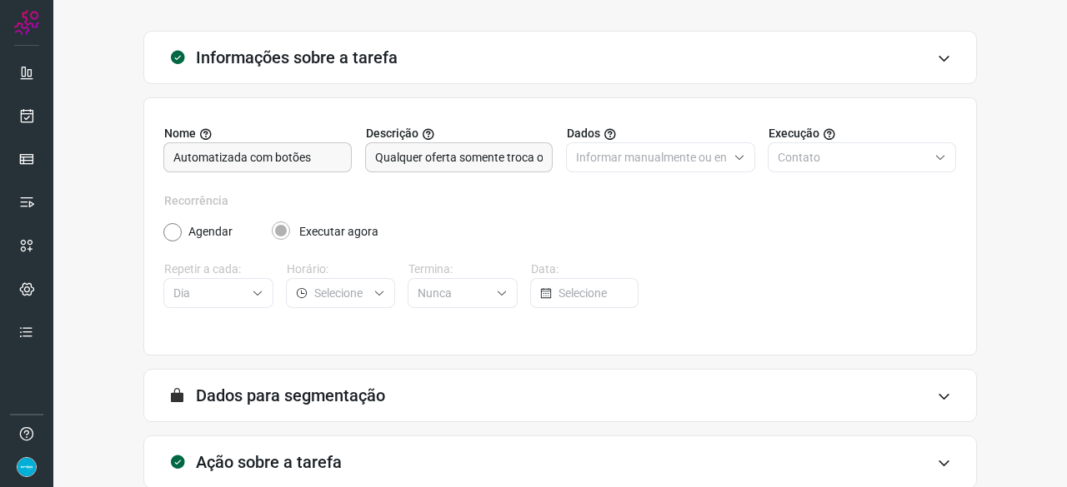
scroll to position [162, 0]
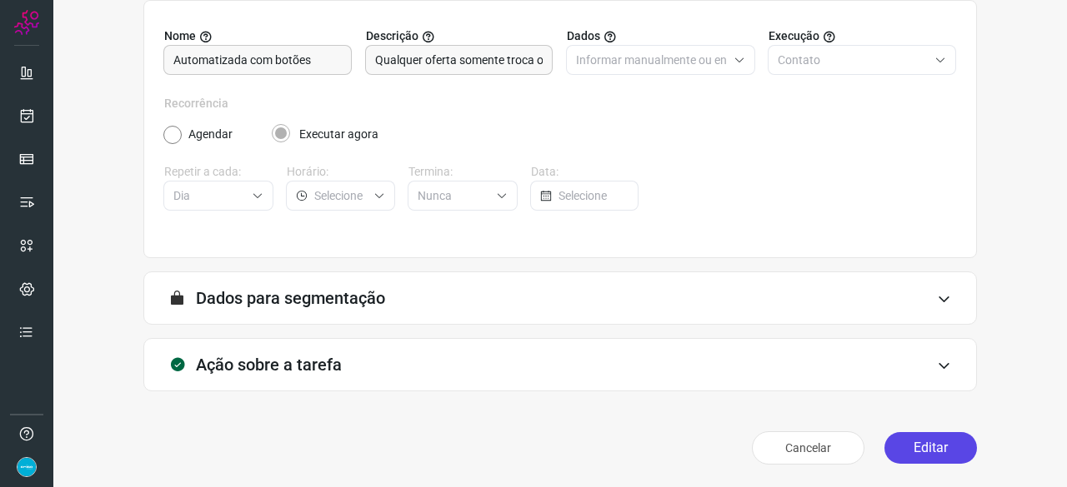
click at [912, 446] on button "Editar" at bounding box center [930, 448] width 92 height 32
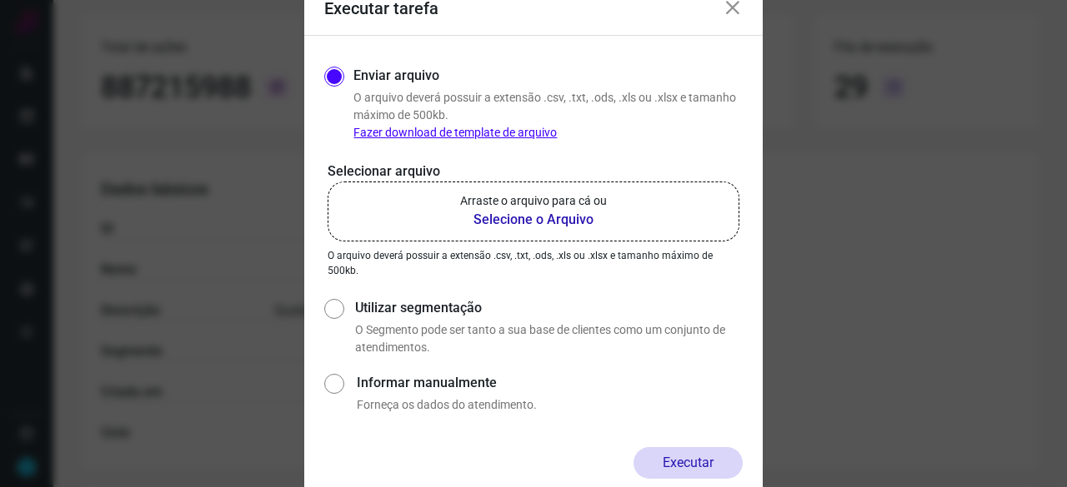
click at [502, 220] on b "Selecione o Arquivo" at bounding box center [533, 220] width 147 height 20
click at [0, 0] on input "Arraste o arquivo para cá ou Selecione o Arquivo" at bounding box center [0, 0] width 0 height 0
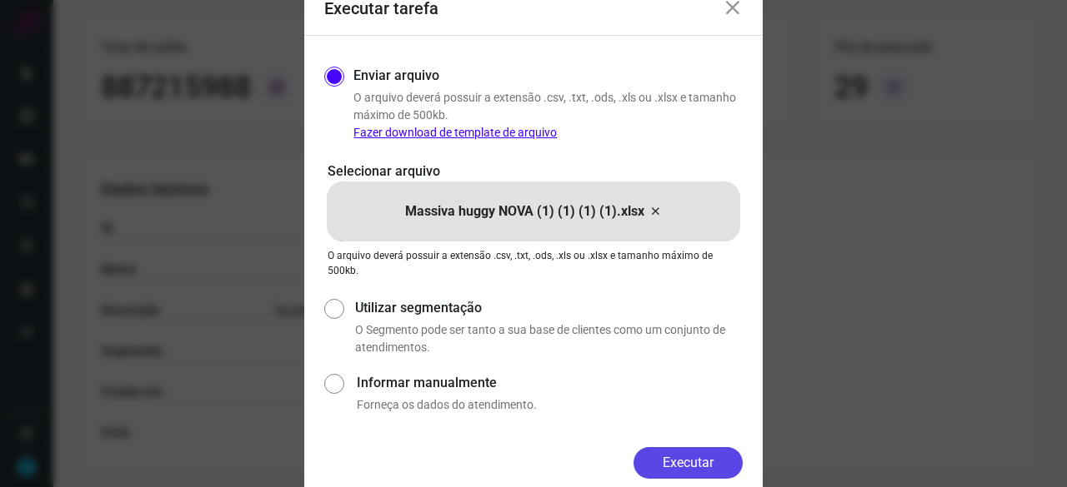
click at [710, 461] on button "Executar" at bounding box center [687, 463] width 109 height 32
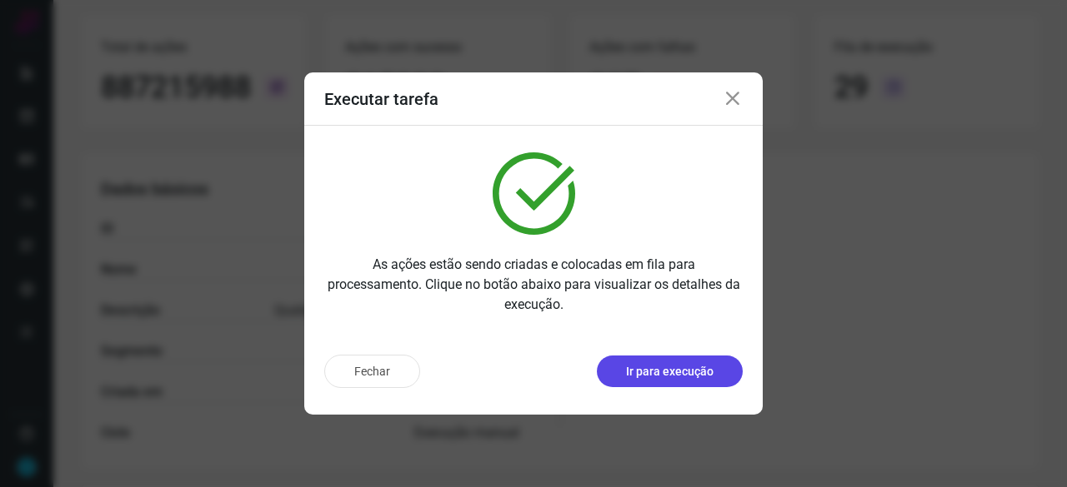
click at [685, 377] on p "Ir para execução" at bounding box center [669, 371] width 87 height 17
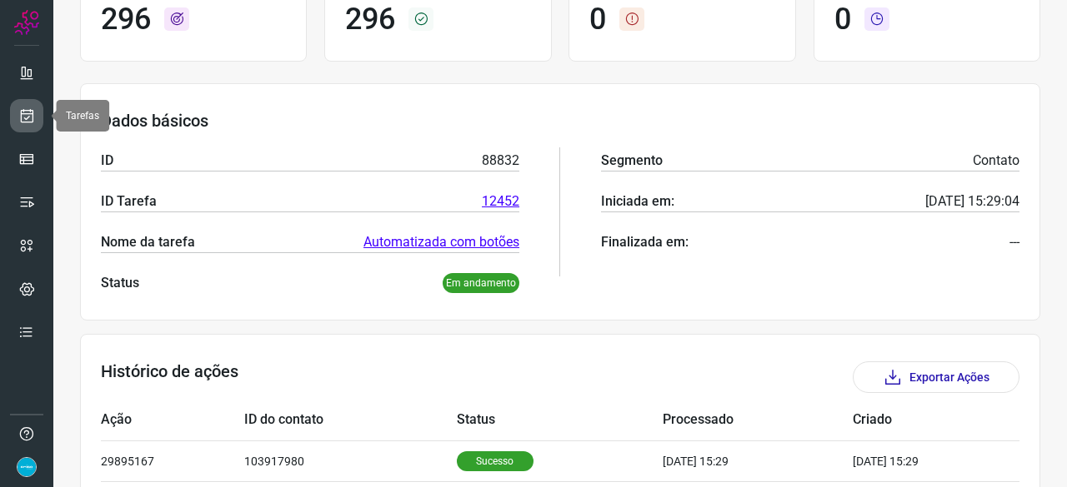
click at [31, 112] on icon at bounding box center [26, 115] width 17 height 17
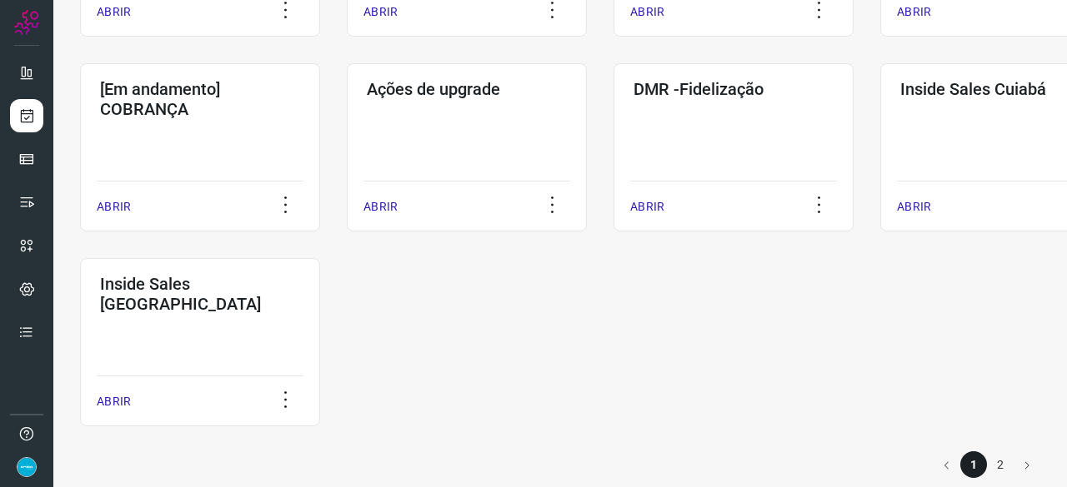
scroll to position [870, 0]
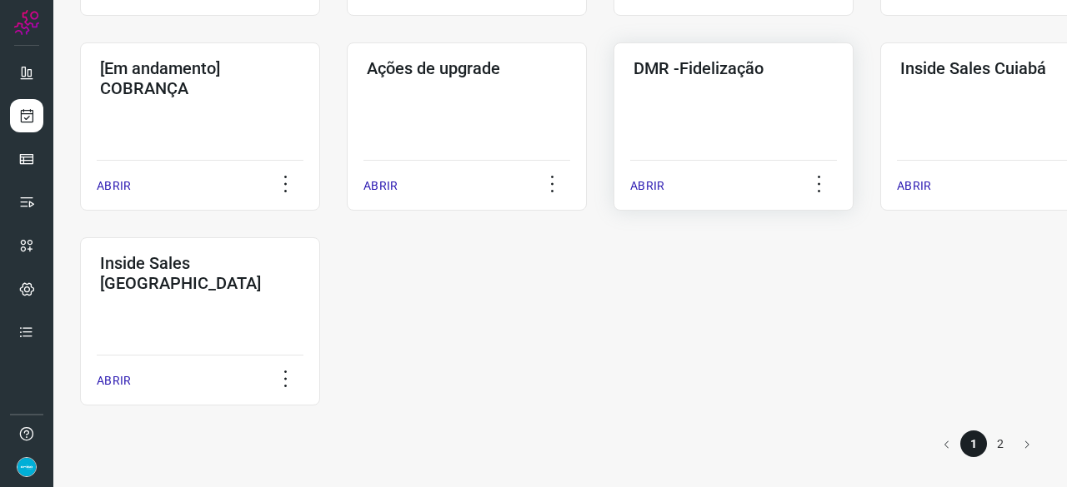
click at [649, 184] on p "ABRIR" at bounding box center [647, 185] width 34 height 17
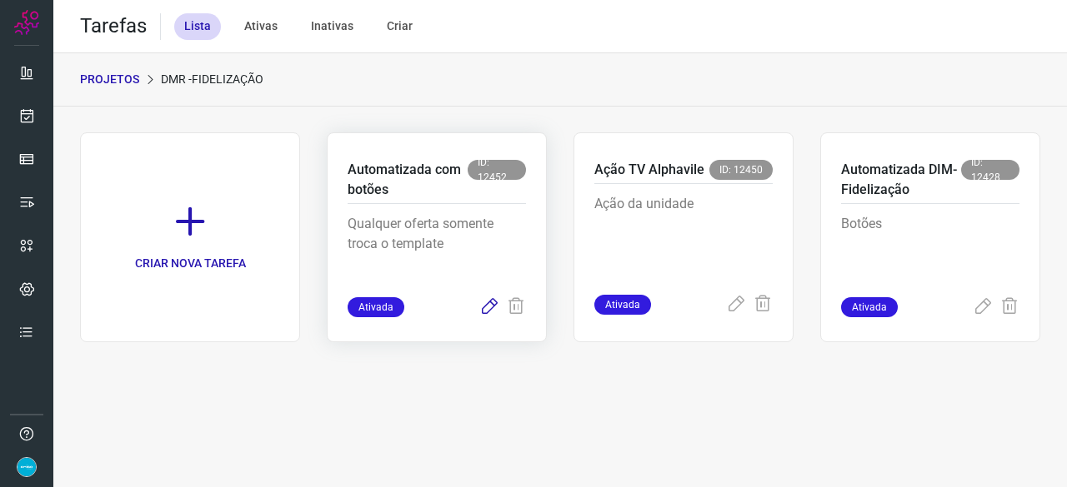
click at [484, 304] on icon at bounding box center [489, 307] width 20 height 20
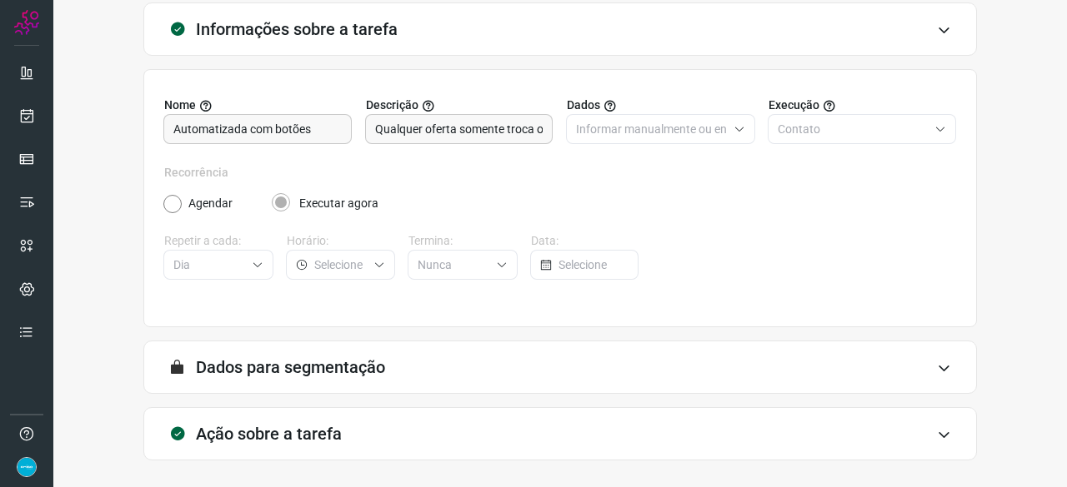
scroll to position [162, 0]
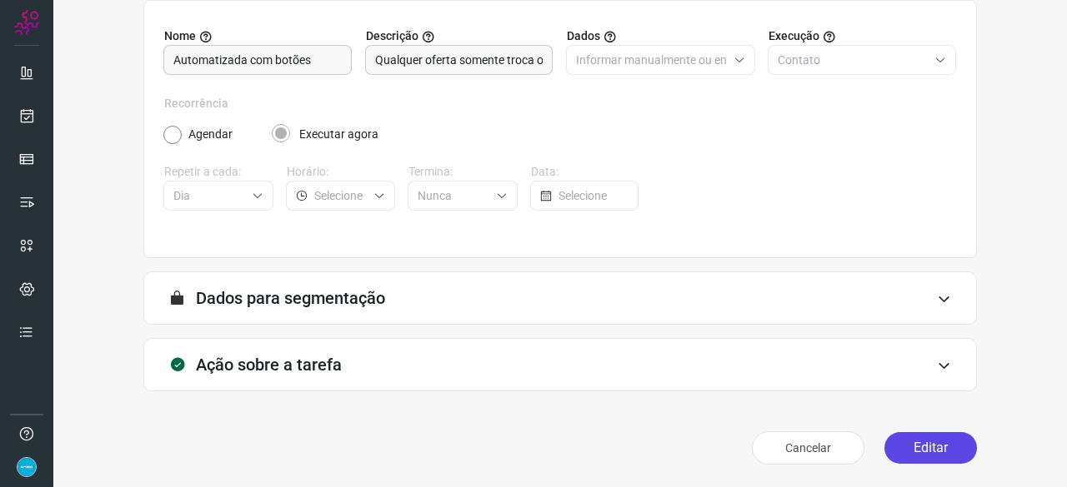
click at [895, 442] on button "Editar" at bounding box center [930, 448] width 92 height 32
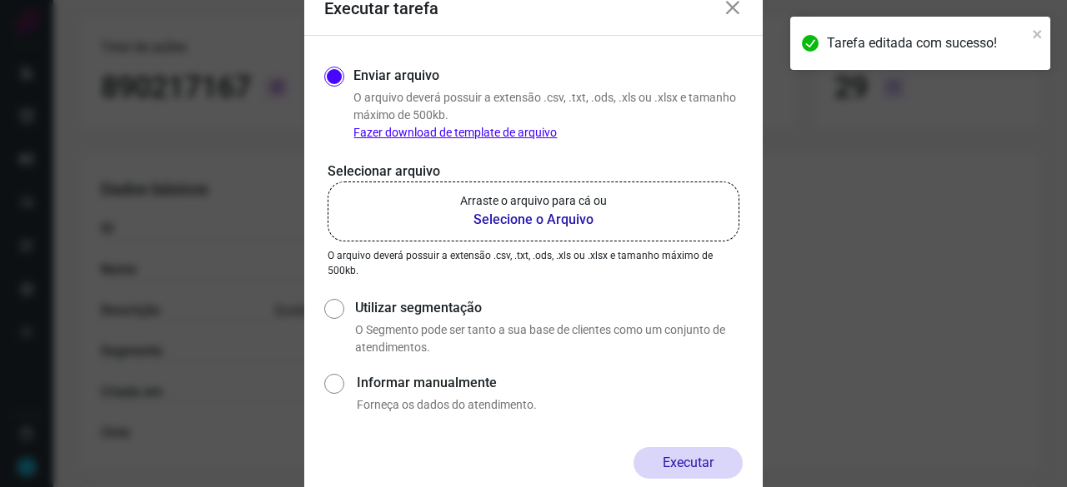
click at [505, 222] on b "Selecione o Arquivo" at bounding box center [533, 220] width 147 height 20
click at [0, 0] on input "Arraste o arquivo para cá ou Selecione o Arquivo" at bounding box center [0, 0] width 0 height 0
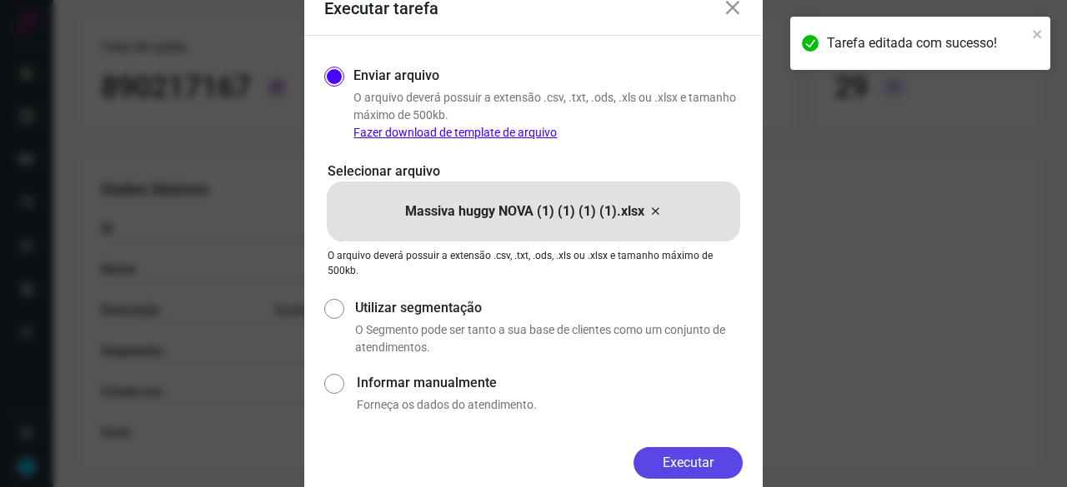
click at [717, 455] on button "Executar" at bounding box center [687, 463] width 109 height 32
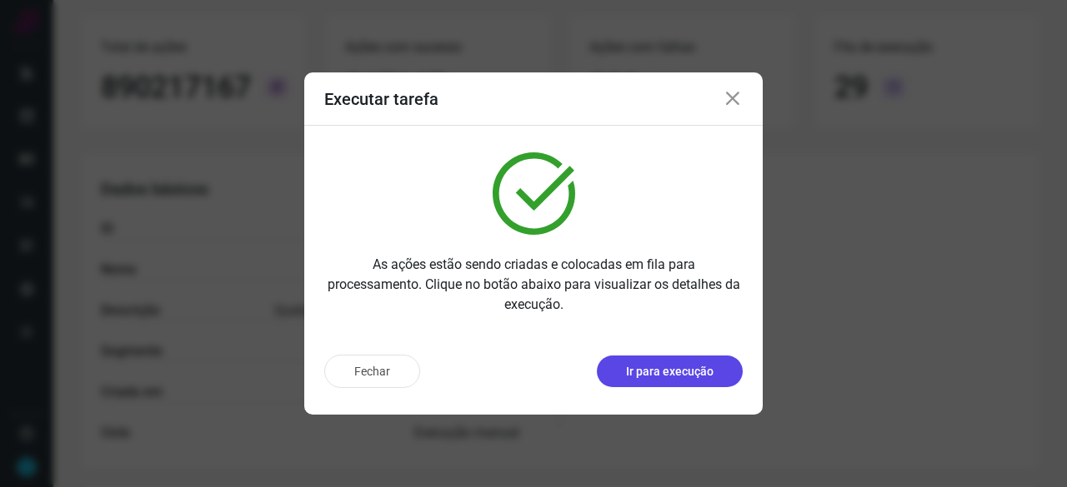
click at [662, 368] on p "Ir para execução" at bounding box center [669, 371] width 87 height 17
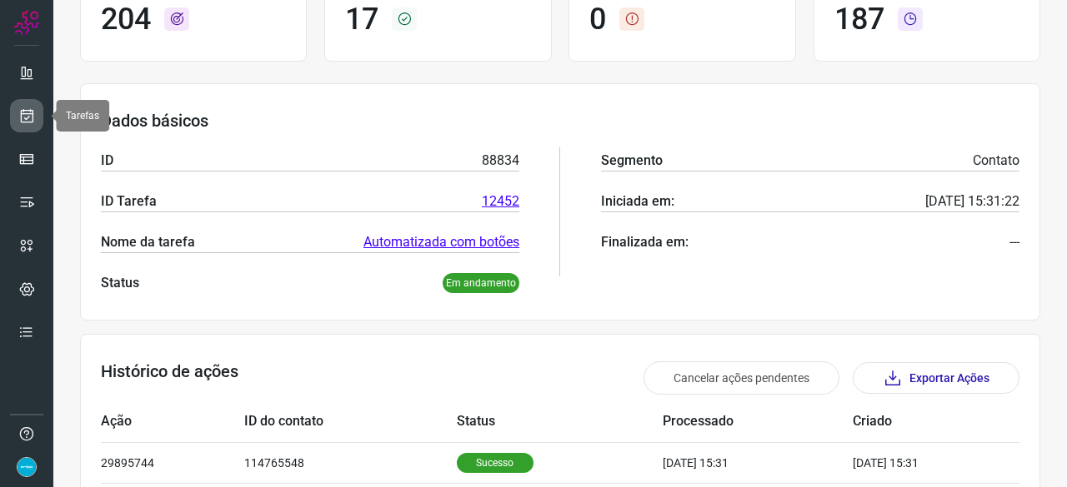
click at [33, 107] on icon at bounding box center [26, 115] width 17 height 17
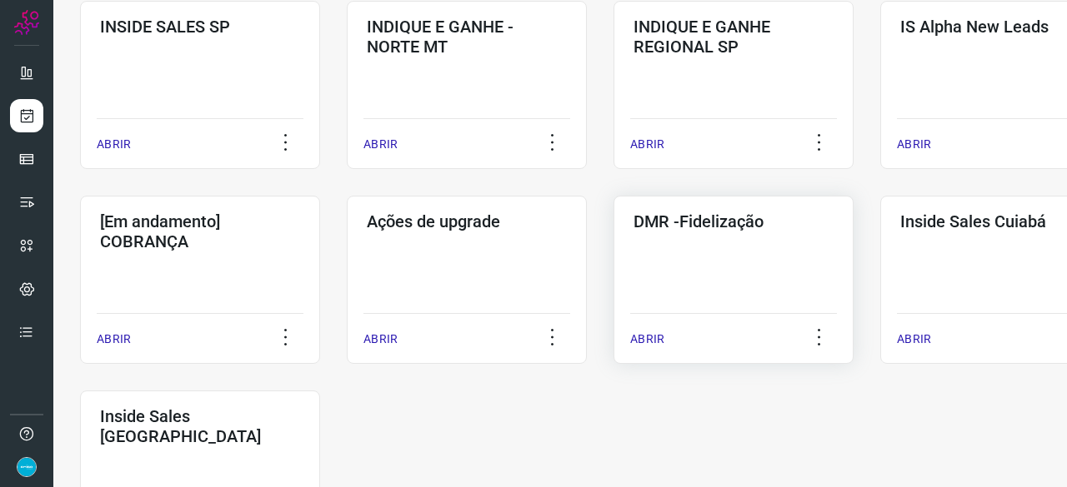
click at [646, 342] on p "ABRIR" at bounding box center [647, 339] width 34 height 17
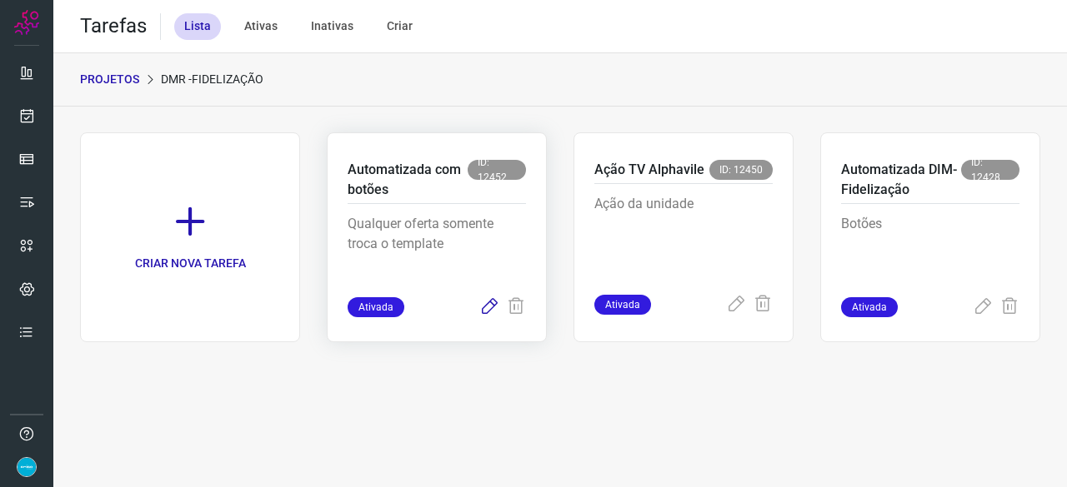
click at [487, 299] on icon at bounding box center [489, 307] width 20 height 20
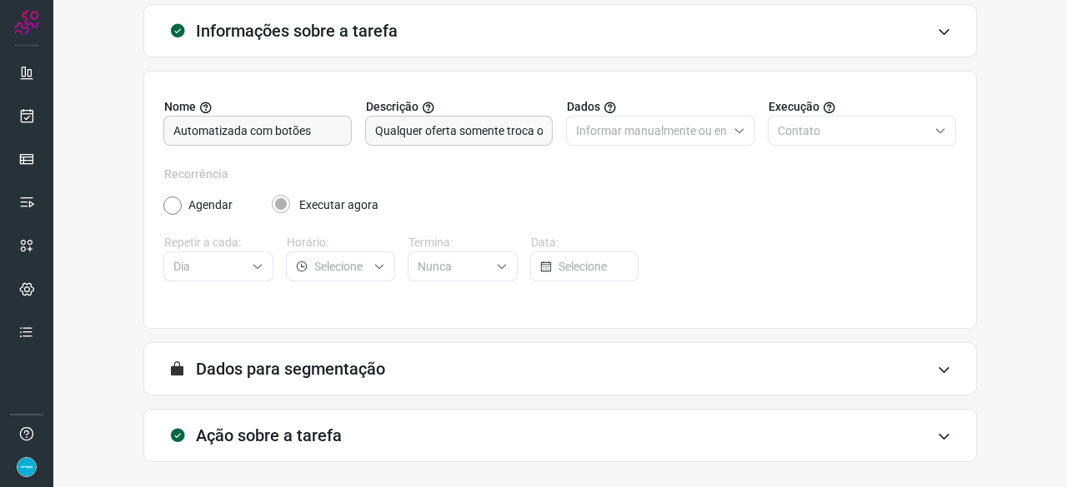
scroll to position [162, 0]
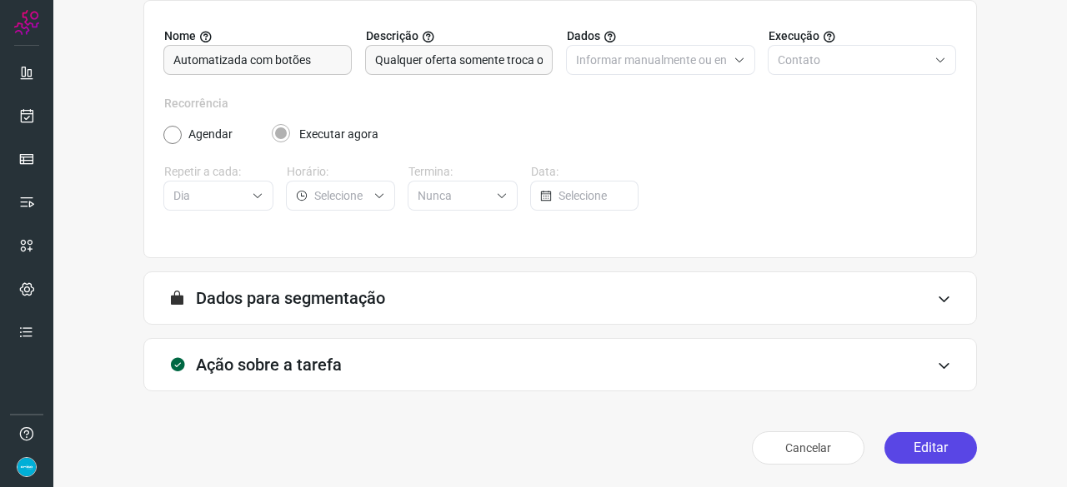
click at [918, 447] on button "Editar" at bounding box center [930, 448] width 92 height 32
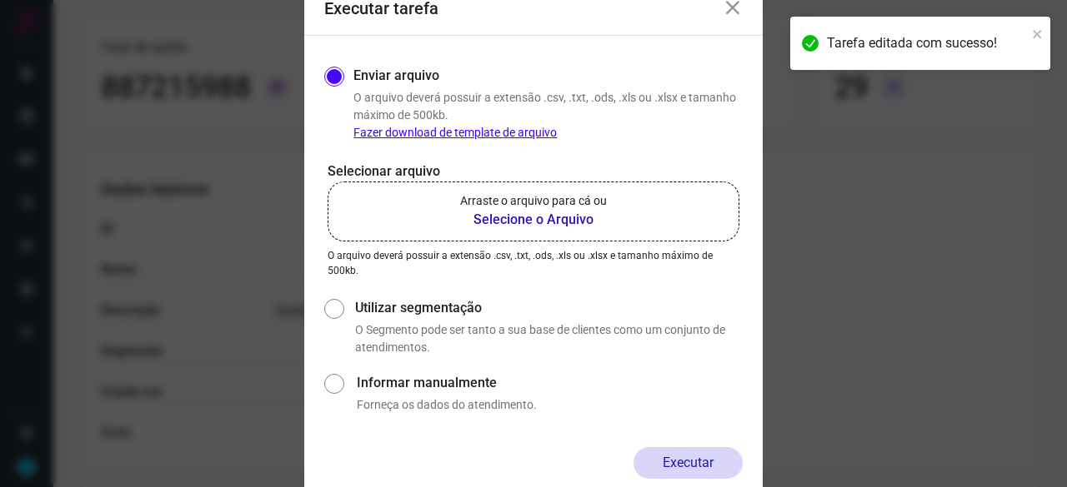
click at [514, 225] on b "Selecione o Arquivo" at bounding box center [533, 220] width 147 height 20
click at [0, 0] on input "Arraste o arquivo para cá ou Selecione o Arquivo" at bounding box center [0, 0] width 0 height 0
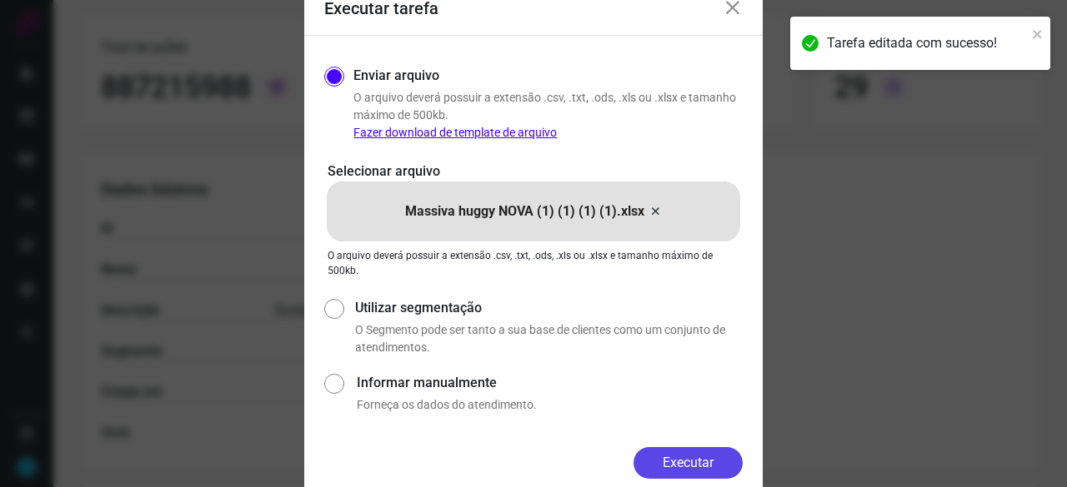
click at [679, 454] on button "Executar" at bounding box center [687, 463] width 109 height 32
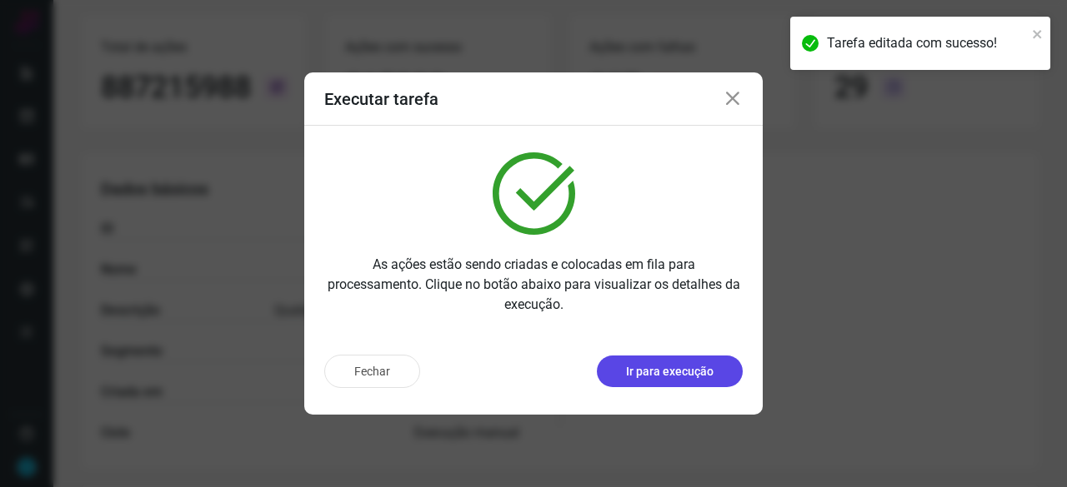
click at [680, 367] on p "Ir para execução" at bounding box center [669, 371] width 87 height 17
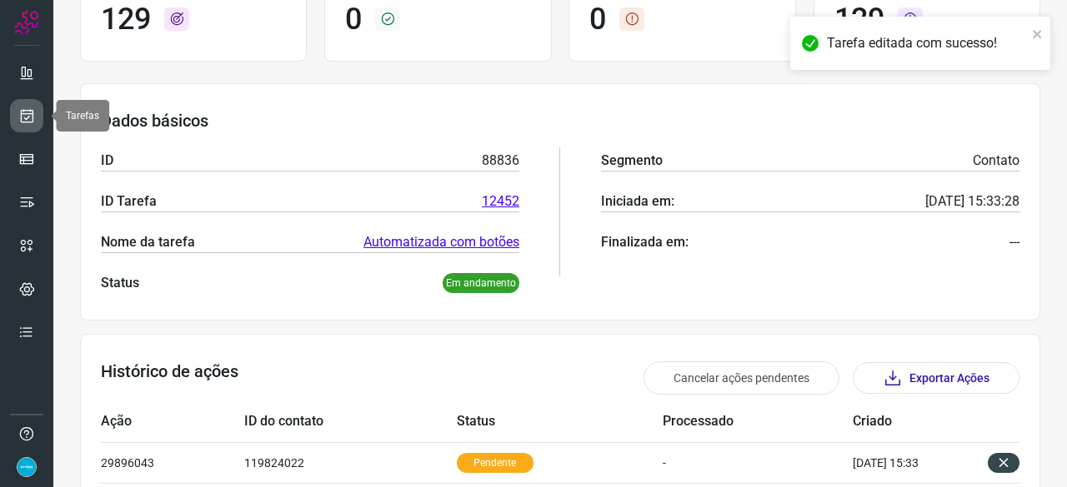
click at [22, 115] on icon at bounding box center [26, 115] width 17 height 17
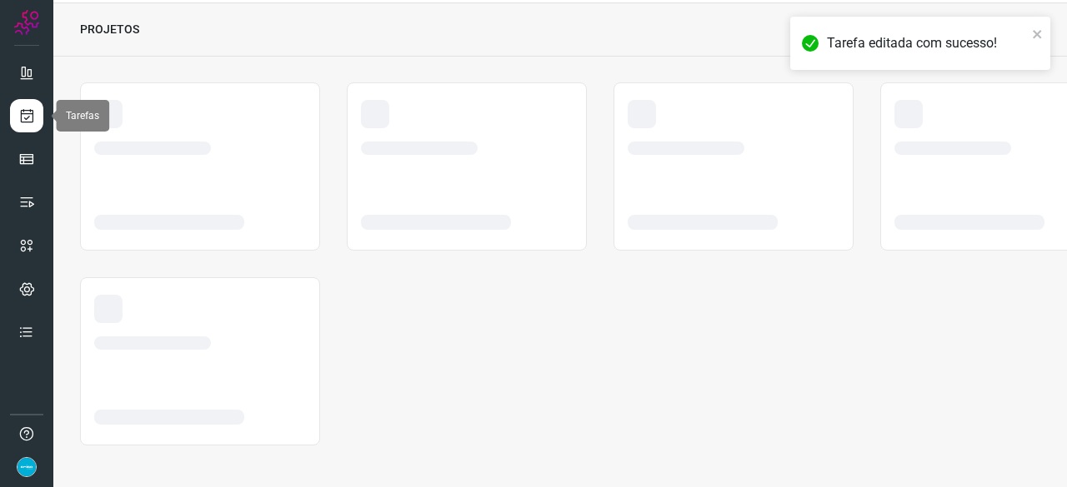
scroll to position [50, 0]
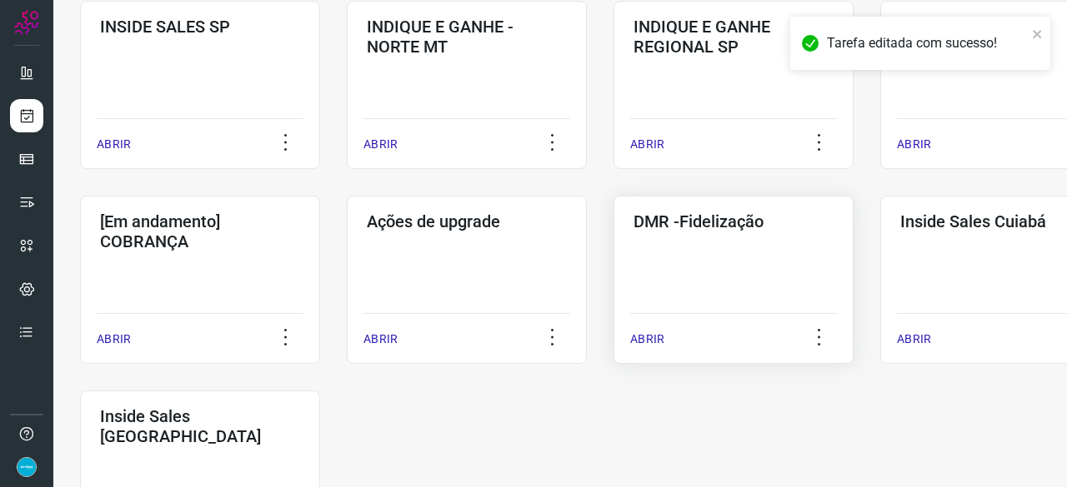
click at [655, 340] on p "ABRIR" at bounding box center [647, 339] width 34 height 17
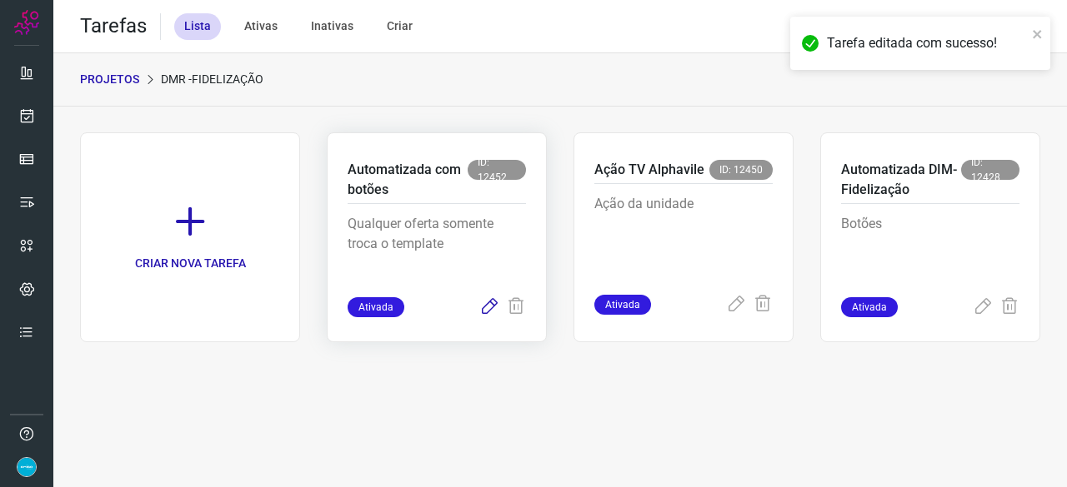
click at [490, 303] on icon at bounding box center [489, 307] width 20 height 20
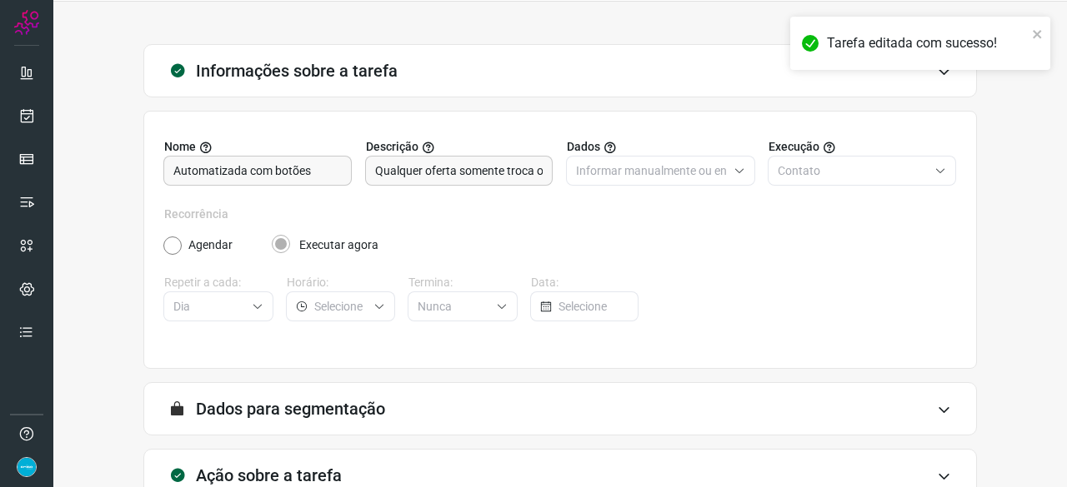
scroll to position [162, 0]
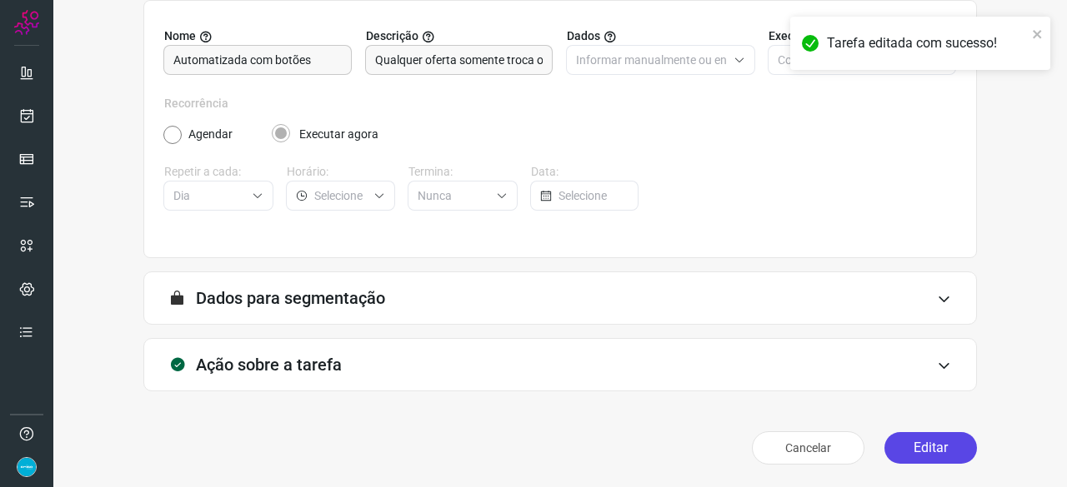
click at [912, 436] on button "Editar" at bounding box center [930, 448] width 92 height 32
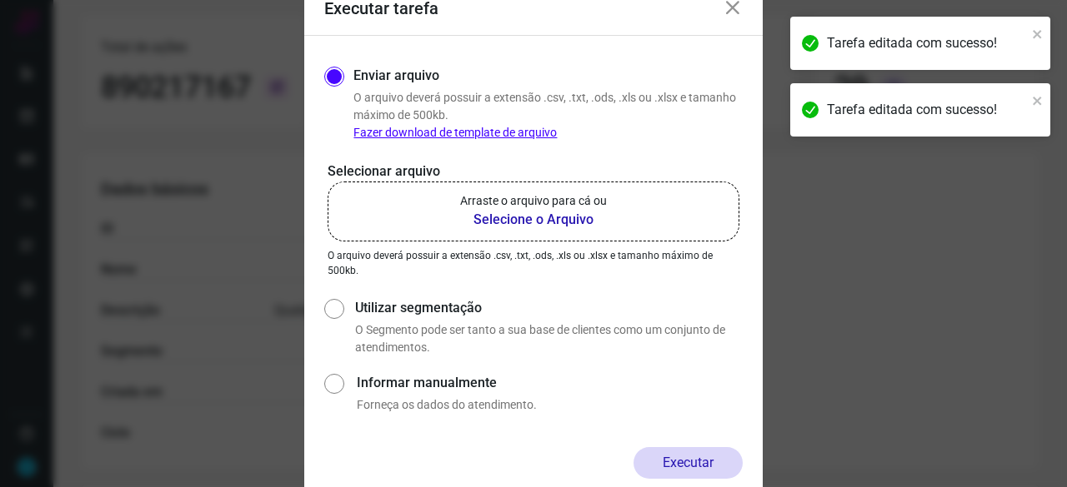
click at [532, 212] on b "Selecione o Arquivo" at bounding box center [533, 220] width 147 height 20
click at [0, 0] on input "Arraste o arquivo para cá ou Selecione o Arquivo" at bounding box center [0, 0] width 0 height 0
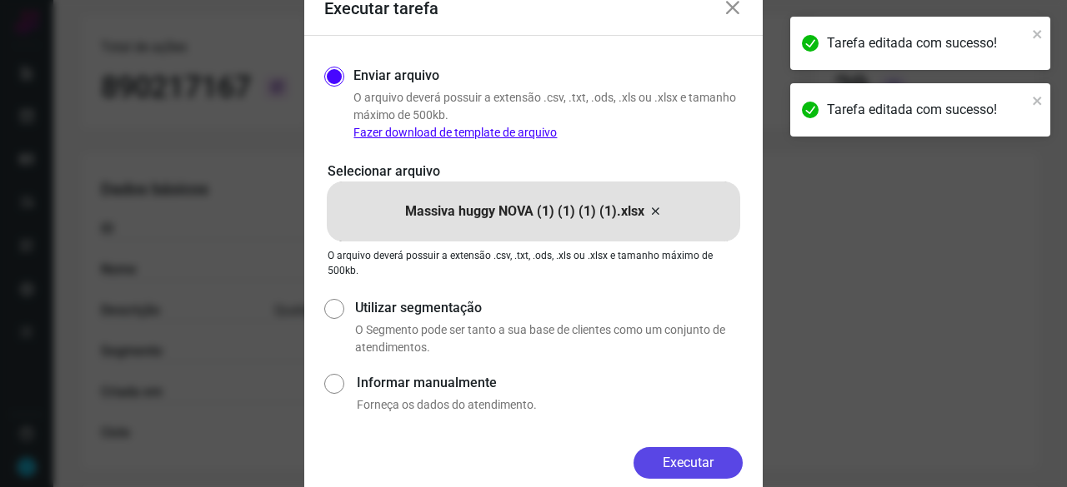
click at [677, 467] on button "Executar" at bounding box center [687, 463] width 109 height 32
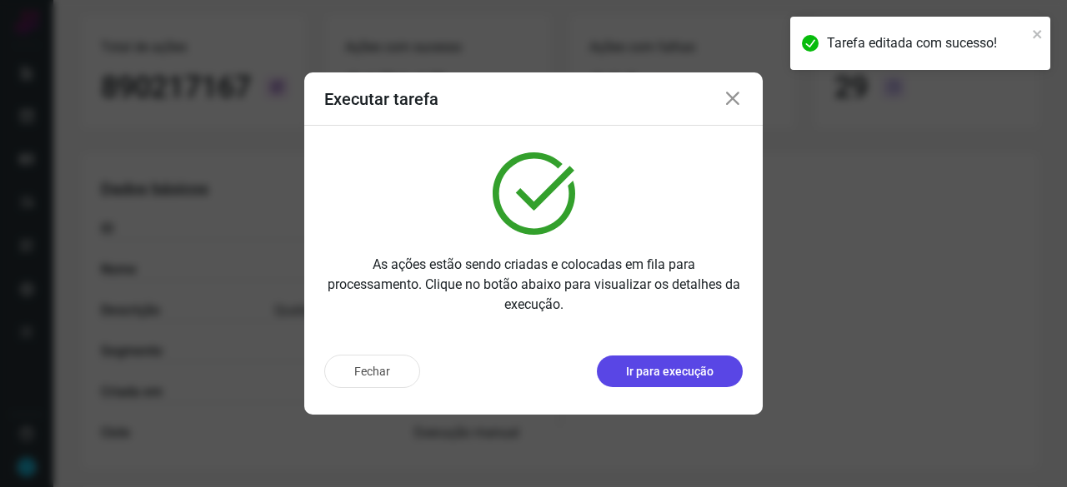
click at [651, 372] on p "Ir para execução" at bounding box center [669, 371] width 87 height 17
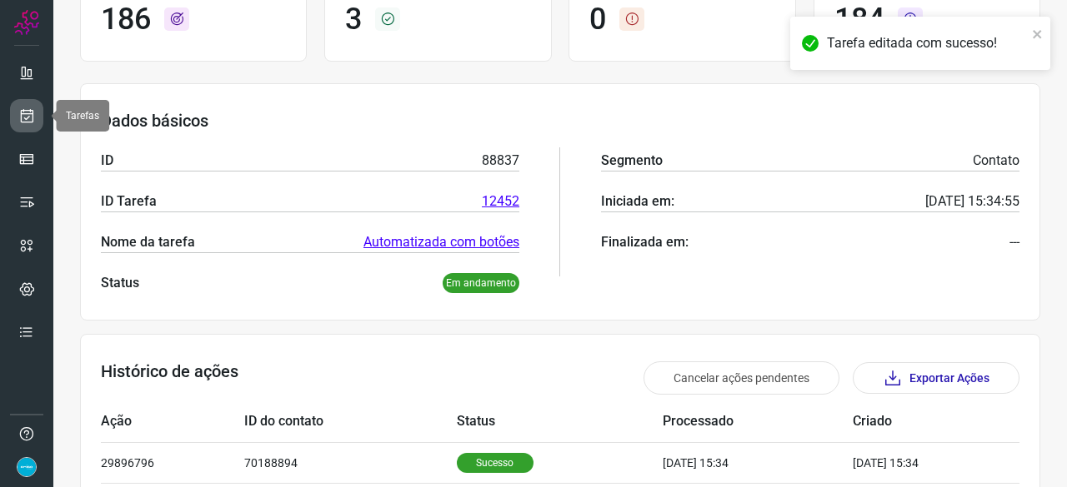
click at [27, 118] on icon at bounding box center [26, 115] width 17 height 17
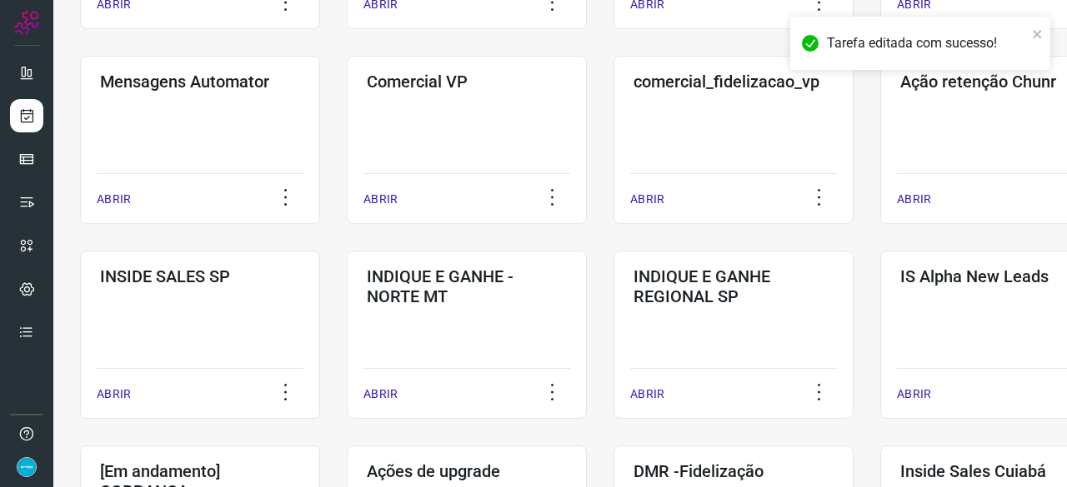
scroll to position [870, 0]
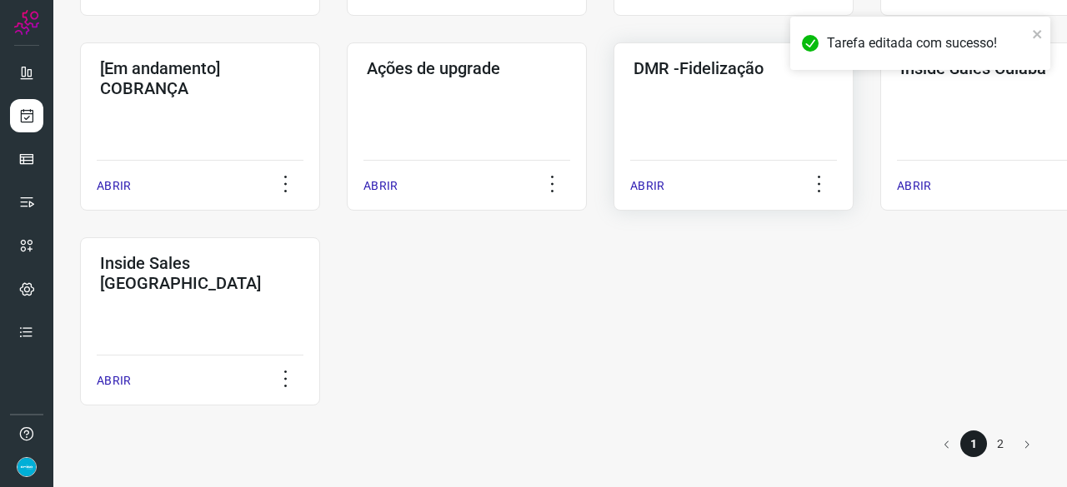
click at [643, 182] on p "ABRIR" at bounding box center [647, 185] width 34 height 17
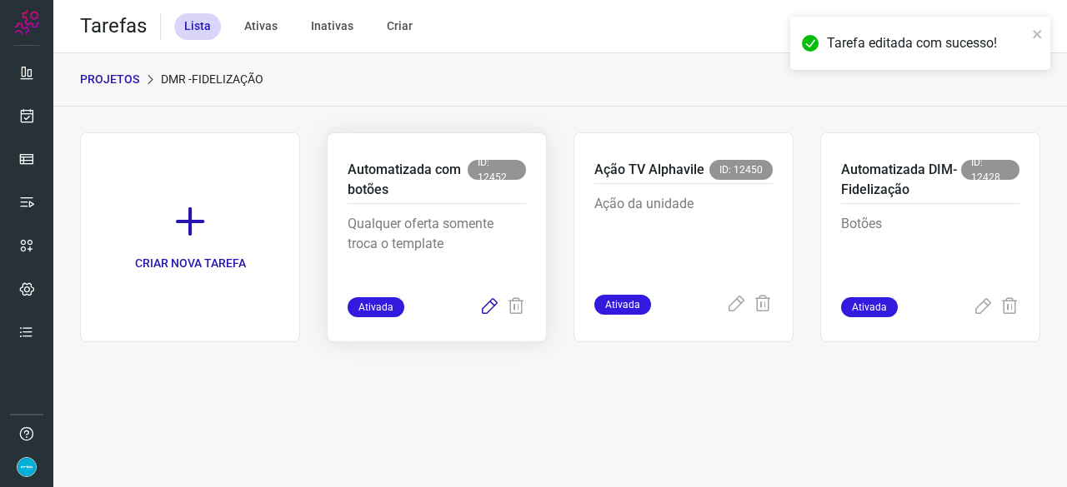
click at [487, 309] on icon at bounding box center [489, 307] width 20 height 20
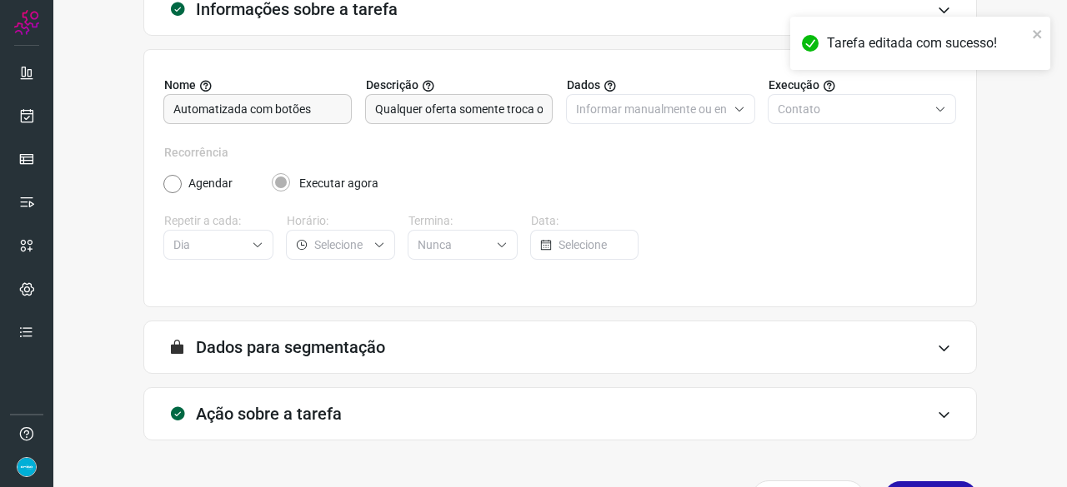
scroll to position [162, 0]
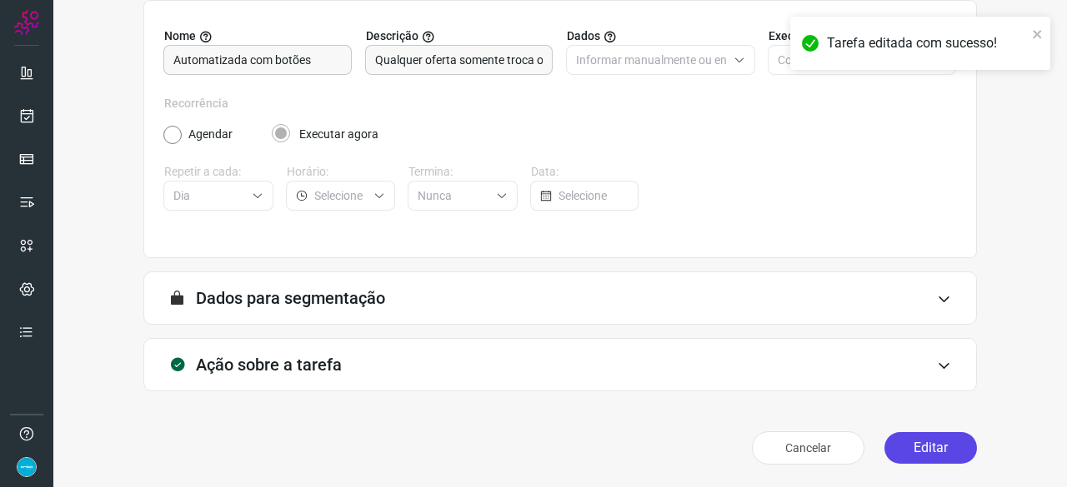
click at [907, 441] on button "Editar" at bounding box center [930, 448] width 92 height 32
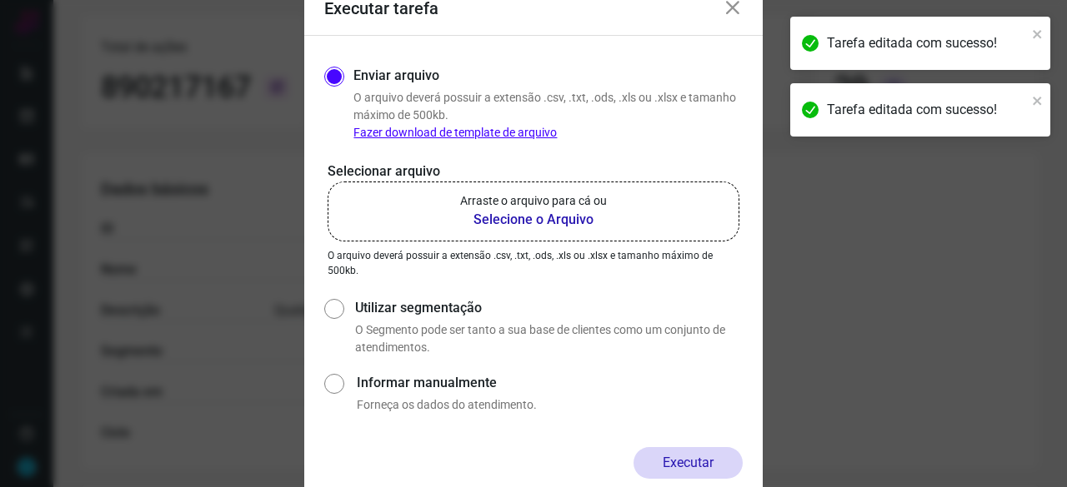
click at [512, 218] on b "Selecione o Arquivo" at bounding box center [533, 220] width 147 height 20
click at [0, 0] on input "Arraste o arquivo para cá ou Selecione o Arquivo" at bounding box center [0, 0] width 0 height 0
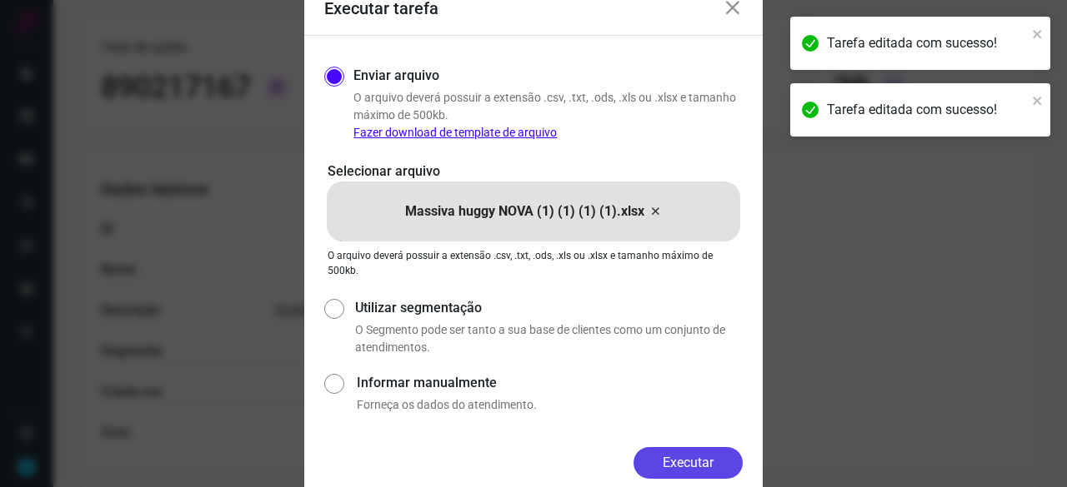
click at [683, 462] on button "Executar" at bounding box center [687, 463] width 109 height 32
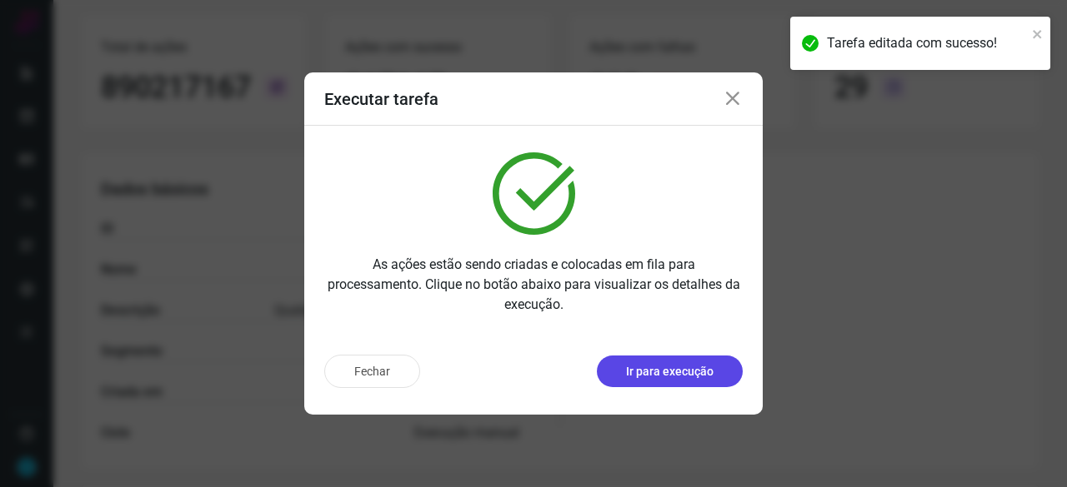
click at [637, 380] on p "Ir para execução" at bounding box center [669, 371] width 87 height 17
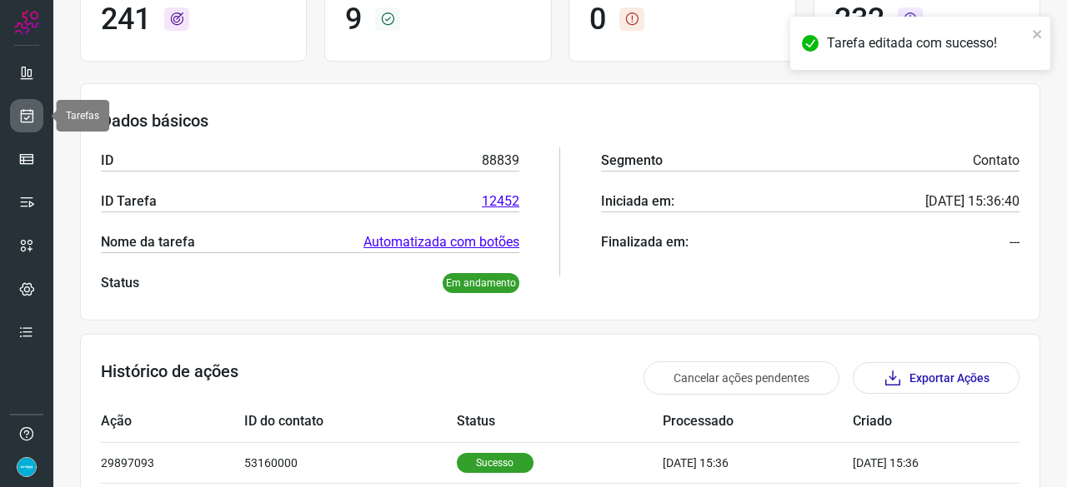
click at [25, 109] on icon at bounding box center [26, 115] width 17 height 17
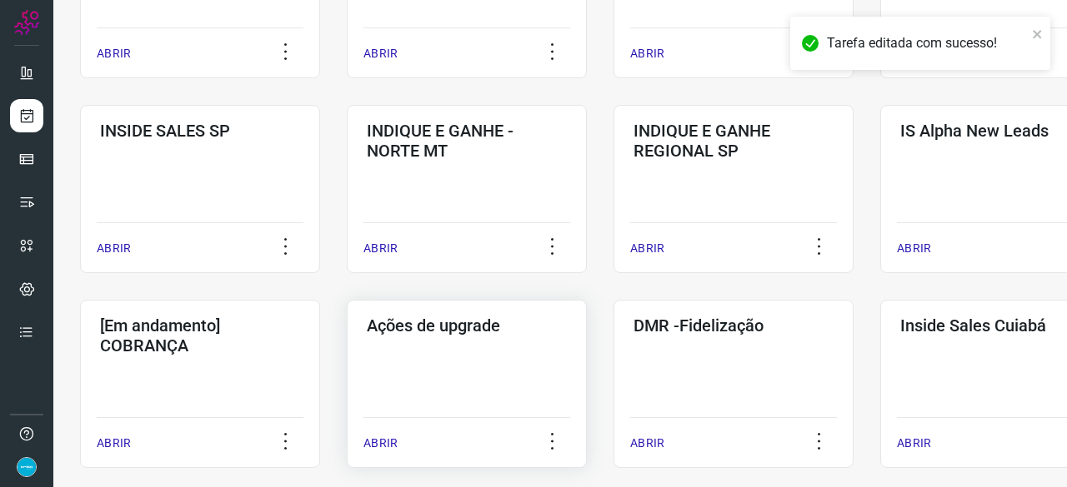
scroll to position [717, 0]
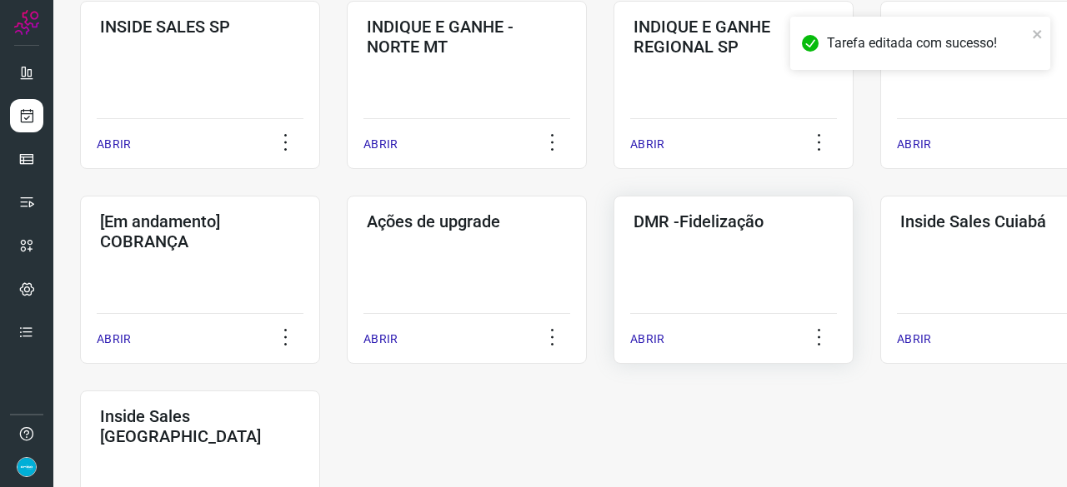
click at [644, 341] on p "ABRIR" at bounding box center [647, 339] width 34 height 17
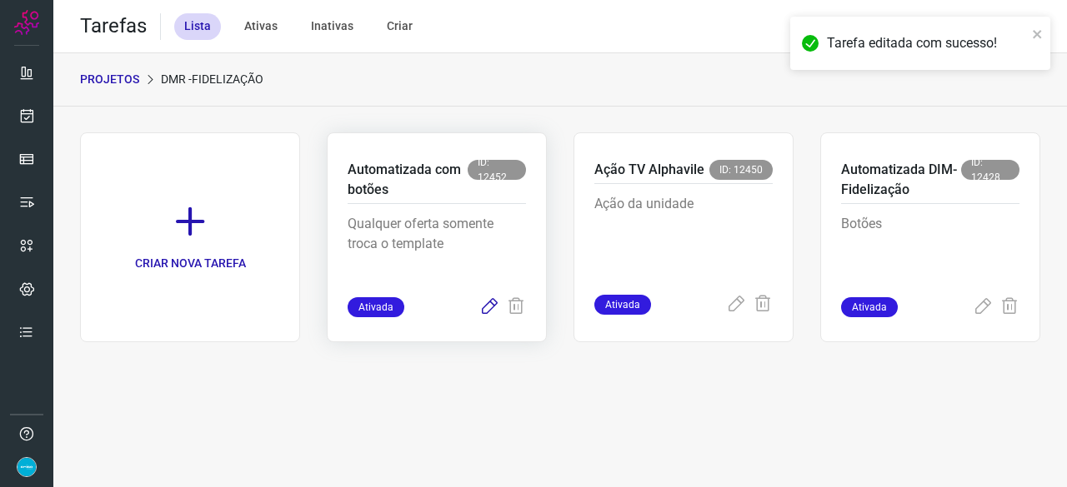
click at [485, 311] on icon at bounding box center [489, 307] width 20 height 20
